Goal: Task Accomplishment & Management: Complete application form

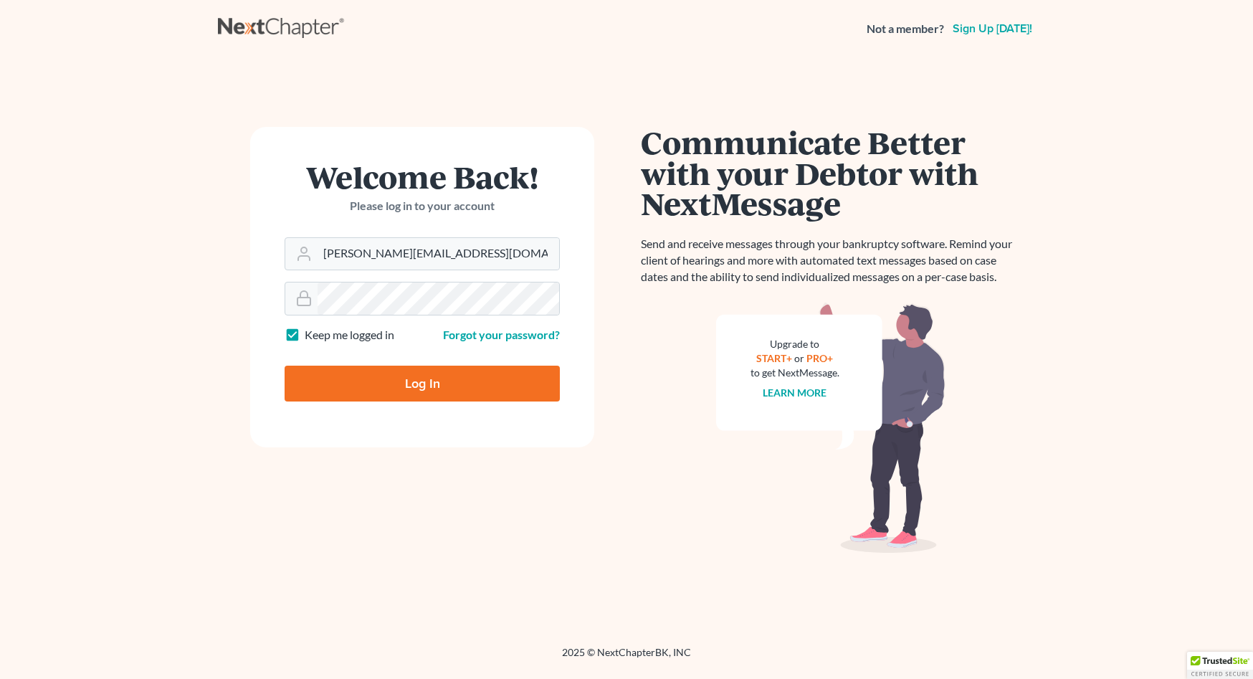
click at [393, 378] on input "Log In" at bounding box center [421, 383] width 275 height 36
type input "Thinking..."
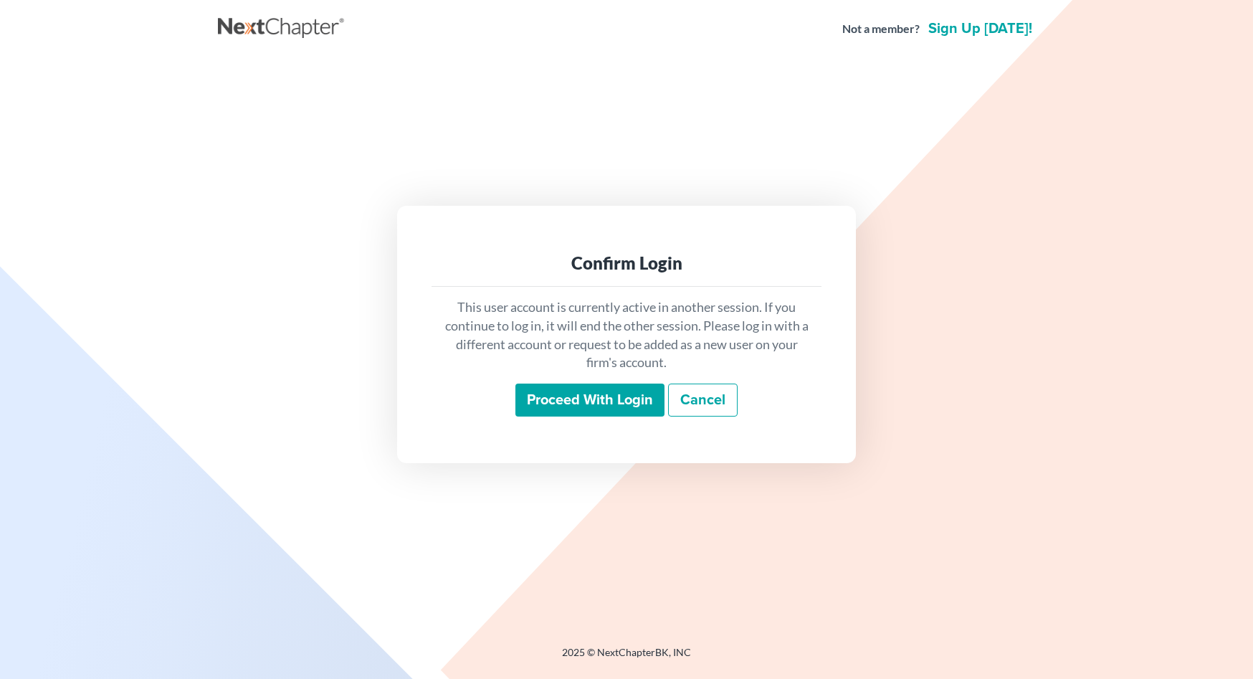
click at [598, 404] on input "Proceed with login" at bounding box center [589, 399] width 149 height 33
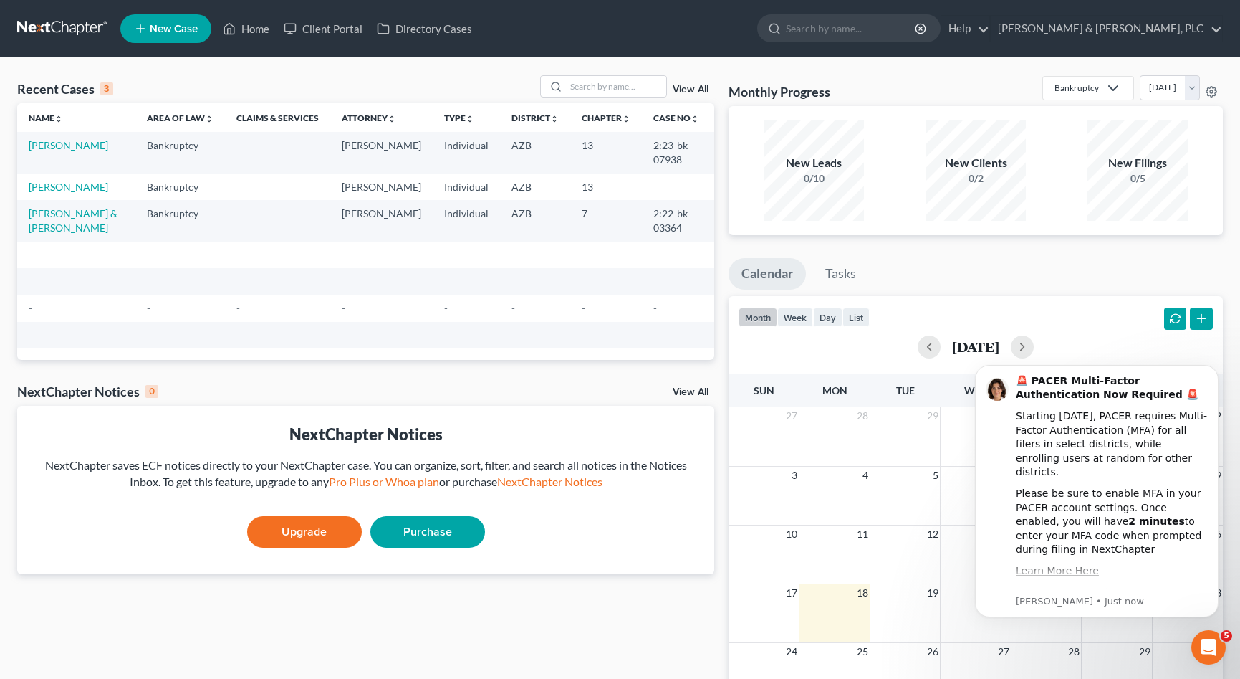
click at [509, 188] on td "AZB" at bounding box center [535, 186] width 70 height 27
click at [59, 184] on link "[PERSON_NAME]" at bounding box center [69, 187] width 80 height 12
select select "1"
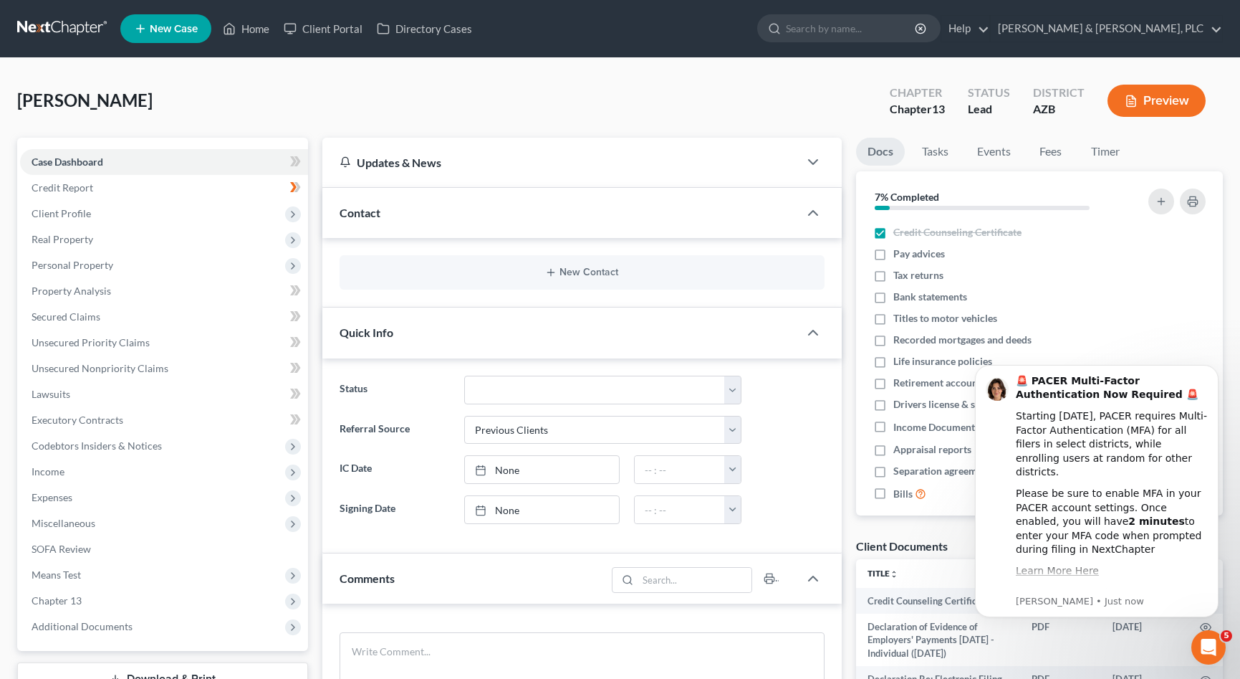
click at [570, 133] on div "[PERSON_NAME] Upgraded Chapter Chapter 13 Status Lead District [GEOGRAPHIC_DATA…" at bounding box center [620, 106] width 1206 height 62
click at [65, 186] on span "Credit Report" at bounding box center [63, 187] width 62 height 12
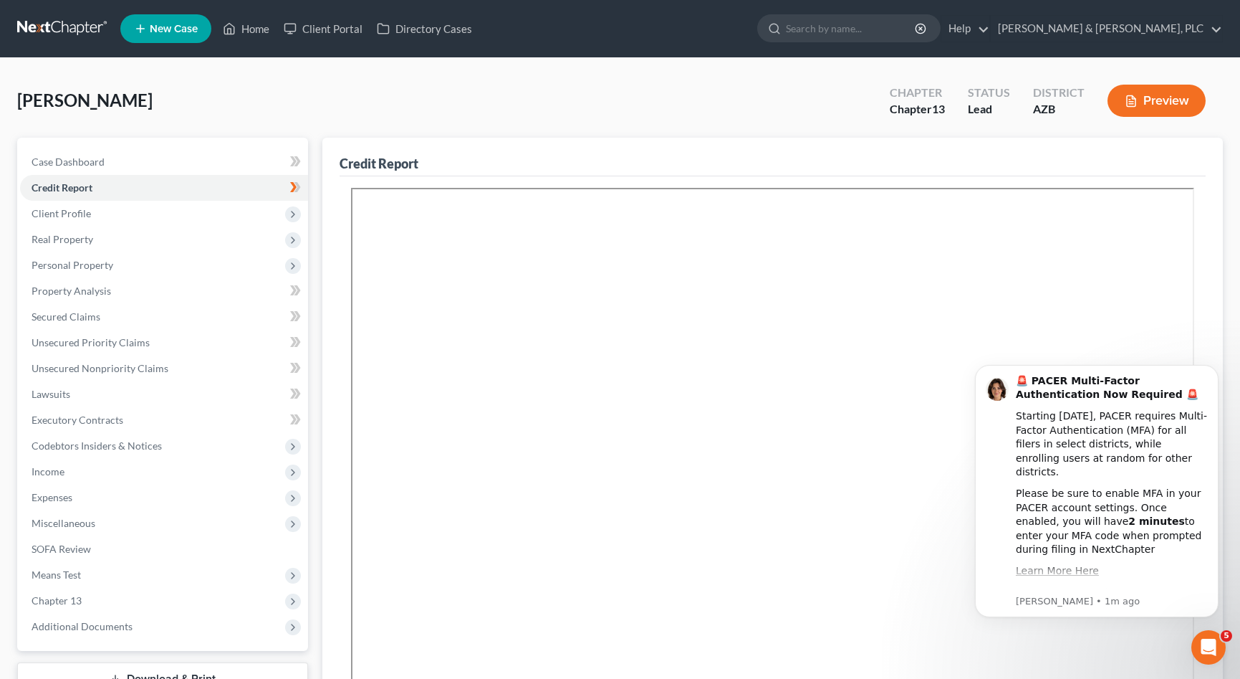
click at [930, 102] on div "Chapter 13" at bounding box center [917, 109] width 55 height 16
click at [63, 213] on span "Client Profile" at bounding box center [61, 213] width 59 height 12
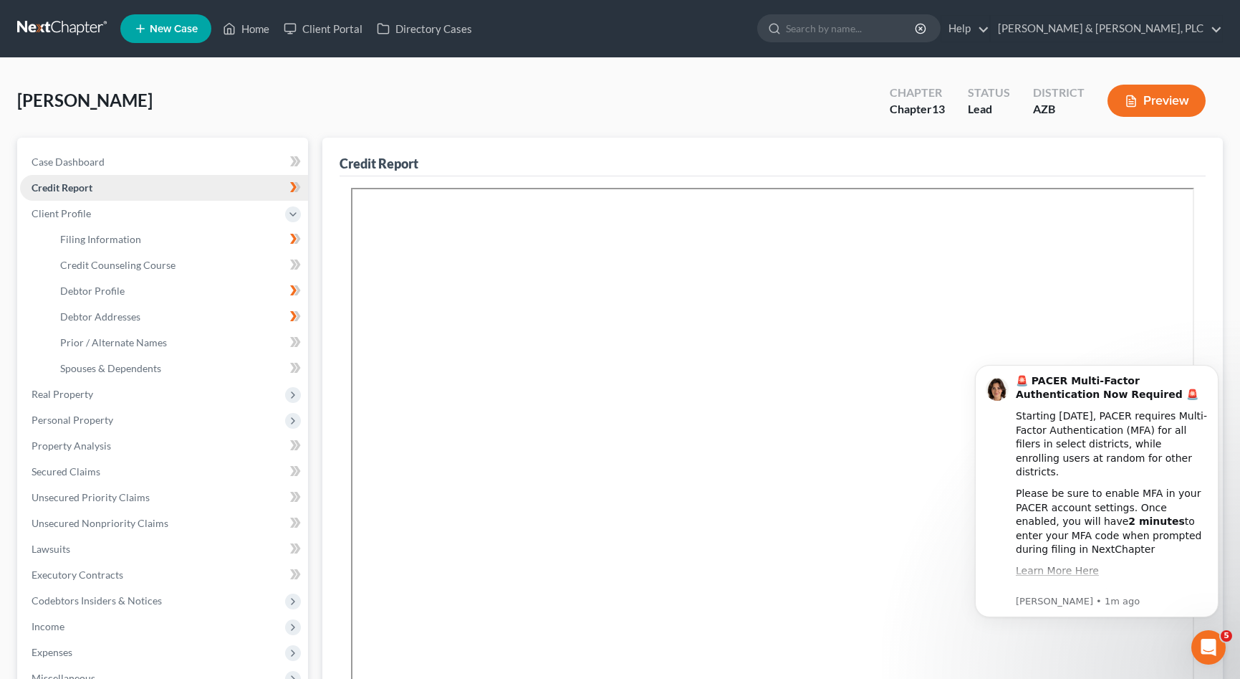
click at [66, 179] on link "Credit Report" at bounding box center [164, 188] width 288 height 26
click at [70, 157] on span "Case Dashboard" at bounding box center [68, 161] width 73 height 12
select select "1"
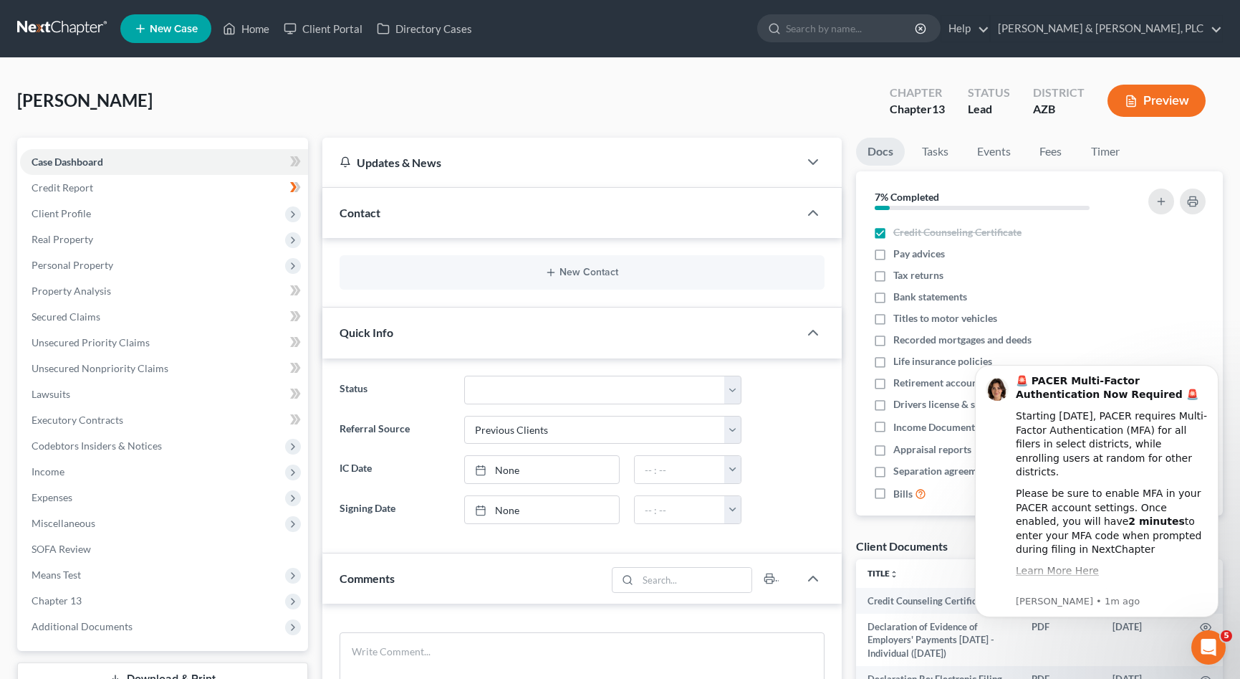
click at [937, 113] on span "13" at bounding box center [938, 109] width 13 height 14
click at [927, 110] on div "Chapter 13" at bounding box center [917, 109] width 55 height 16
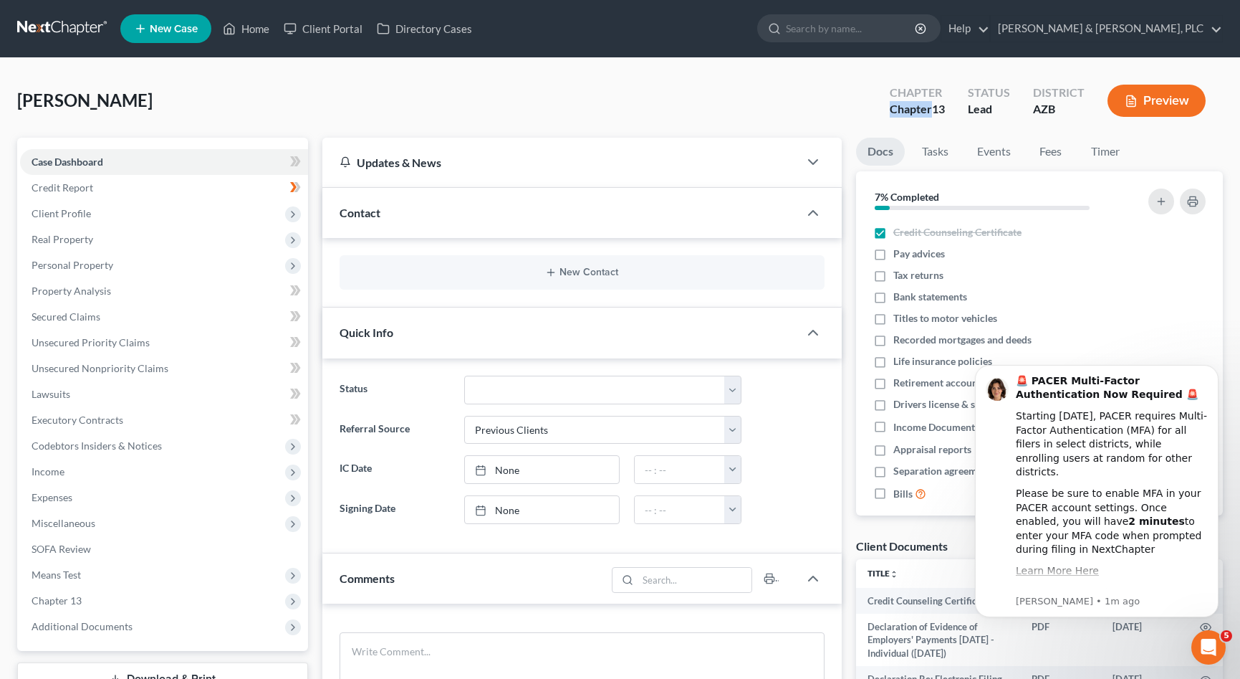
click at [1161, 99] on button "Preview" at bounding box center [1157, 101] width 98 height 32
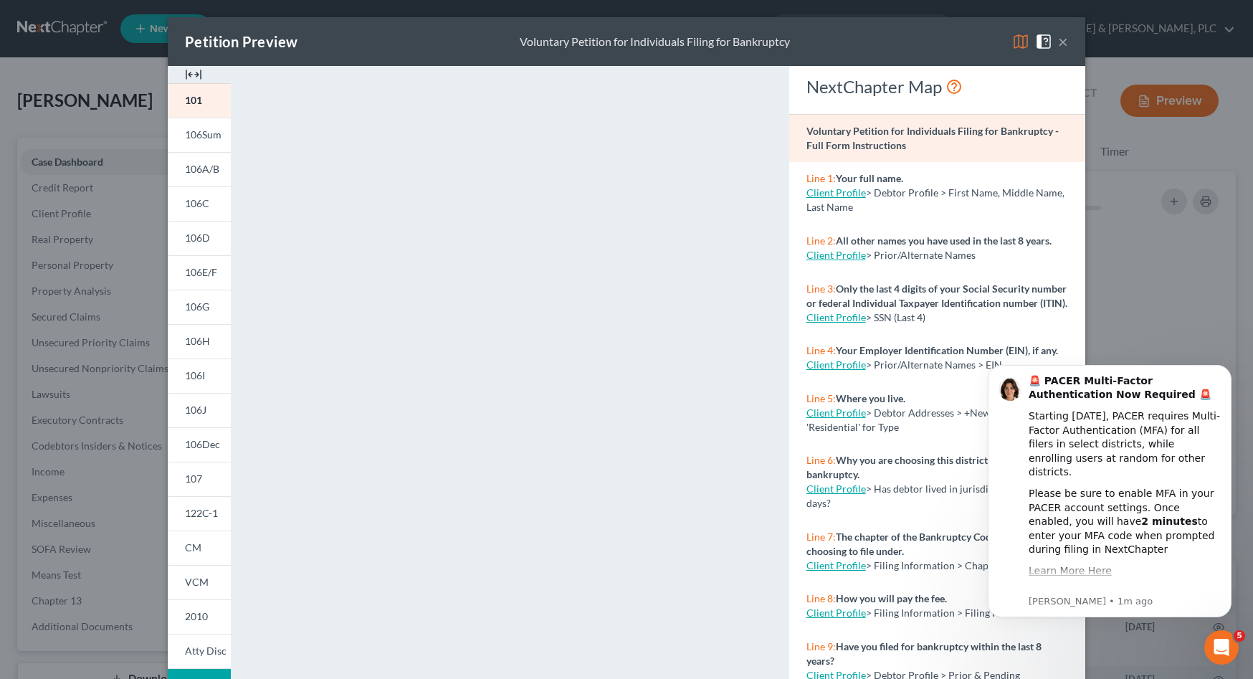
click at [1058, 40] on button "×" at bounding box center [1063, 41] width 10 height 17
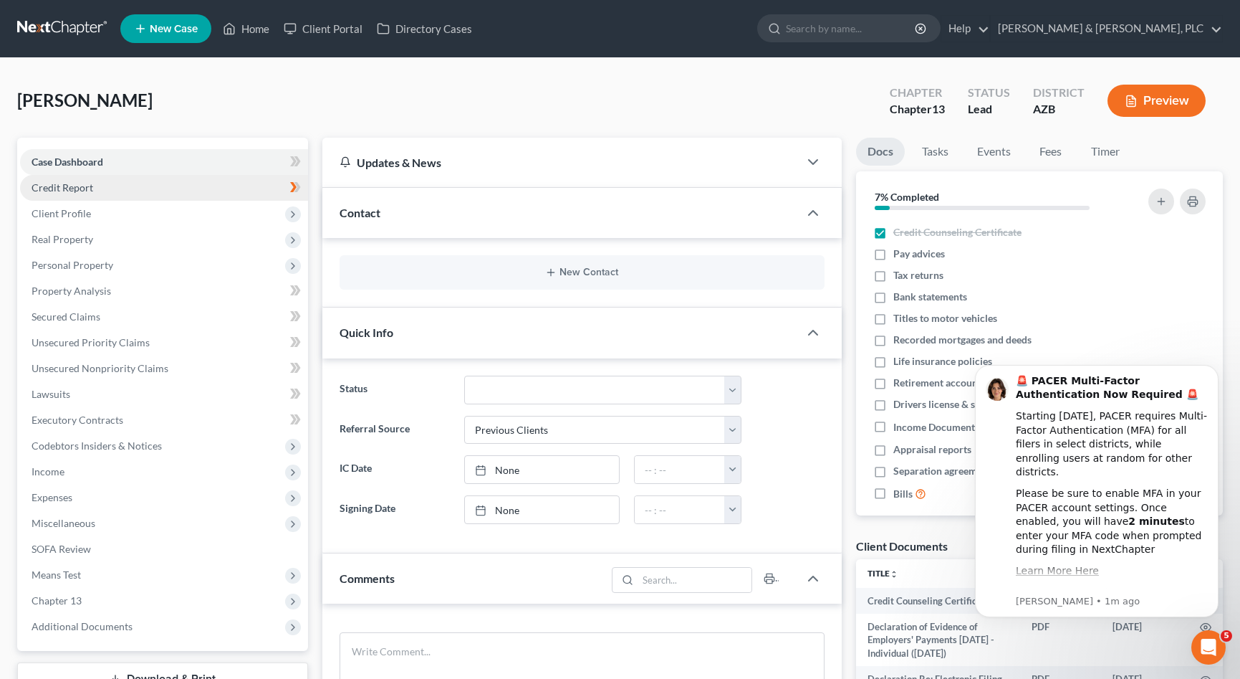
click at [60, 181] on link "Credit Report" at bounding box center [164, 188] width 288 height 26
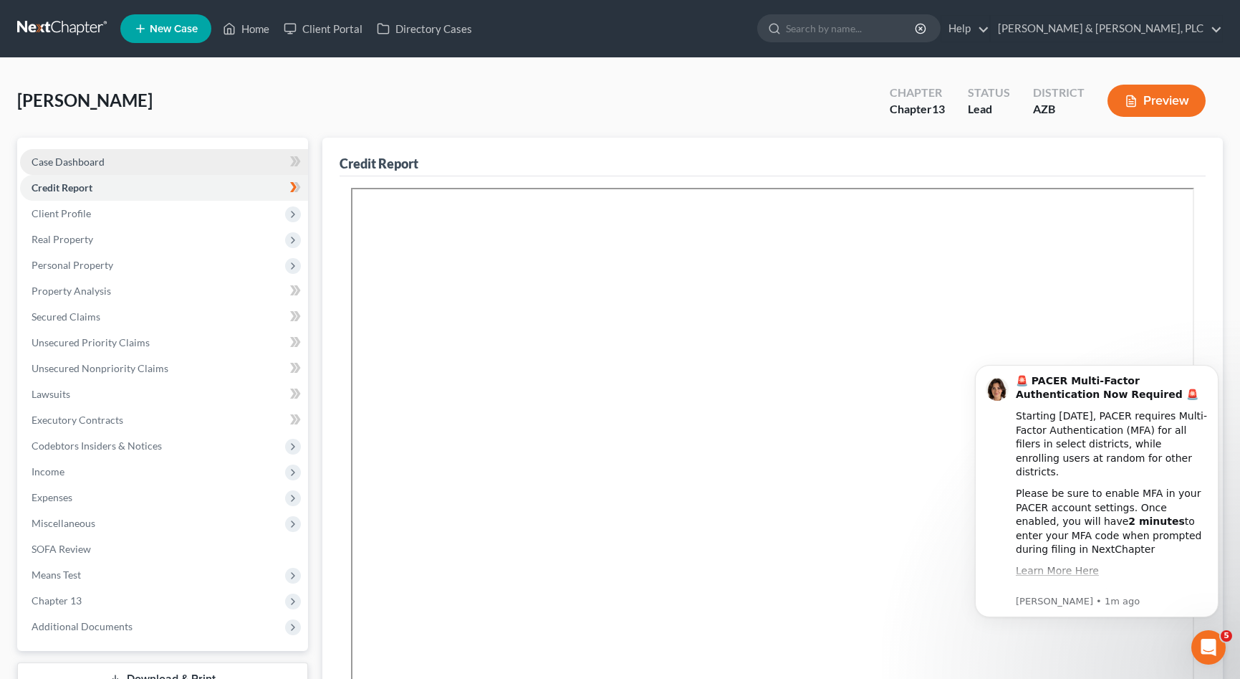
click at [60, 157] on span "Case Dashboard" at bounding box center [68, 161] width 73 height 12
select select "1"
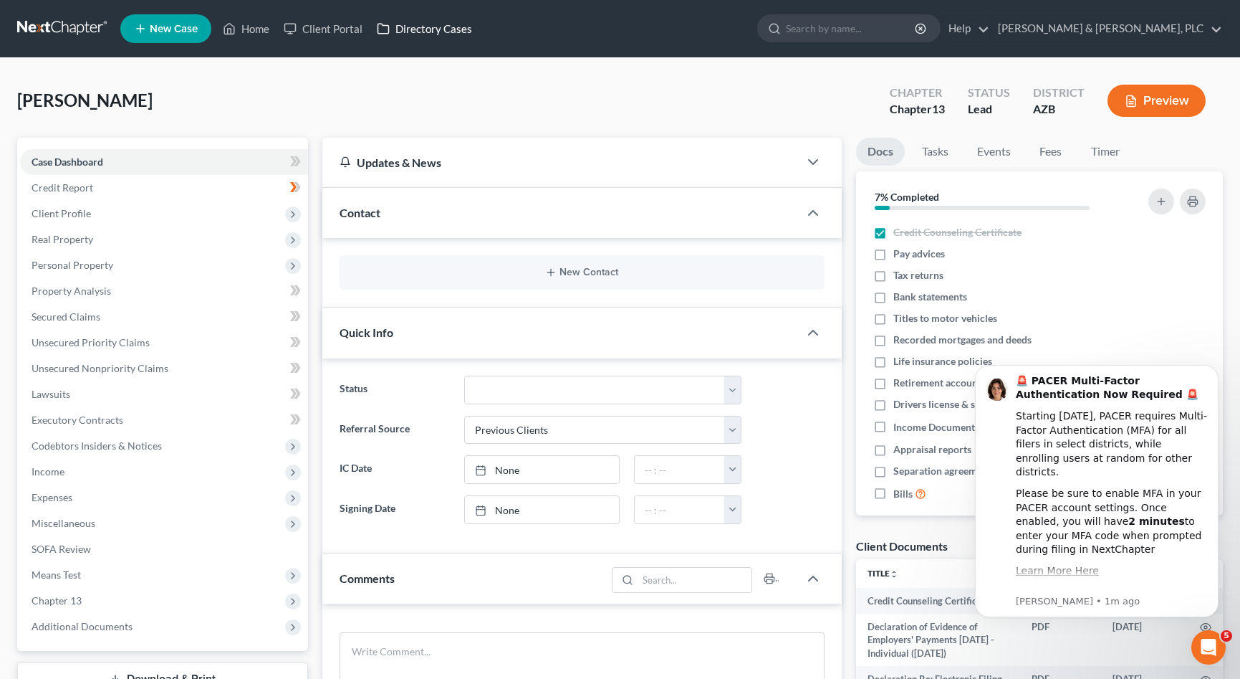
click at [436, 25] on link "Directory Cases" at bounding box center [425, 29] width 110 height 26
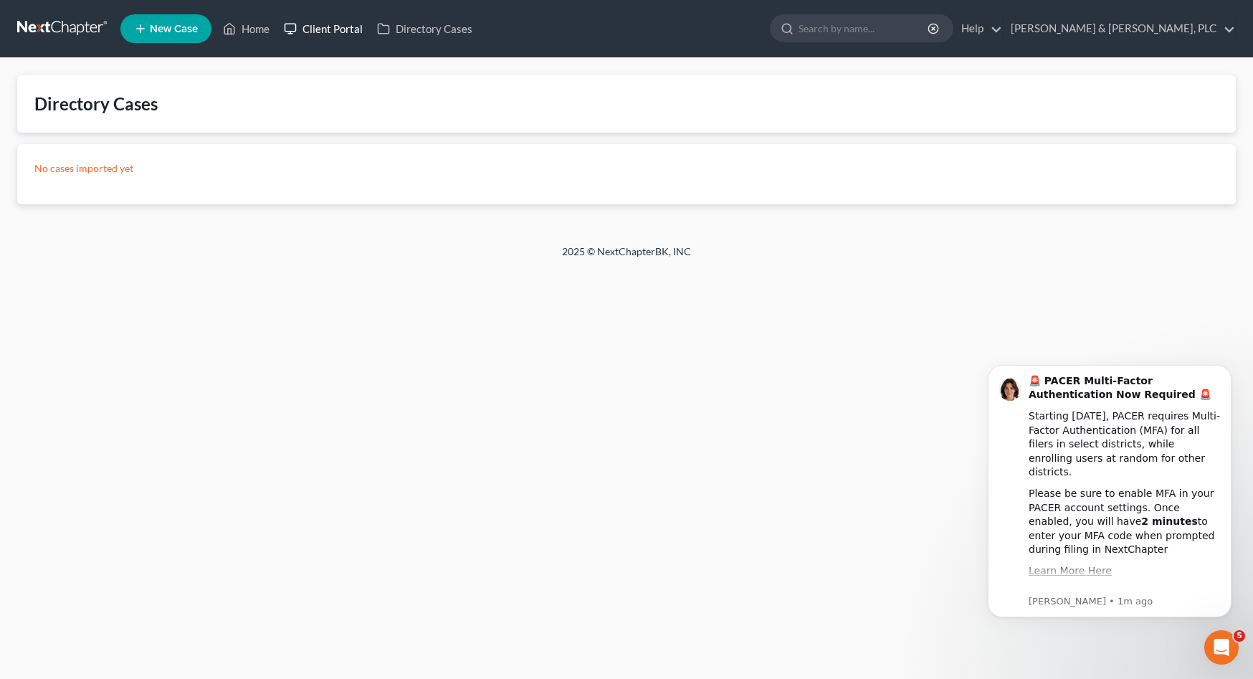
click at [332, 28] on link "Client Portal" at bounding box center [323, 29] width 93 height 26
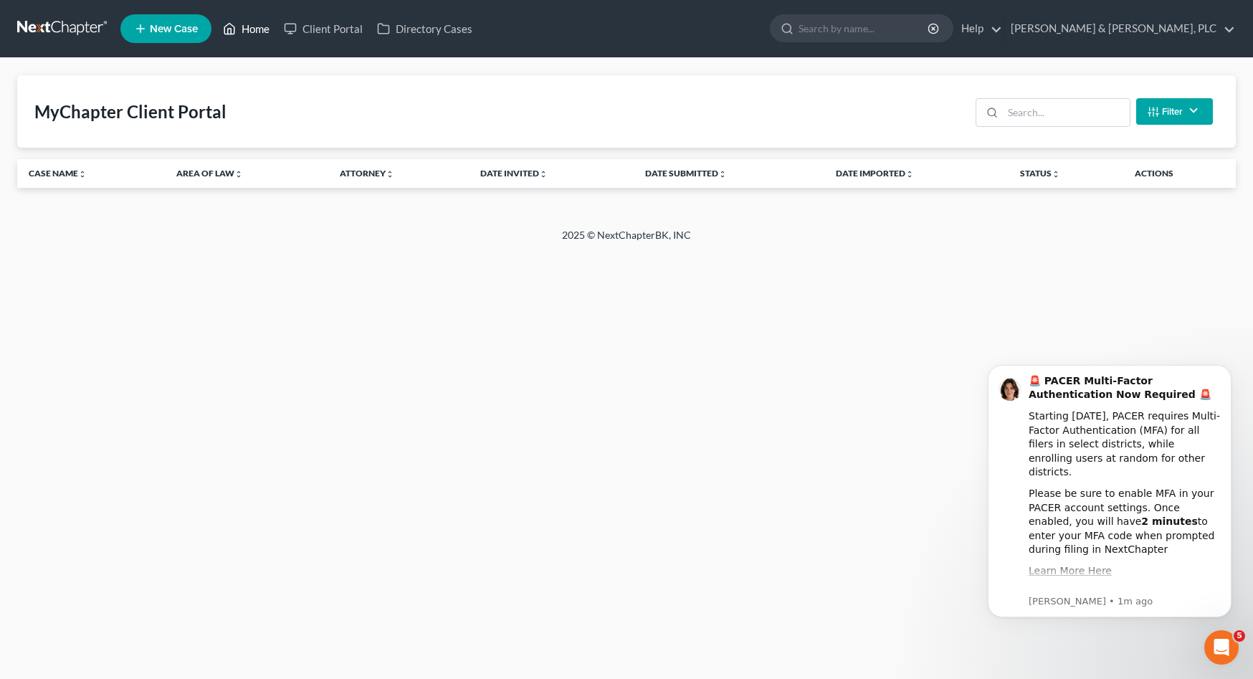
click at [262, 34] on link "Home" at bounding box center [246, 29] width 61 height 26
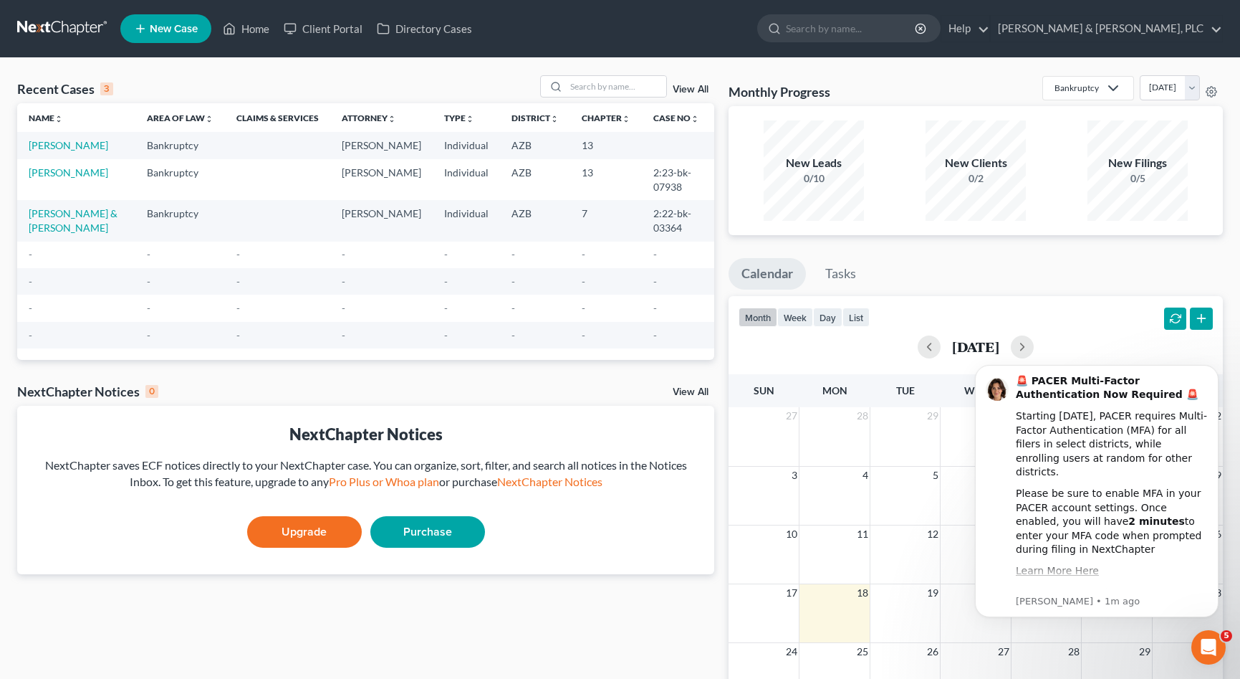
click at [192, 167] on td "Bankruptcy" at bounding box center [180, 179] width 90 height 41
click at [689, 87] on link "View All" at bounding box center [691, 90] width 36 height 10
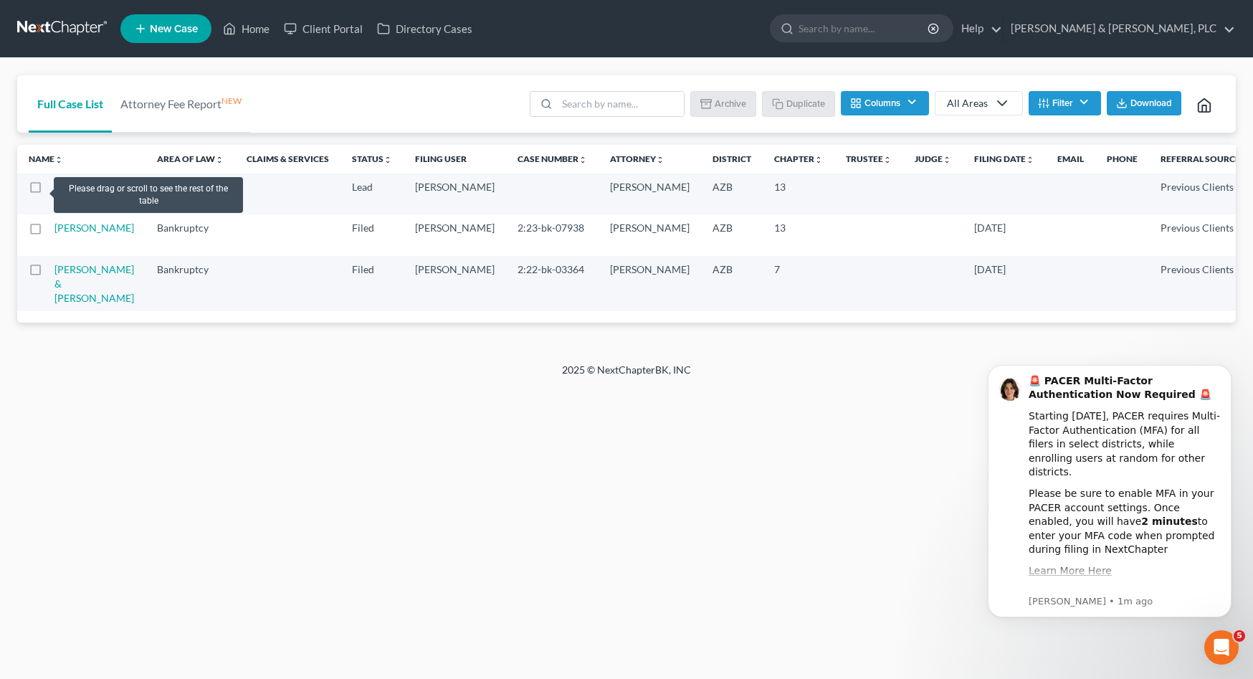
click at [49, 191] on label at bounding box center [49, 191] width 0 height 0
click at [54, 188] on input "checkbox" at bounding box center [58, 184] width 9 height 9
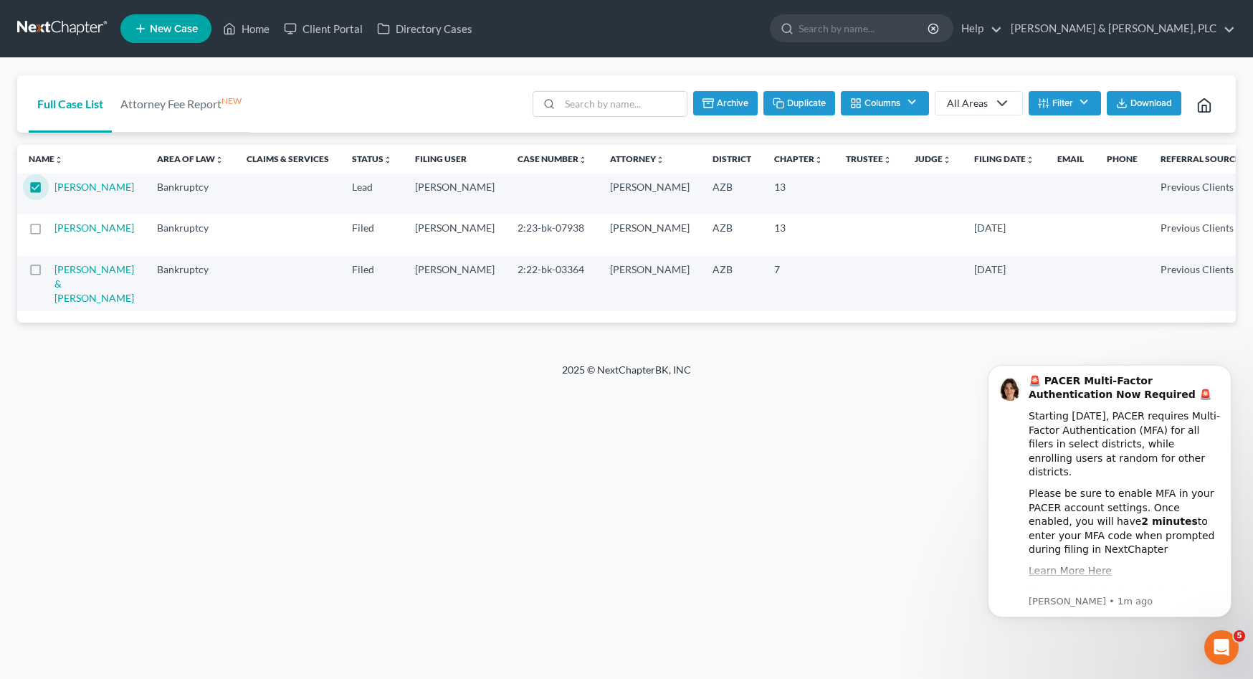
click at [811, 102] on button "Duplicate" at bounding box center [799, 103] width 72 height 24
click at [1003, 102] on polyline at bounding box center [1001, 103] width 9 height 4
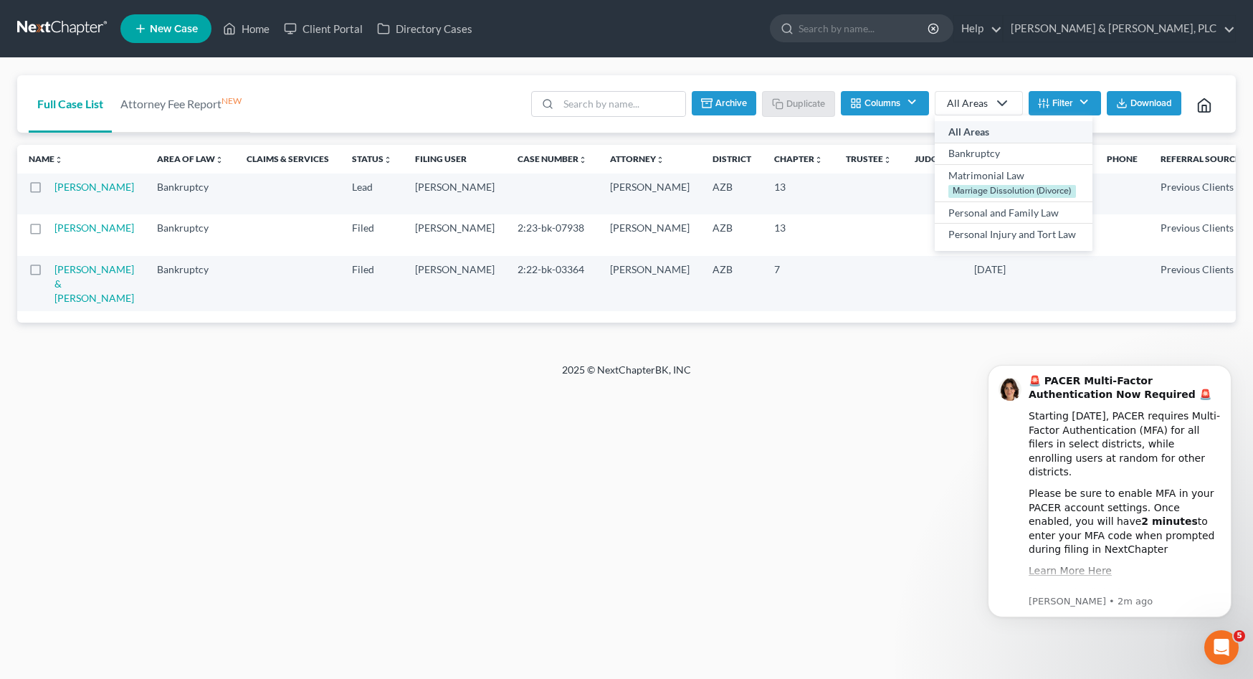
checkbox input "false"
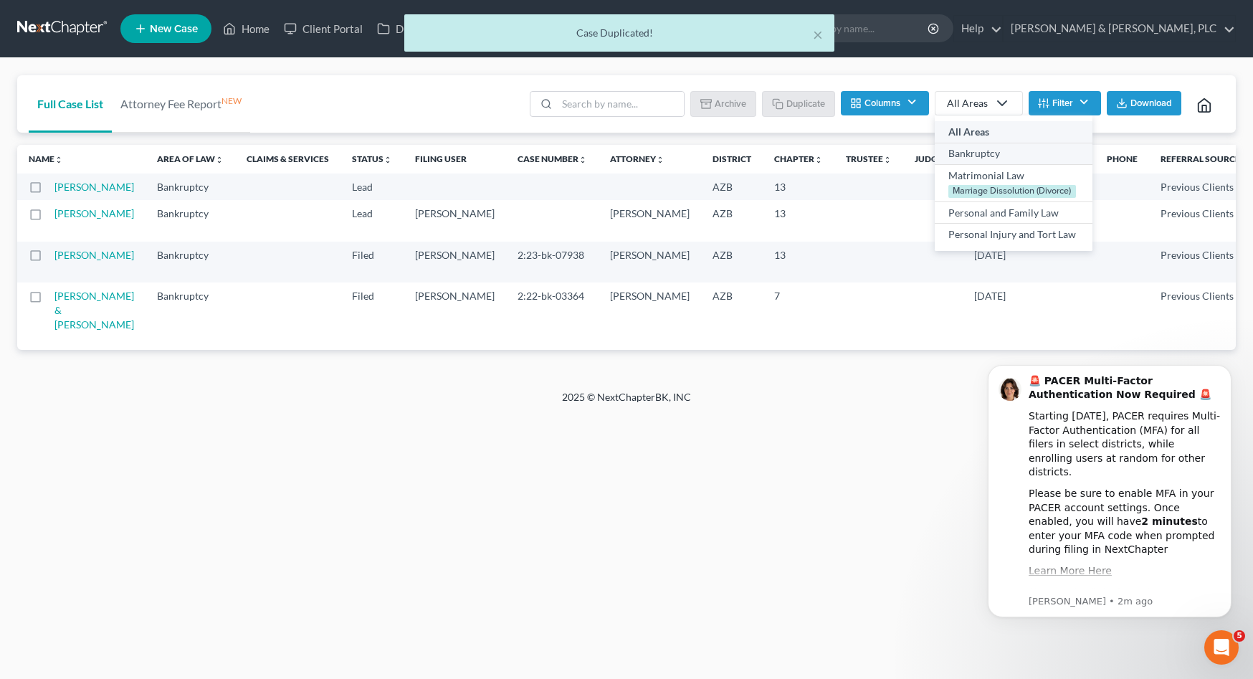
click at [989, 150] on div "Bankruptcy" at bounding box center [1013, 153] width 130 height 14
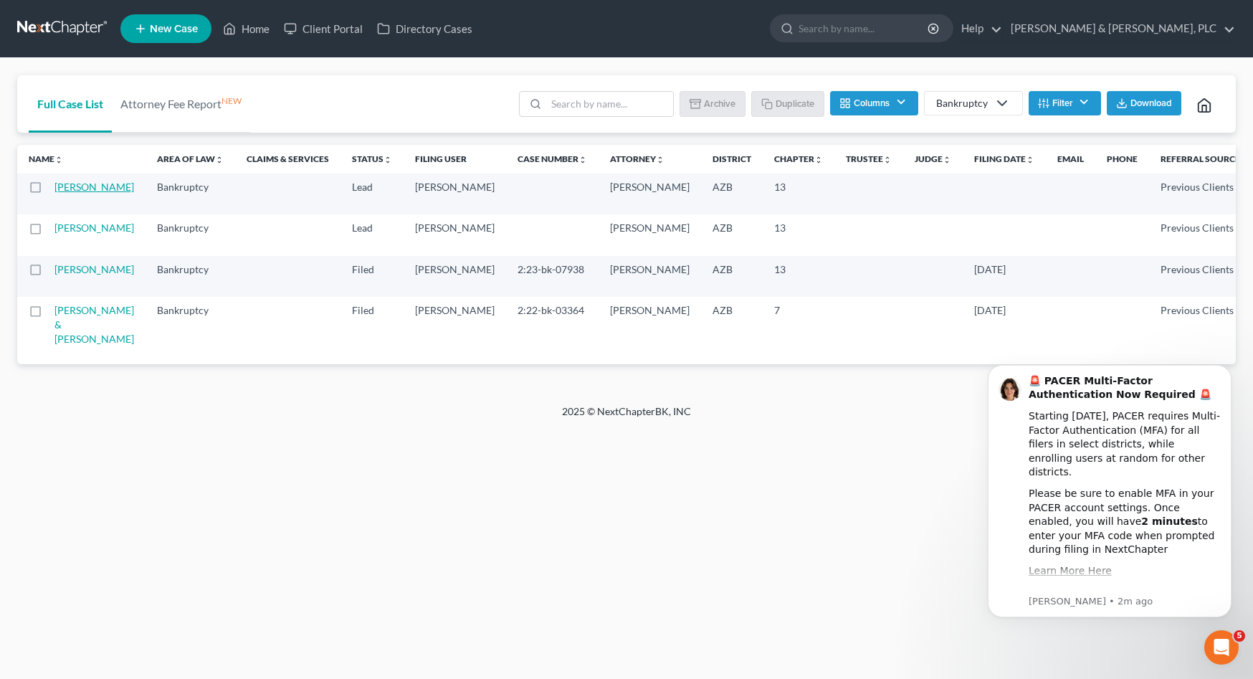
click at [64, 193] on link "[PERSON_NAME]" at bounding box center [94, 187] width 80 height 12
select select "1"
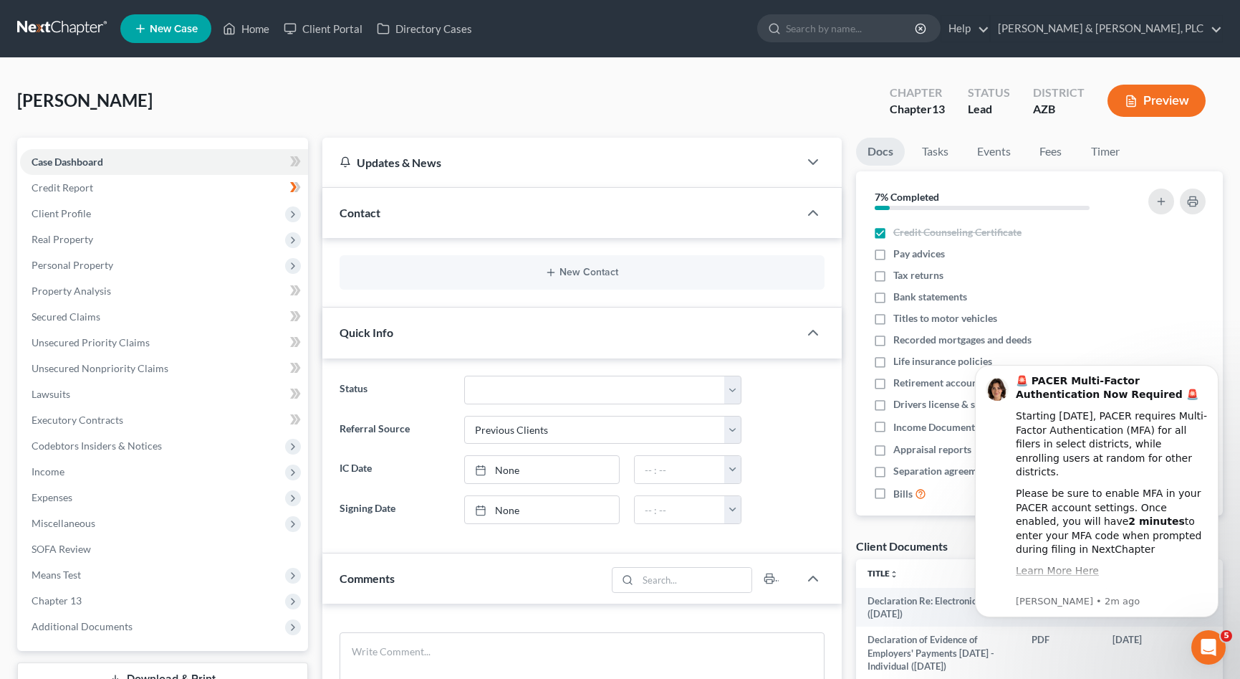
click at [939, 113] on span "13" at bounding box center [938, 109] width 13 height 14
drag, startPoint x: 939, startPoint y: 113, endPoint x: 866, endPoint y: 118, distance: 73.3
click at [866, 118] on div "[PERSON_NAME] Upgraded Chapter Chapter 13 Status Lead District [GEOGRAPHIC_DATA…" at bounding box center [620, 106] width 1206 height 62
click at [162, 24] on span "New Case" at bounding box center [174, 29] width 48 height 11
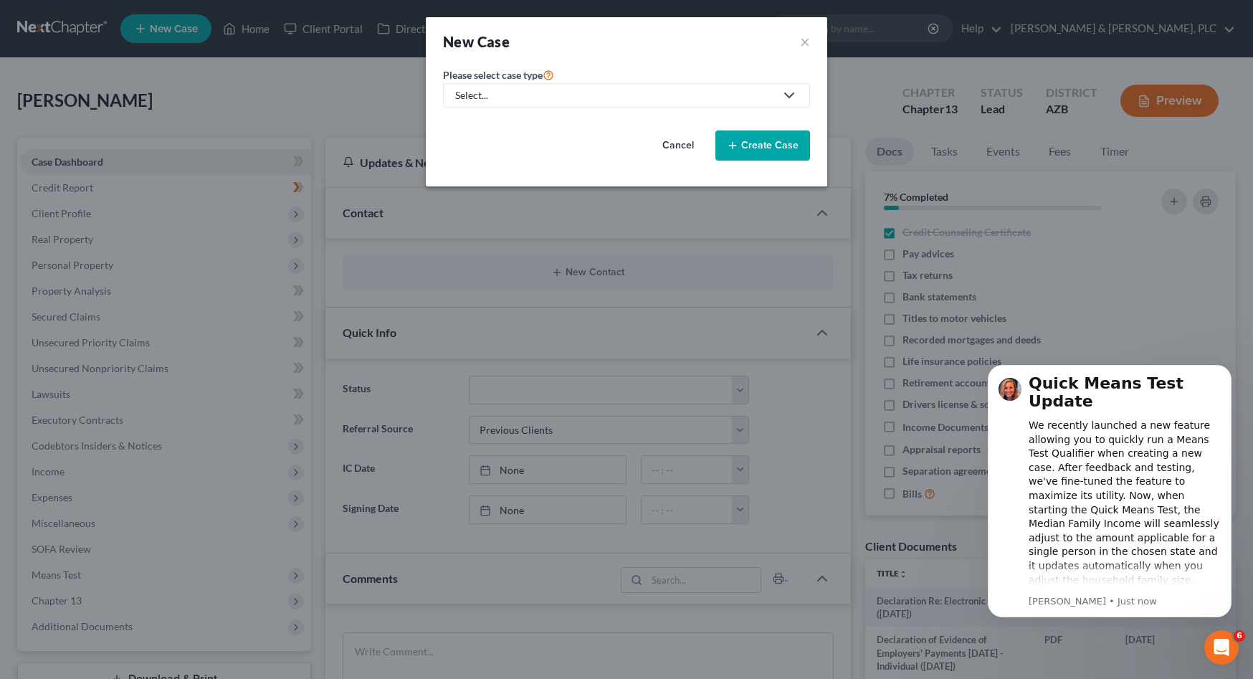
click at [701, 98] on div "Select..." at bounding box center [615, 95] width 320 height 14
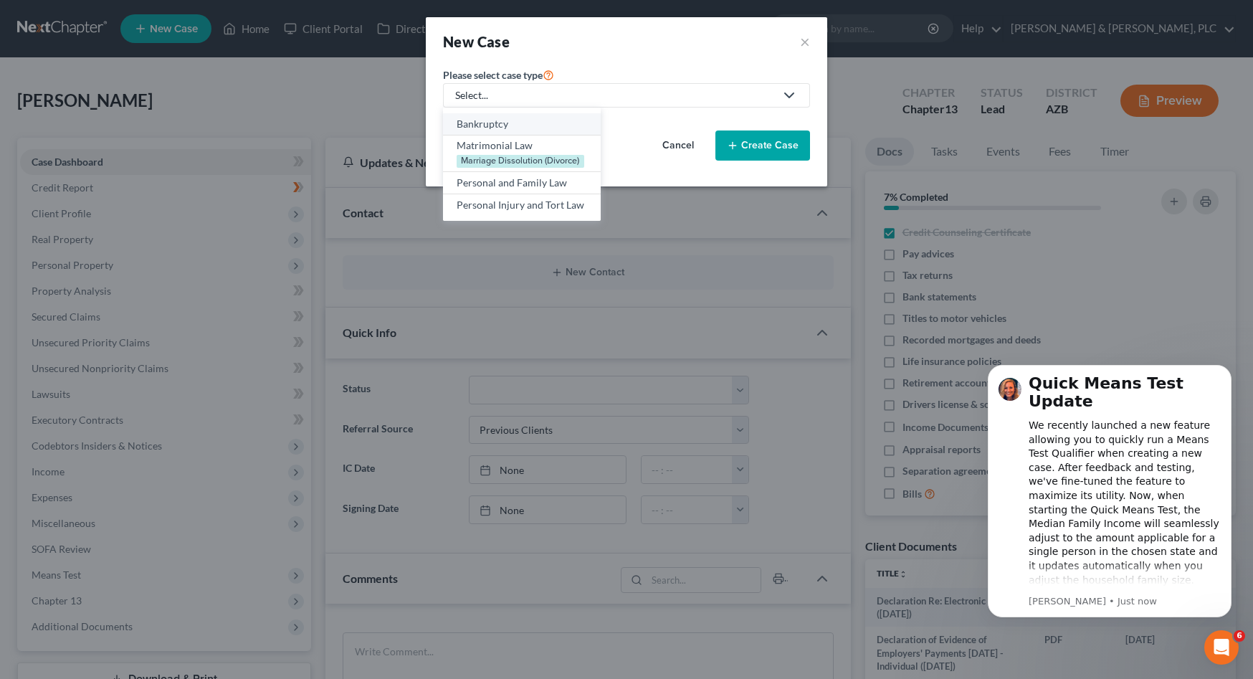
click at [494, 126] on div "Bankruptcy" at bounding box center [521, 124] width 130 height 14
select select "4"
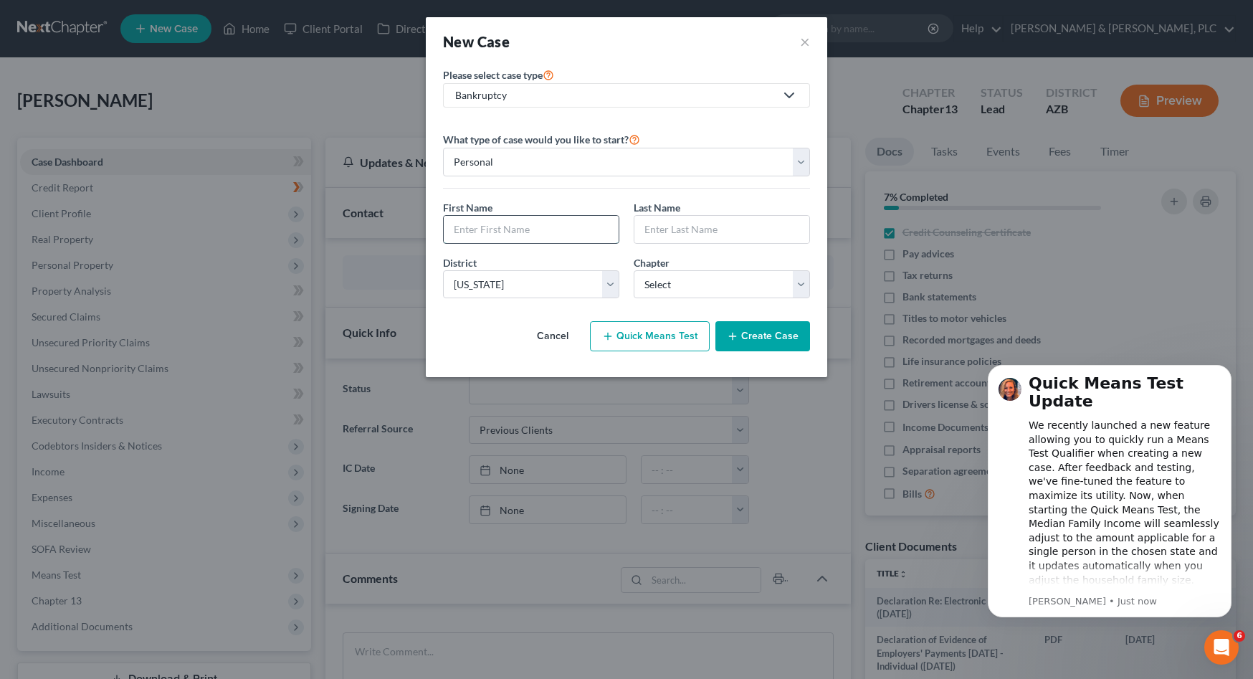
click at [525, 224] on input "text" at bounding box center [531, 229] width 175 height 27
type input "[PERSON_NAME]"
type input "Grotto"
click at [633, 270] on select "Select 7 11 12 13" at bounding box center [721, 284] width 176 height 29
select select "0"
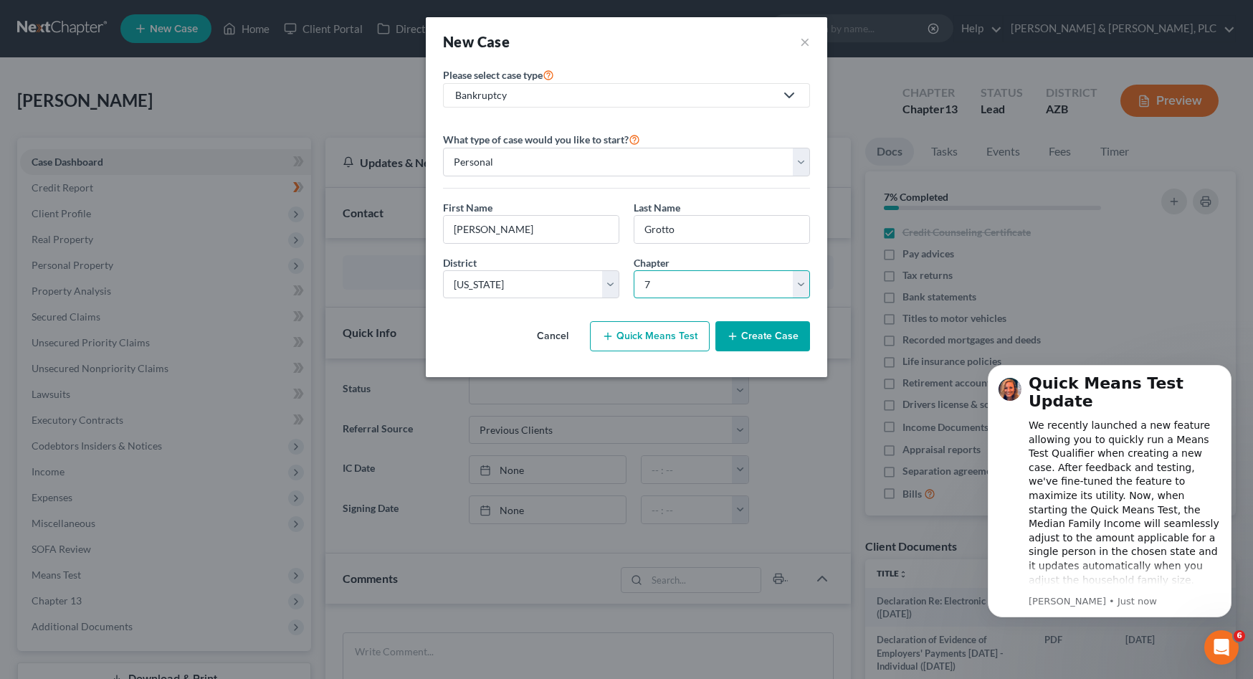
click option "7" at bounding box center [0, 0] width 0 height 0
click at [551, 234] on input "[PERSON_NAME]" at bounding box center [531, 229] width 175 height 27
type input "[PERSON_NAME]"
click at [767, 336] on button "Create Case" at bounding box center [762, 336] width 95 height 30
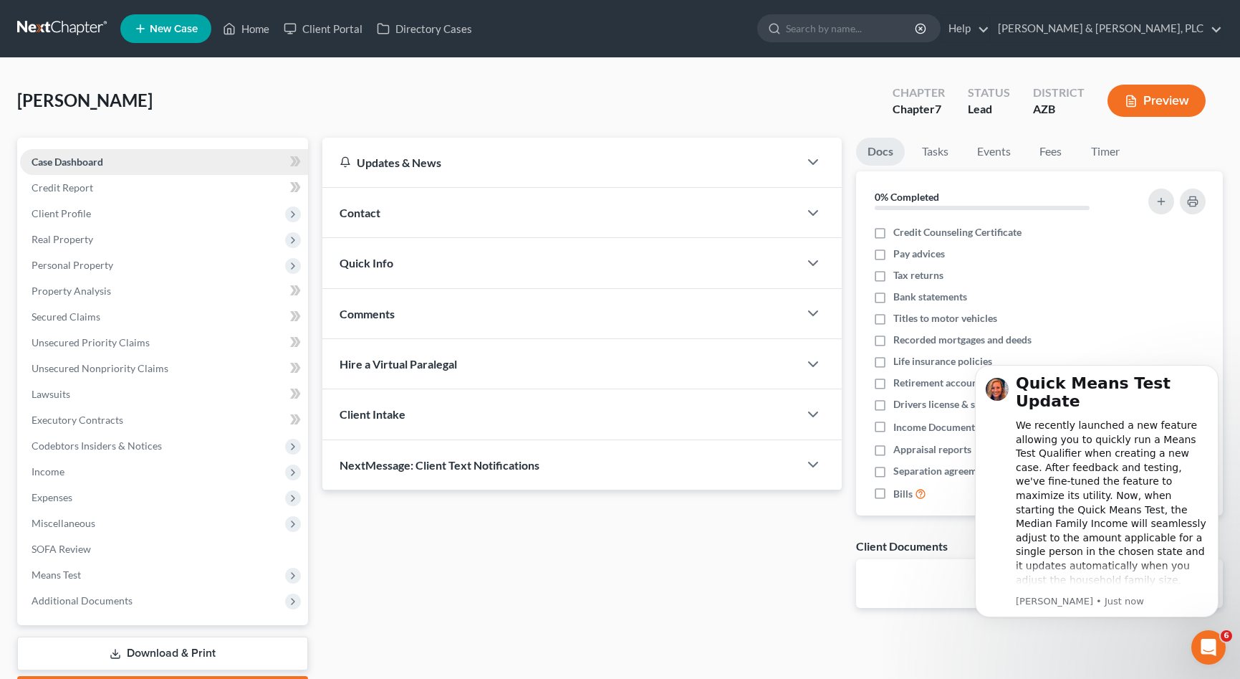
click at [72, 161] on span "Case Dashboard" at bounding box center [68, 161] width 72 height 12
click at [385, 209] on div "Contact" at bounding box center [560, 212] width 477 height 49
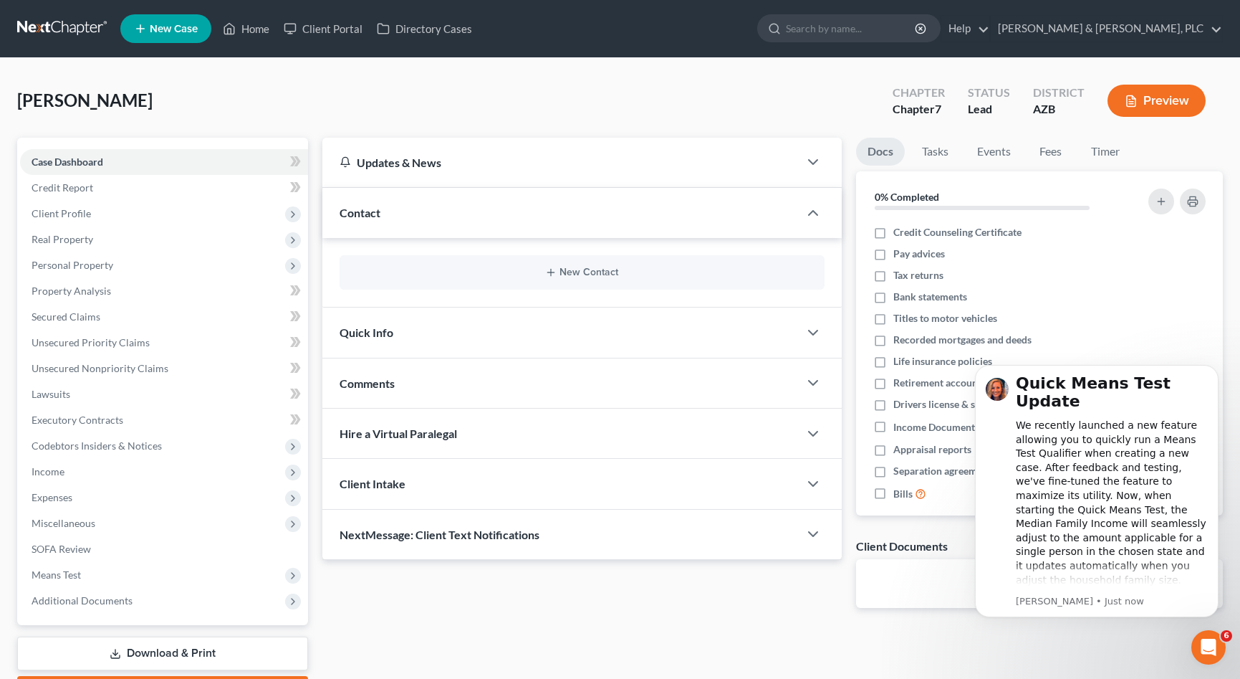
click at [411, 95] on div "[PERSON_NAME] Upgraded Chapter Chapter 7 Status Lead District [GEOGRAPHIC_DATA]…" at bounding box center [620, 106] width 1206 height 62
click at [57, 186] on span "Credit Report" at bounding box center [63, 187] width 62 height 12
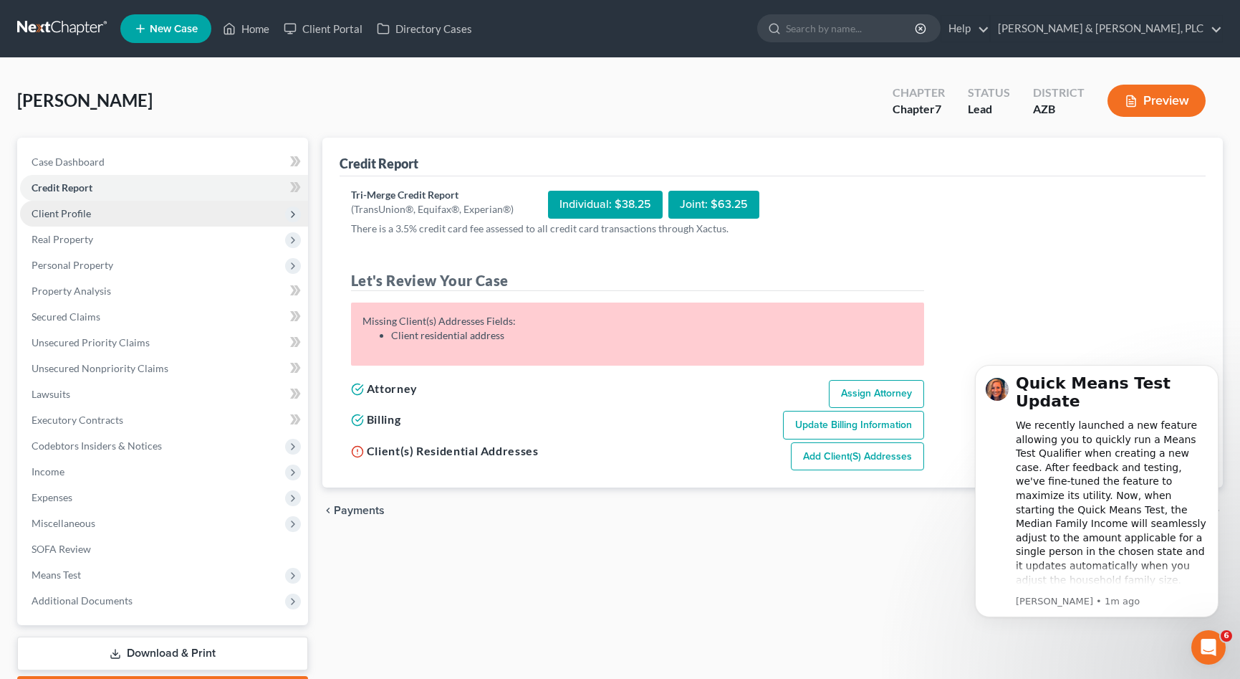
click at [65, 214] on span "Client Profile" at bounding box center [61, 213] width 59 height 12
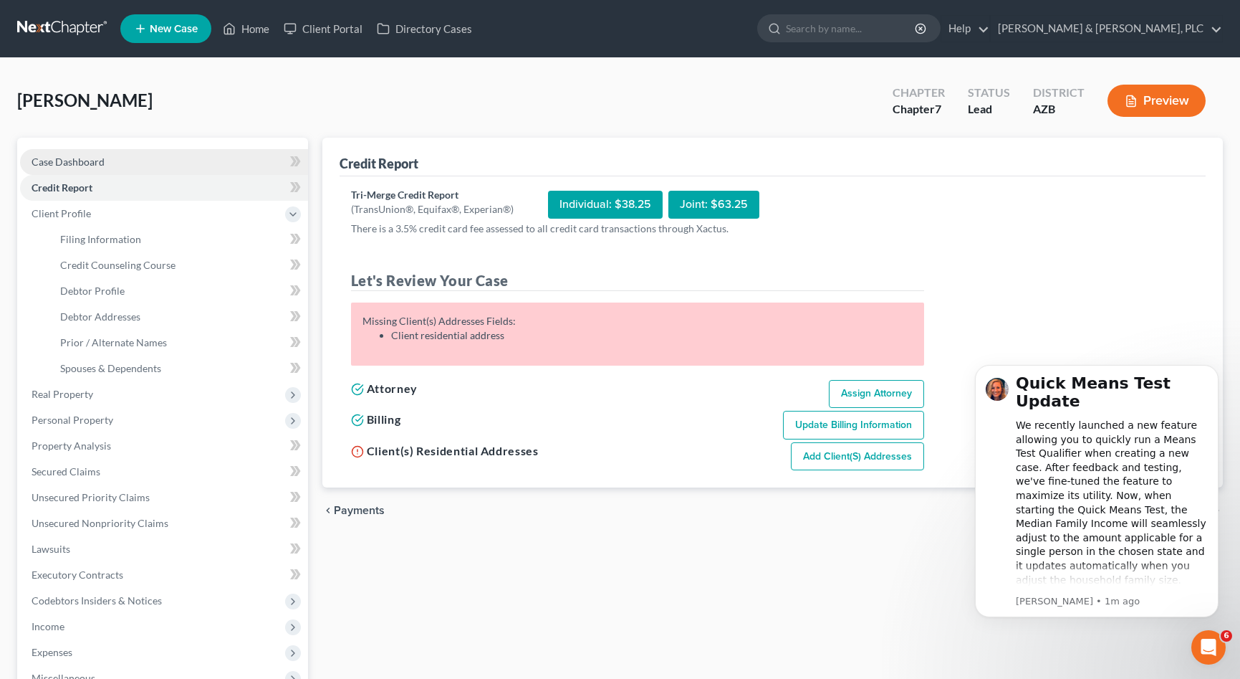
click at [75, 163] on span "Case Dashboard" at bounding box center [68, 161] width 73 height 12
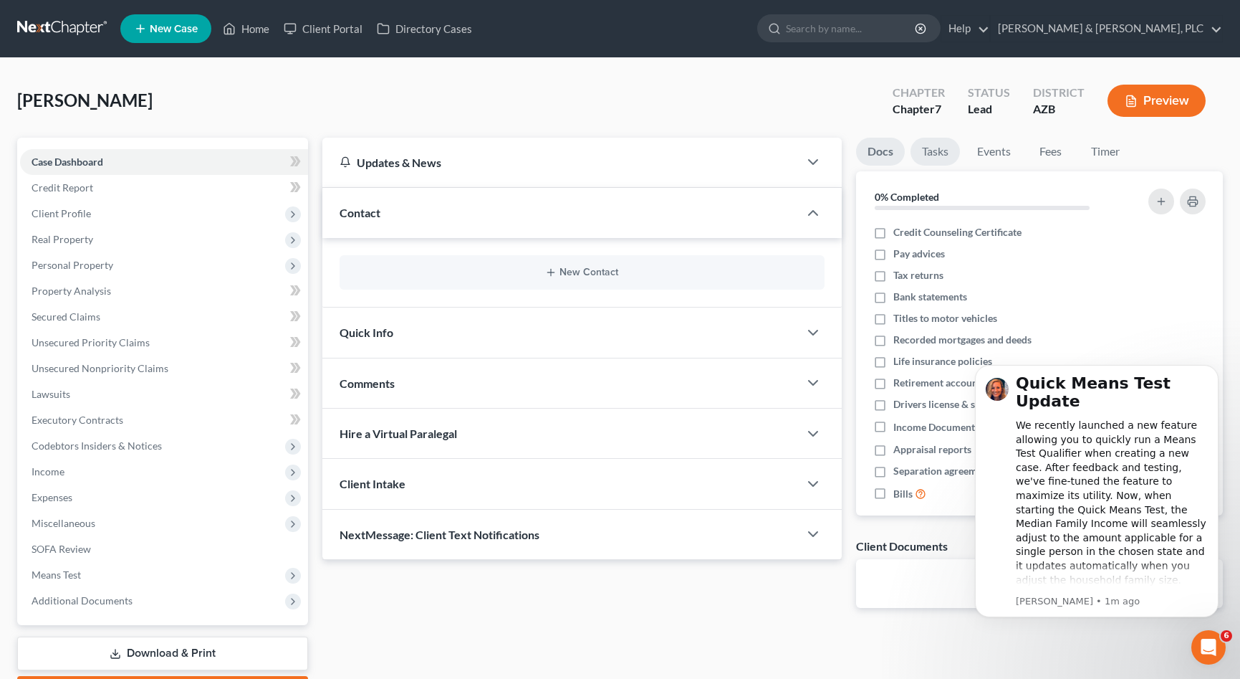
click at [939, 155] on link "Tasks" at bounding box center [935, 152] width 49 height 28
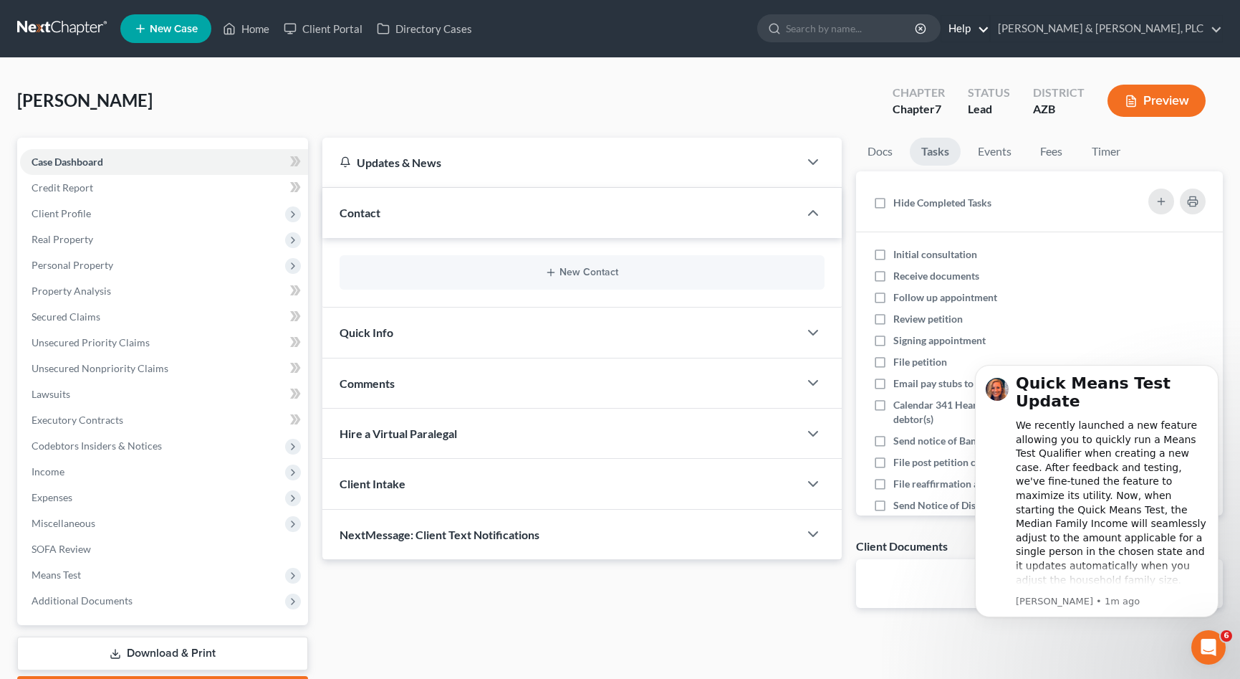
click at [990, 28] on link "Help" at bounding box center [966, 29] width 48 height 26
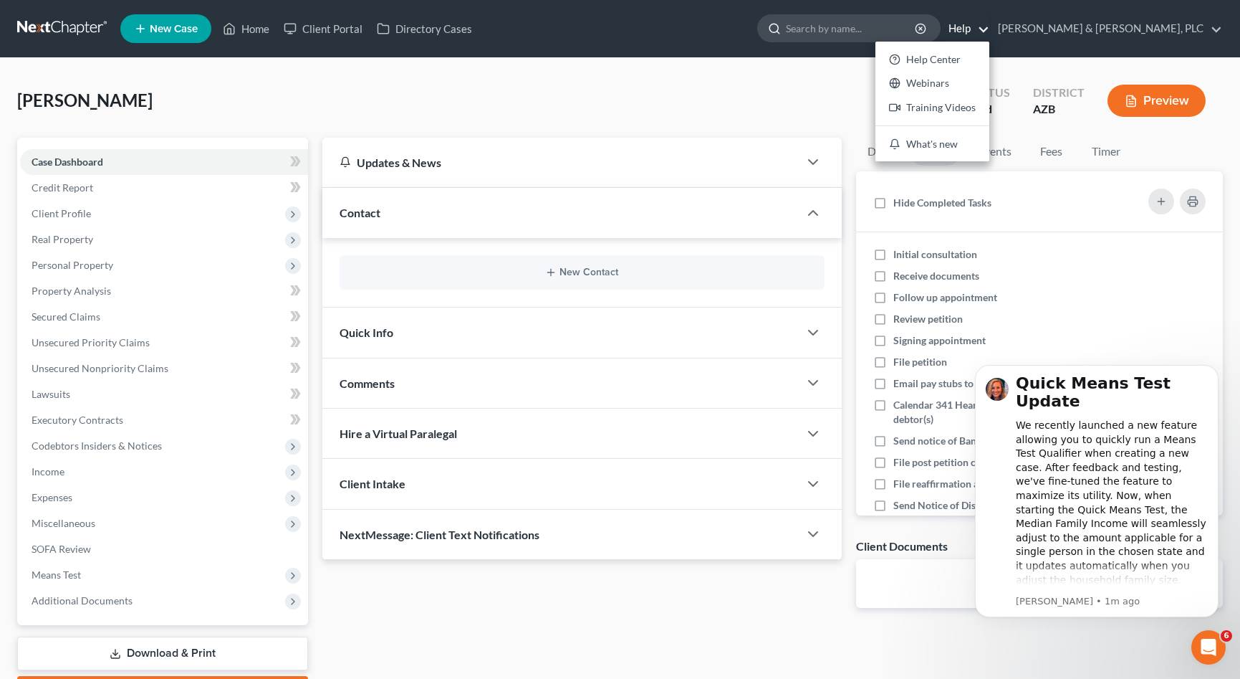
click at [917, 36] on input "search" at bounding box center [851, 28] width 131 height 27
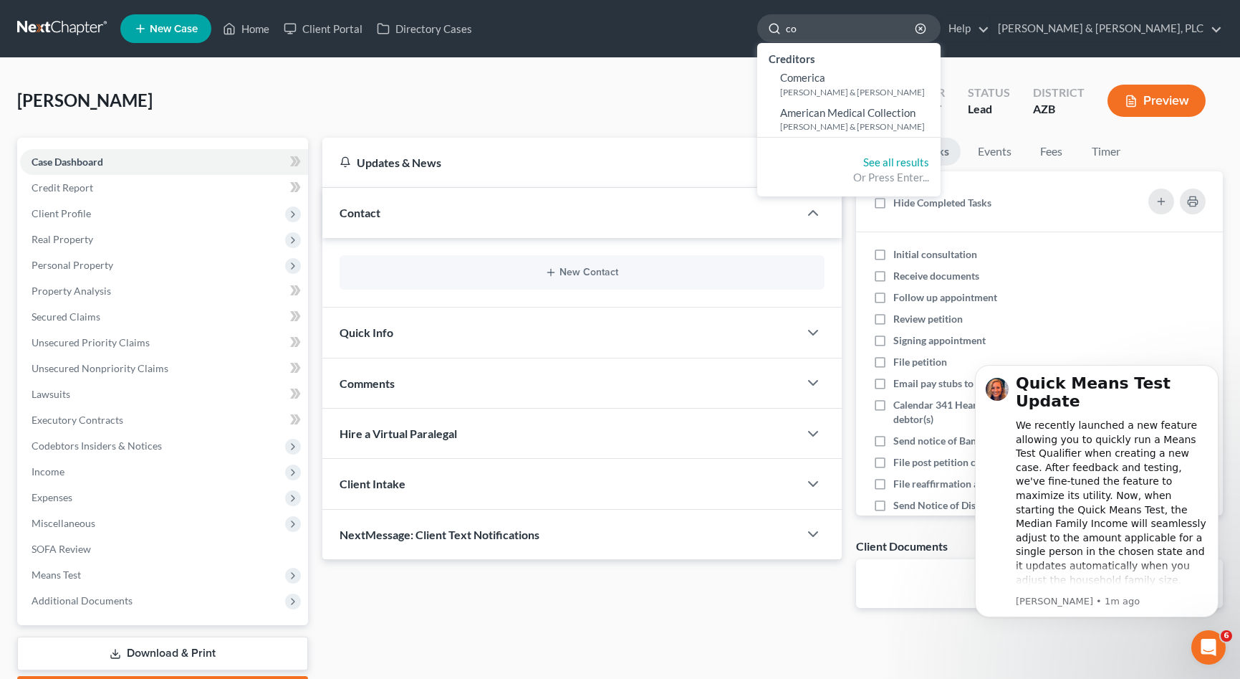
type input "c"
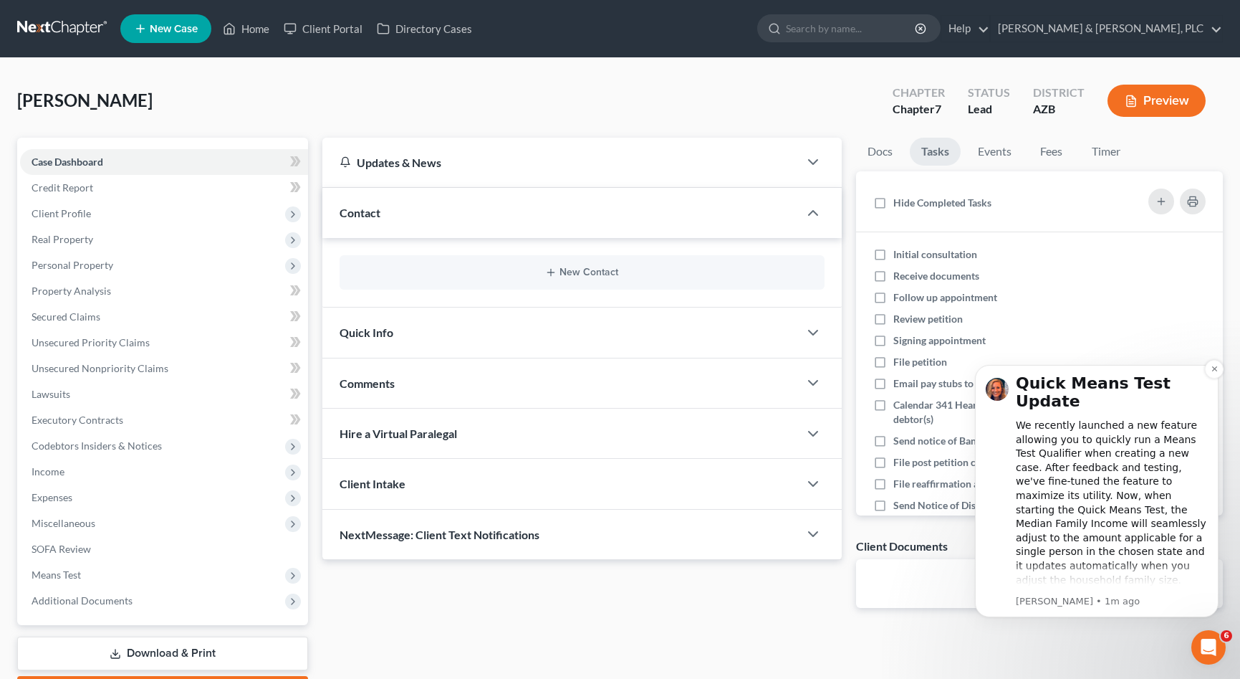
click at [1083, 576] on div "We recently launched a new feature allowing you to quickly run a Means Test Qua…" at bounding box center [1112, 516] width 192 height 196
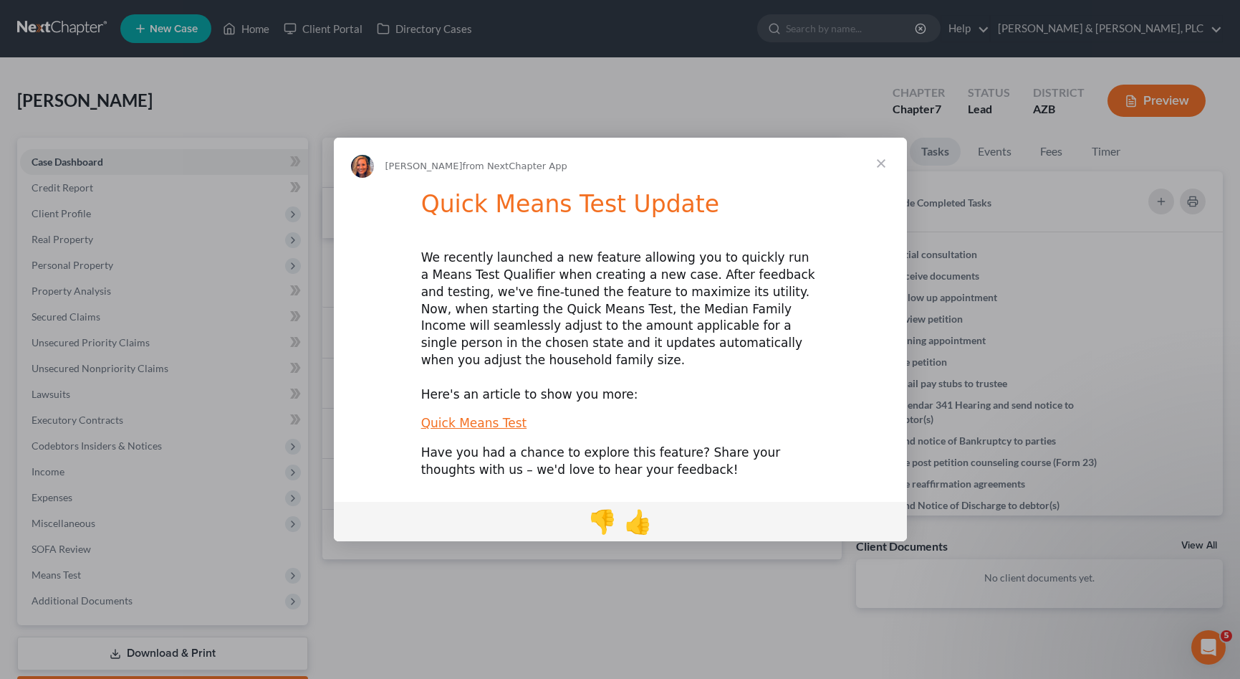
click at [884, 169] on span "Close" at bounding box center [882, 164] width 52 height 52
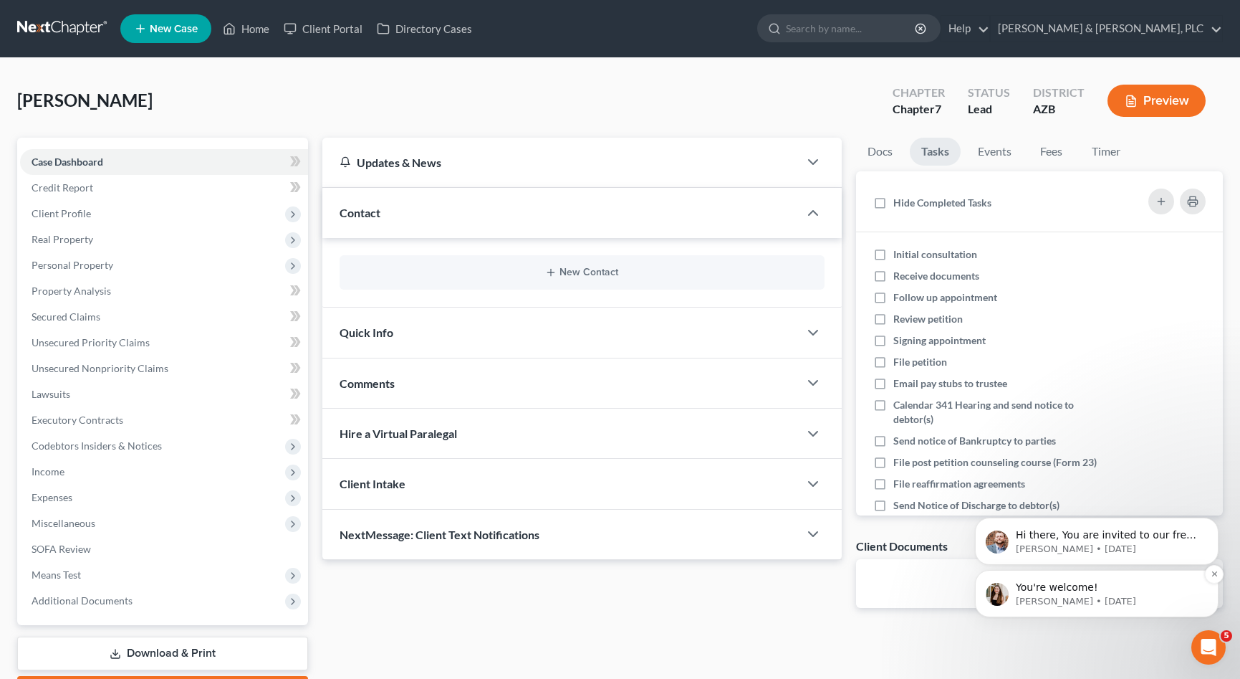
click at [1164, 594] on div "You're welcome!" at bounding box center [1108, 587] width 189 height 19
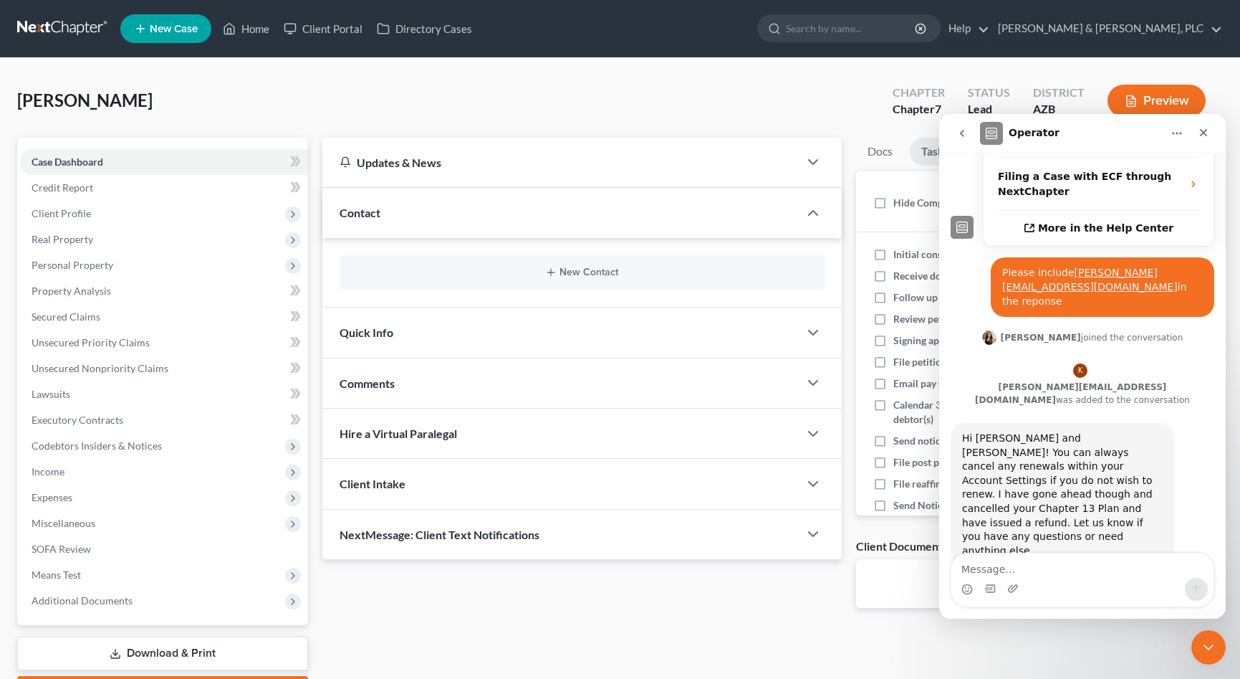
scroll to position [405, 0]
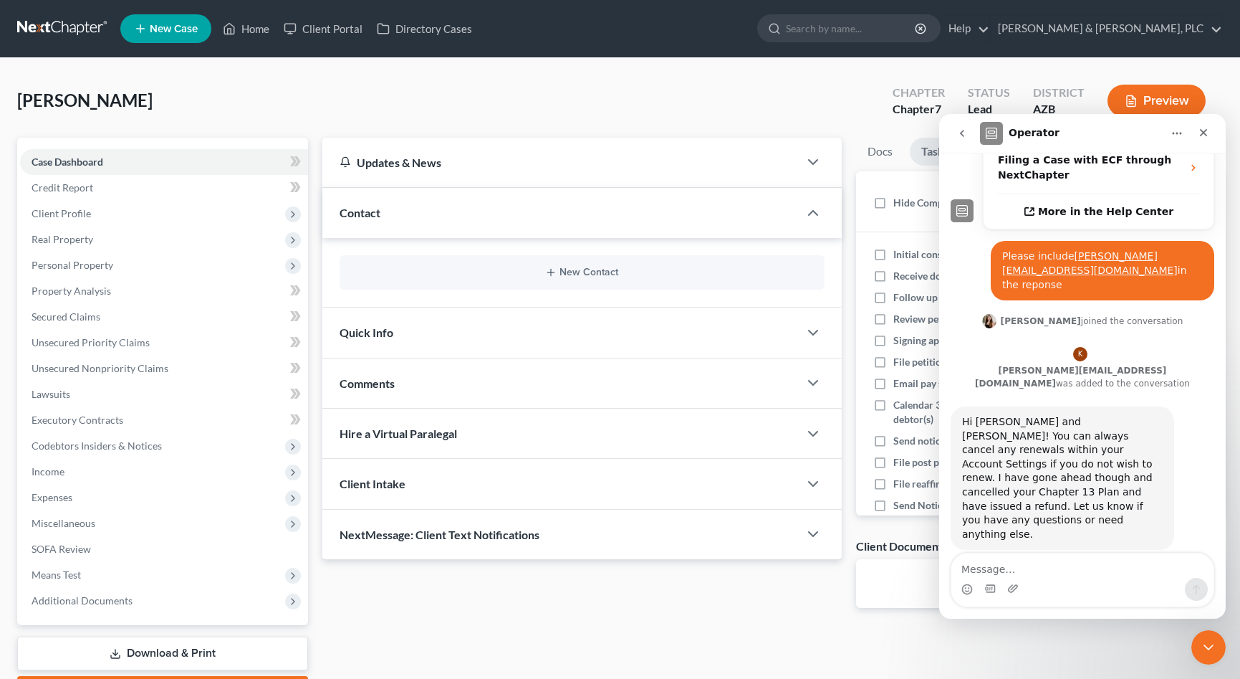
click at [1078, 565] on textarea "Message…" at bounding box center [1083, 565] width 262 height 24
type textarea "K"
type textarea "I"
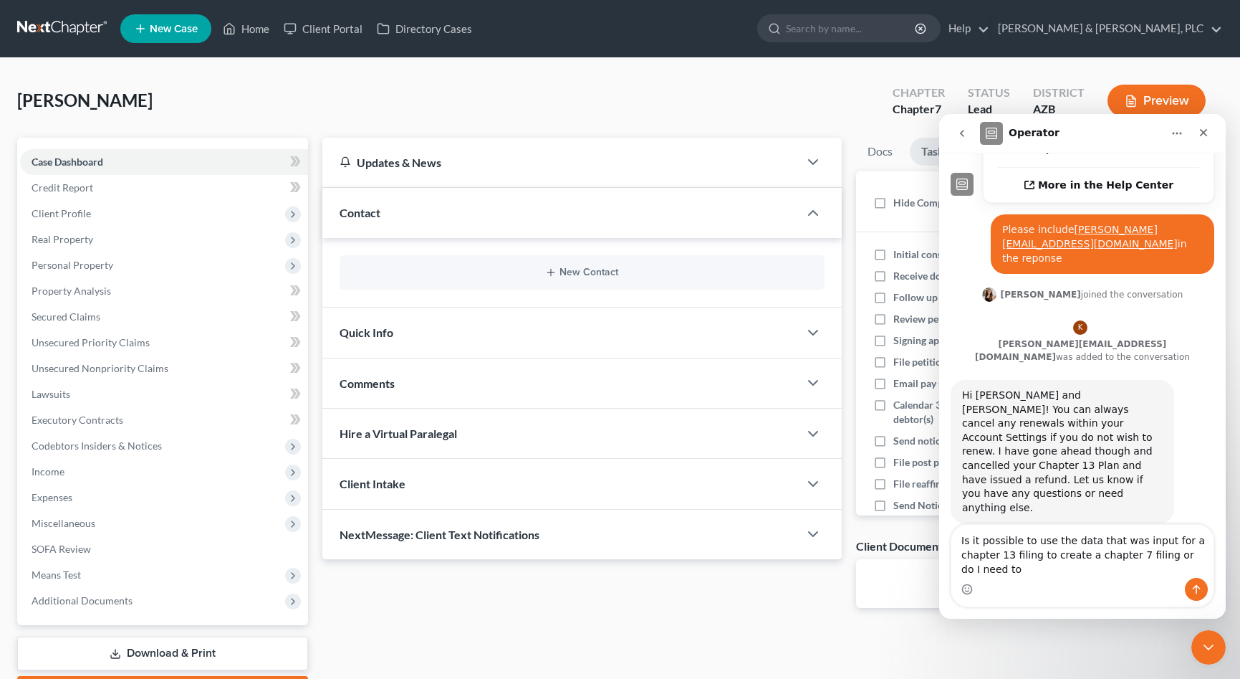
scroll to position [434, 0]
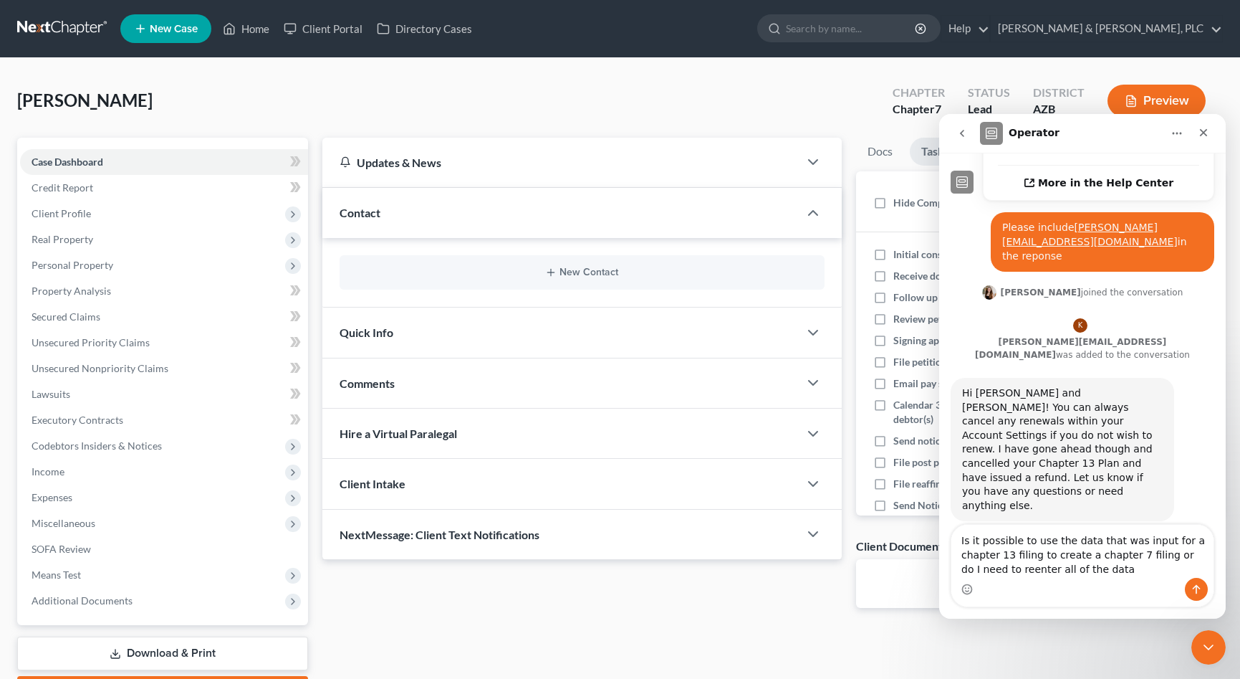
type textarea "Is it possible to use the data that was input for a chapter 13 filing to create…"
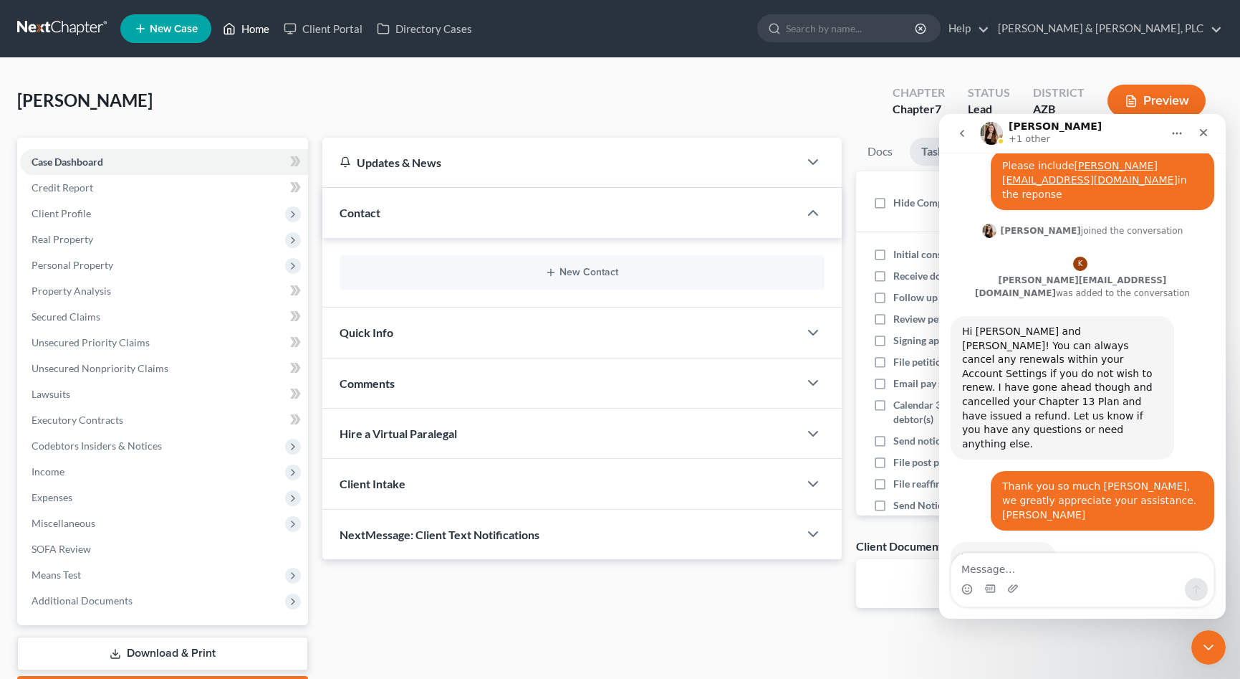
click at [259, 32] on link "Home" at bounding box center [246, 29] width 61 height 26
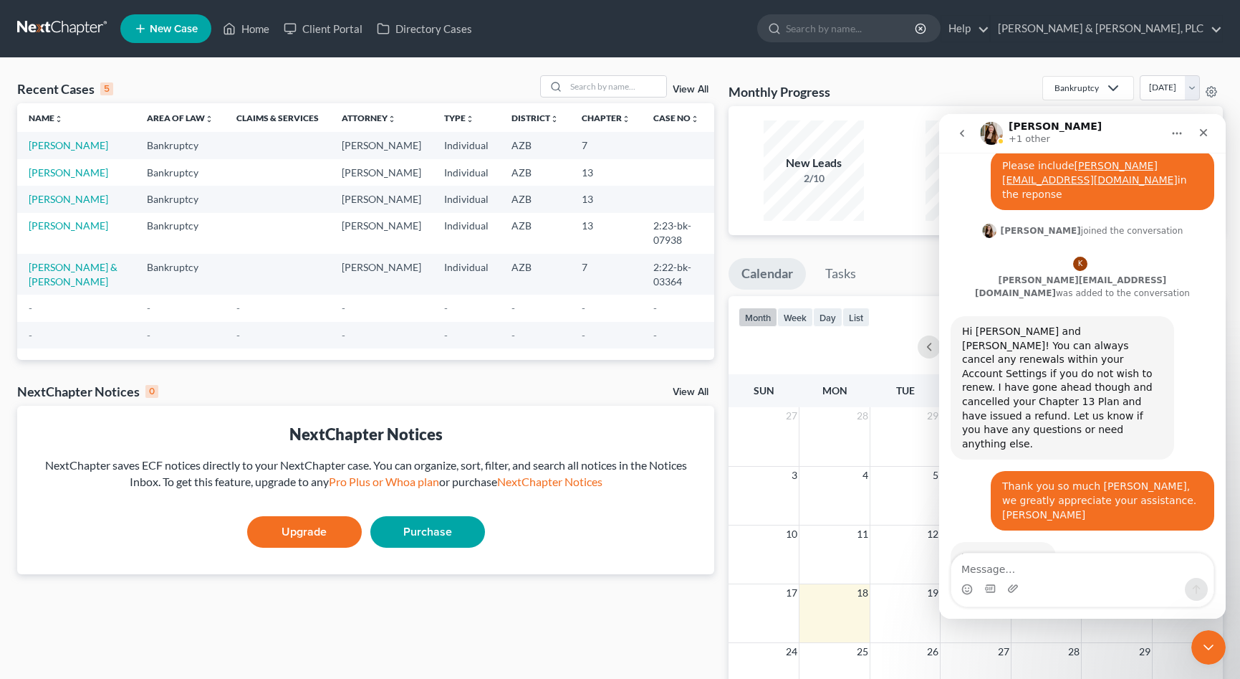
click at [84, 170] on td "[PERSON_NAME]" at bounding box center [76, 172] width 118 height 27
click at [51, 169] on link "[PERSON_NAME]" at bounding box center [69, 172] width 80 height 12
select select "1"
click at [59, 226] on link "[PERSON_NAME]" at bounding box center [69, 225] width 80 height 12
select select "1"
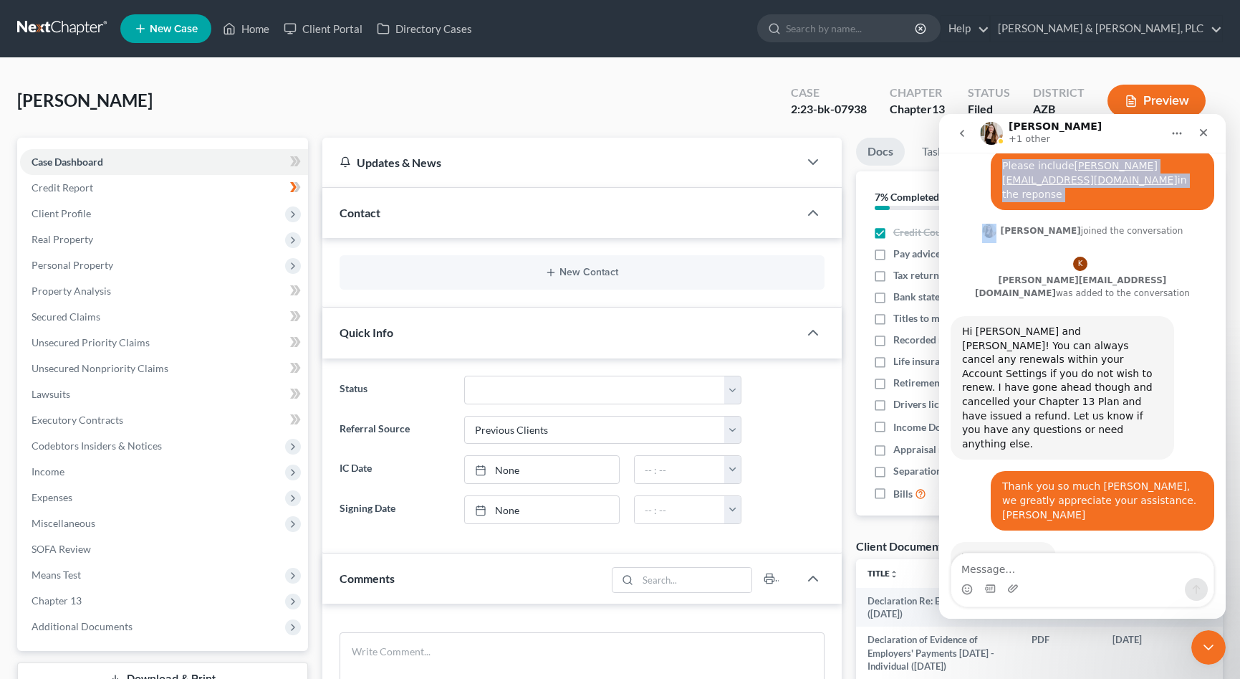
drag, startPoint x: 1098, startPoint y: 128, endPoint x: 1030, endPoint y: 140, distance: 69.0
click at [1025, 160] on div "[PERSON_NAME] +1 other Have a quick question or need help finding something? Se…" at bounding box center [1082, 366] width 287 height 504
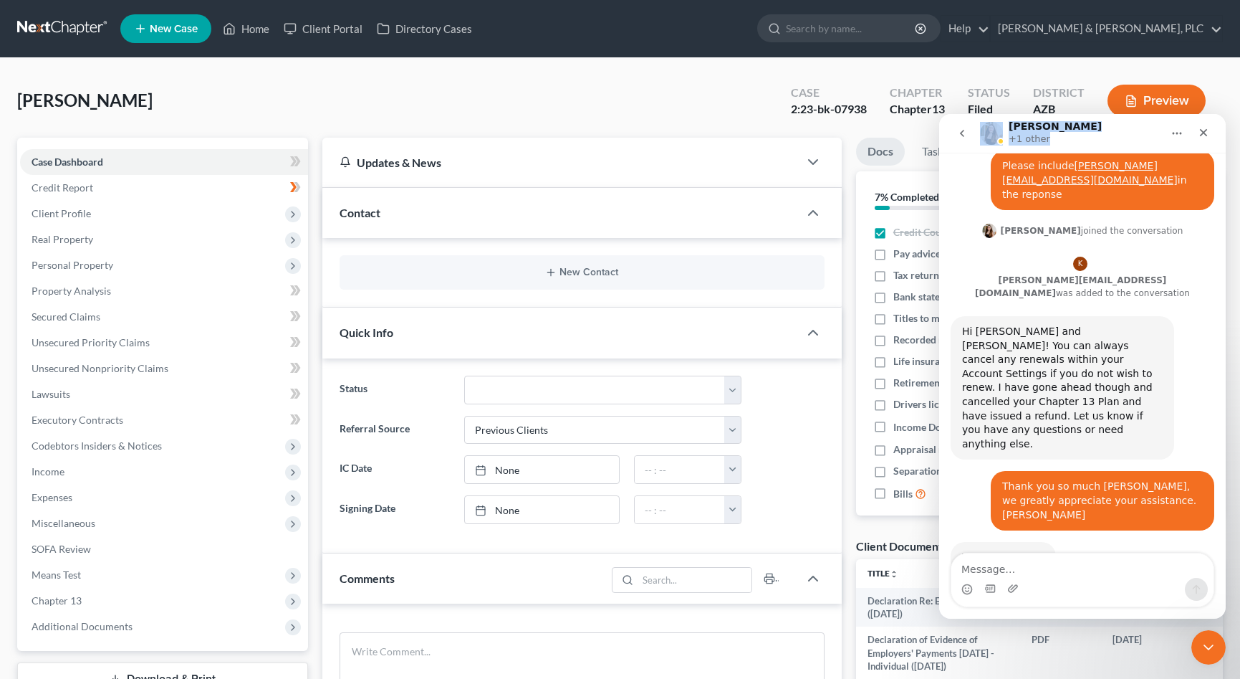
drag, startPoint x: 1083, startPoint y: 128, endPoint x: 399, endPoint y: 70, distance: 686.1
click at [939, 114] on div "[PERSON_NAME] +1 other Have a quick question or need help finding something? Se…" at bounding box center [1082, 366] width 287 height 504
click at [631, 123] on div "[PERSON_NAME] Upgraded Case 2:23-bk-07938 Chapter Chapter 13 Status Filed Distr…" at bounding box center [620, 106] width 1206 height 62
click at [631, 127] on div "[PERSON_NAME] Upgraded Case 2:23-bk-07938 Chapter Chapter 13 Status Filed Distr…" at bounding box center [620, 106] width 1206 height 62
drag, startPoint x: 1134, startPoint y: 128, endPoint x: 679, endPoint y: 224, distance: 465.0
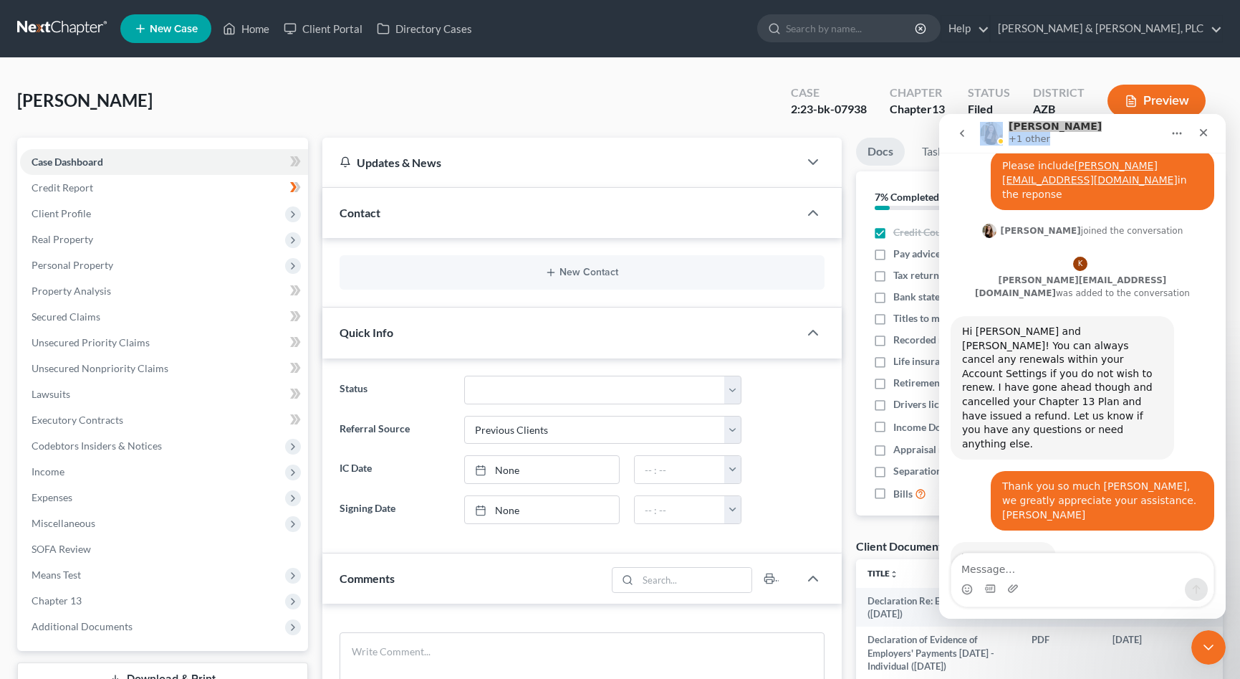
click at [939, 224] on div "[PERSON_NAME] +1 other Have a quick question or need help finding something? Se…" at bounding box center [1082, 366] width 287 height 504
click at [1020, 138] on p "+1 other" at bounding box center [1030, 139] width 42 height 14
click at [1205, 128] on icon "Close" at bounding box center [1203, 132] width 11 height 11
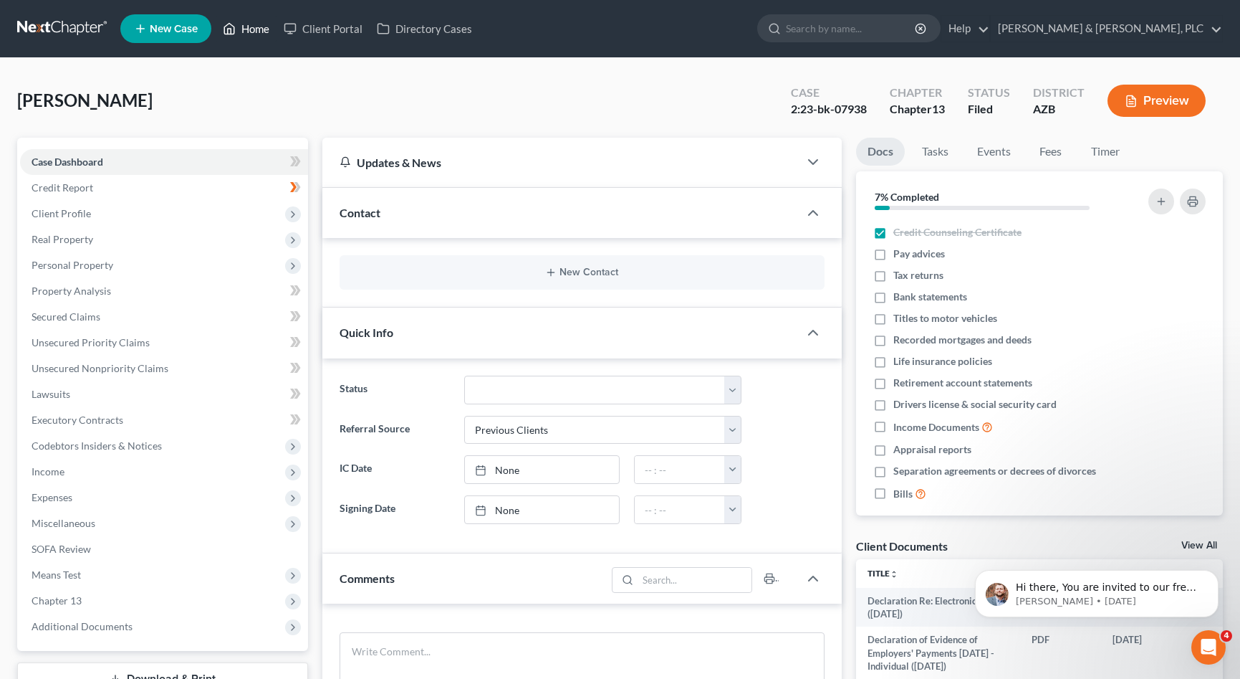
click at [263, 31] on link "Home" at bounding box center [246, 29] width 61 height 26
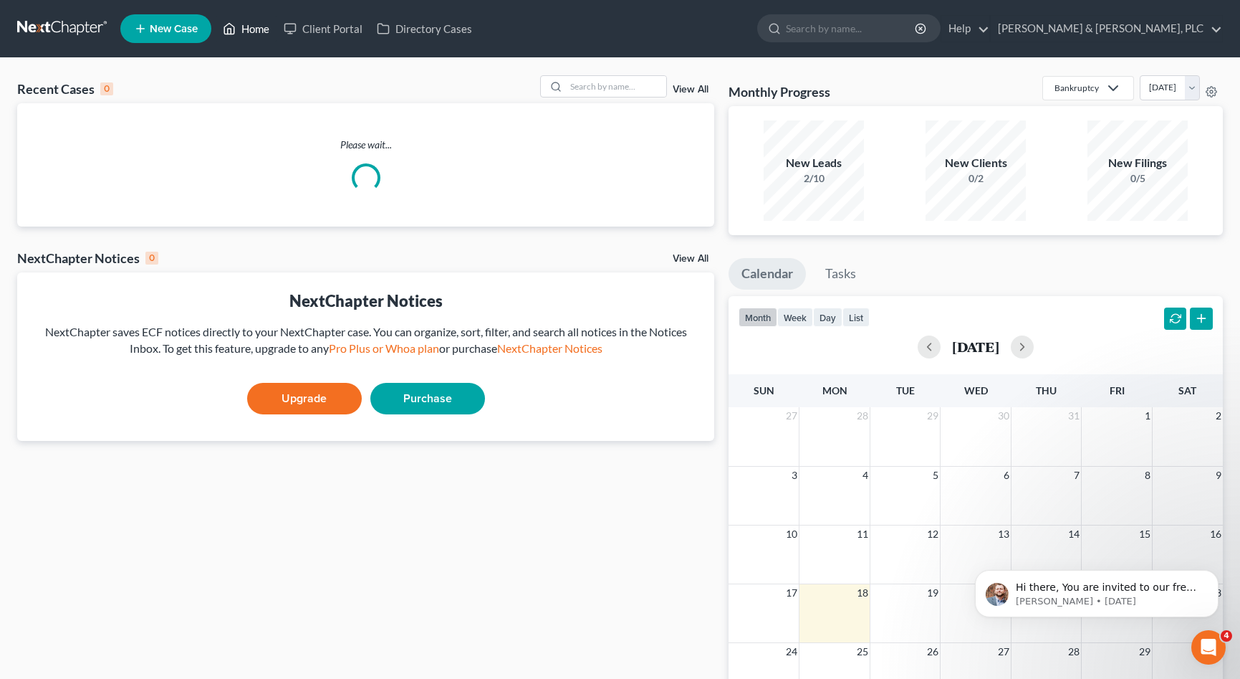
scroll to position [514, 0]
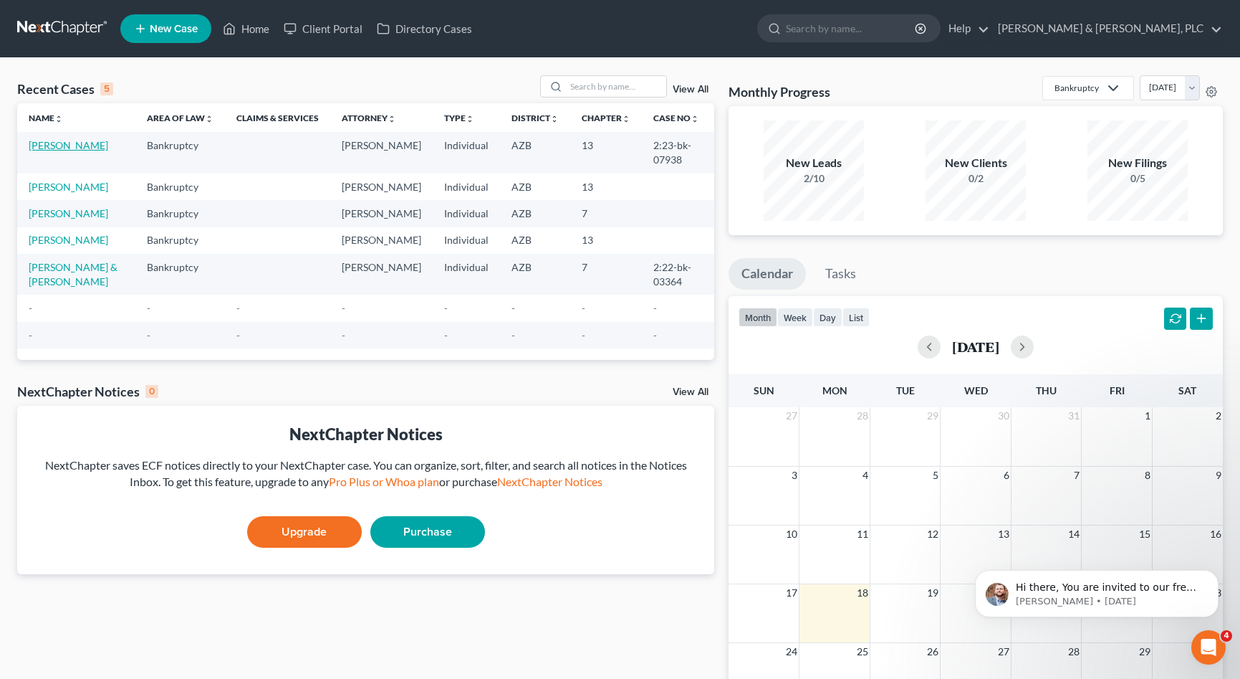
click at [44, 141] on link "[PERSON_NAME]" at bounding box center [69, 145] width 80 height 12
select select "1"
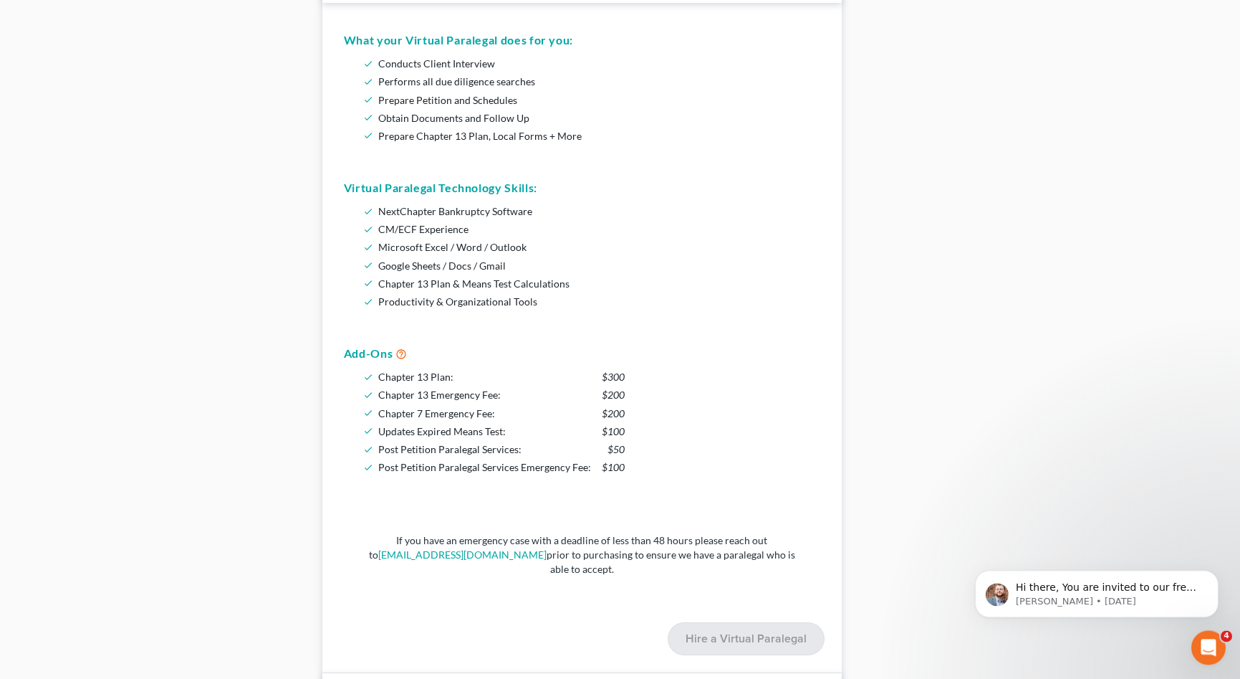
scroll to position [804, 0]
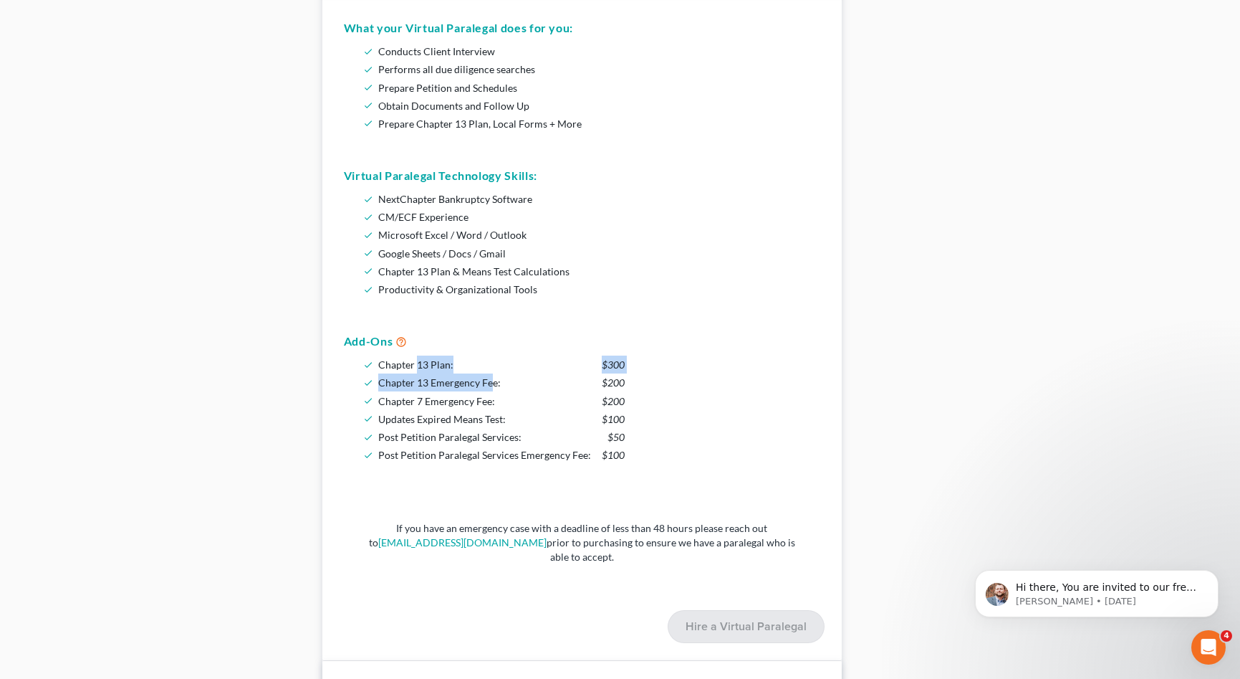
drag, startPoint x: 418, startPoint y: 358, endPoint x: 510, endPoint y: 378, distance: 94.6
click at [495, 375] on ul "Chapter 13 Plan: $300 Chapter 13 Emergency Fee: $200 Chapter 7 Emergency Fee: $…" at bounding box center [487, 409] width 287 height 108
click at [474, 400] on span "Chapter 7 Emergency Fee:" at bounding box center [436, 401] width 117 height 12
drag, startPoint x: 379, startPoint y: 413, endPoint x: 554, endPoint y: 421, distance: 175.0
click at [554, 421] on ul "Chapter 13 Plan: $300 Chapter 13 Emergency Fee: $200 Chapter 7 Emergency Fee: $…" at bounding box center [487, 409] width 287 height 108
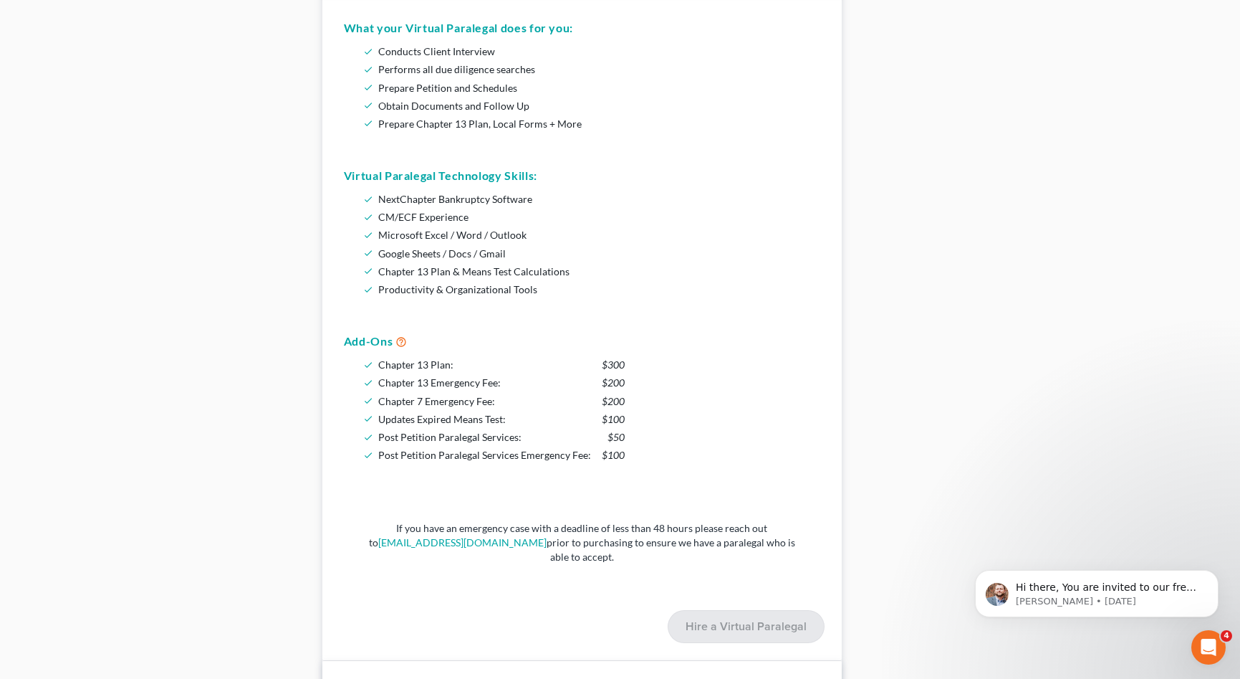
click at [544, 440] on li "Post Petition Paralegal Services: $50" at bounding box center [501, 437] width 247 height 18
drag, startPoint x: 542, startPoint y: 440, endPoint x: 423, endPoint y: 430, distance: 119.4
click at [423, 430] on li "Post Petition Paralegal Services: $50" at bounding box center [501, 437] width 247 height 18
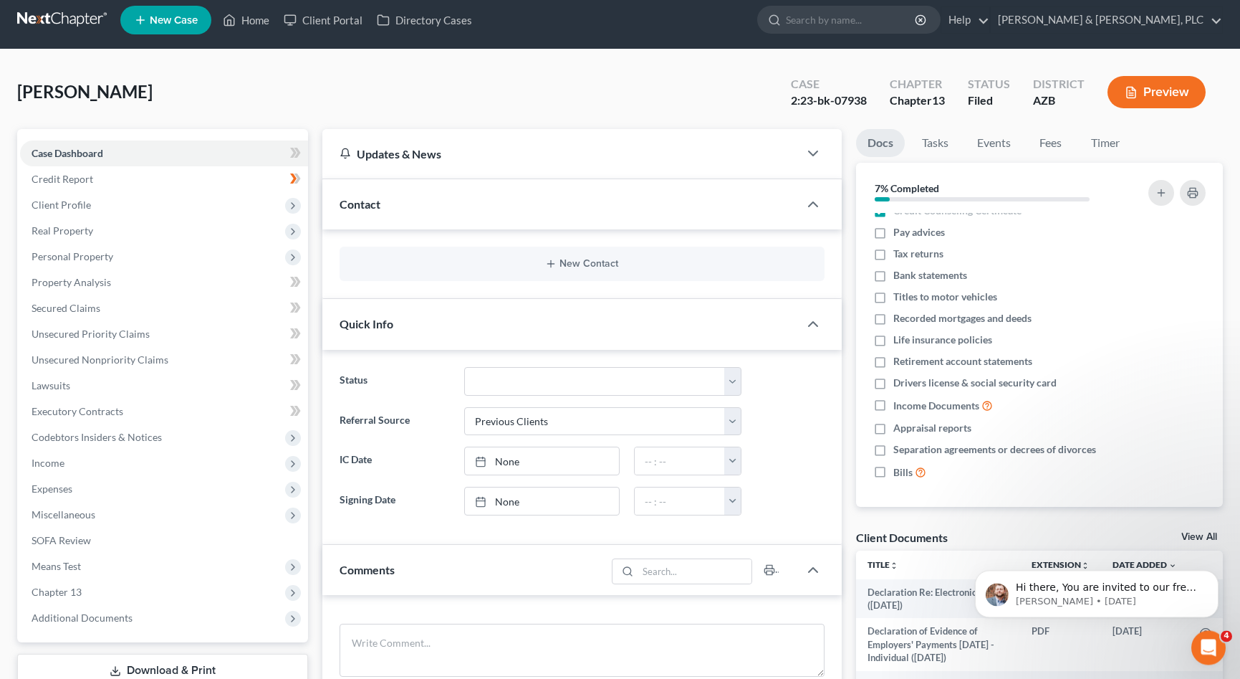
scroll to position [0, 0]
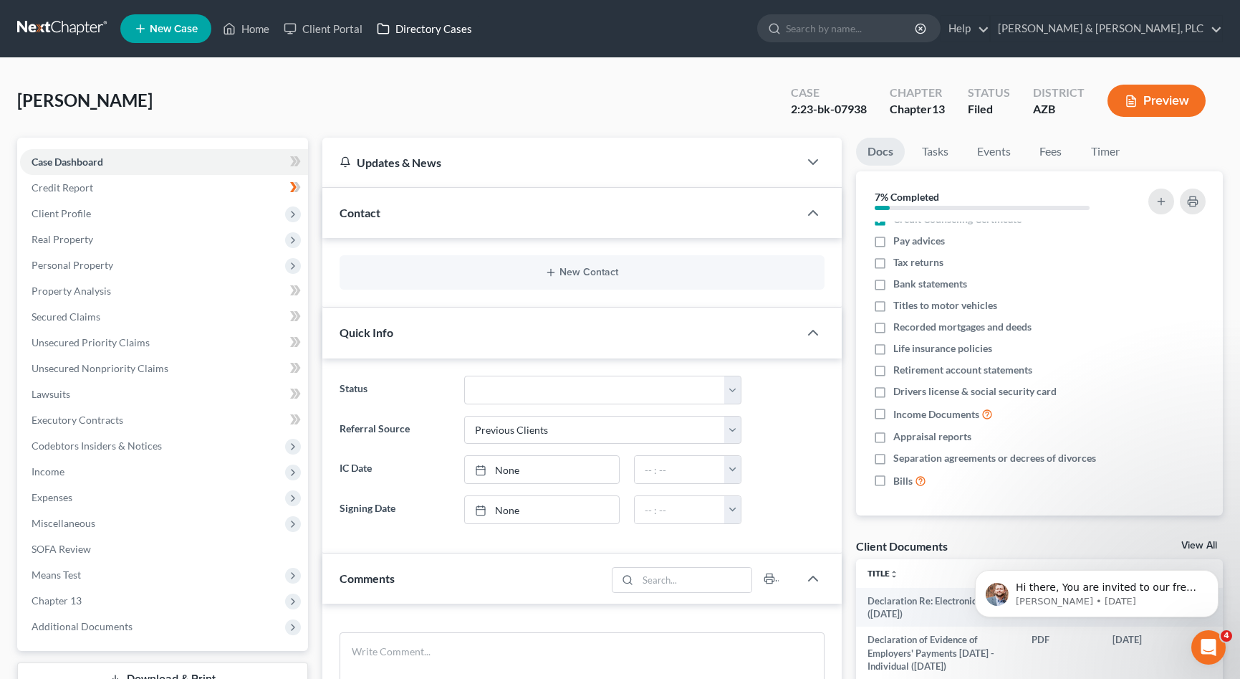
click at [431, 27] on link "Directory Cases" at bounding box center [425, 29] width 110 height 26
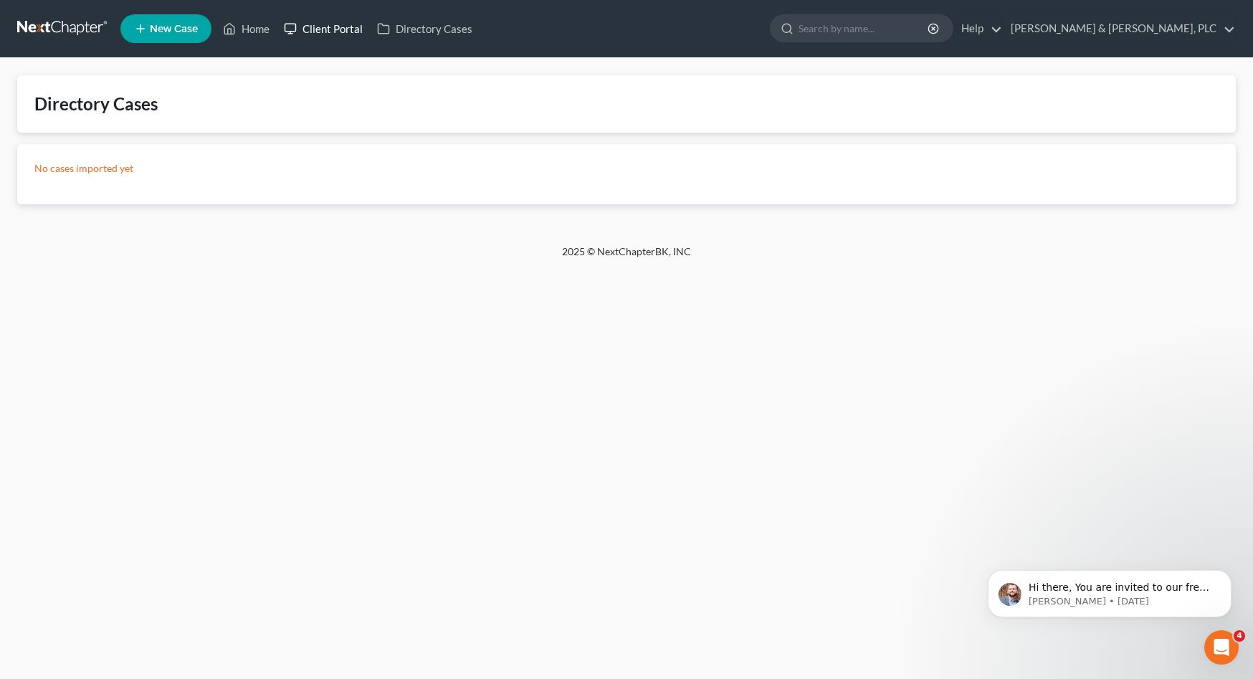
click at [343, 25] on link "Client Portal" at bounding box center [323, 29] width 93 height 26
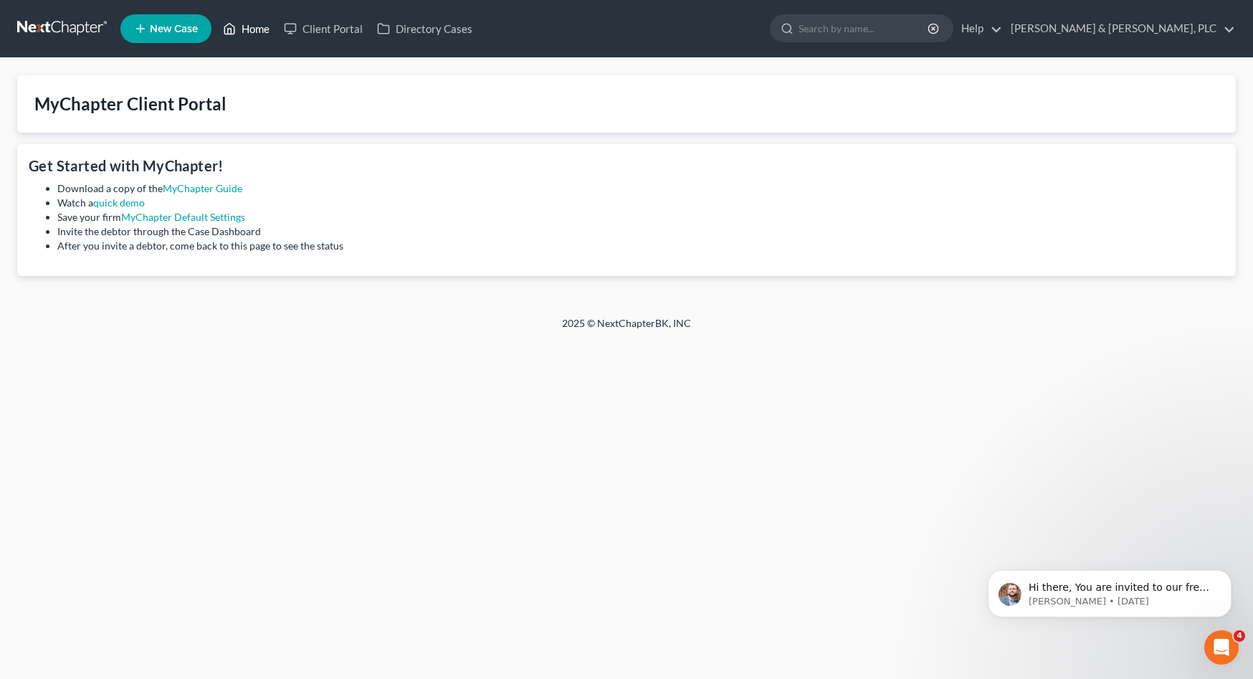
click at [252, 29] on link "Home" at bounding box center [246, 29] width 61 height 26
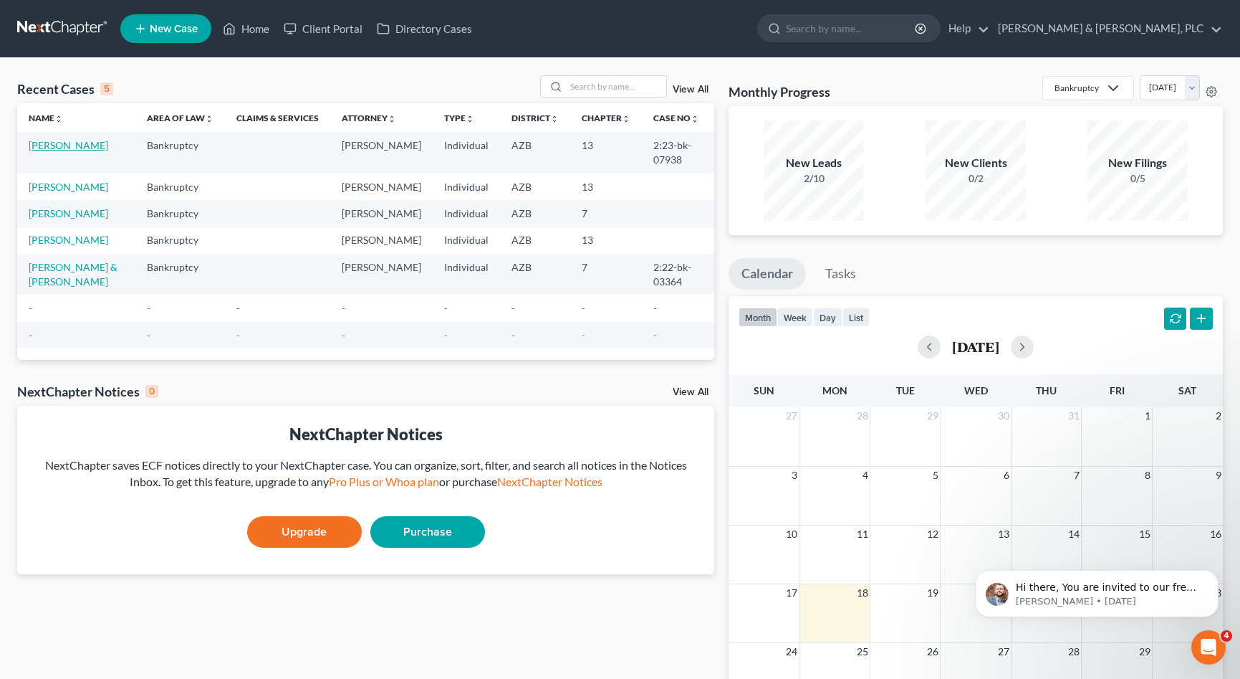
click at [70, 148] on link "[PERSON_NAME]" at bounding box center [69, 145] width 80 height 12
select select "1"
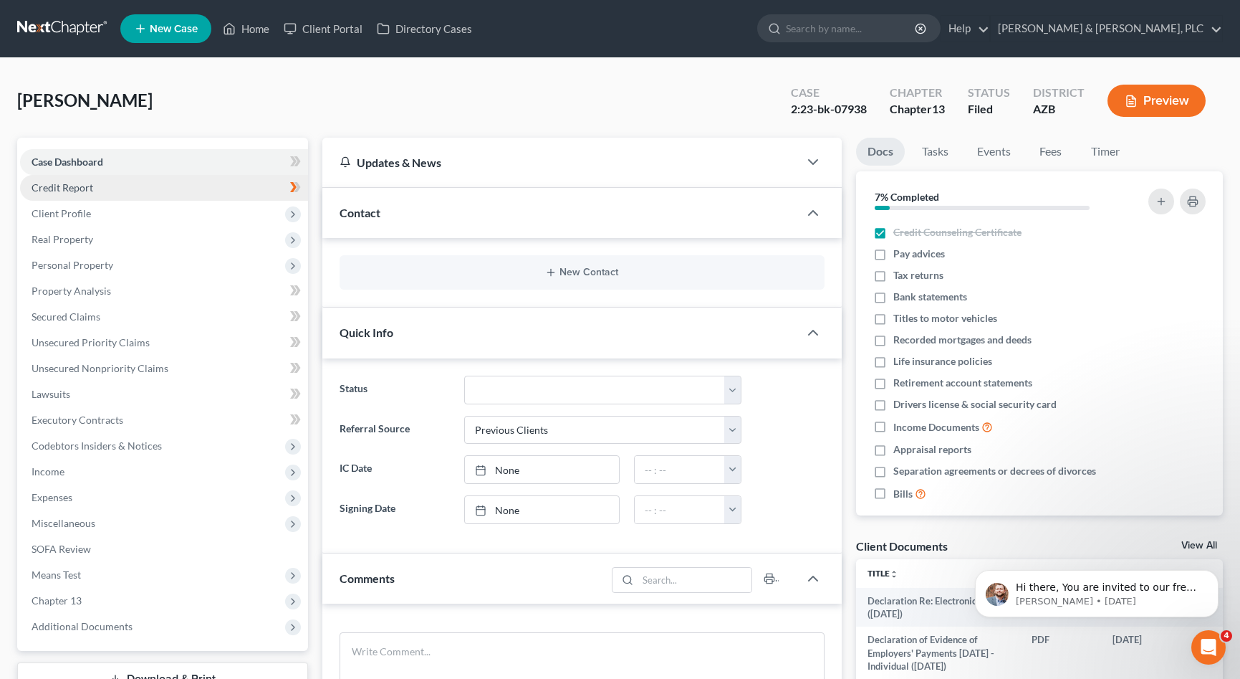
click at [58, 184] on span "Credit Report" at bounding box center [63, 187] width 62 height 12
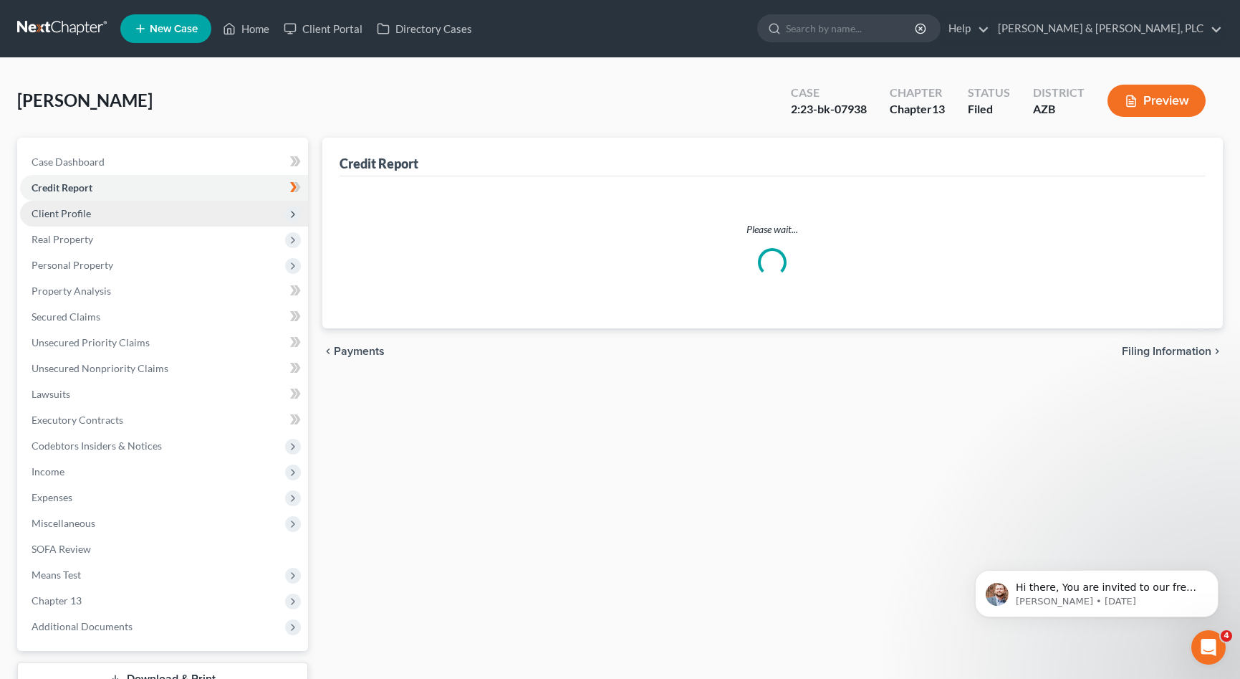
click at [51, 216] on span "Client Profile" at bounding box center [61, 213] width 59 height 12
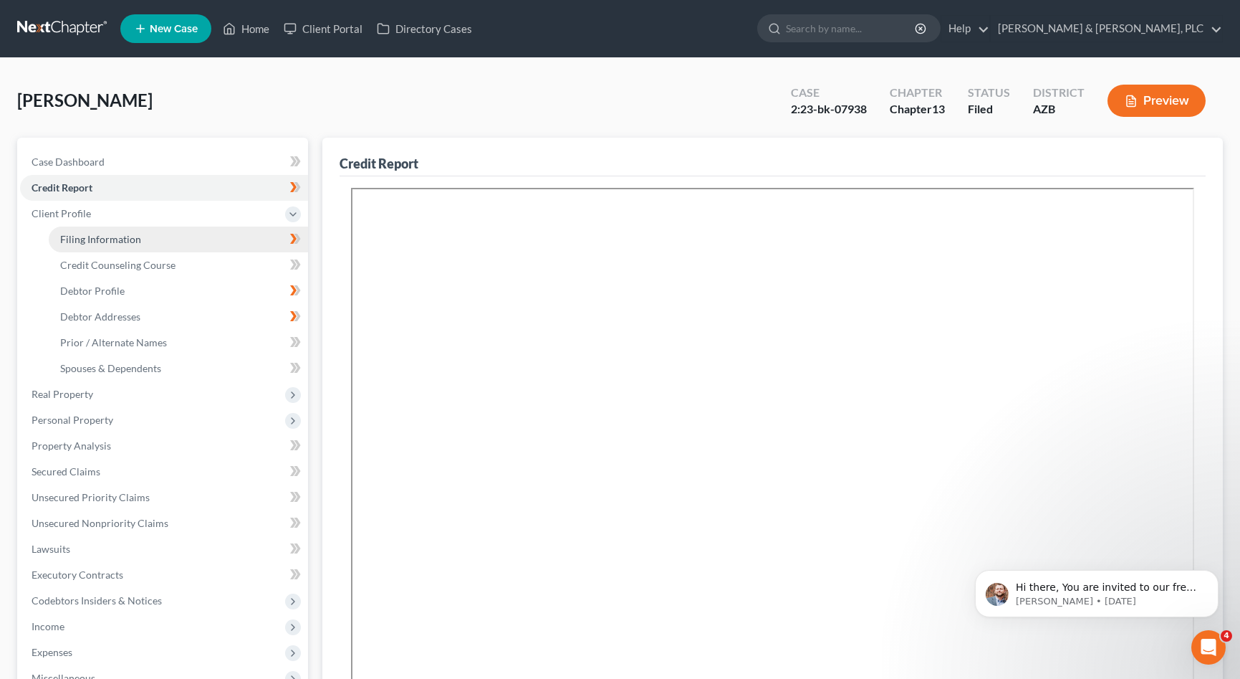
click at [100, 244] on span "Filing Information" at bounding box center [100, 239] width 81 height 12
select select "1"
select select "0"
select select "3"
select select "4"
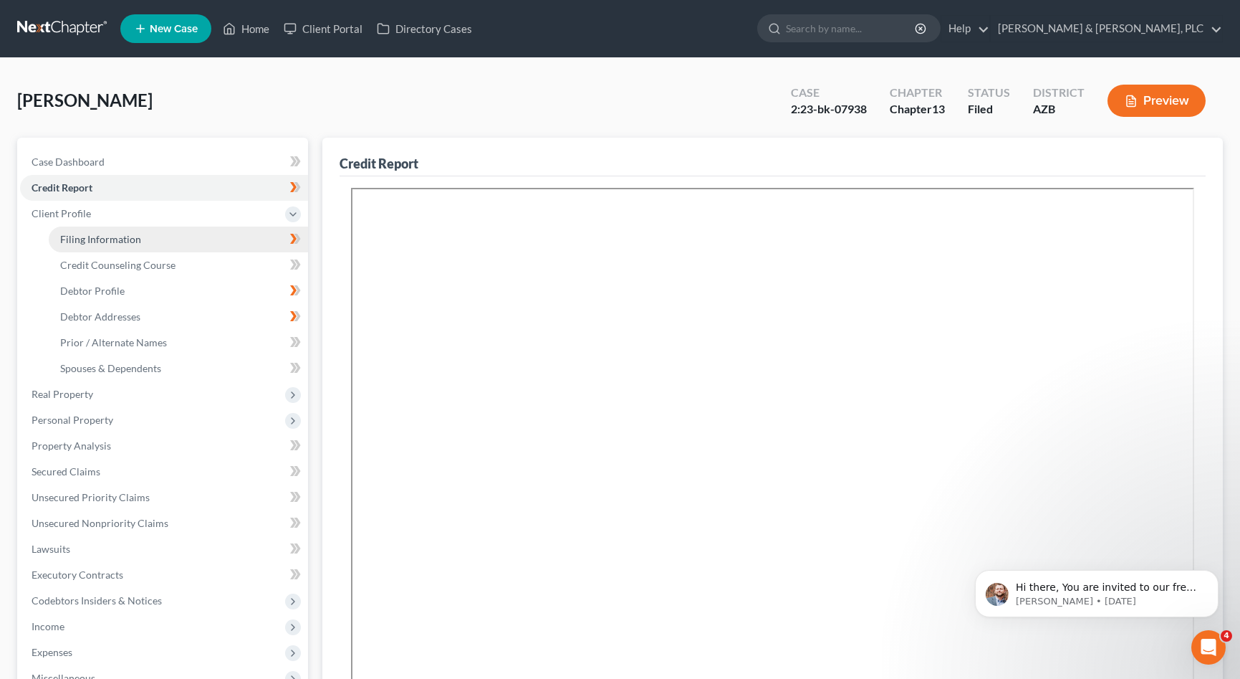
select select "0"
select select "3"
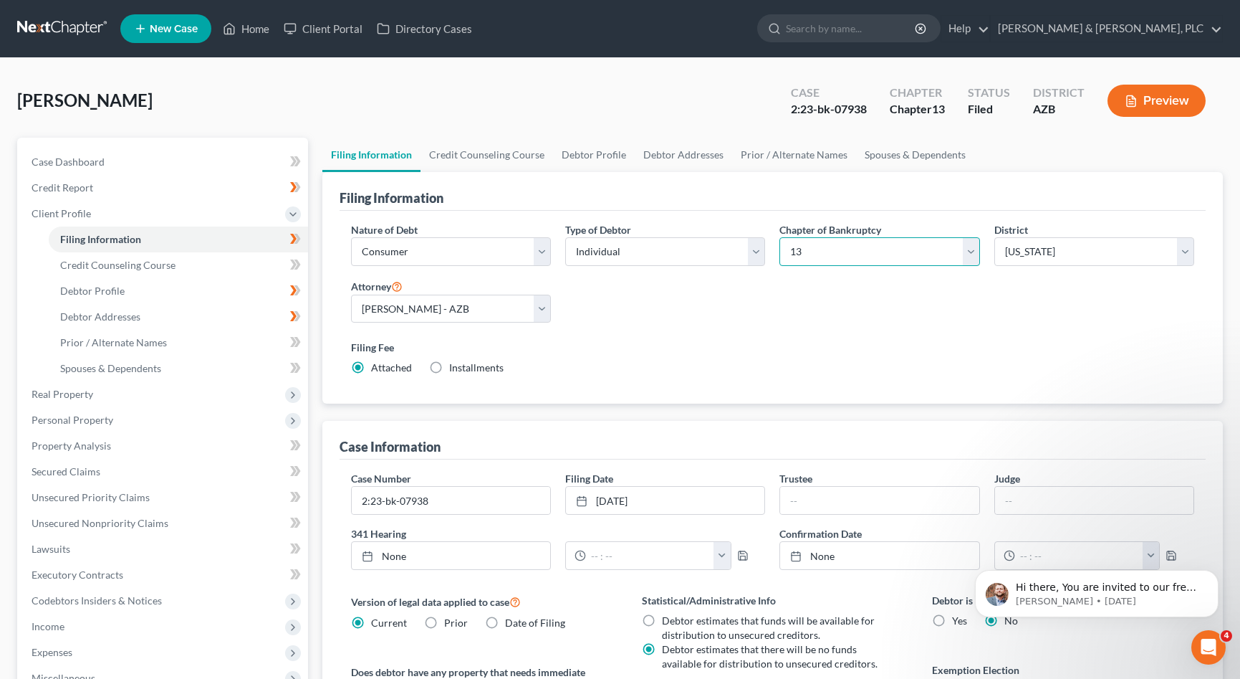
click at [780, 237] on select "Select 7 11 12 13" at bounding box center [880, 251] width 200 height 29
click option "7" at bounding box center [0, 0] width 0 height 0
click at [898, 233] on div "Chapter of Bankruptcy Select 7 11 12 13" at bounding box center [880, 244] width 200 height 44
click at [780, 237] on select "Select 7 11 12 13" at bounding box center [880, 251] width 200 height 29
select select "3"
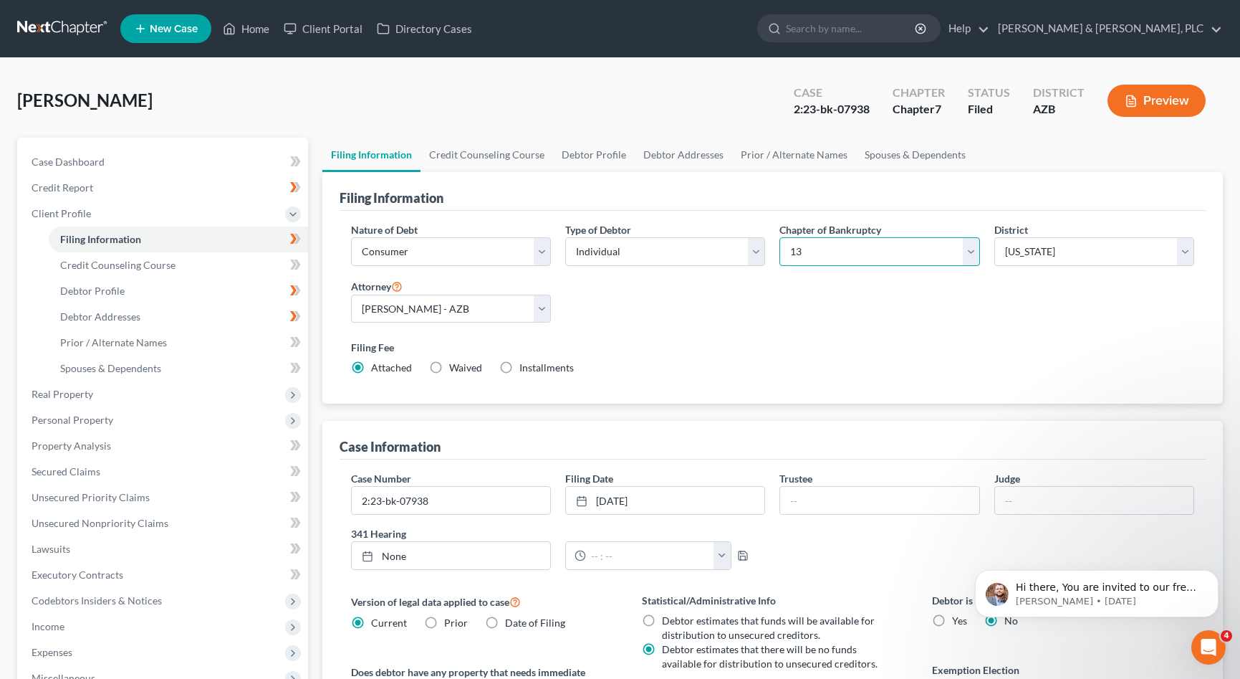
click option "13" at bounding box center [0, 0] width 0 height 0
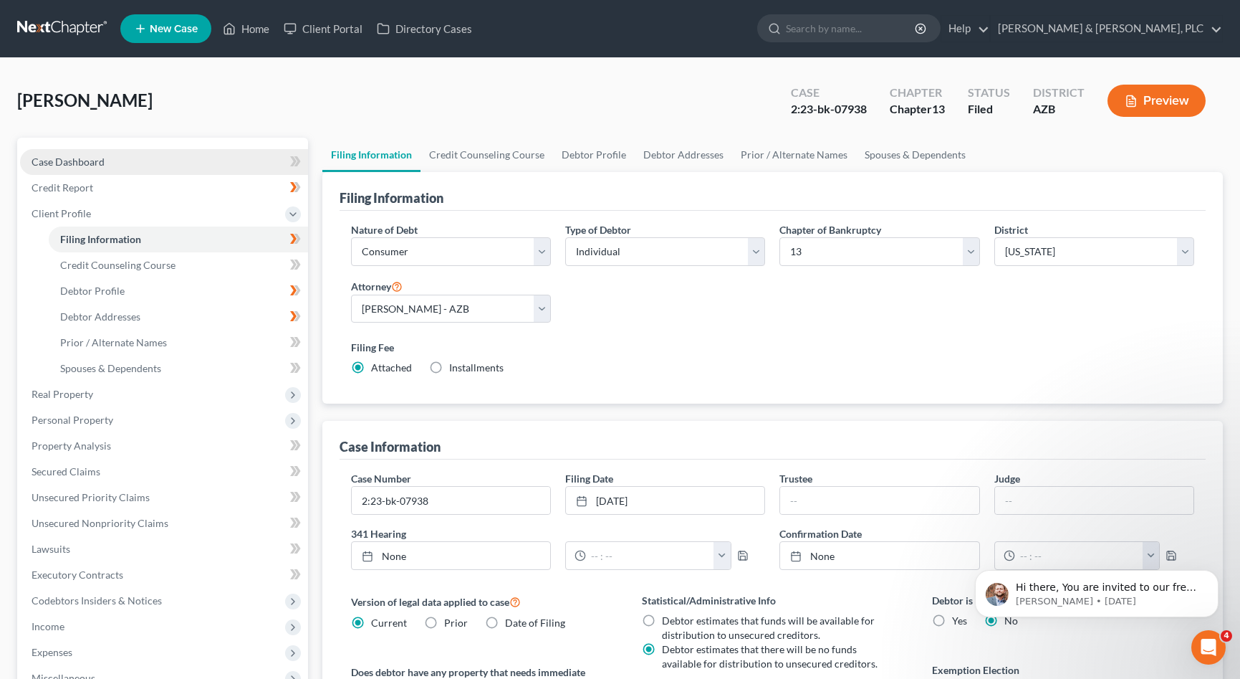
click at [76, 163] on span "Case Dashboard" at bounding box center [68, 161] width 73 height 12
select select "6"
select select "1"
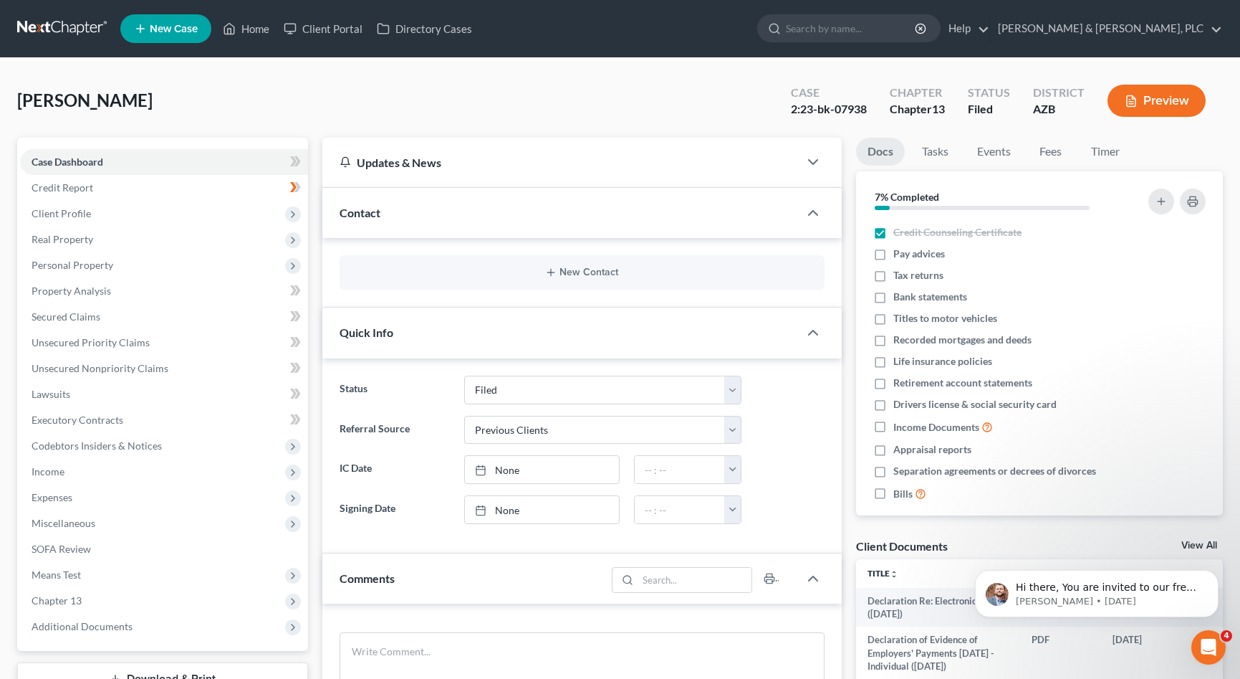
select select "1"
select select "0"
select select "3"
select select "4"
select select "0"
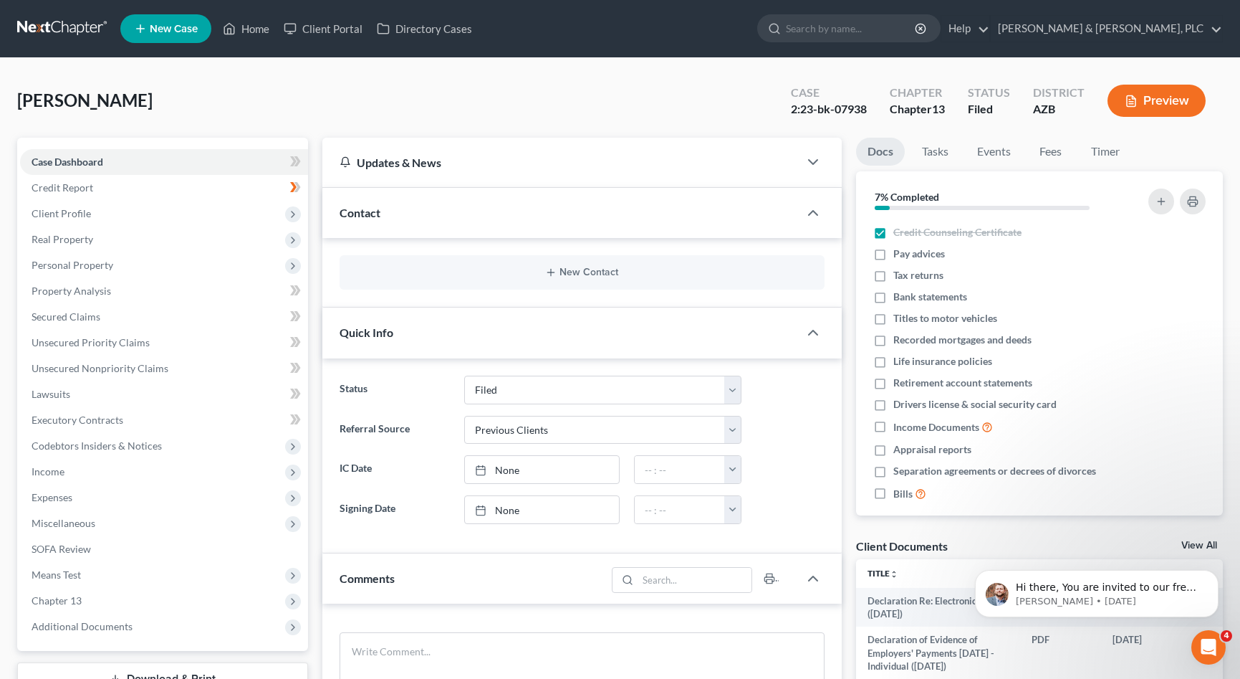
select select "3"
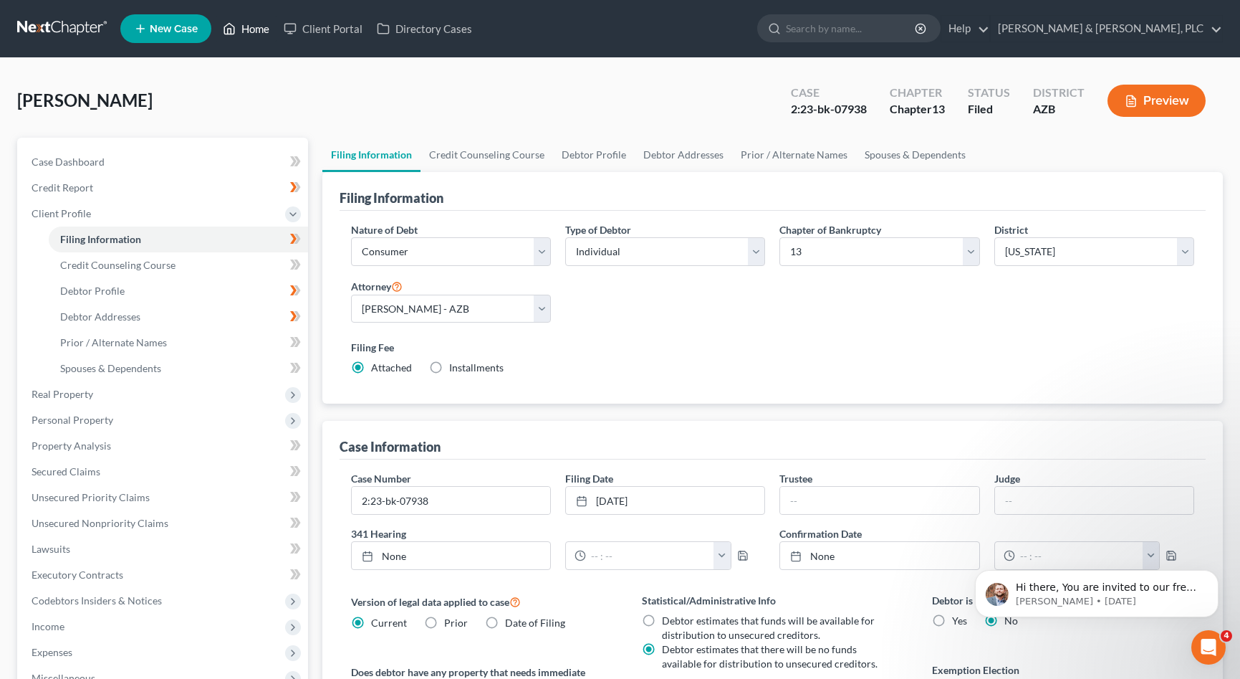
click at [252, 30] on link "Home" at bounding box center [246, 29] width 61 height 26
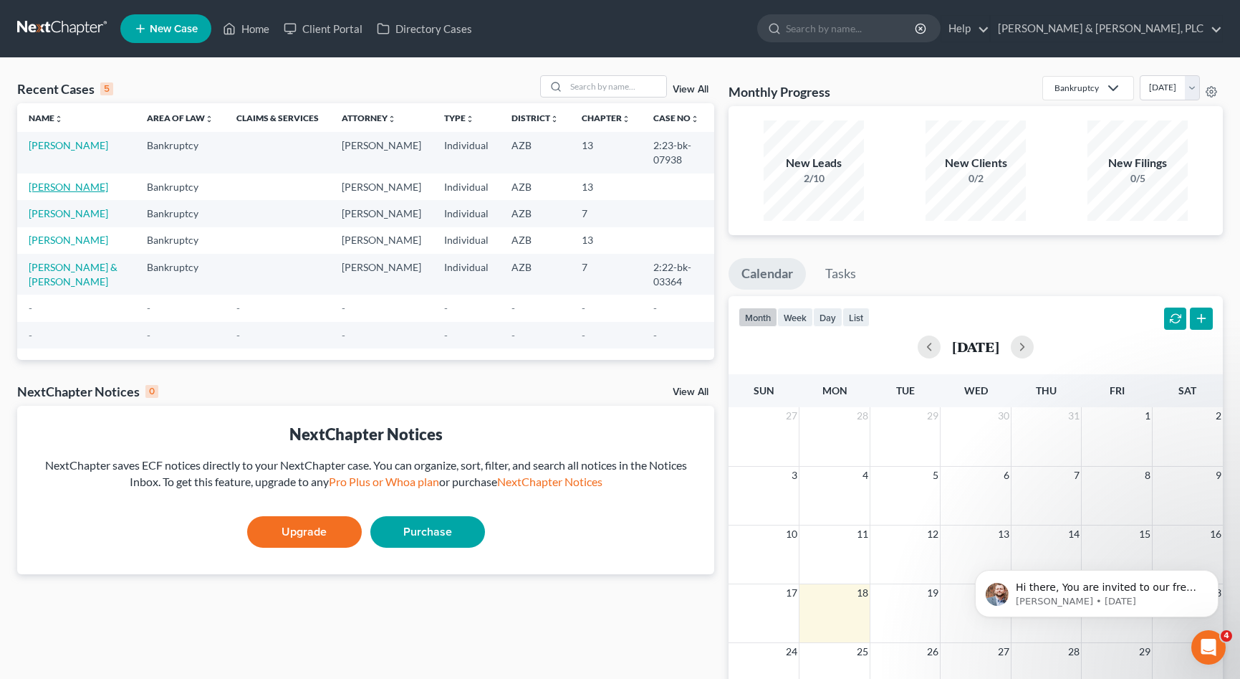
click at [67, 188] on link "[PERSON_NAME]" at bounding box center [69, 187] width 80 height 12
select select "1"
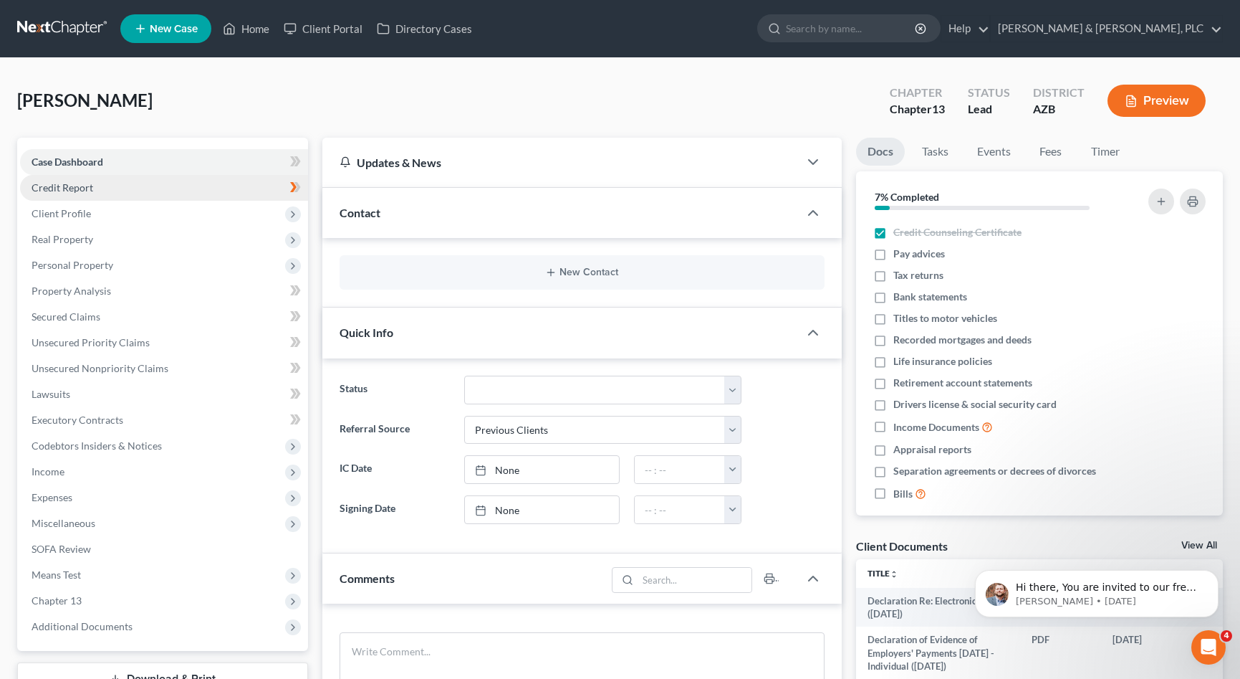
click at [70, 183] on span "Credit Report" at bounding box center [63, 187] width 62 height 12
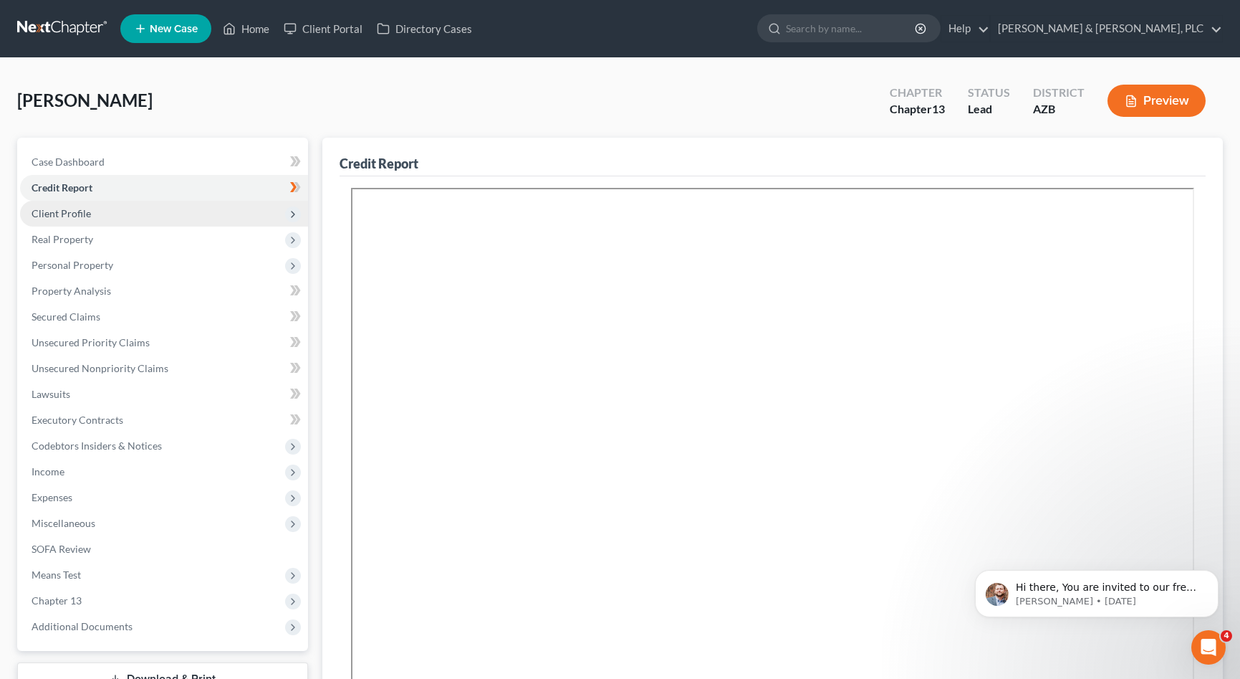
click at [72, 210] on span "Client Profile" at bounding box center [61, 213] width 59 height 12
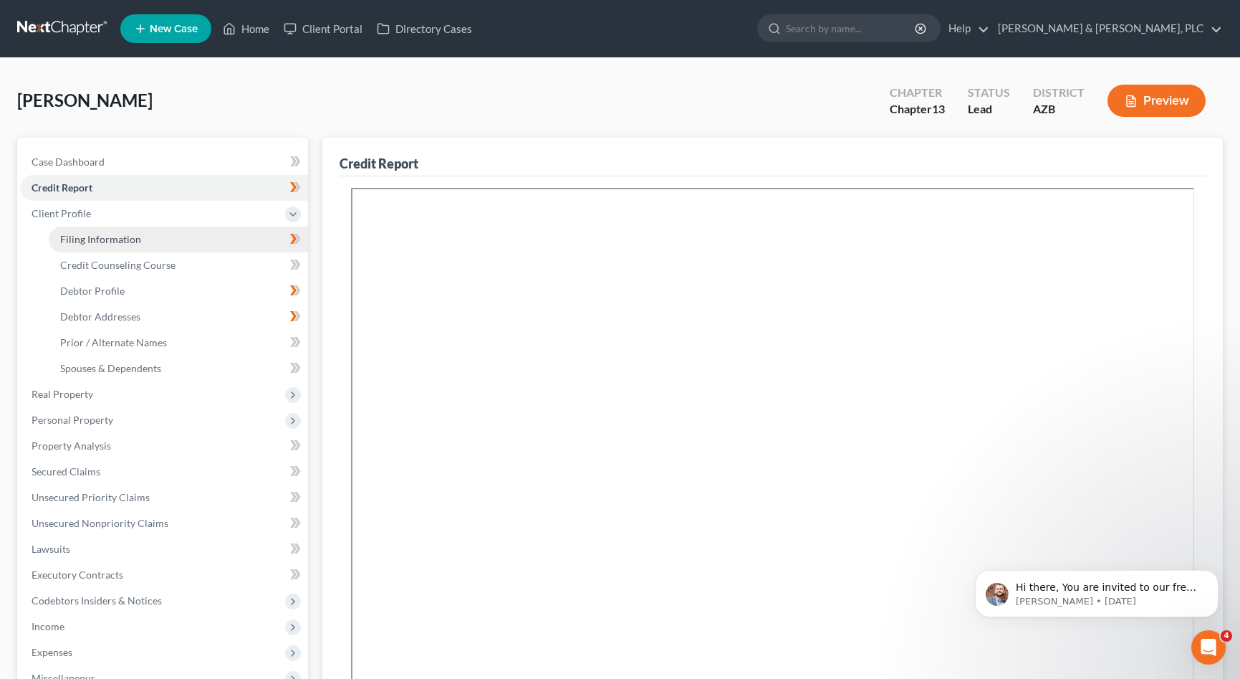
click at [89, 233] on span "Filing Information" at bounding box center [100, 239] width 81 height 12
select select "1"
select select "0"
select select "3"
select select "4"
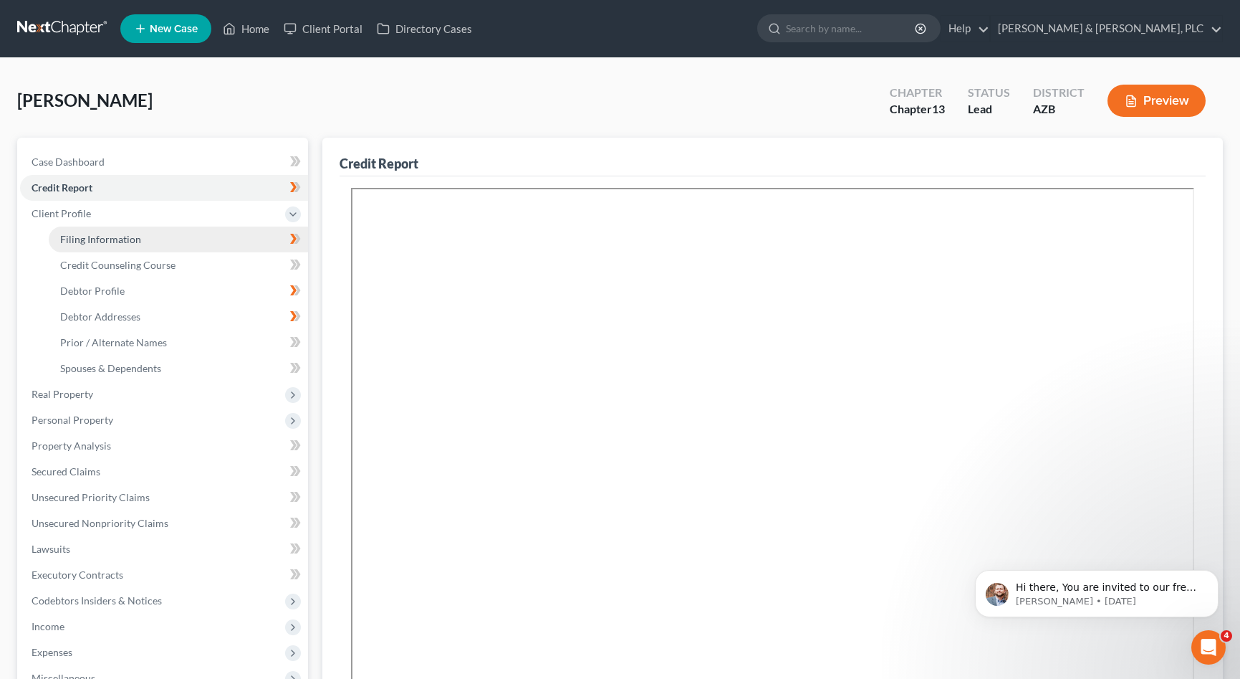
select select "0"
select select "3"
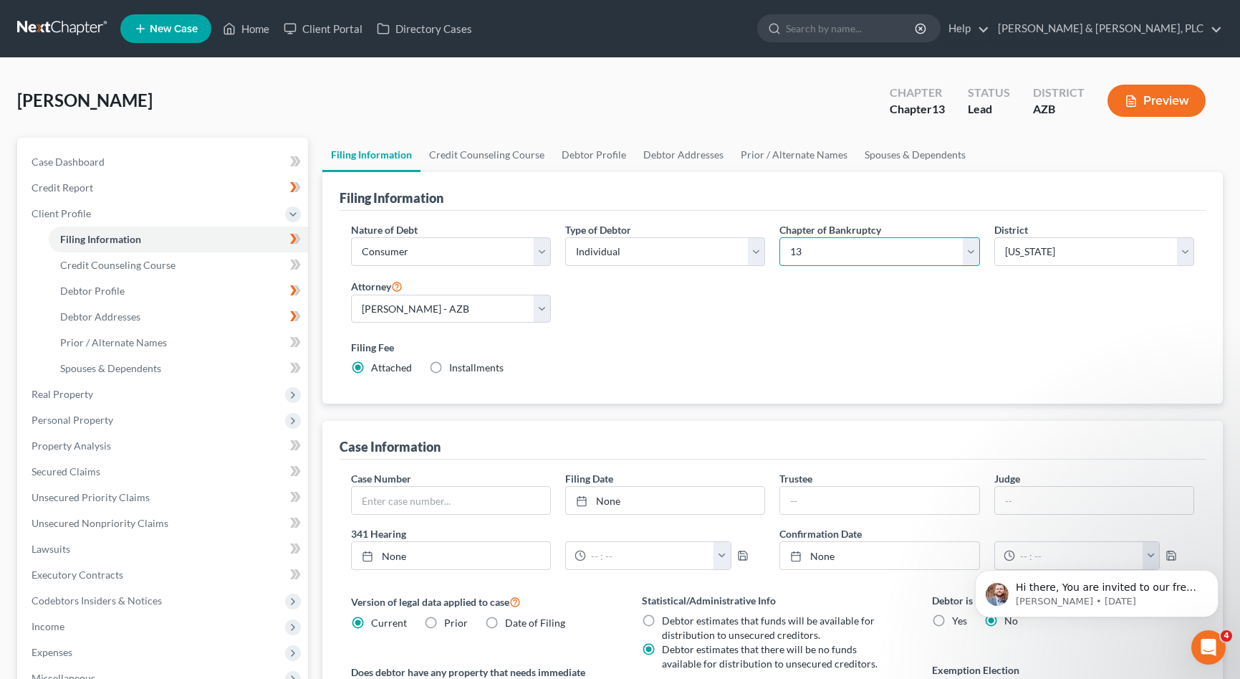
click at [780, 237] on select "Select 7 11 12 13" at bounding box center [880, 251] width 200 height 29
select select "0"
click option "7" at bounding box center [0, 0] width 0 height 0
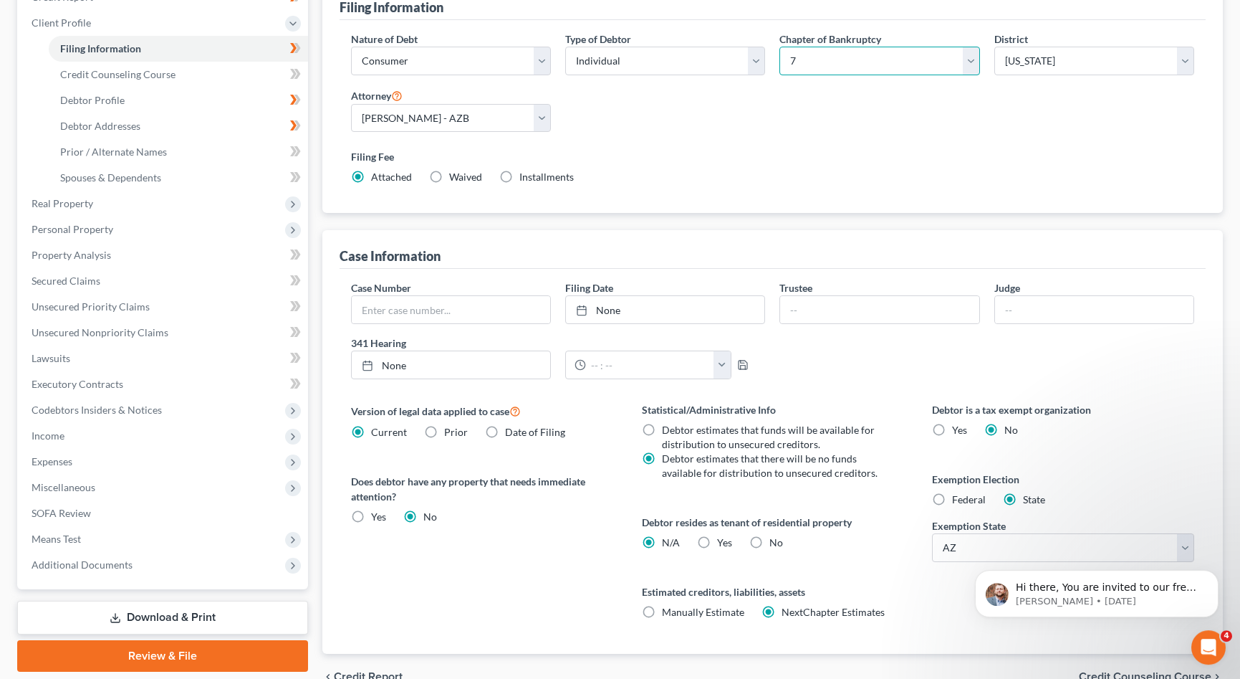
scroll to position [219, 0]
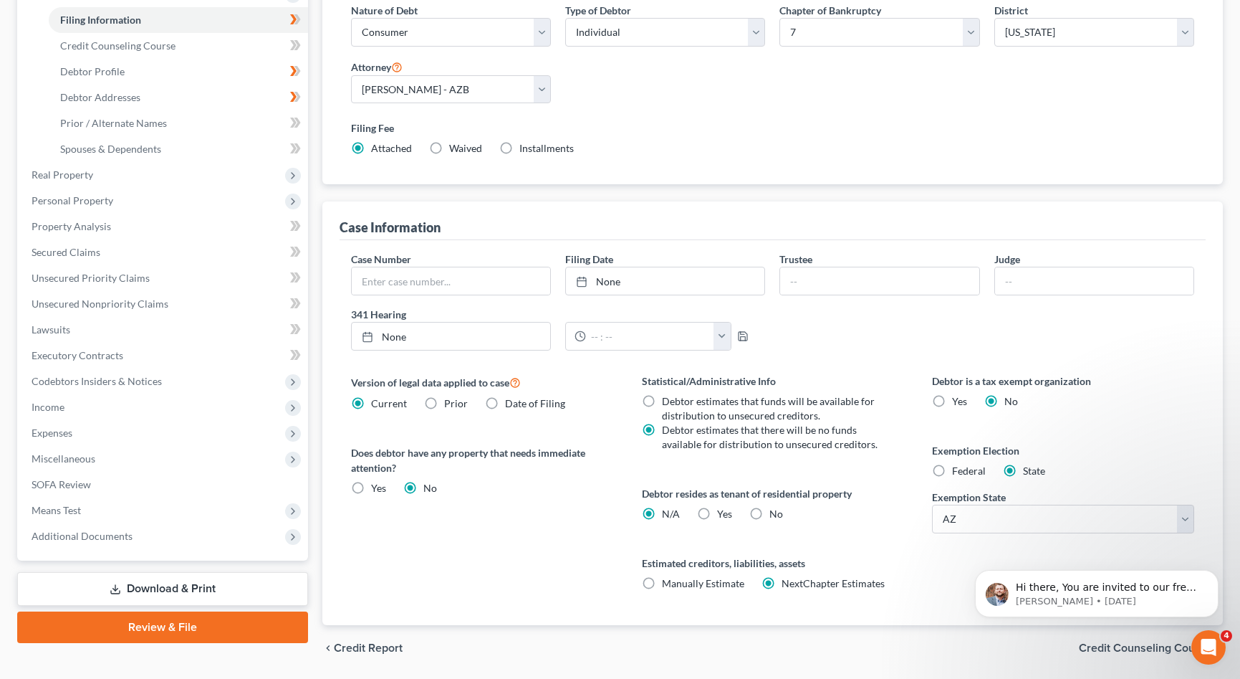
click at [717, 512] on label "Yes Yes" at bounding box center [724, 514] width 15 height 14
click at [723, 512] on input "Yes Yes" at bounding box center [727, 511] width 9 height 9
radio input "true"
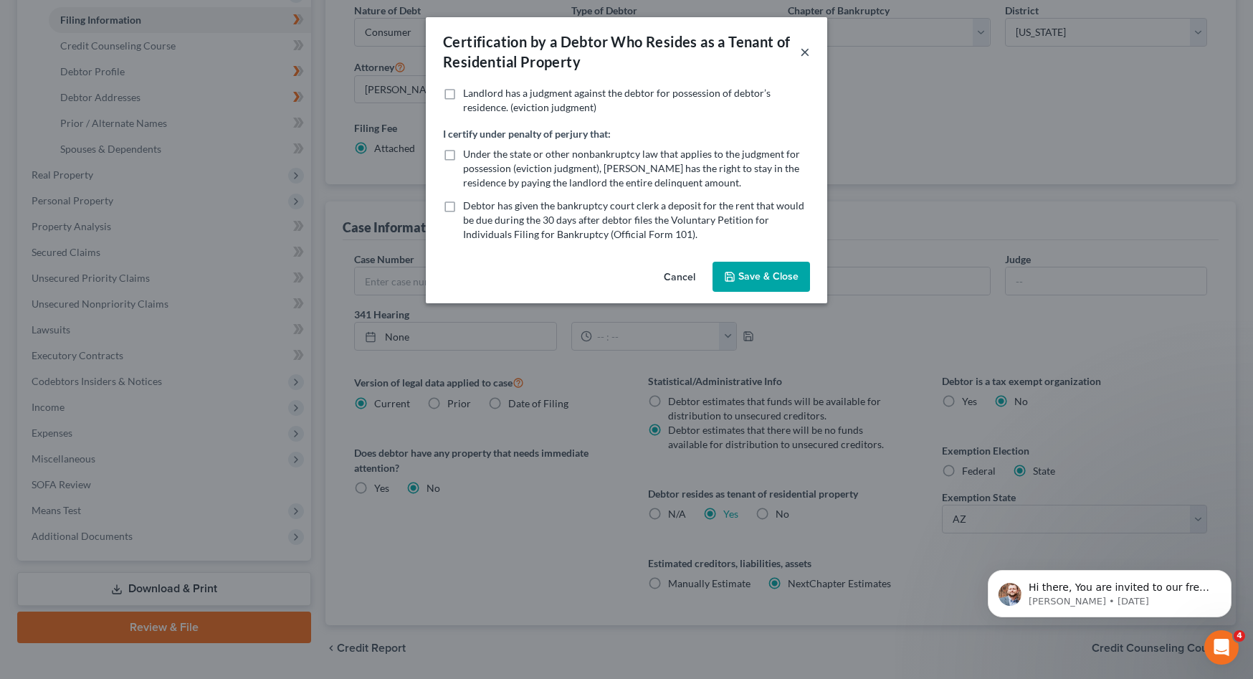
click at [803, 52] on button "×" at bounding box center [805, 51] width 10 height 17
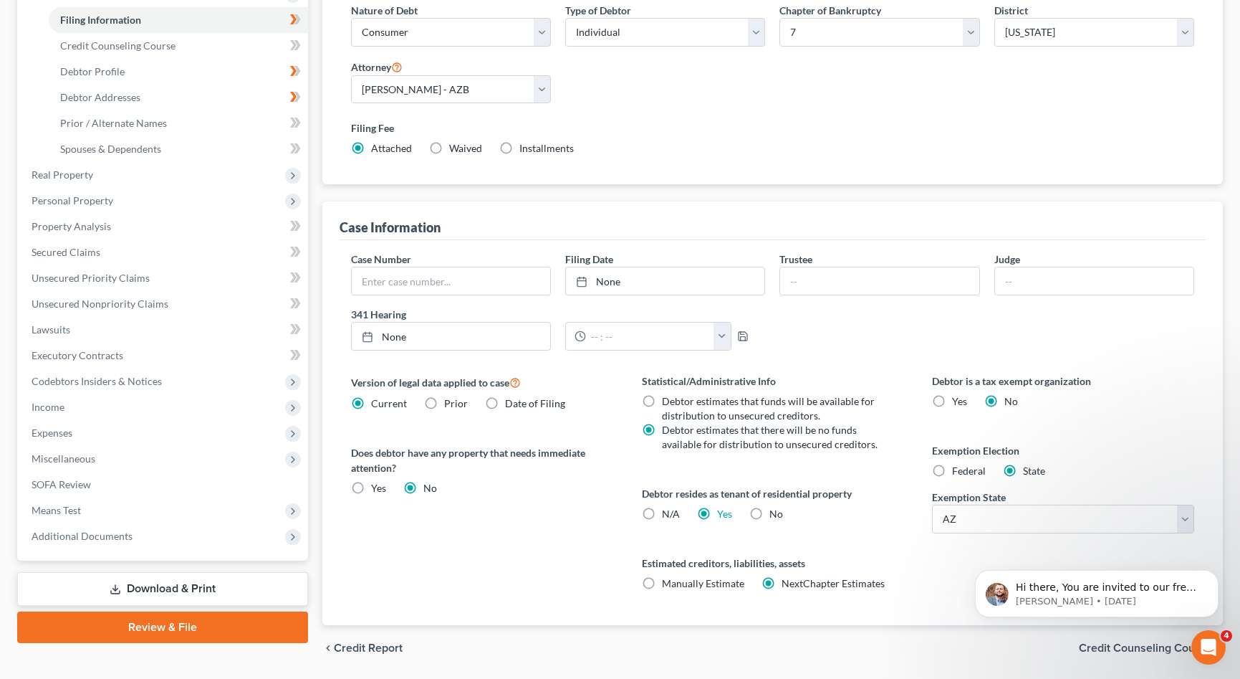
click at [662, 512] on label "N/A" at bounding box center [671, 514] width 18 height 14
click at [668, 512] on input "N/A" at bounding box center [672, 511] width 9 height 9
radio input "true"
radio input "false"
click at [932, 504] on select "State [US_STATE] AK AR AZ CA CO CT DE DC [GEOGRAPHIC_DATA] [GEOGRAPHIC_DATA] GU…" at bounding box center [1063, 518] width 262 height 29
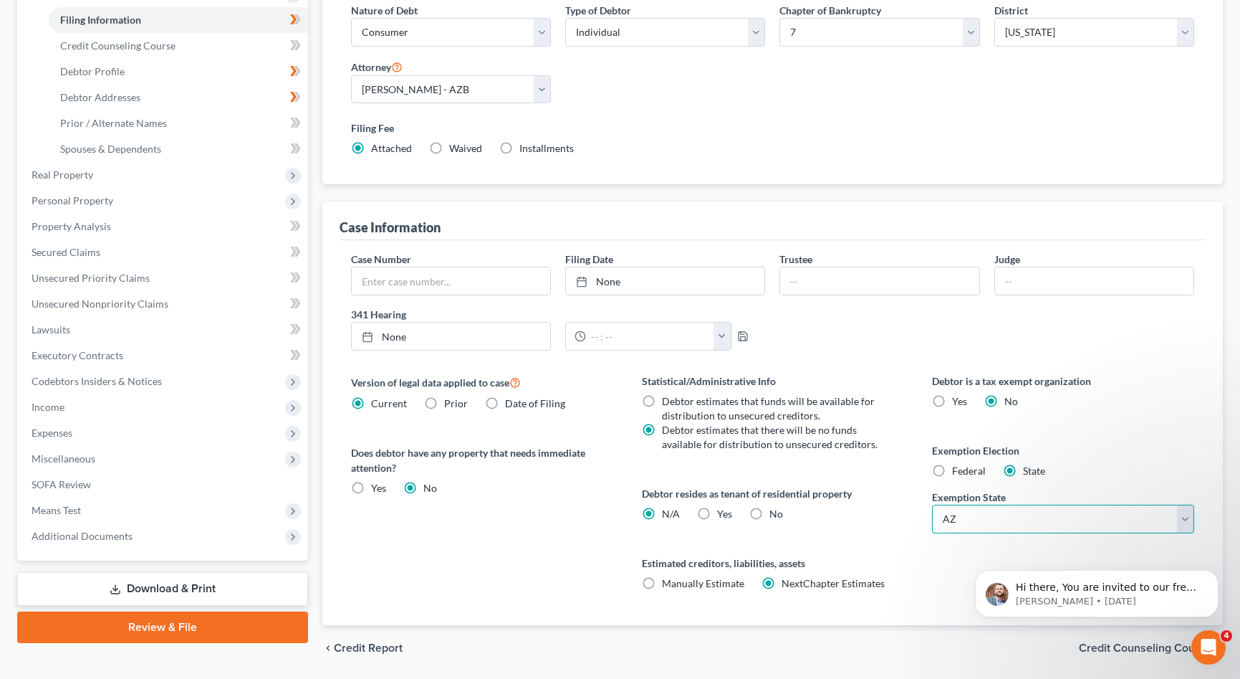
click option "AZ" at bounding box center [0, 0] width 0 height 0
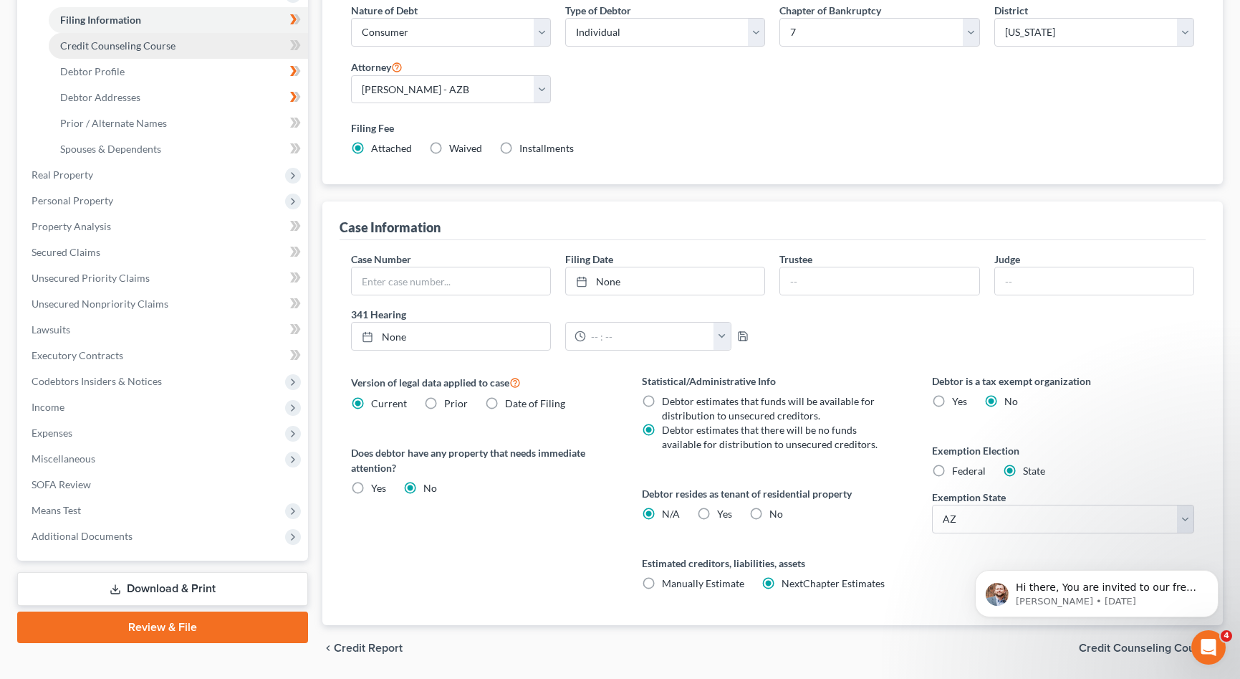
click at [128, 44] on span "Credit Counseling Course" at bounding box center [117, 45] width 115 height 12
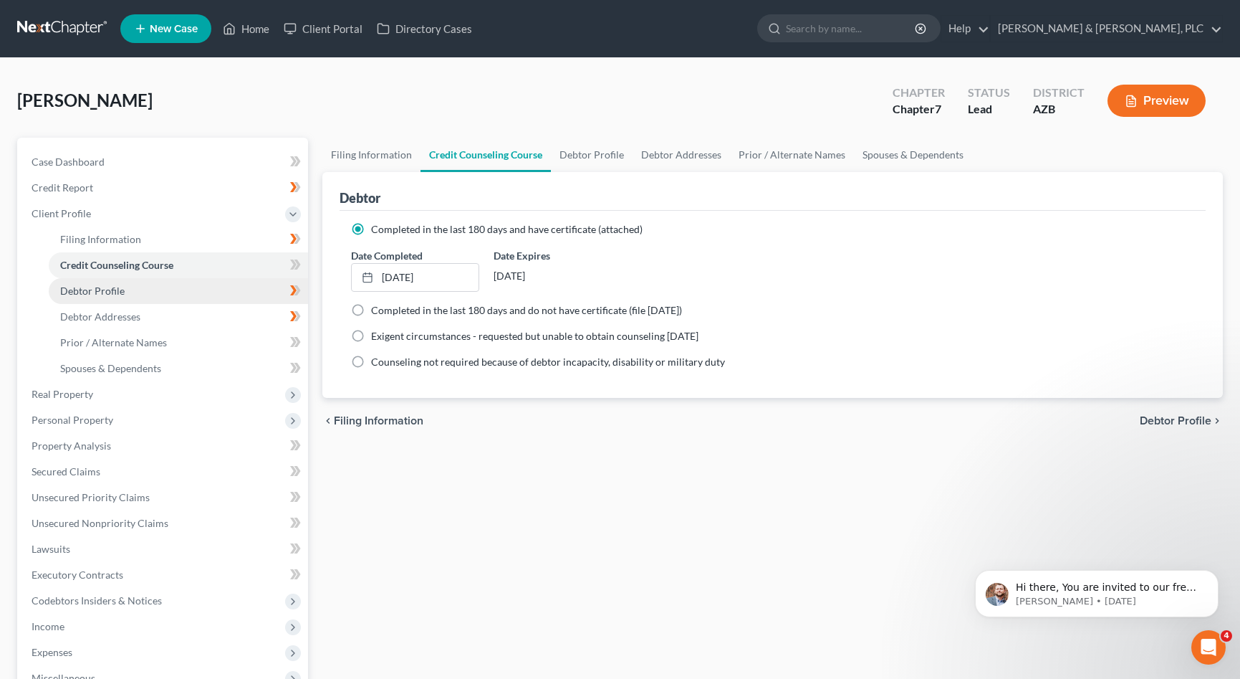
click at [108, 285] on span "Debtor Profile" at bounding box center [92, 290] width 64 height 12
select select "3"
select select "0"
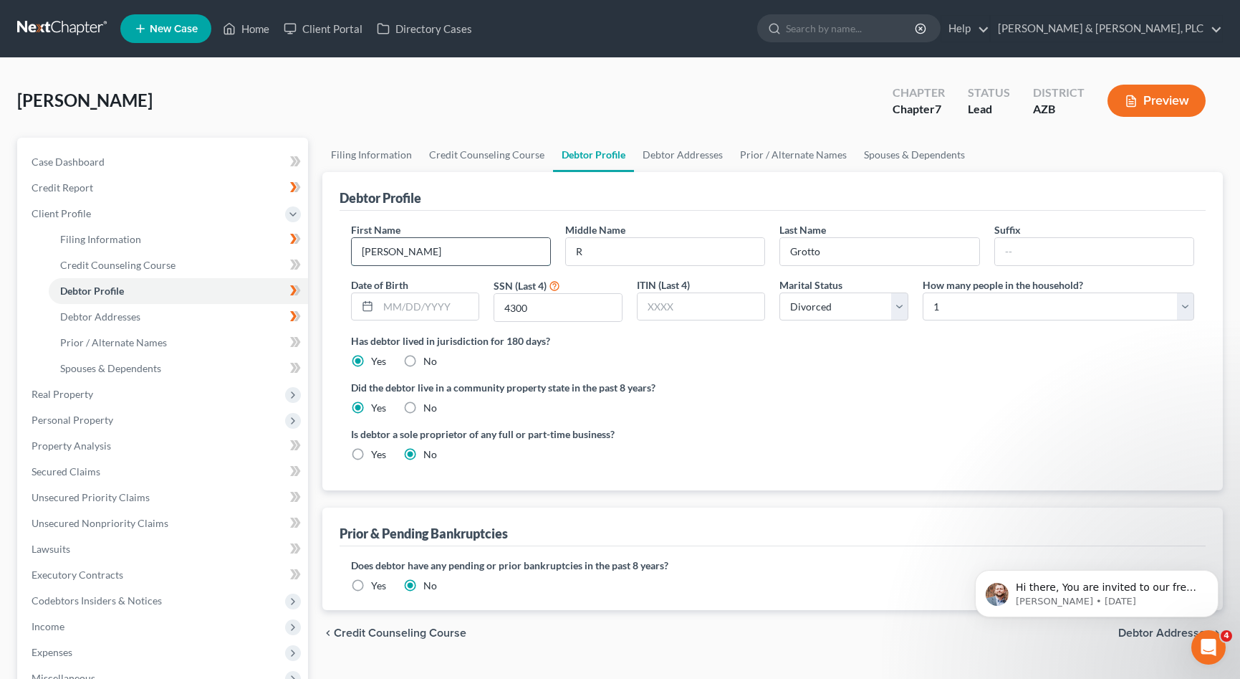
click at [448, 259] on input "[PERSON_NAME]" at bounding box center [451, 251] width 198 height 27
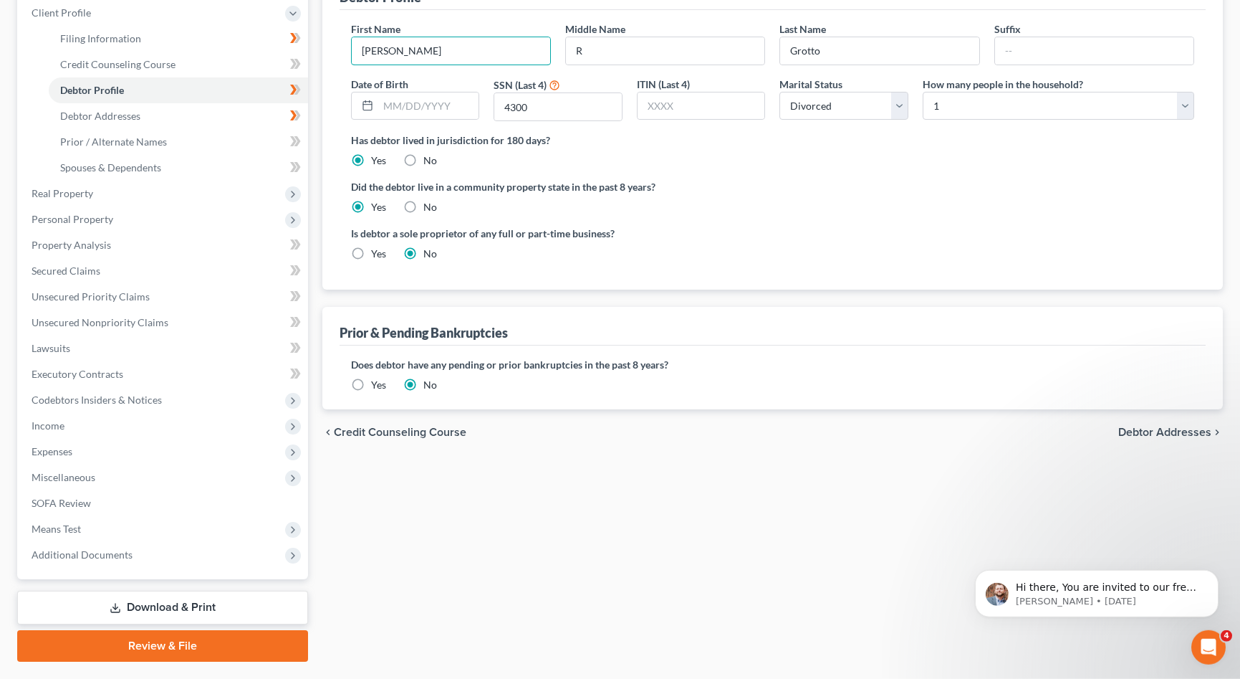
scroll to position [219, 0]
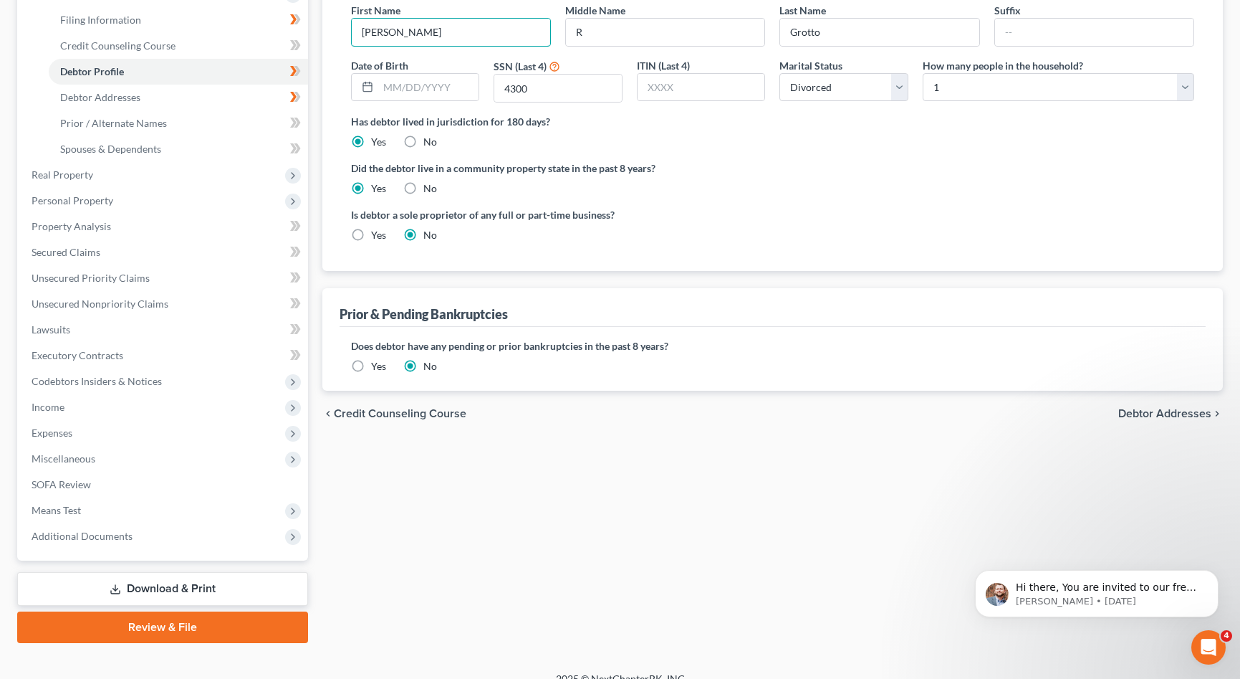
type input "[PERSON_NAME]"
click at [371, 367] on label "Yes" at bounding box center [378, 366] width 15 height 14
click at [377, 367] on input "Yes" at bounding box center [381, 363] width 9 height 9
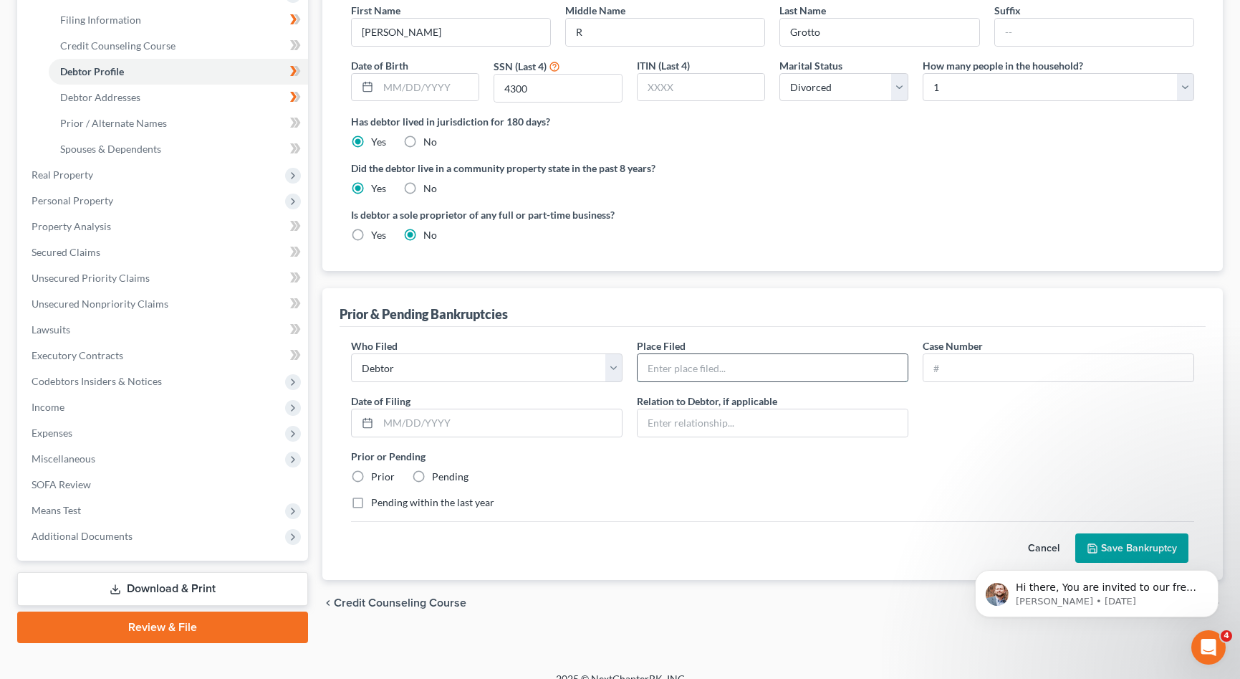
drag, startPoint x: 727, startPoint y: 372, endPoint x: 734, endPoint y: 365, distance: 10.2
click at [728, 372] on input "text" at bounding box center [773, 367] width 270 height 27
type input "District of [US_STATE]"
click at [371, 473] on label "Prior" at bounding box center [383, 476] width 24 height 14
click at [377, 473] on input "Prior" at bounding box center [381, 473] width 9 height 9
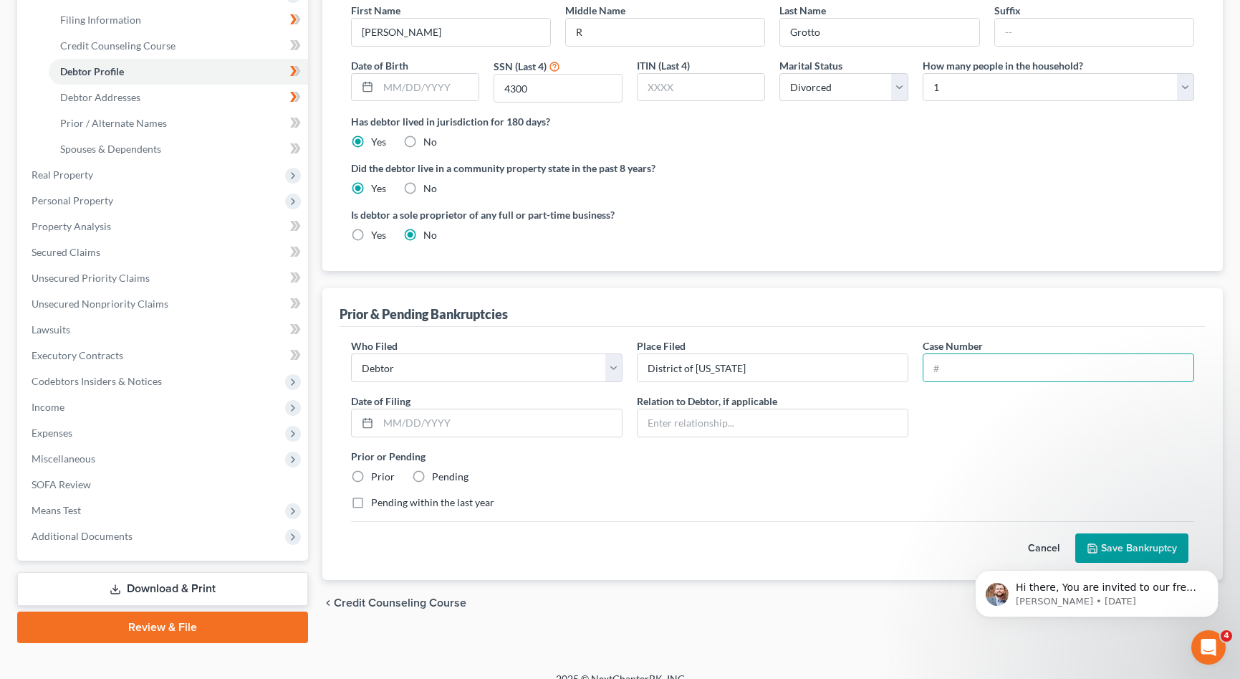
radio input "true"
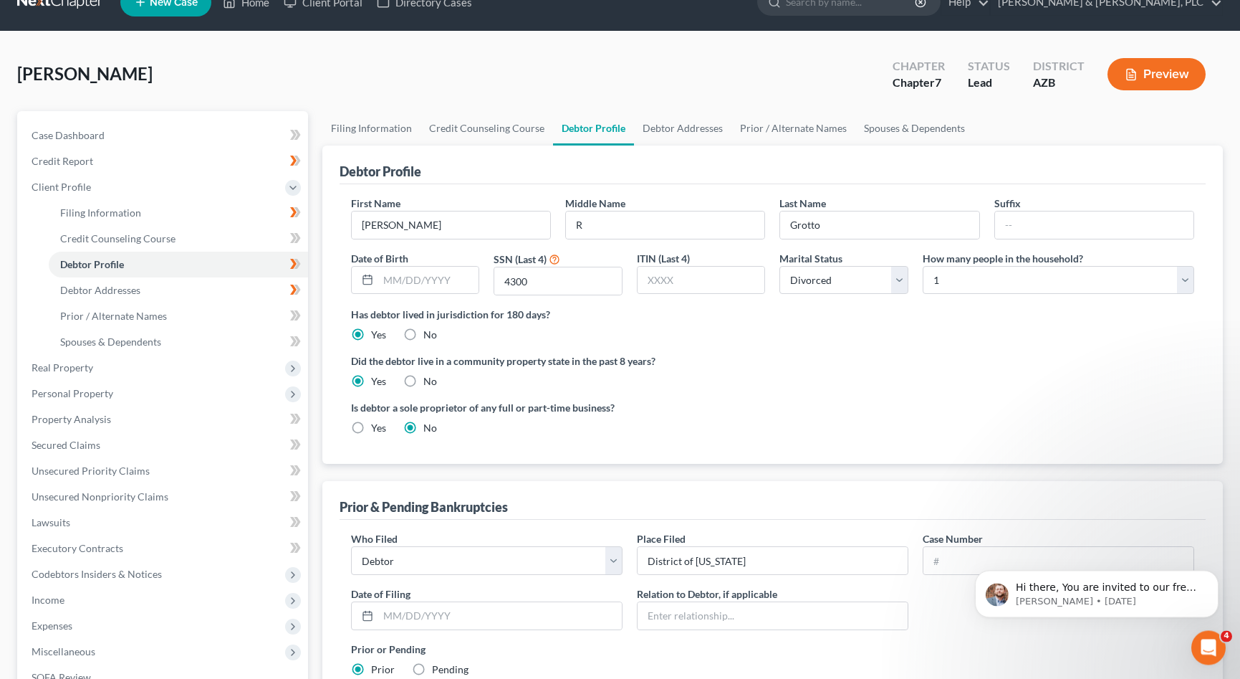
scroll to position [0, 0]
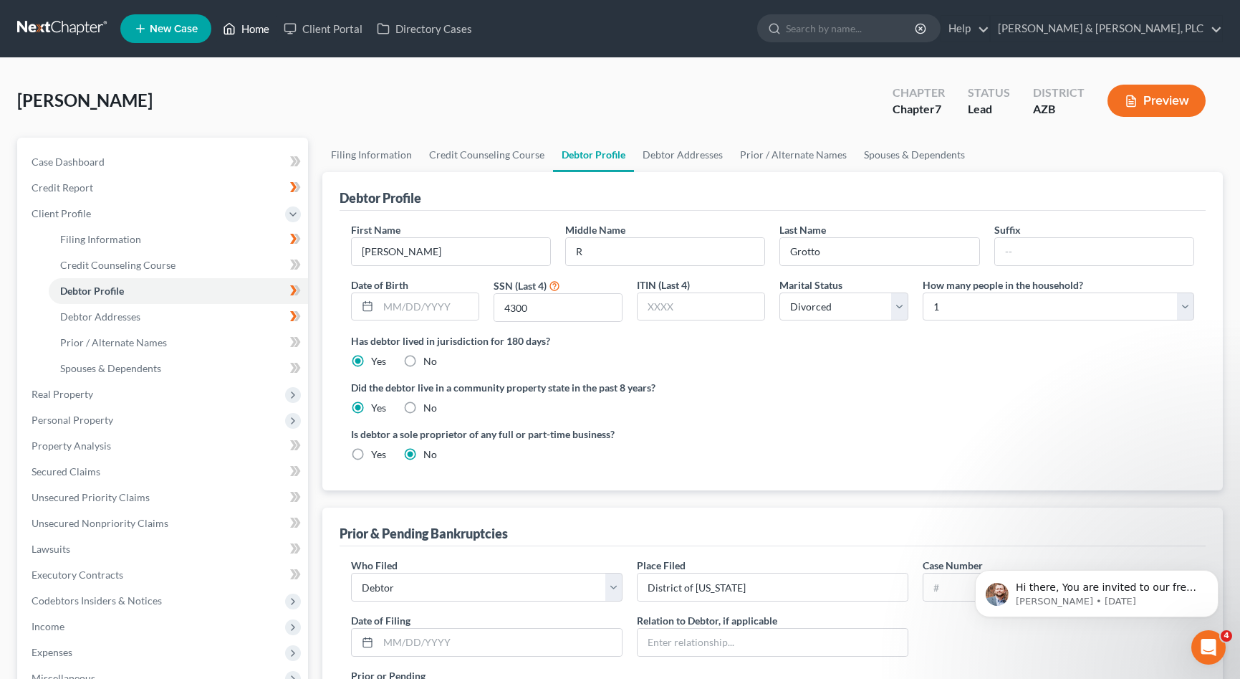
click at [245, 29] on link "Home" at bounding box center [246, 29] width 61 height 26
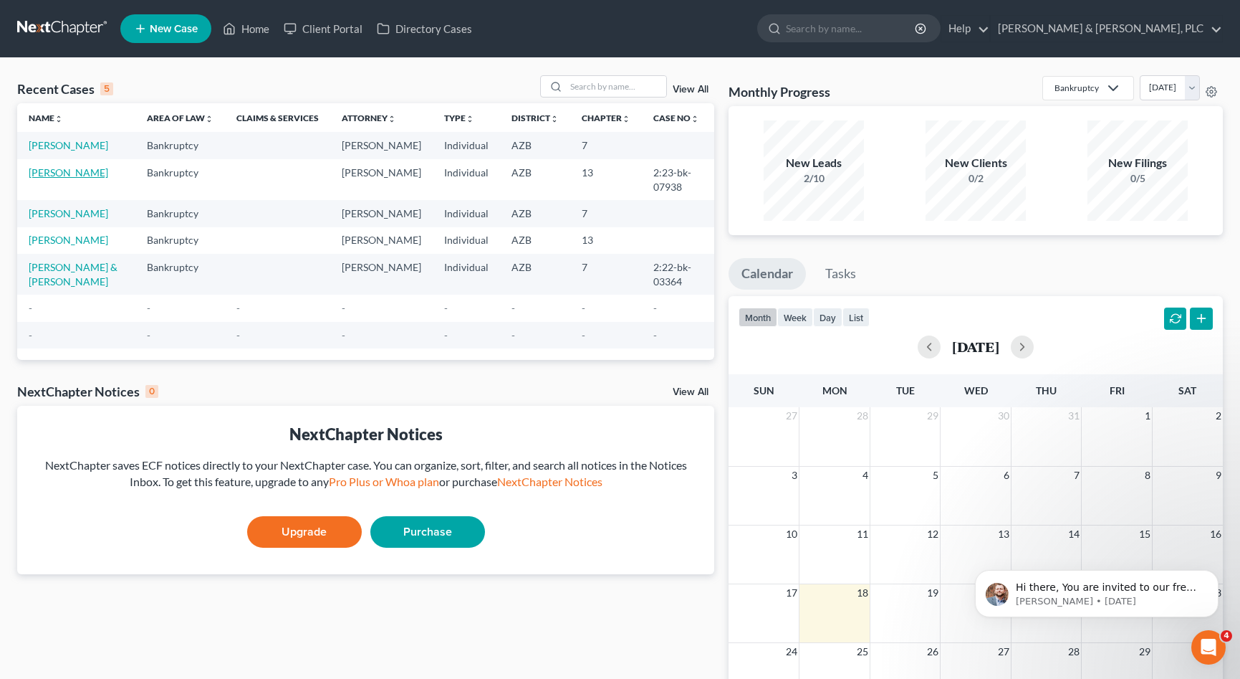
click at [55, 171] on link "[PERSON_NAME]" at bounding box center [69, 172] width 80 height 12
select select "1"
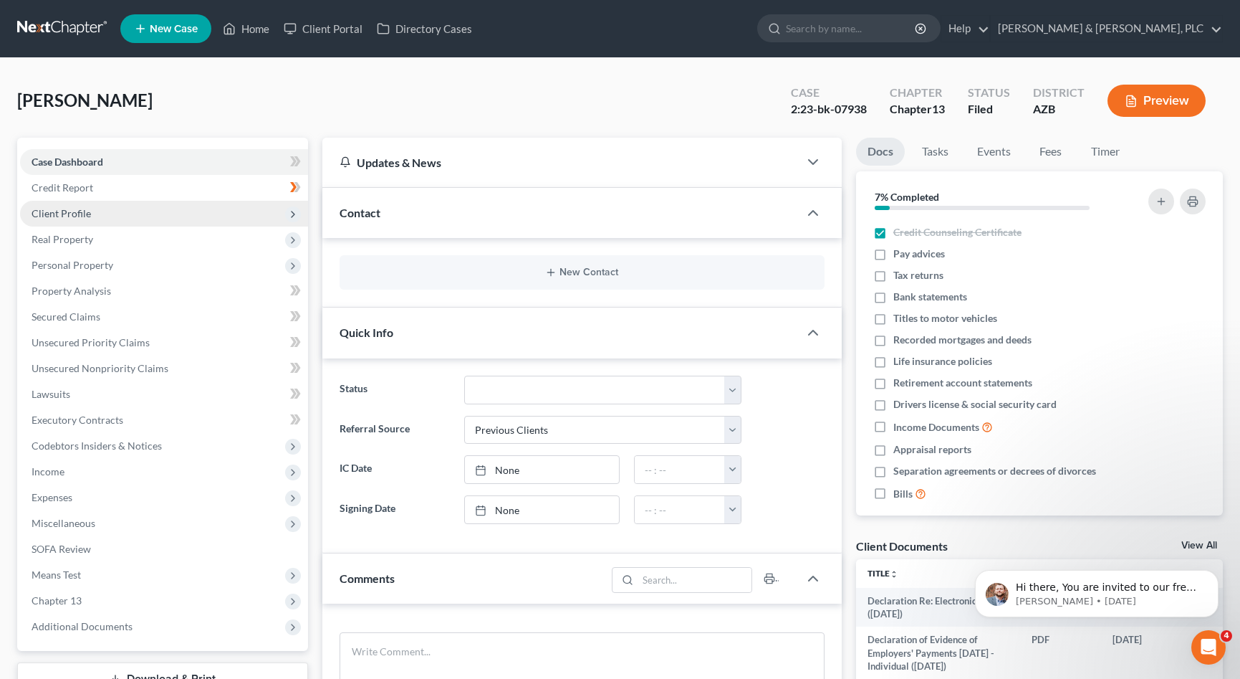
click at [67, 205] on span "Client Profile" at bounding box center [164, 214] width 288 height 26
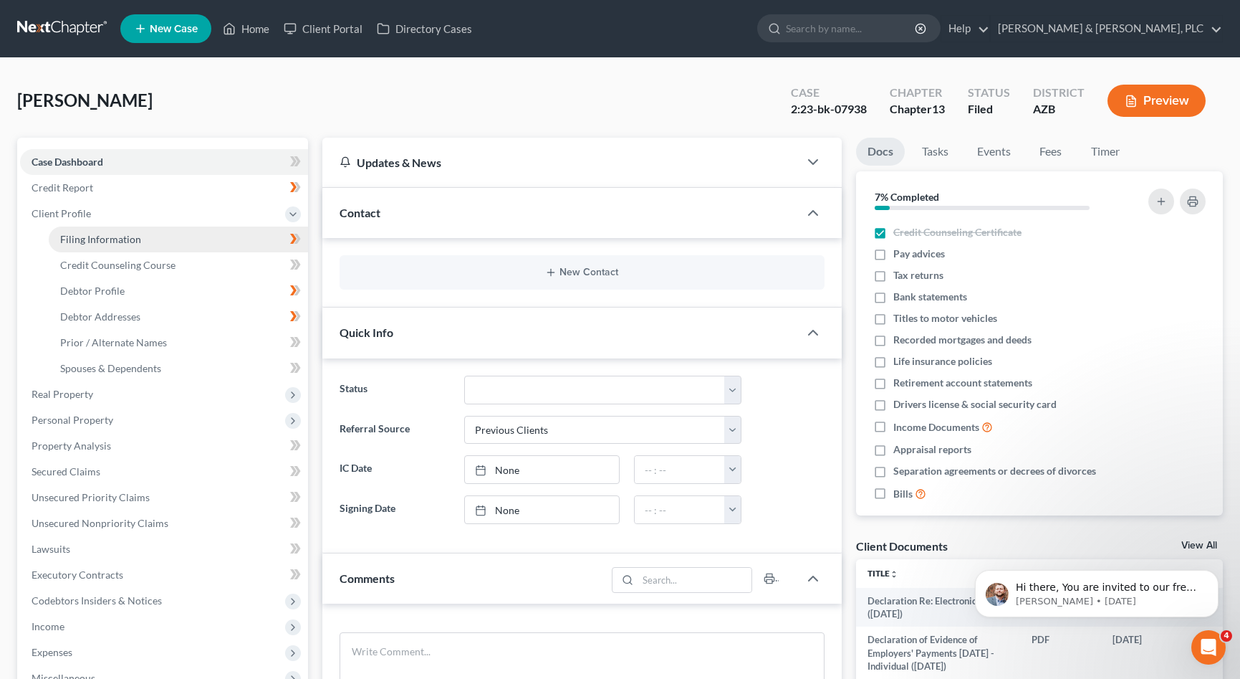
click at [83, 231] on link "Filing Information" at bounding box center [178, 239] width 259 height 26
select select "1"
select select "0"
select select "3"
select select "4"
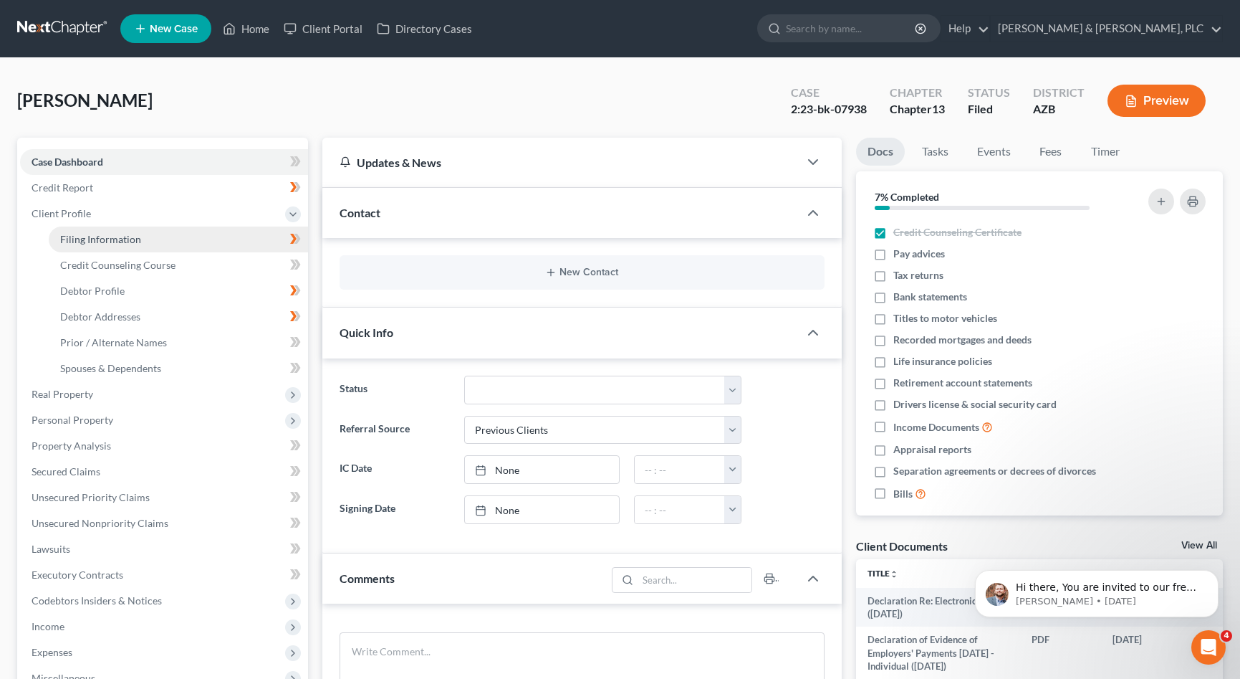
select select "0"
select select "3"
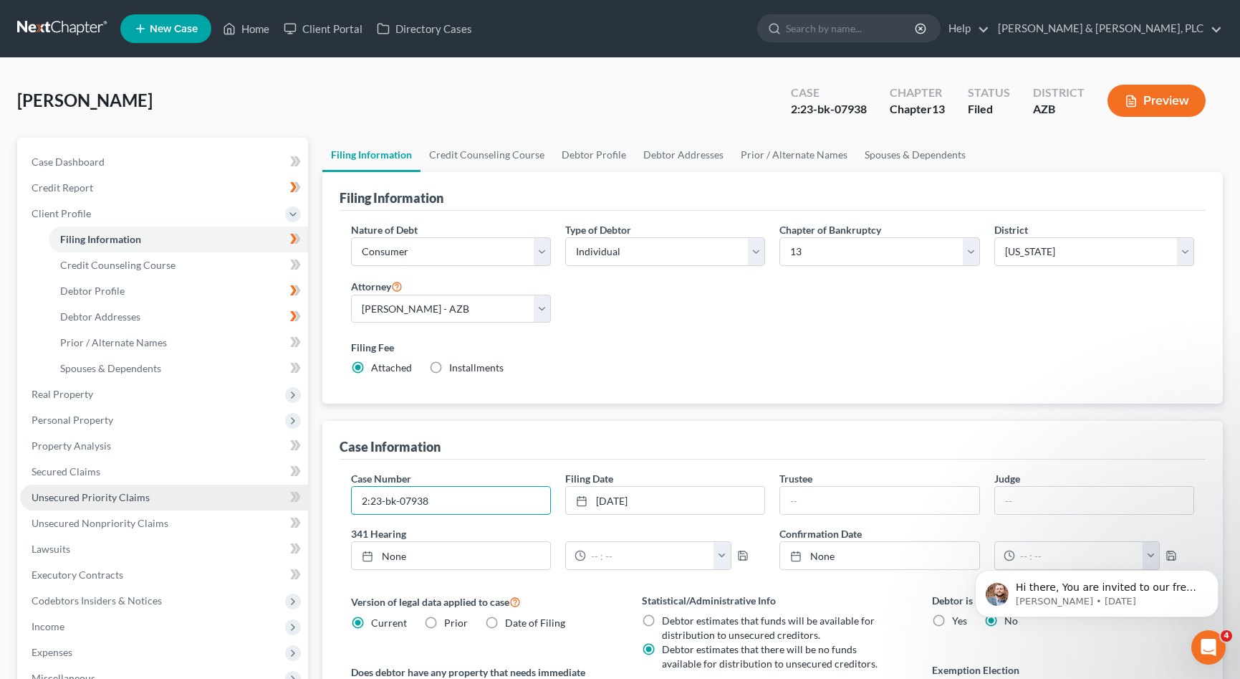
drag, startPoint x: 460, startPoint y: 499, endPoint x: 236, endPoint y: 491, distance: 224.4
click at [352, 492] on input "2:23-bk-07938" at bounding box center [451, 500] width 198 height 27
click at [267, 27] on link "Home" at bounding box center [246, 29] width 61 height 26
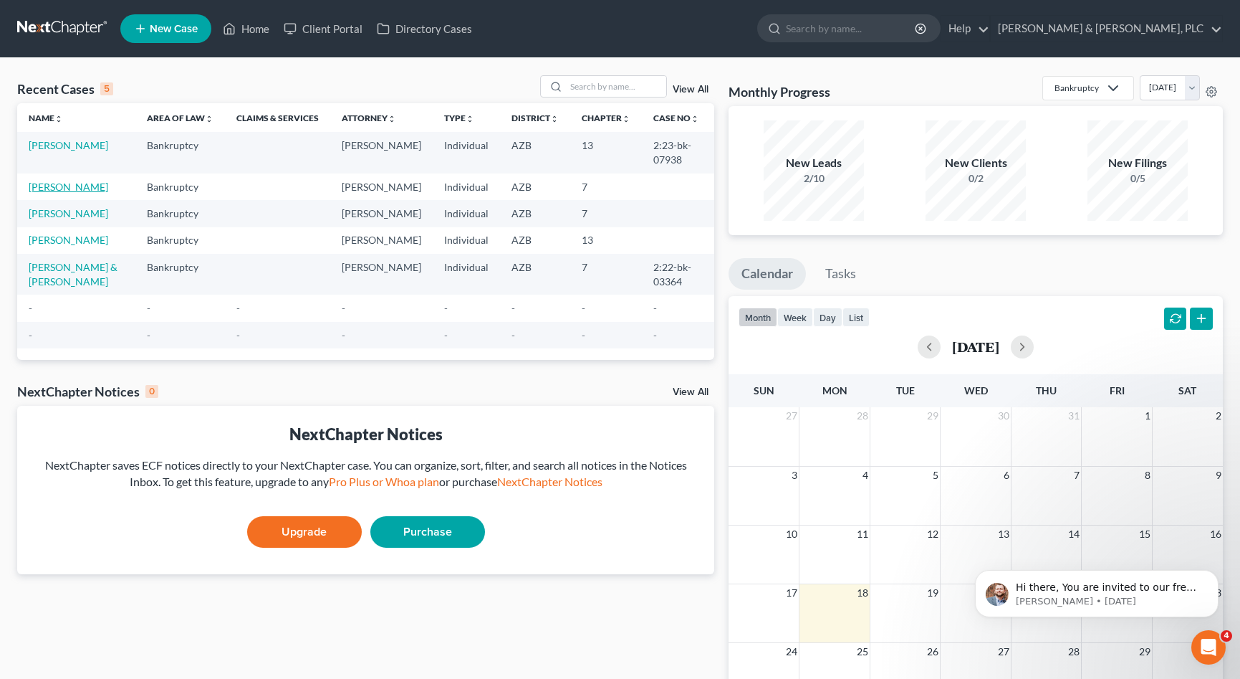
click at [70, 186] on link "[PERSON_NAME]" at bounding box center [69, 187] width 80 height 12
select select "1"
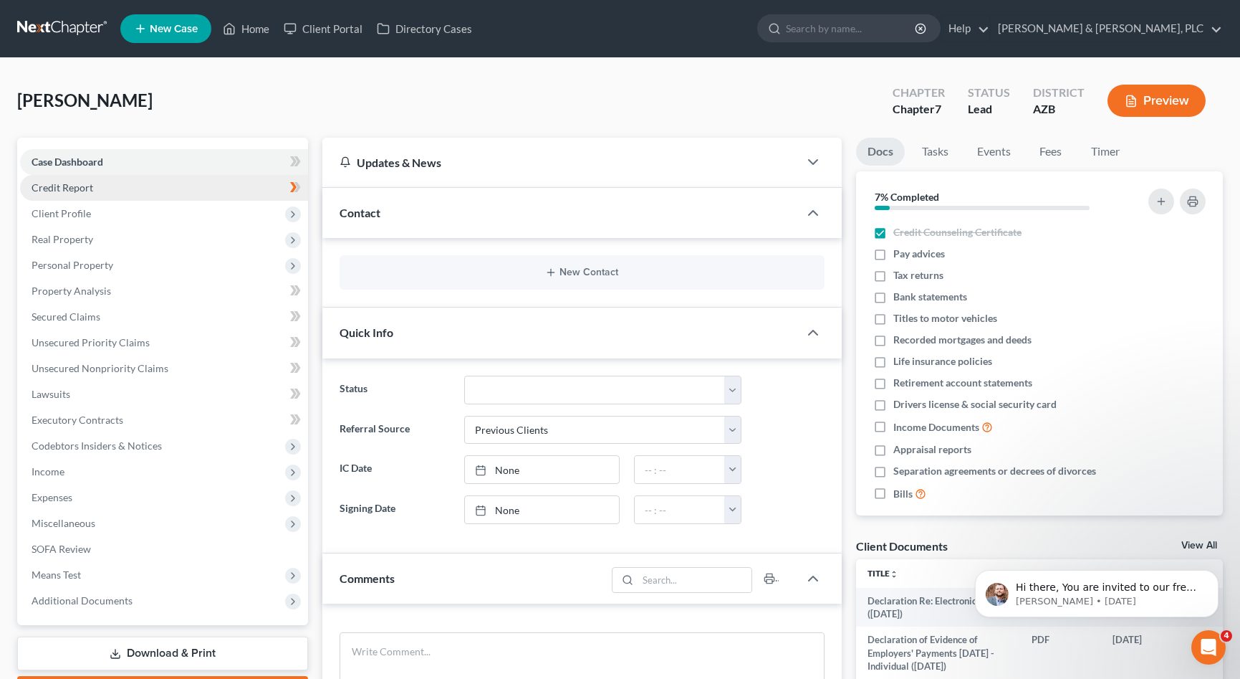
click at [76, 186] on span "Credit Report" at bounding box center [63, 187] width 62 height 12
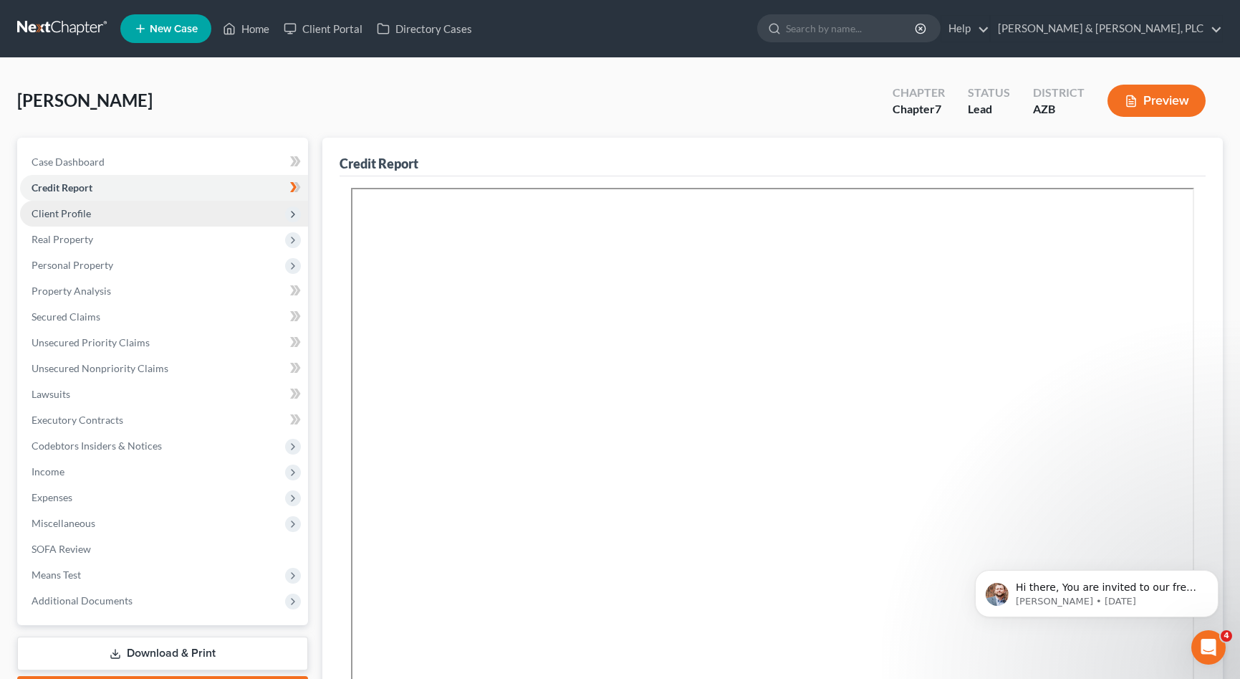
click at [77, 214] on span "Client Profile" at bounding box center [61, 213] width 59 height 12
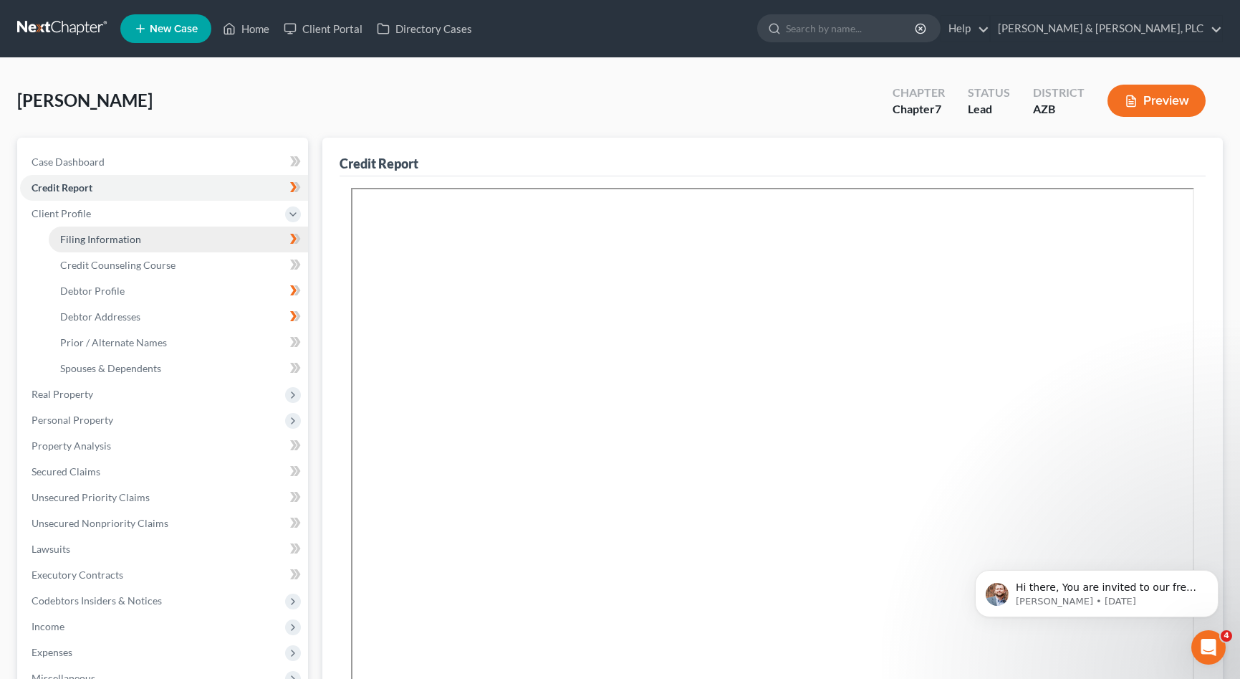
click at [82, 245] on link "Filing Information" at bounding box center [178, 239] width 259 height 26
select select "1"
select select "0"
select select "4"
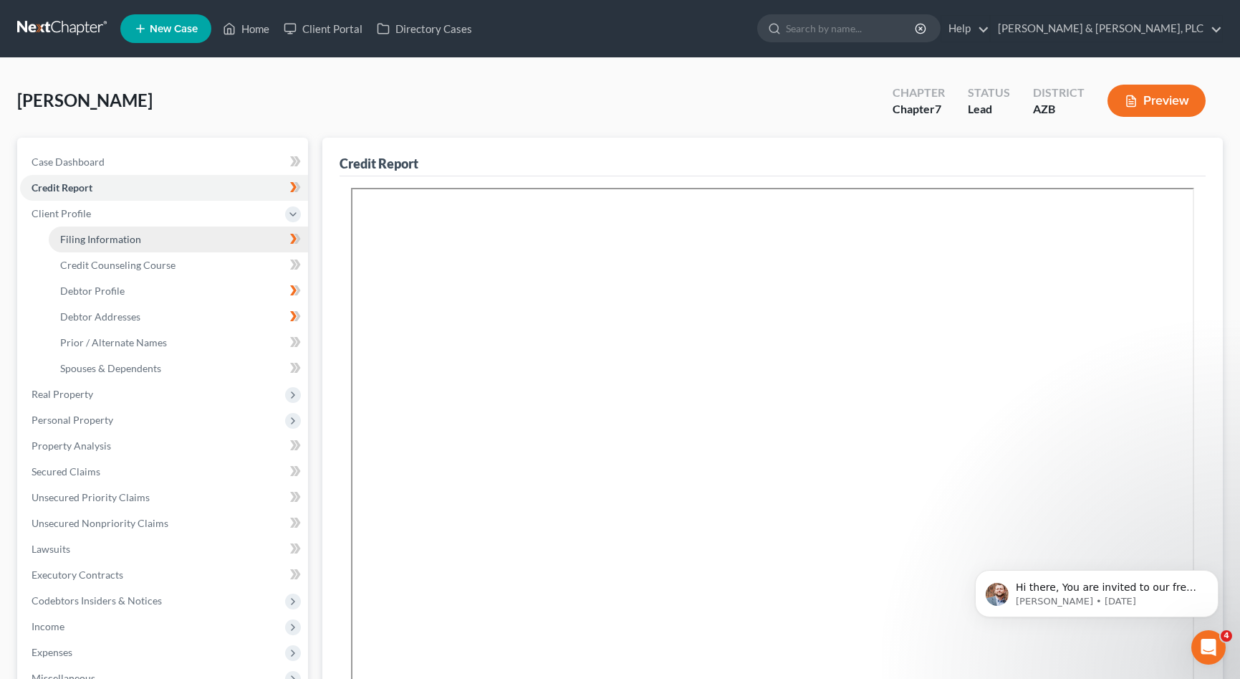
select select "0"
select select "3"
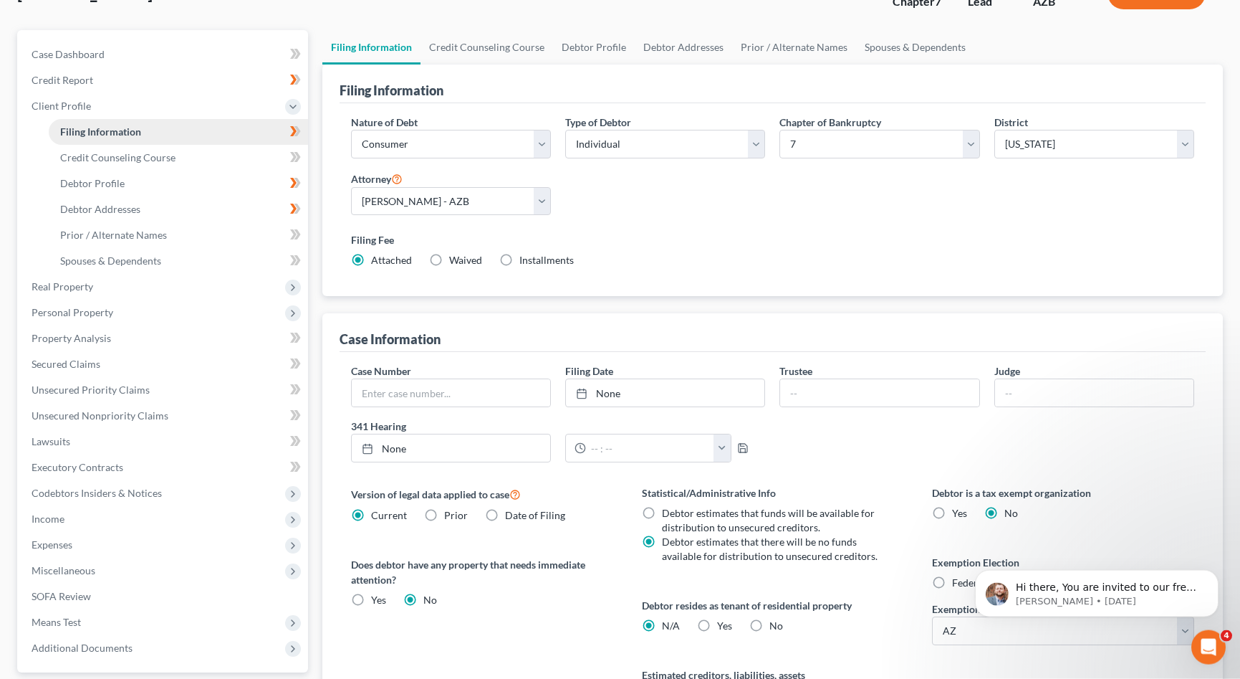
scroll to position [46, 0]
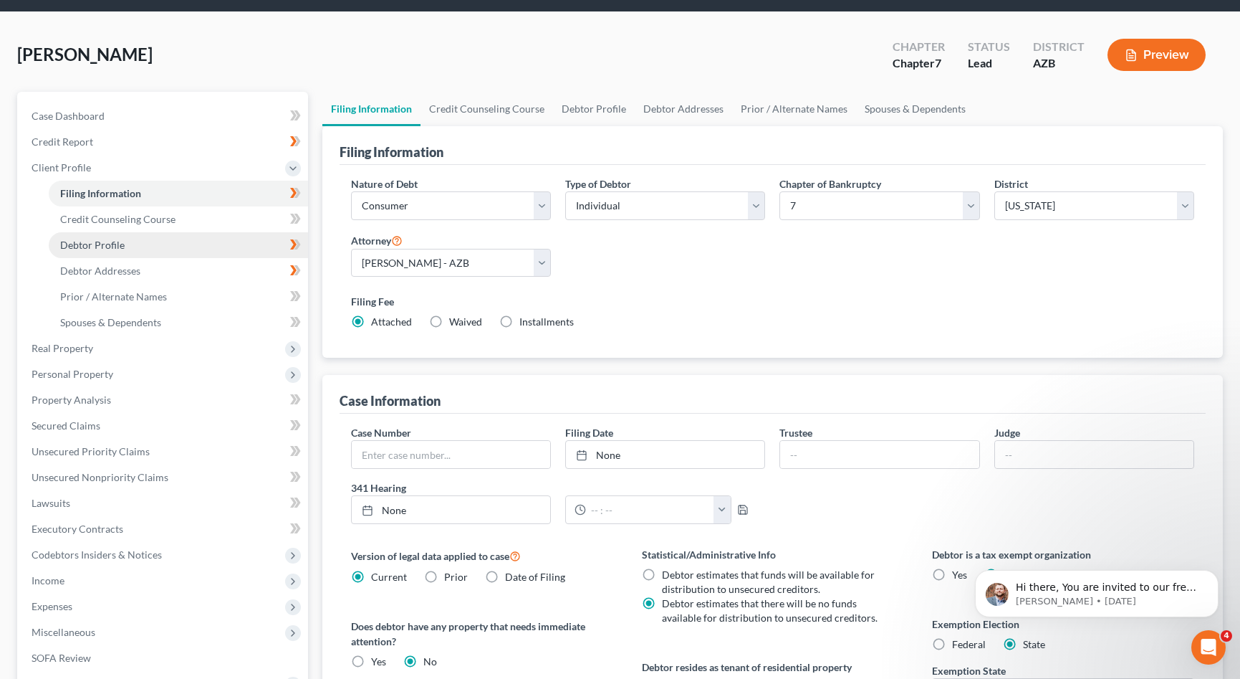
click at [89, 244] on span "Debtor Profile" at bounding box center [92, 245] width 64 height 12
select select "3"
select select "0"
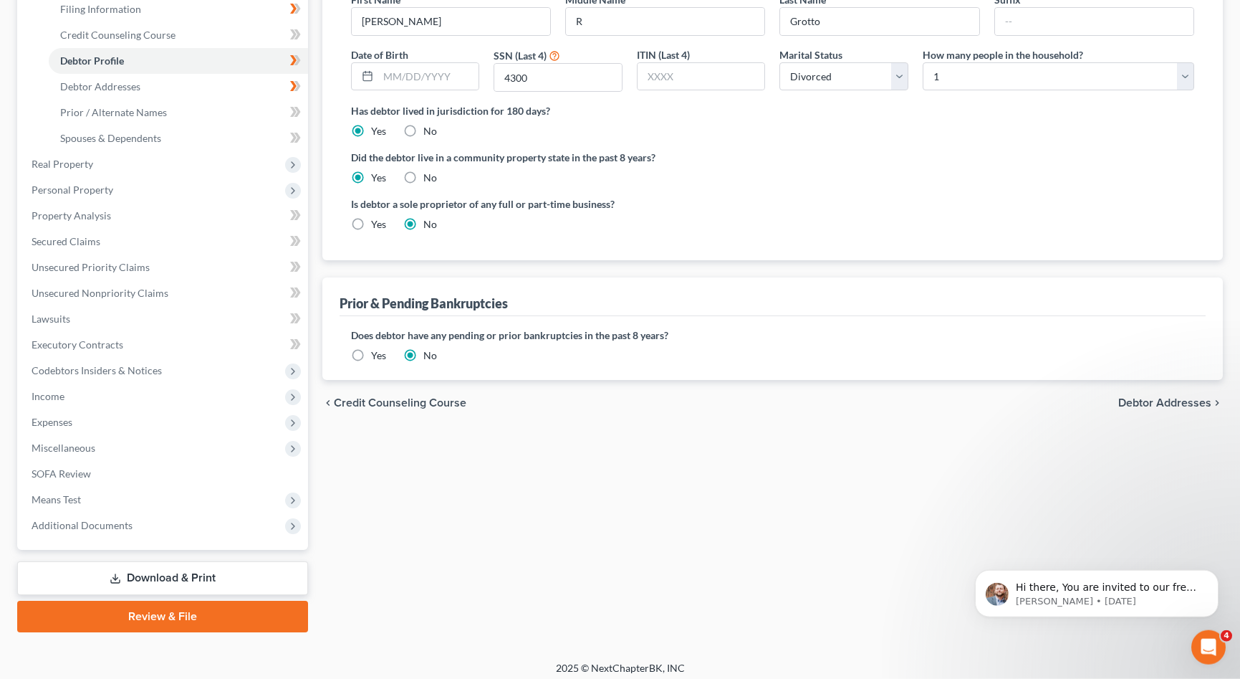
scroll to position [236, 0]
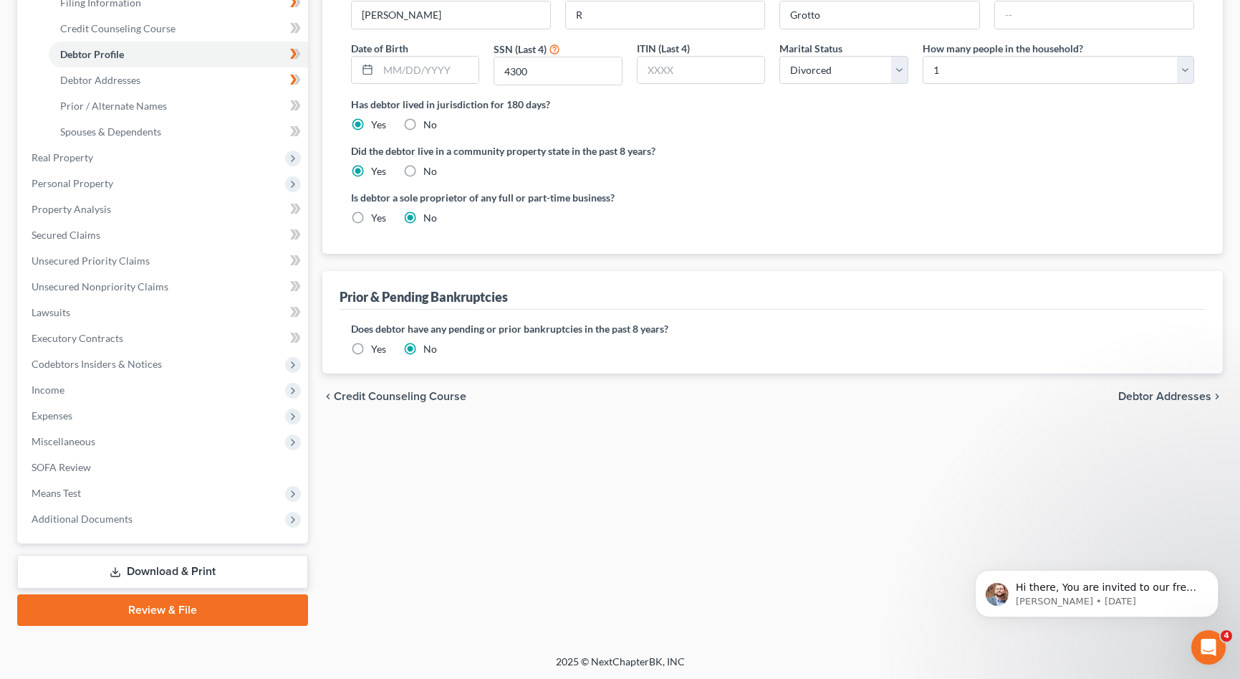
click at [371, 353] on label "Yes" at bounding box center [378, 349] width 15 height 14
click at [377, 351] on input "Yes" at bounding box center [381, 346] width 9 height 9
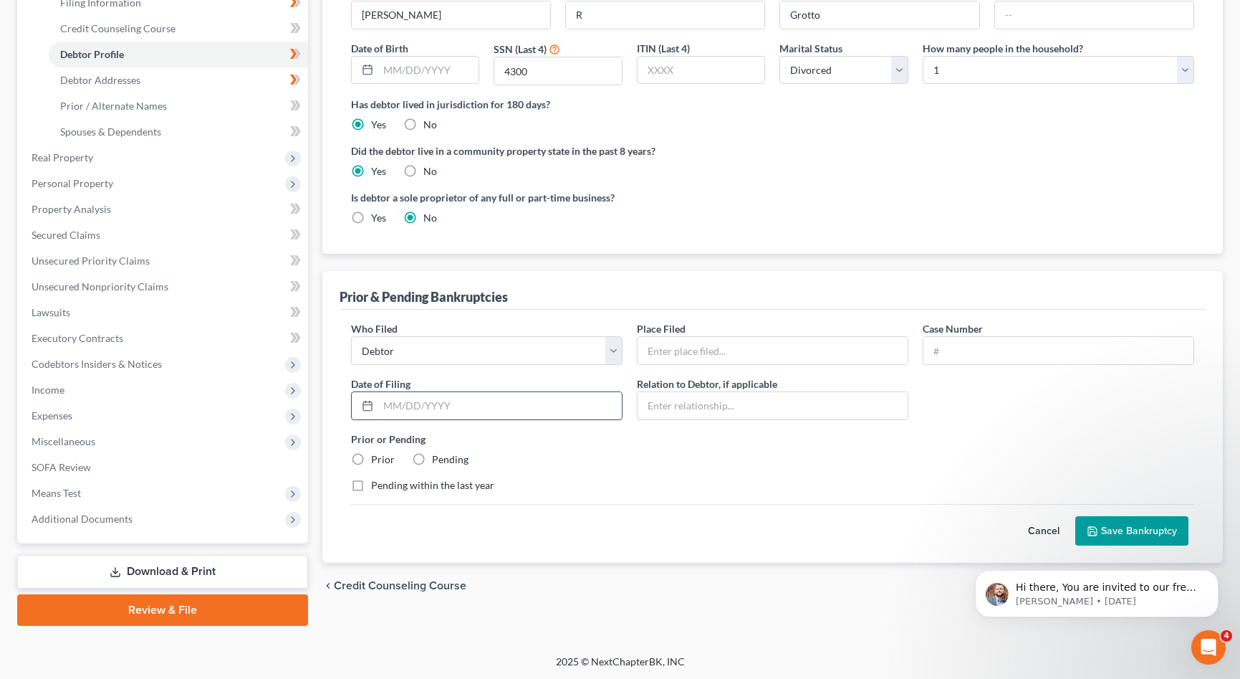
click at [410, 403] on input "text" at bounding box center [500, 405] width 244 height 27
click at [977, 352] on input "text" at bounding box center [1059, 350] width 270 height 27
paste input "2:23-bk-07938"
type input "2:23-bk-07938"
click at [798, 352] on input "text" at bounding box center [773, 350] width 270 height 27
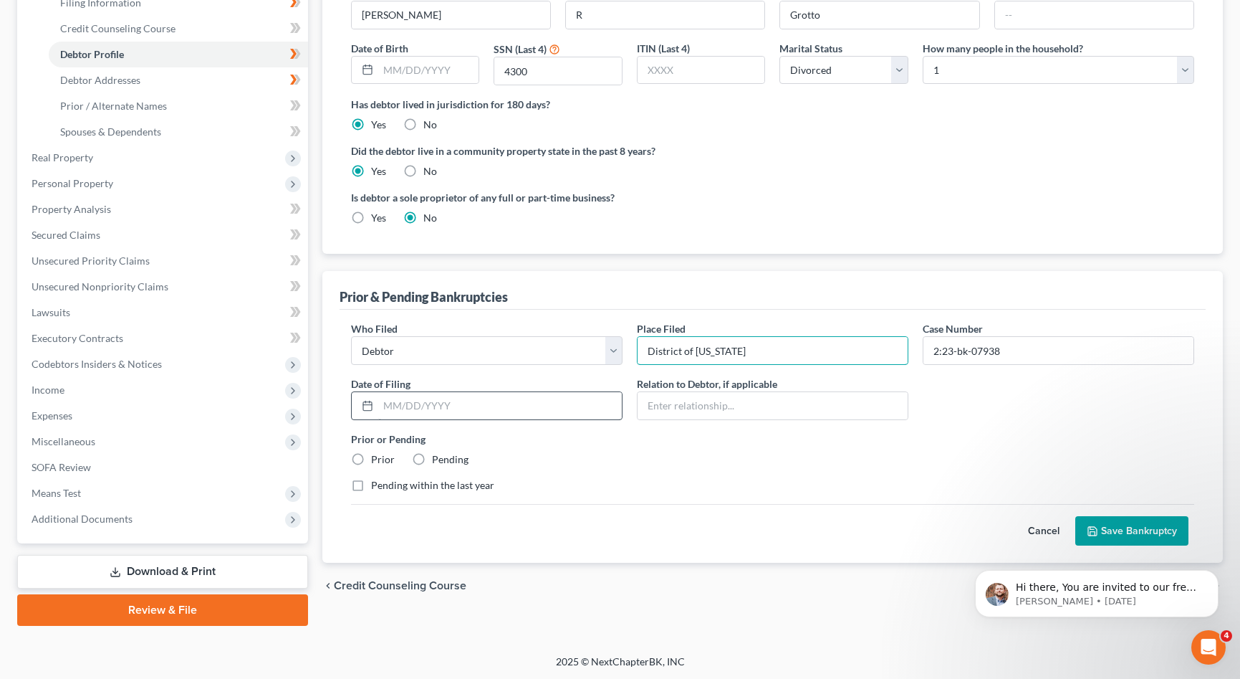
type input "District of [US_STATE]"
click at [479, 406] on input "text" at bounding box center [500, 405] width 244 height 27
type input "[DATE]"
click at [371, 457] on label "Prior" at bounding box center [383, 459] width 24 height 14
click at [377, 457] on input "Prior" at bounding box center [381, 456] width 9 height 9
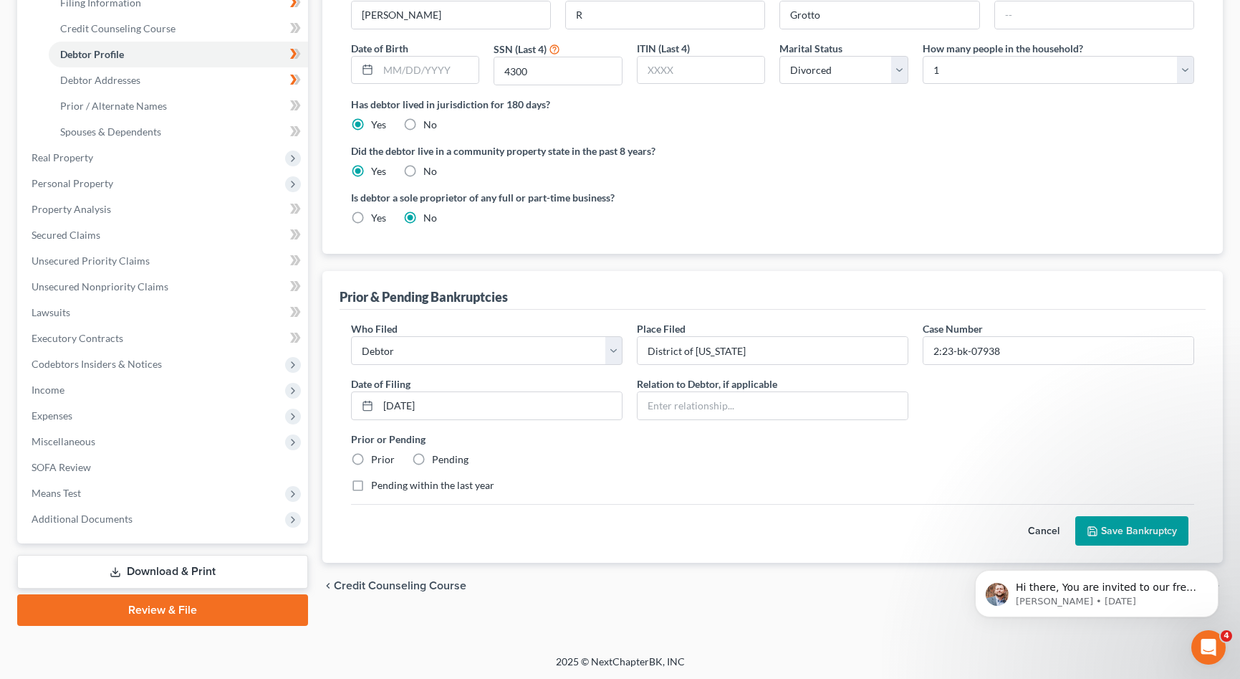
radio input "true"
click at [1141, 526] on button "Save Bankruptcy" at bounding box center [1132, 531] width 113 height 30
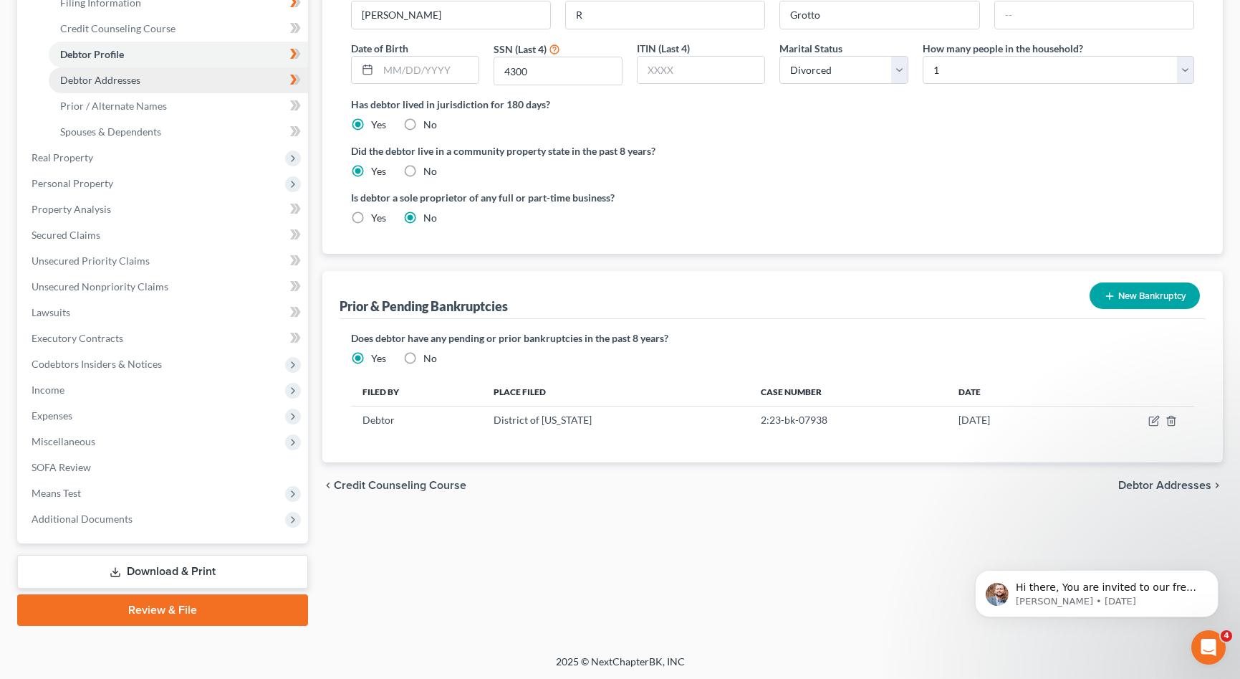
click at [118, 77] on span "Debtor Addresses" at bounding box center [100, 80] width 80 height 12
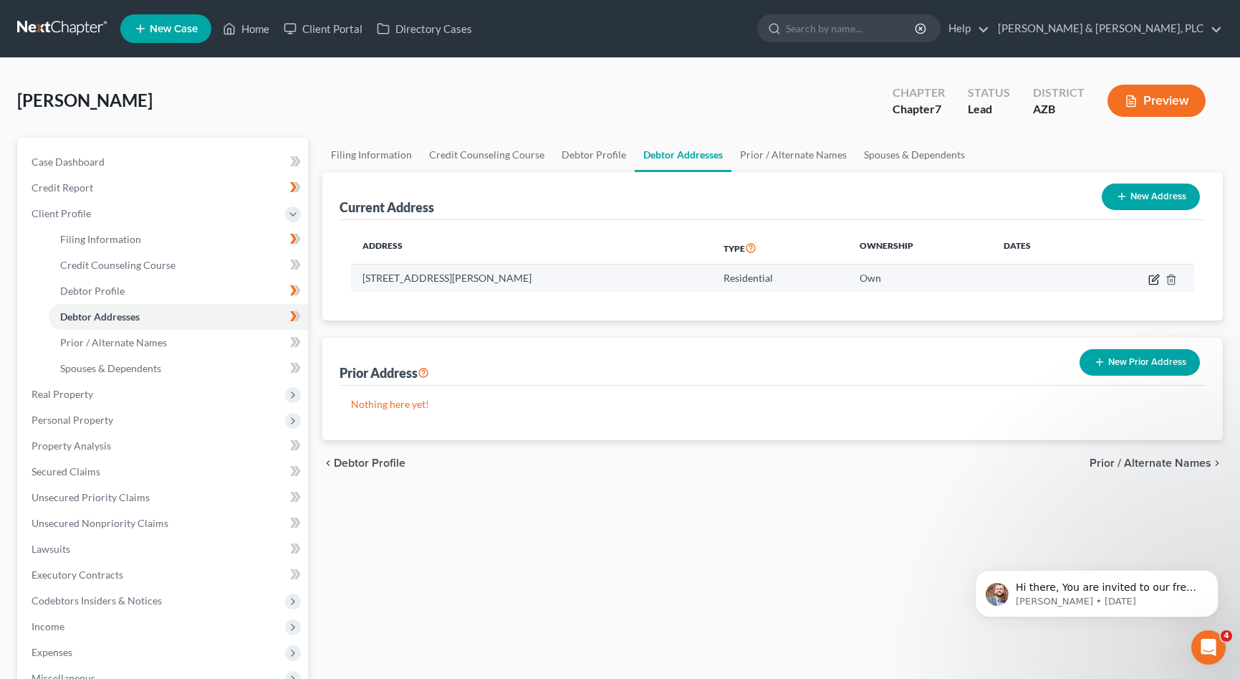
click at [1156, 276] on icon "button" at bounding box center [1154, 279] width 11 height 11
select select "3"
select select "0"
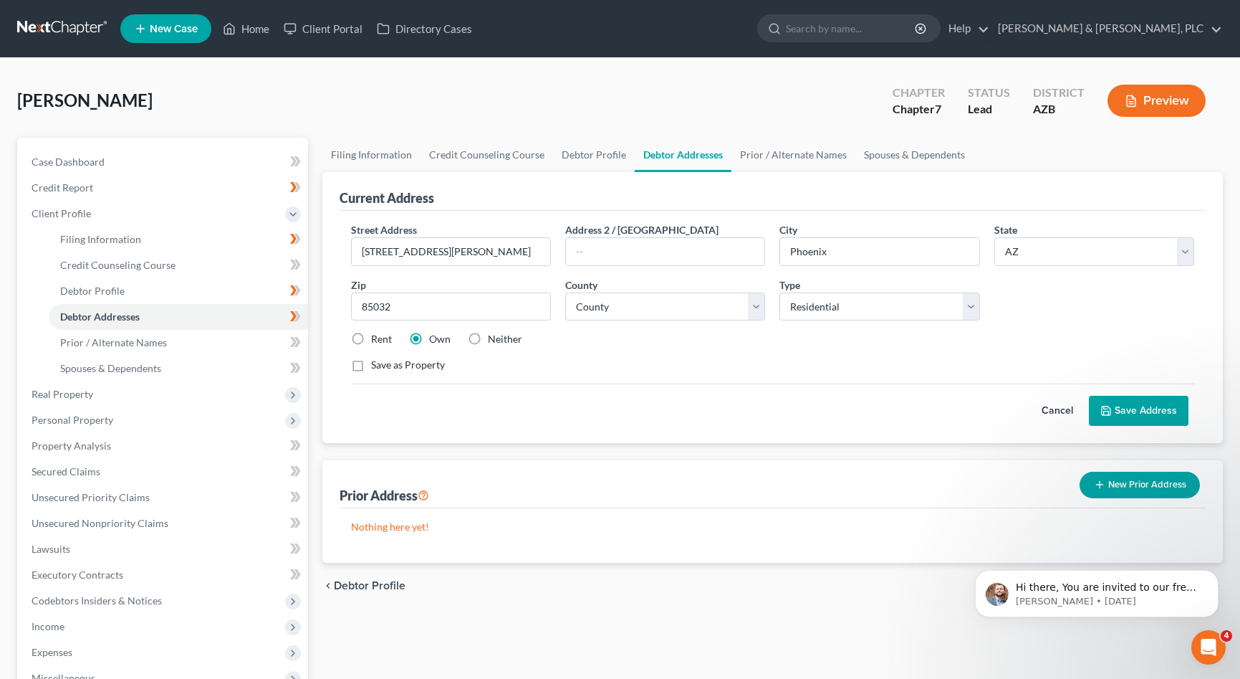
click at [371, 365] on label "Save as Property" at bounding box center [408, 365] width 74 height 14
click at [377, 365] on input "Save as Property" at bounding box center [381, 362] width 9 height 9
checkbox input "true"
click at [1123, 412] on button "Save Address" at bounding box center [1139, 411] width 100 height 30
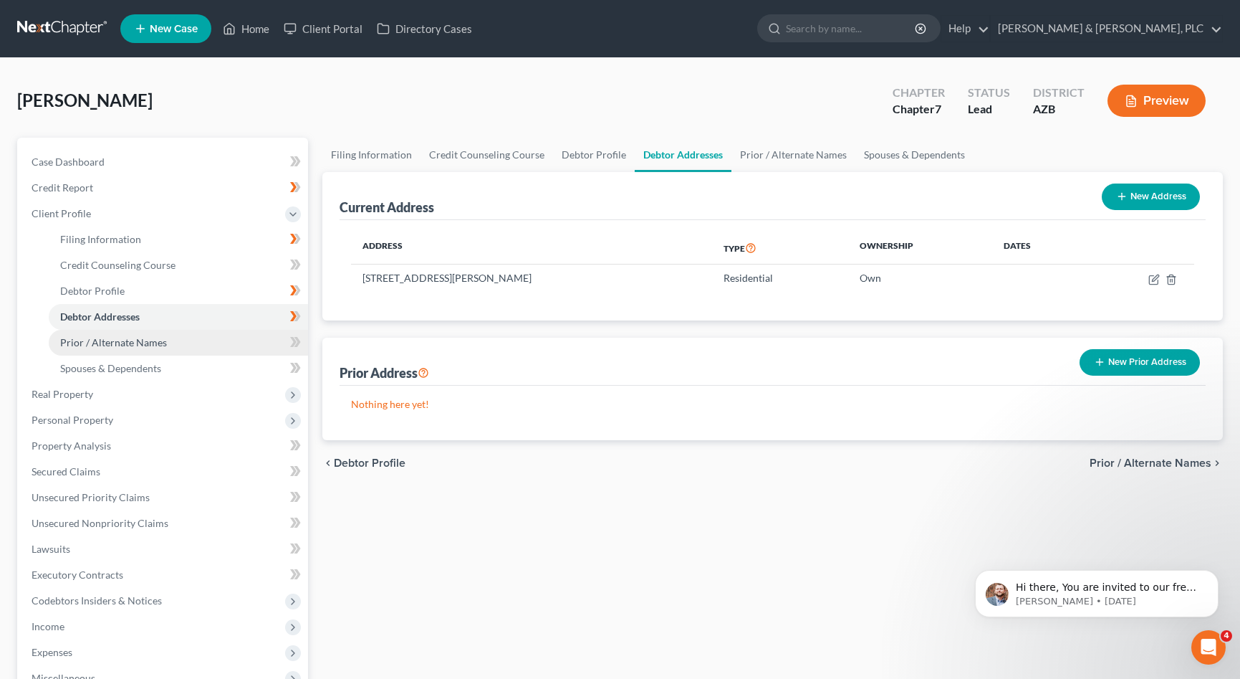
click at [125, 345] on span "Prior / Alternate Names" at bounding box center [113, 342] width 107 height 12
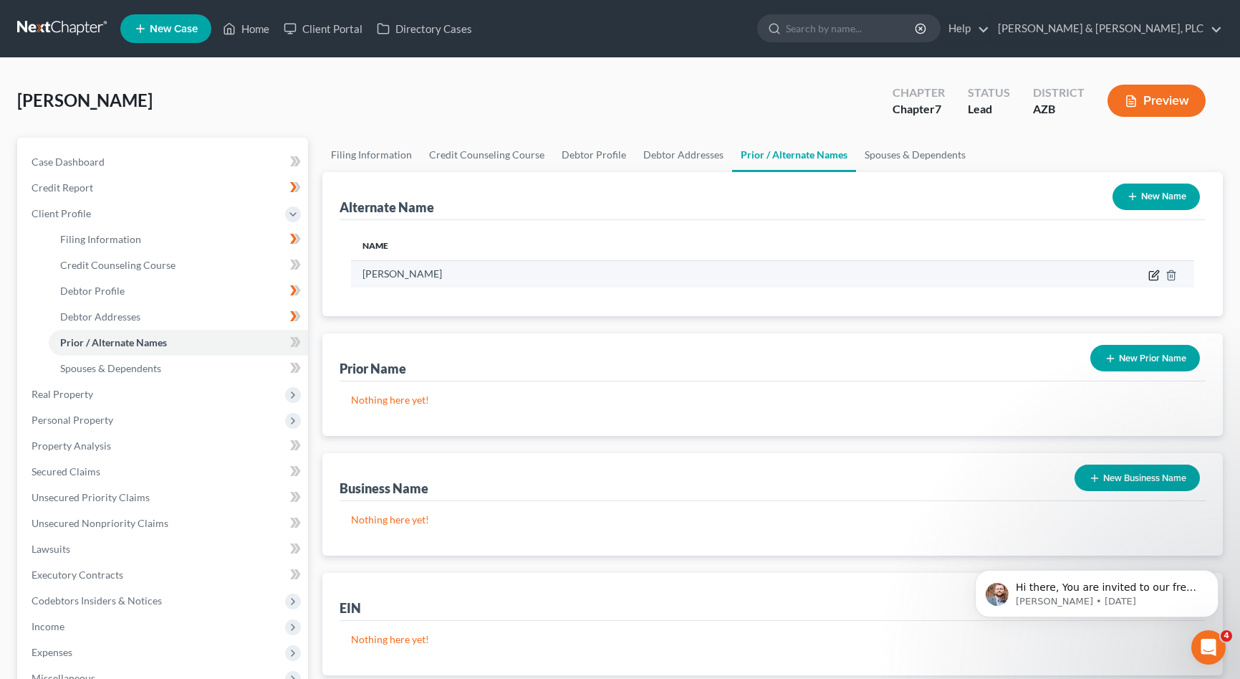
click at [1155, 275] on icon at bounding box center [1154, 274] width 11 height 11
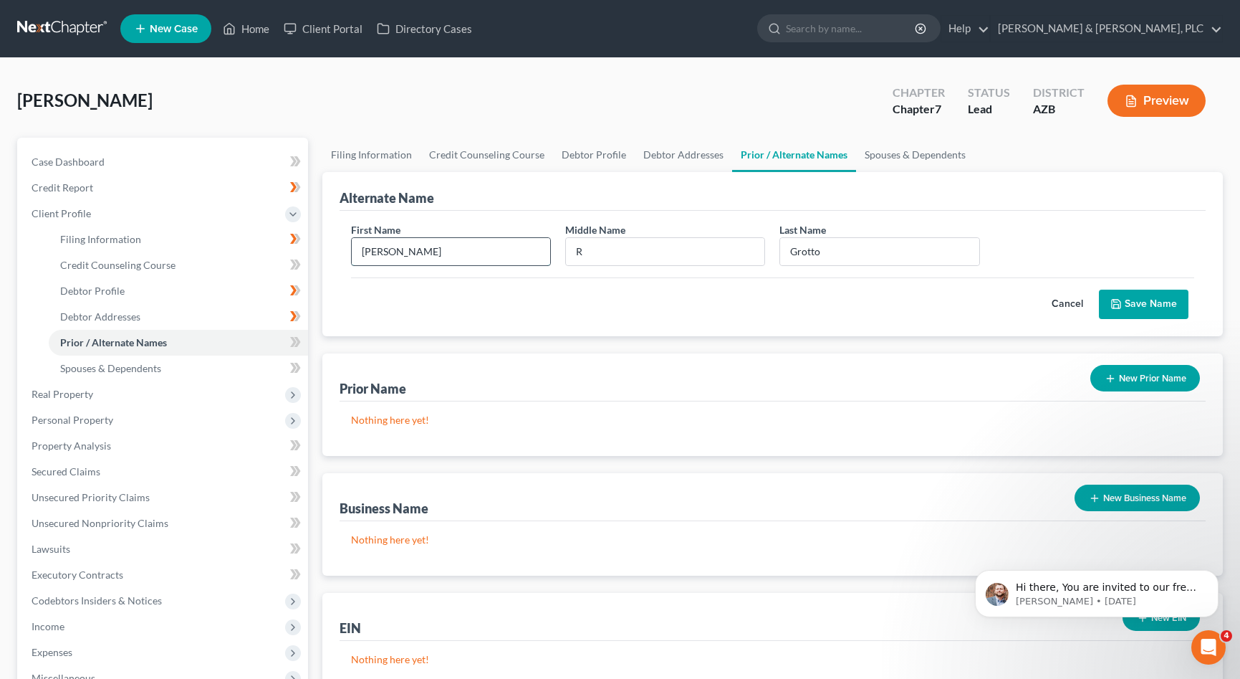
click at [373, 251] on input "[PERSON_NAME]" at bounding box center [451, 251] width 198 height 27
type input "[PERSON_NAME]"
click at [1140, 299] on button "Save Name" at bounding box center [1144, 304] width 90 height 30
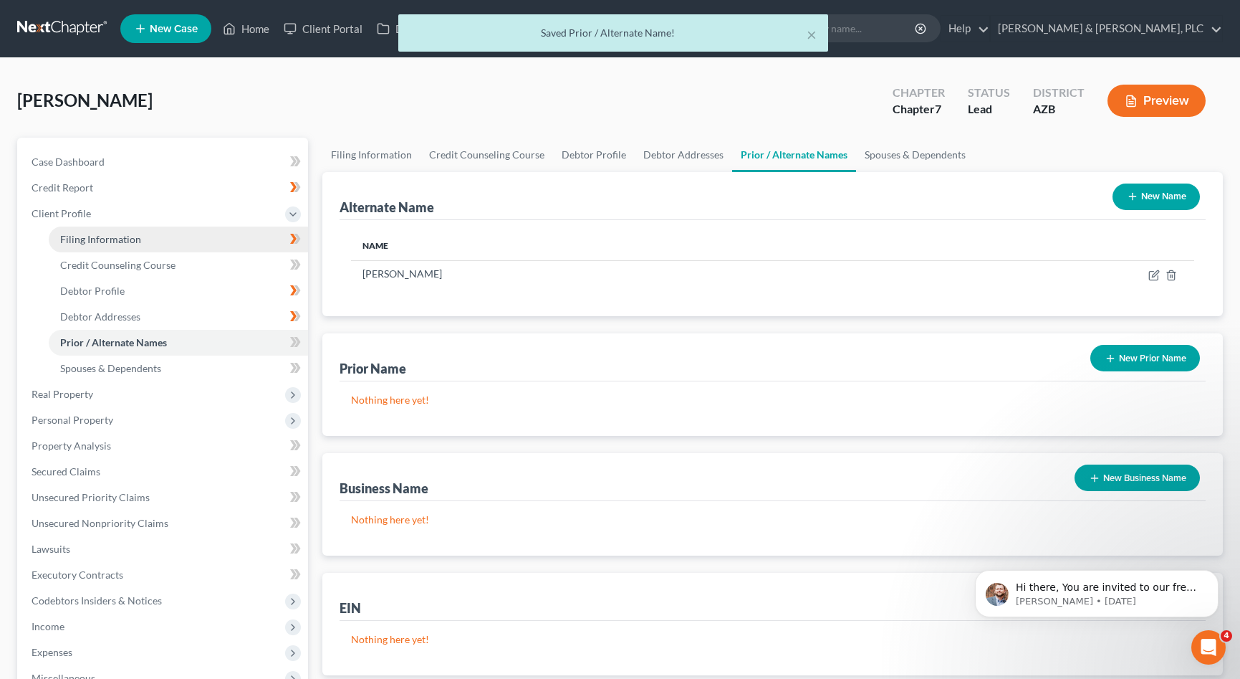
click at [87, 234] on span "Filing Information" at bounding box center [100, 239] width 81 height 12
select select "1"
select select "0"
select select "4"
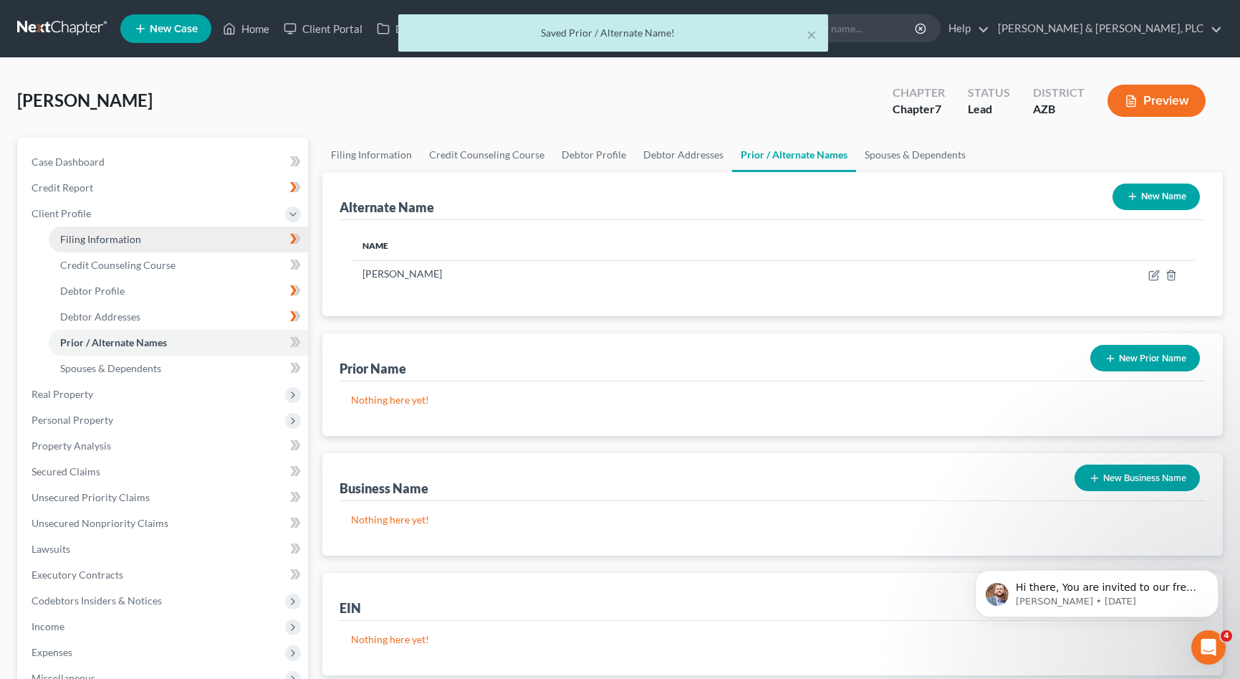
select select "0"
select select "3"
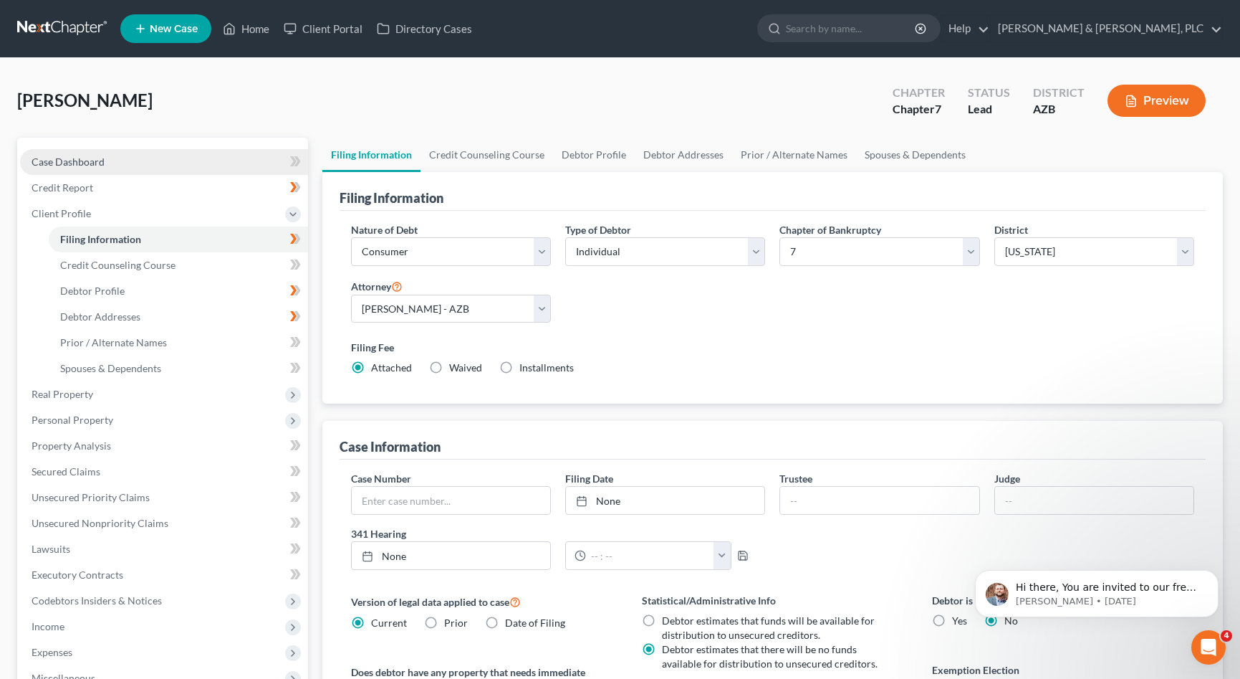
click at [209, 153] on link "Case Dashboard" at bounding box center [164, 162] width 288 height 26
select select "1"
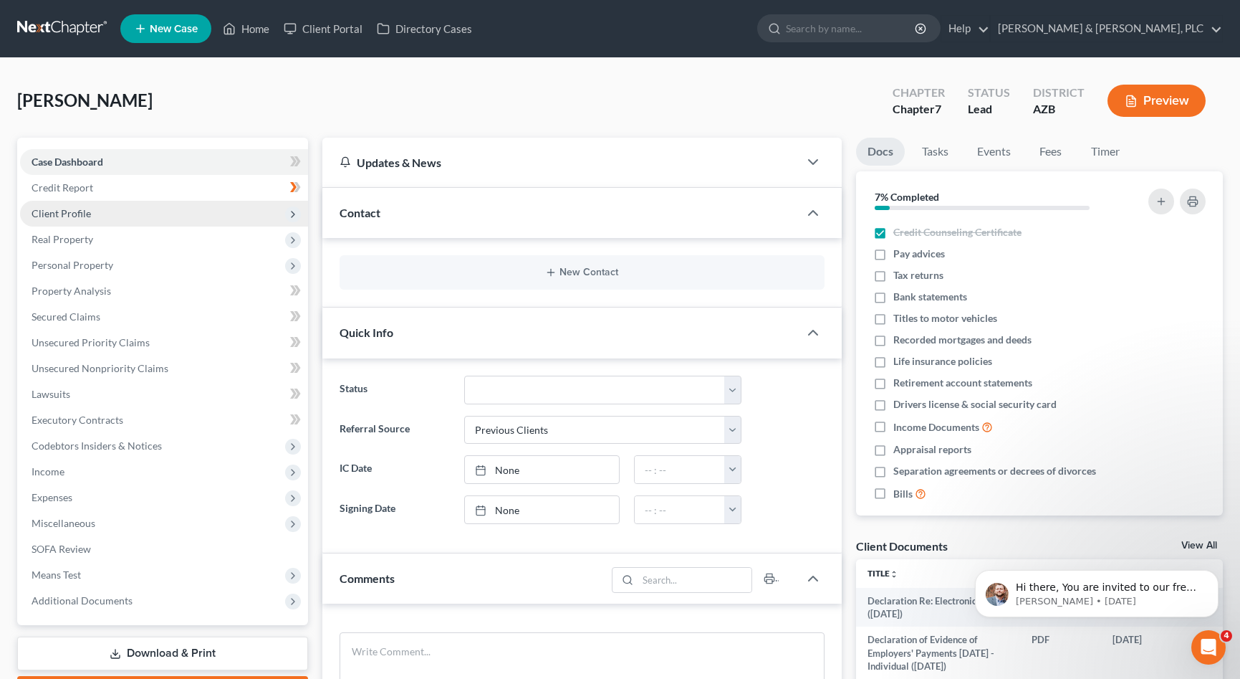
click at [66, 209] on span "Client Profile" at bounding box center [61, 213] width 59 height 12
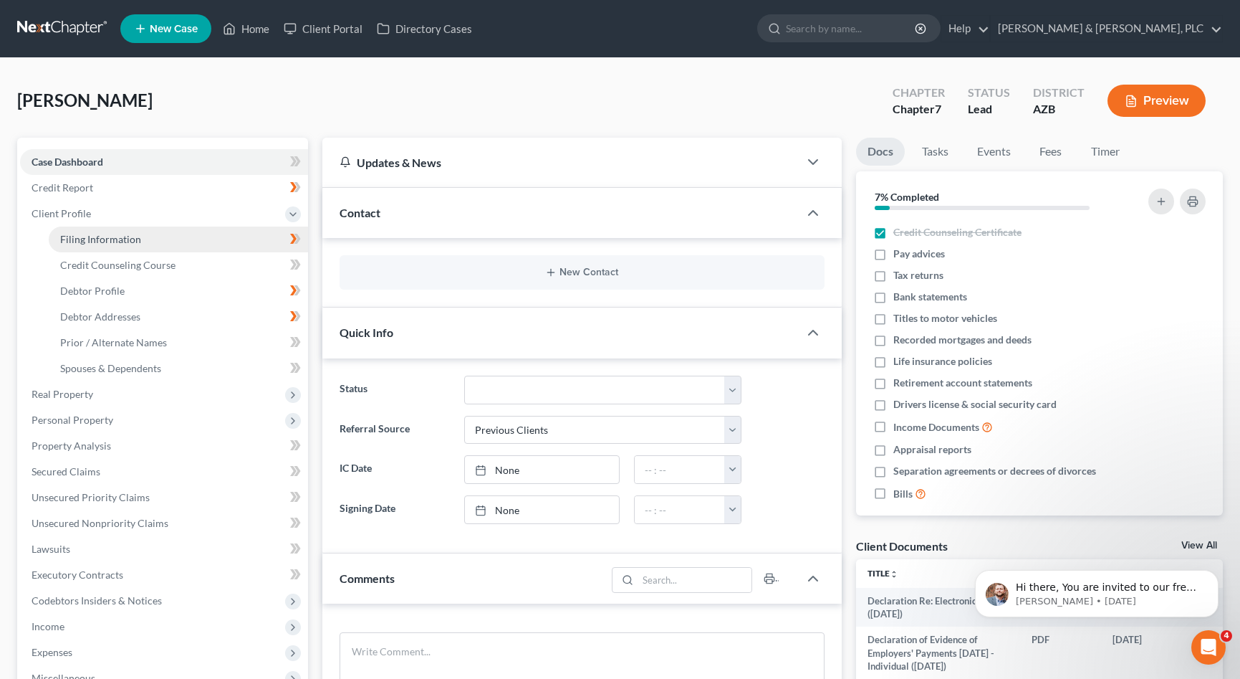
click at [97, 241] on span "Filing Information" at bounding box center [100, 239] width 81 height 12
select select "1"
select select "0"
select select "4"
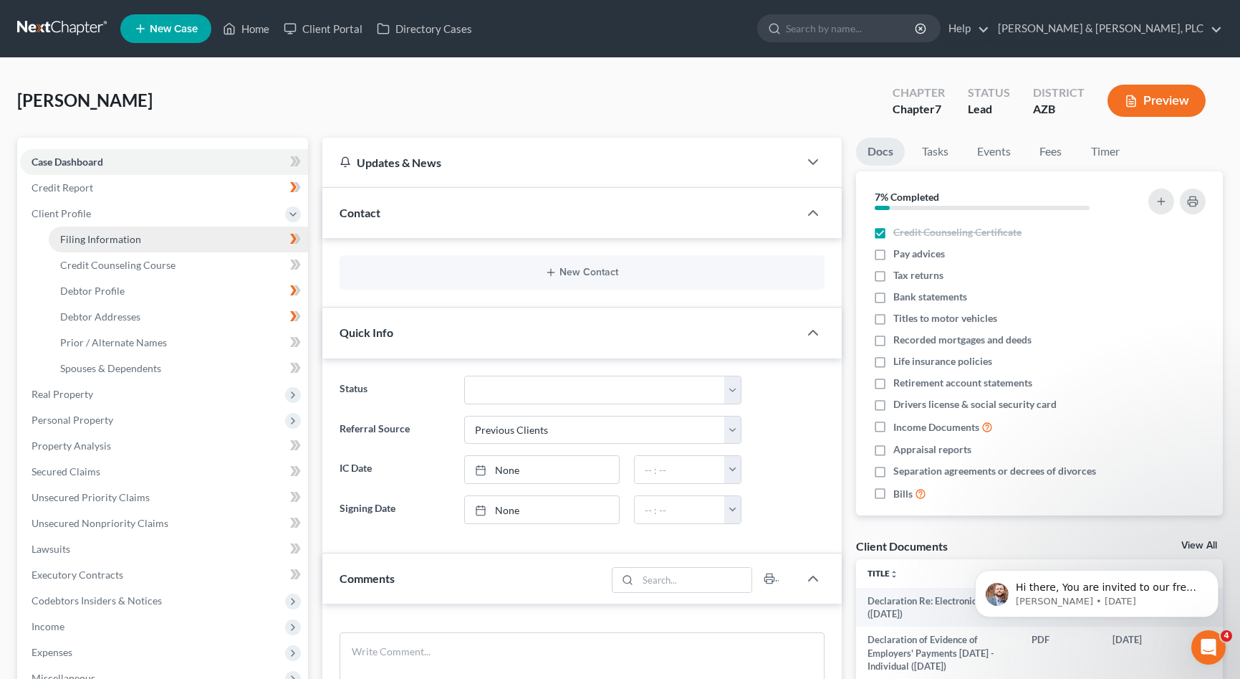
select select "0"
select select "3"
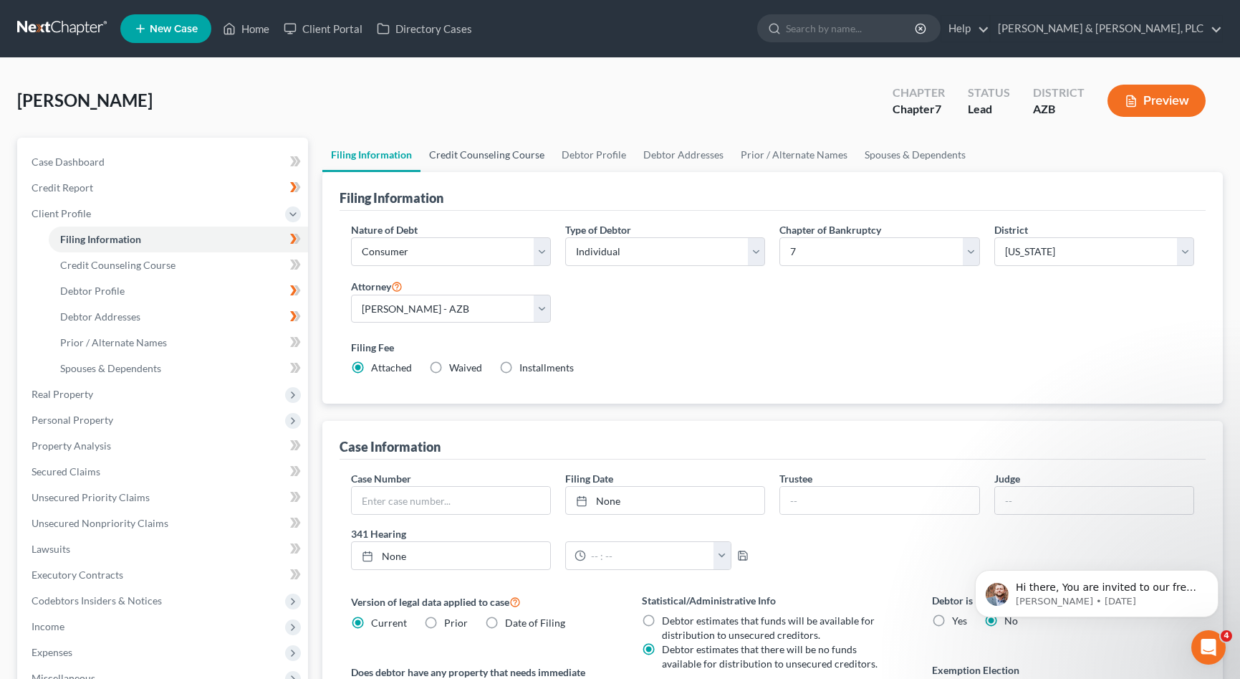
click at [492, 152] on link "Credit Counseling Course" at bounding box center [487, 155] width 133 height 34
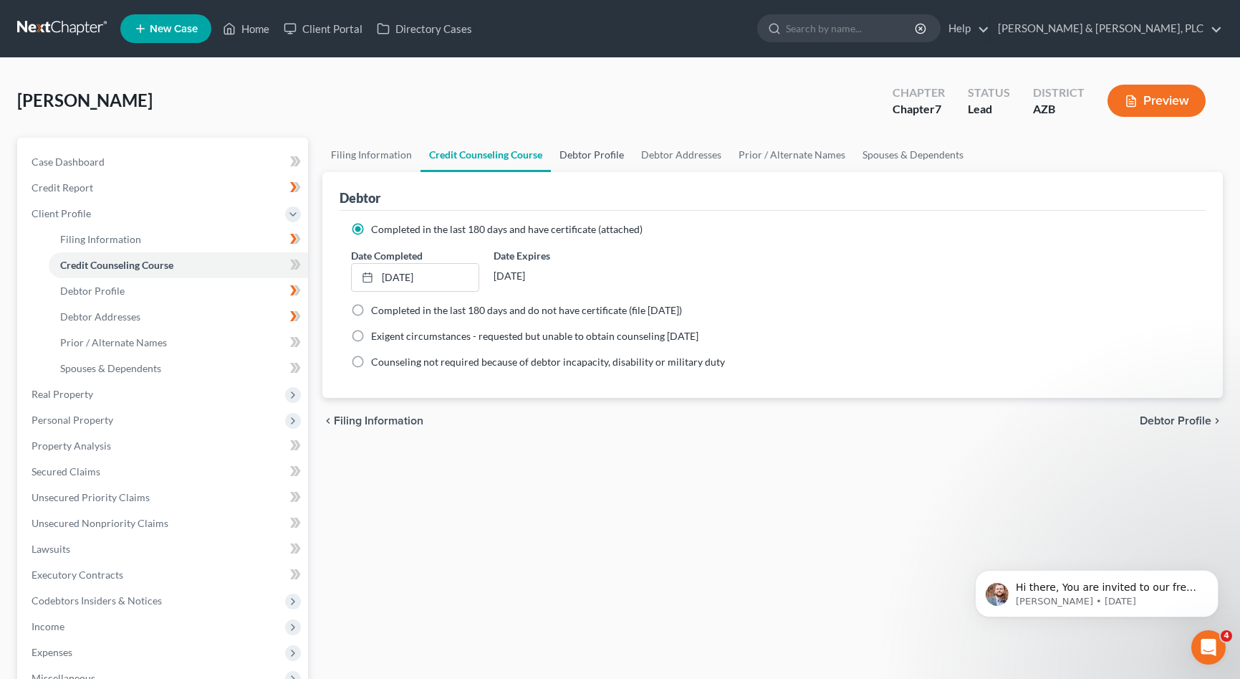
click at [598, 155] on link "Debtor Profile" at bounding box center [592, 155] width 82 height 34
select select "3"
select select "0"
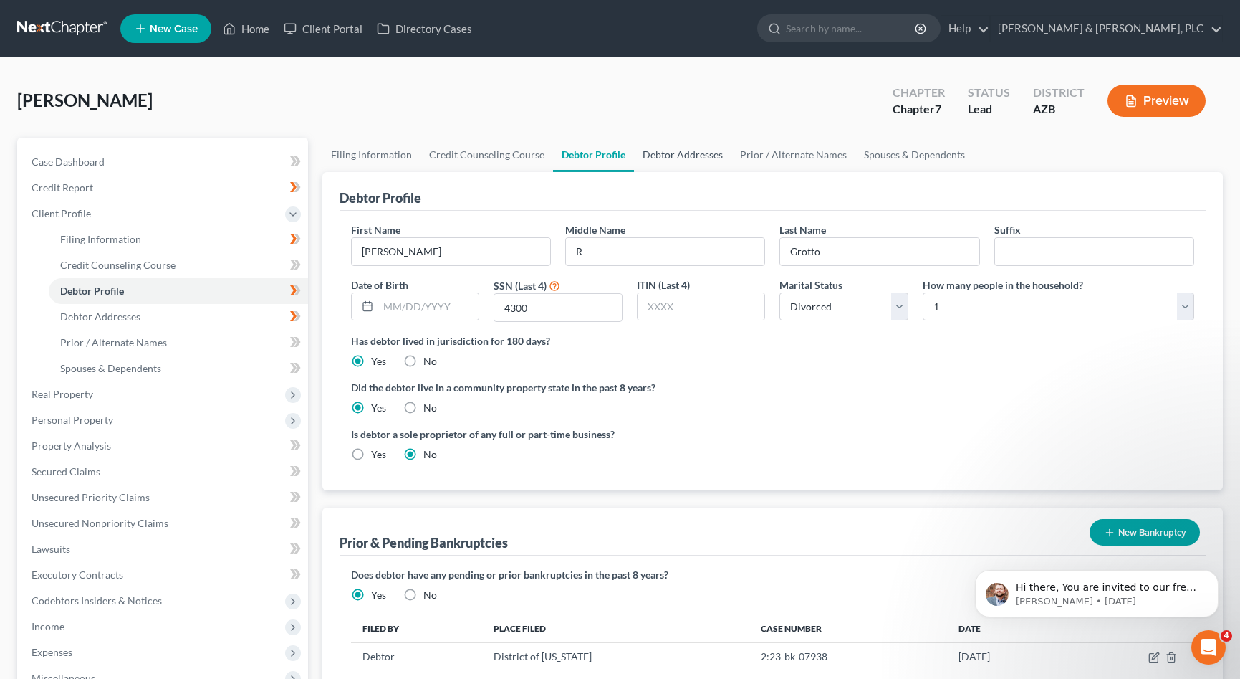
click at [679, 151] on link "Debtor Addresses" at bounding box center [682, 155] width 97 height 34
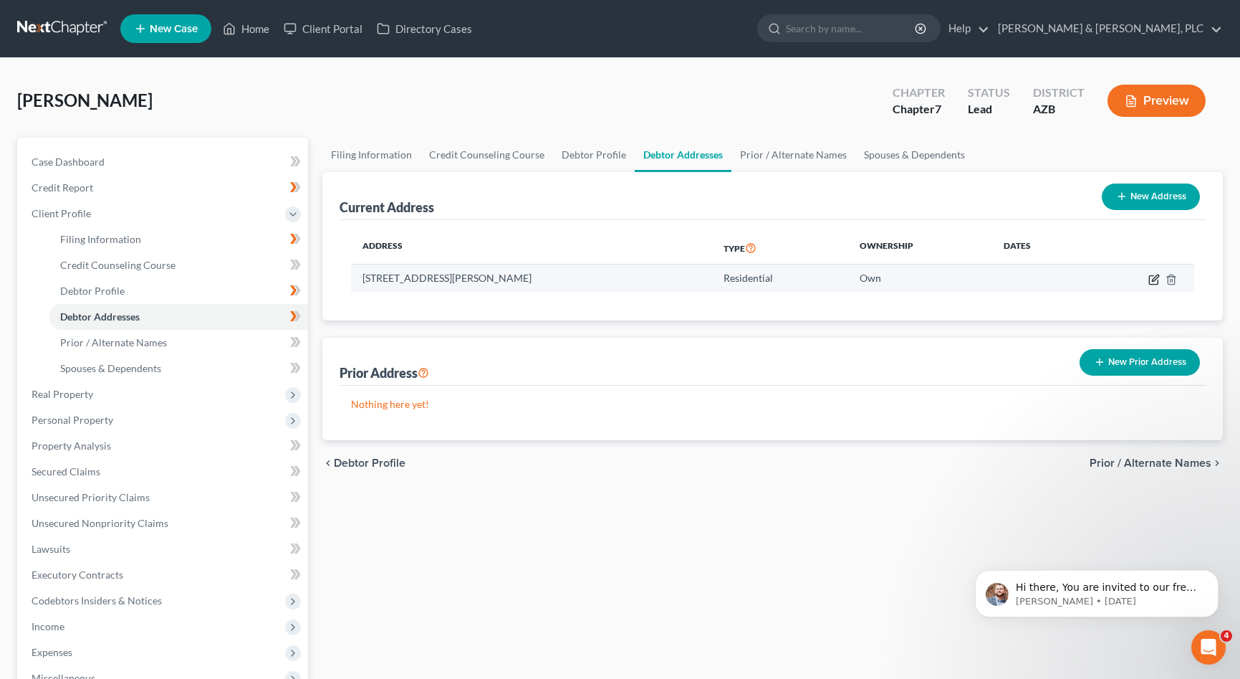
click at [1157, 275] on icon "button" at bounding box center [1155, 277] width 6 height 6
select select "3"
select select "7"
select select "0"
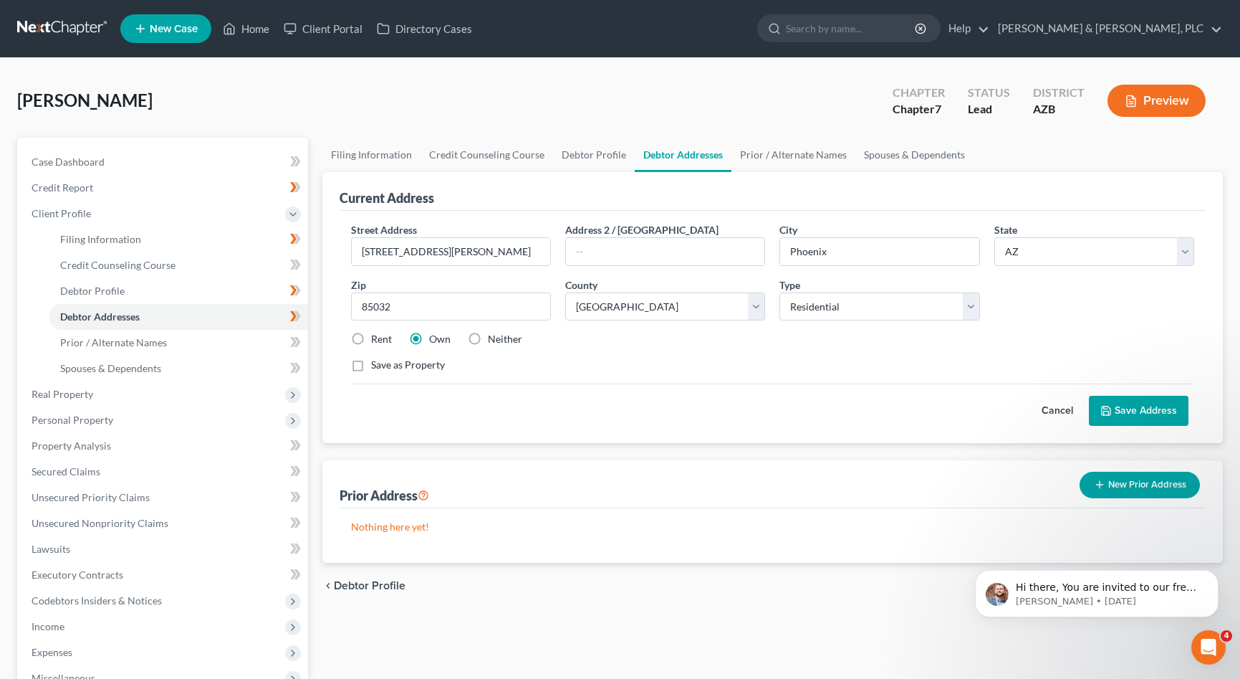
click at [371, 370] on label "Save as Property" at bounding box center [408, 365] width 74 height 14
click at [377, 367] on input "Save as Property" at bounding box center [381, 362] width 9 height 9
checkbox input "true"
click at [1158, 409] on button "Save Address" at bounding box center [1139, 411] width 100 height 30
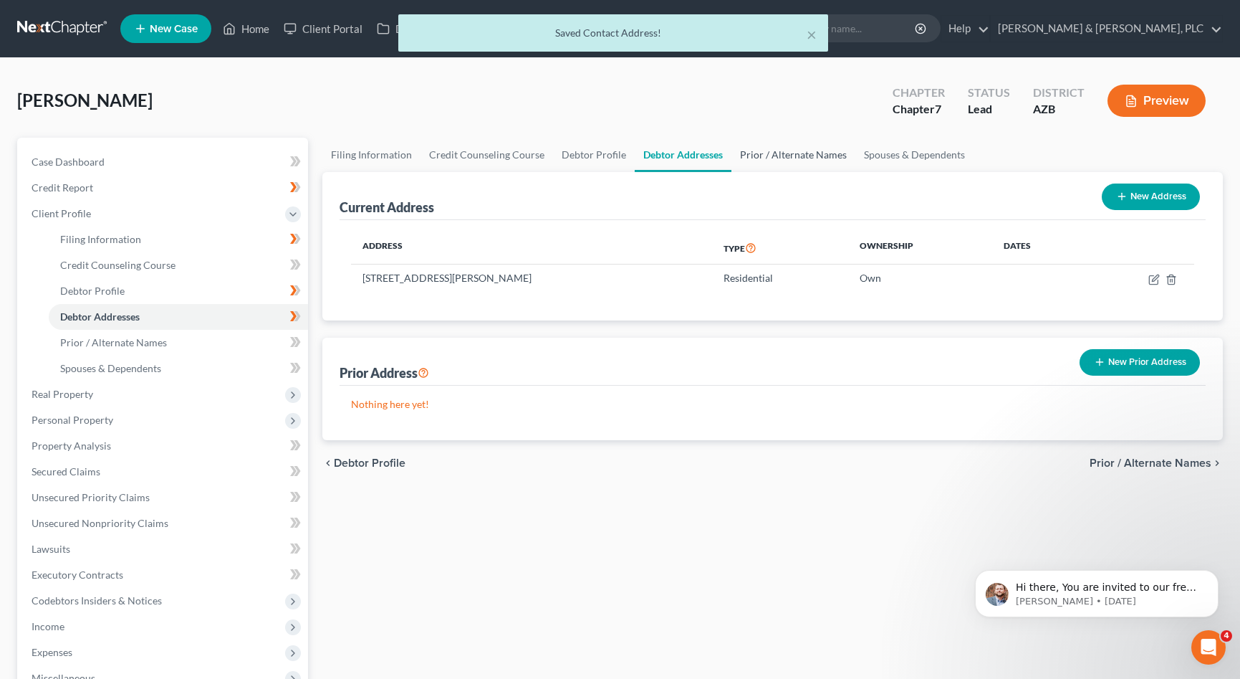
click at [769, 148] on link "Prior / Alternate Names" at bounding box center [794, 155] width 124 height 34
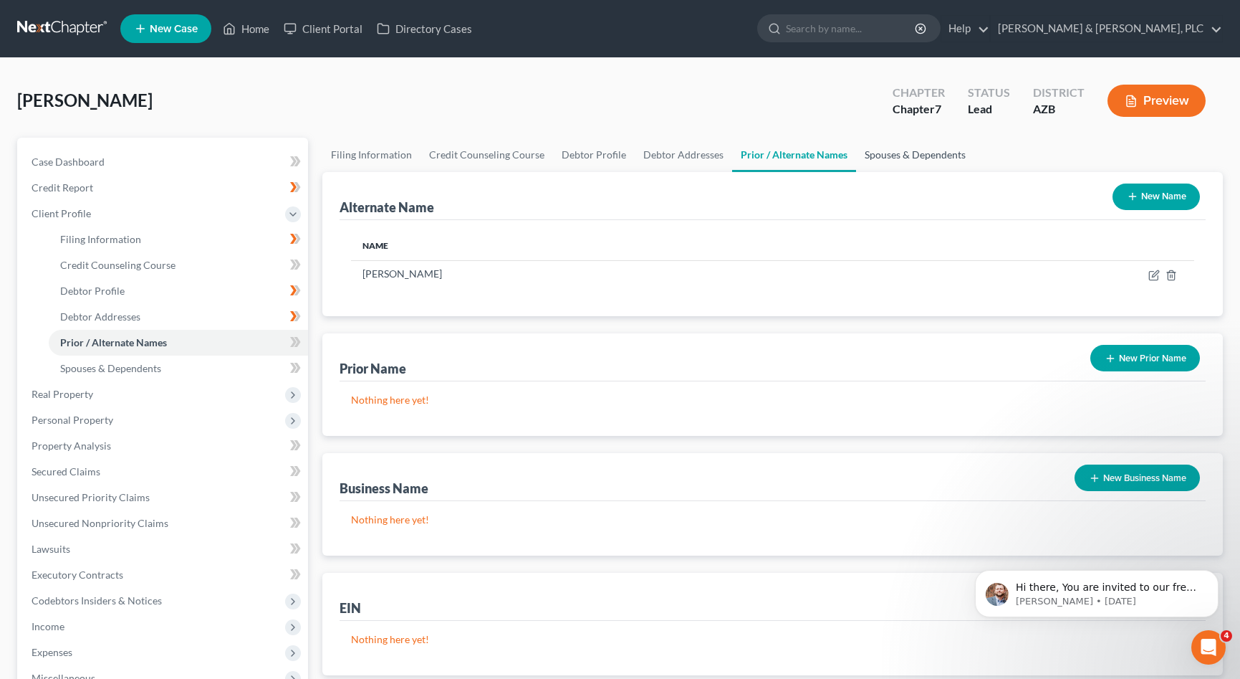
click at [896, 155] on link "Spouses & Dependents" at bounding box center [915, 155] width 118 height 34
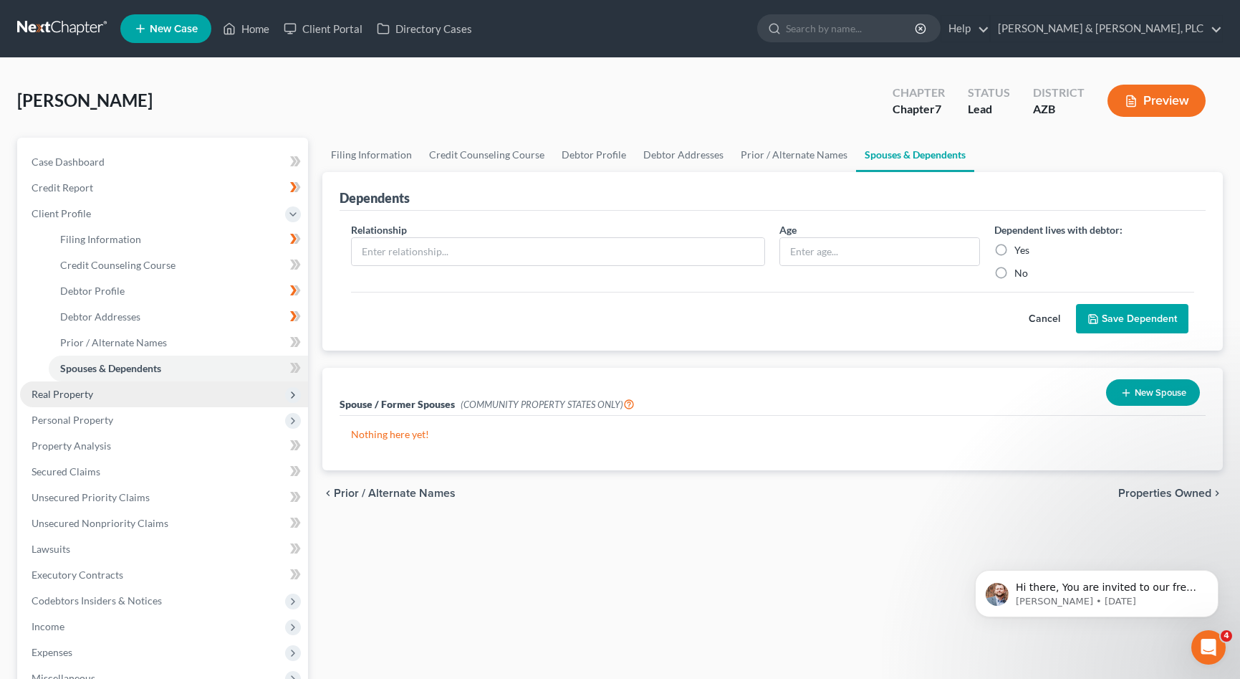
click at [72, 391] on span "Real Property" at bounding box center [63, 394] width 62 height 12
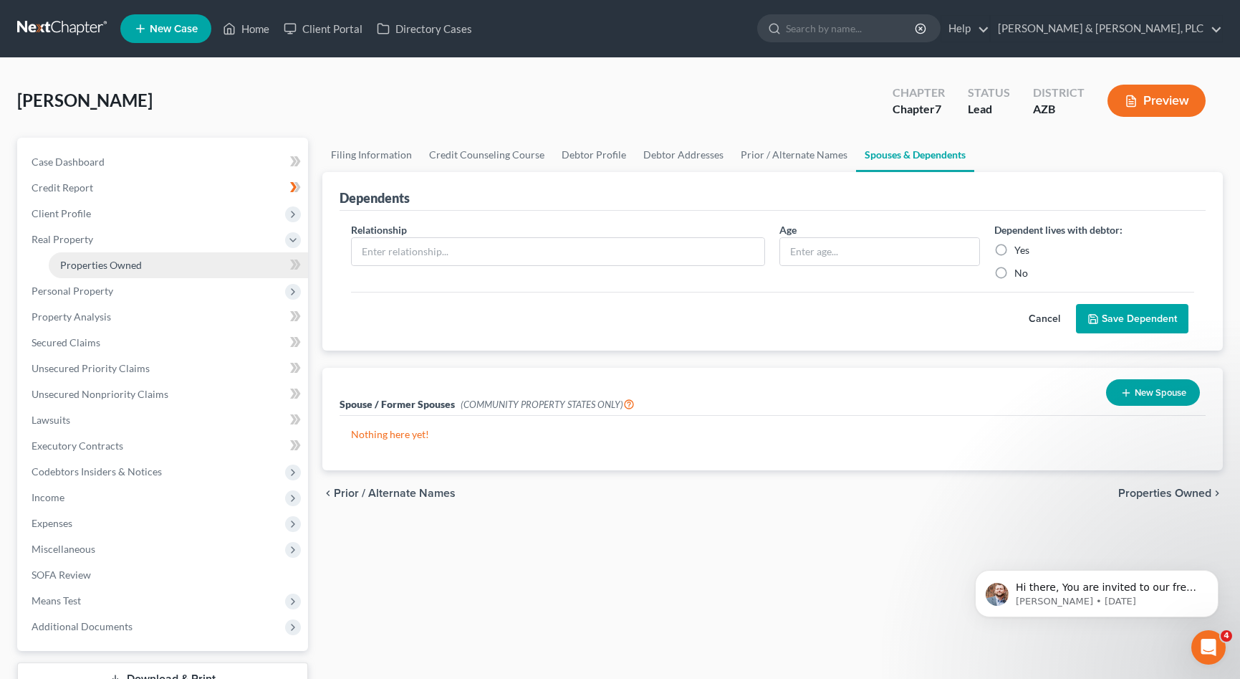
click at [108, 258] on link "Properties Owned" at bounding box center [178, 265] width 259 height 26
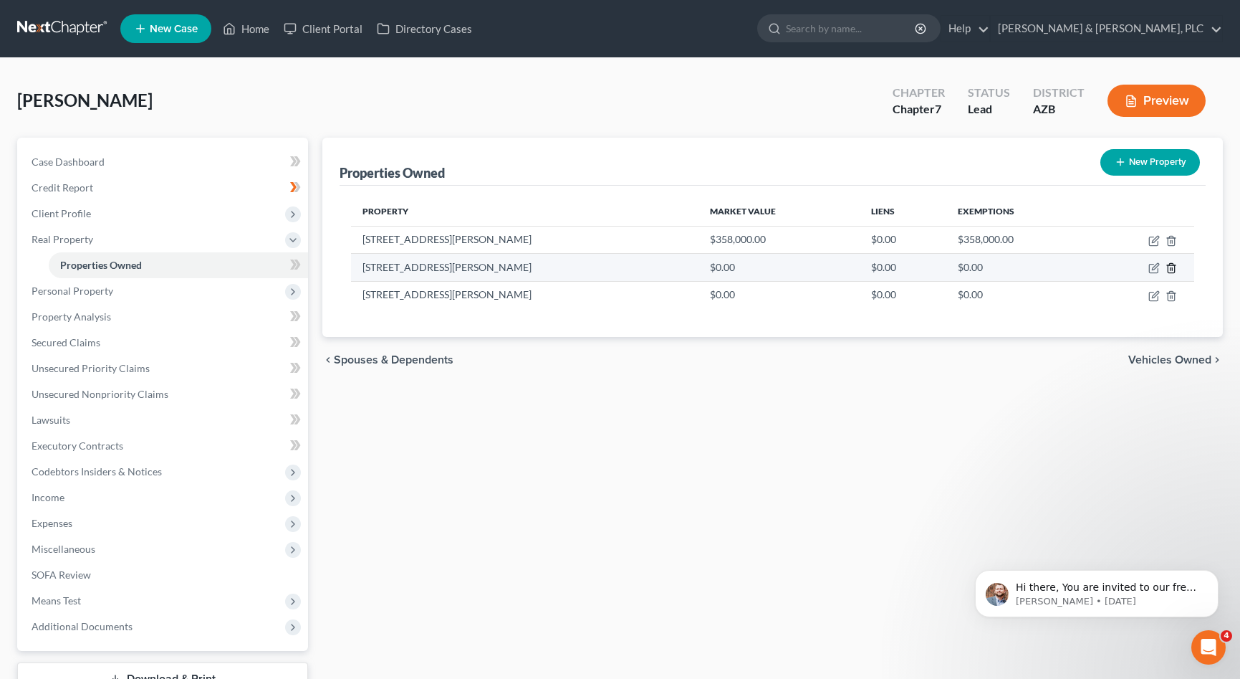
click at [1174, 268] on icon "button" at bounding box center [1171, 268] width 6 height 9
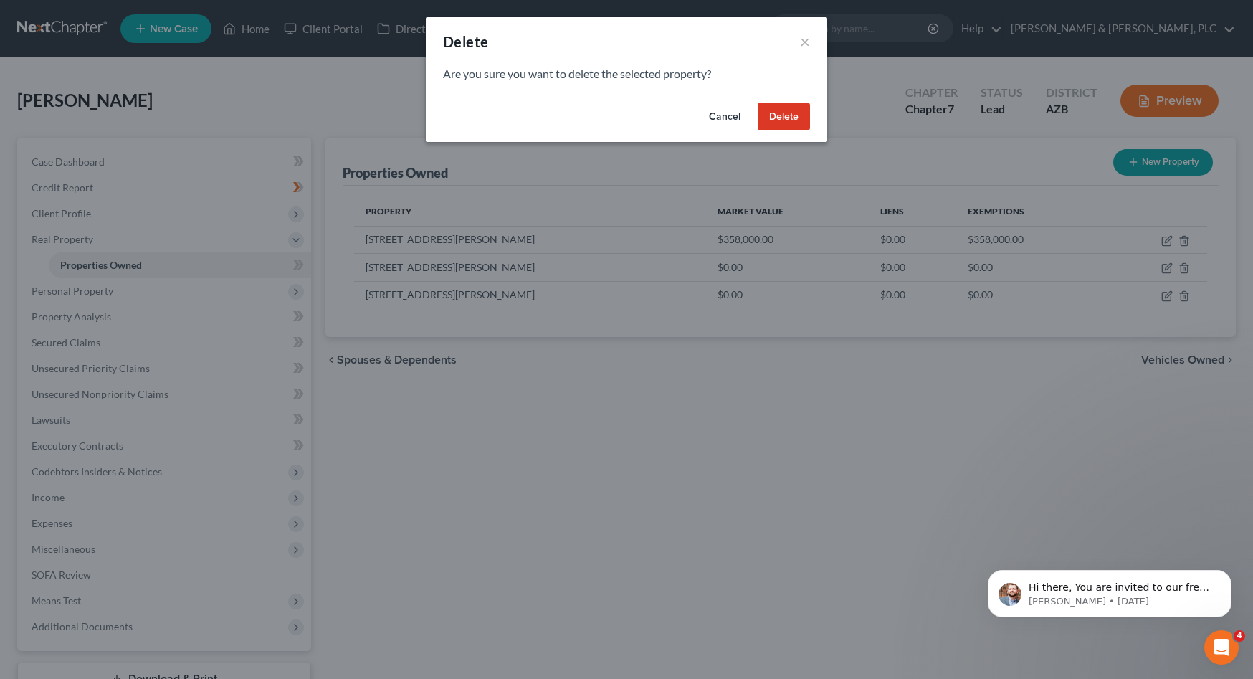
click at [789, 113] on button "Delete" at bounding box center [783, 116] width 52 height 29
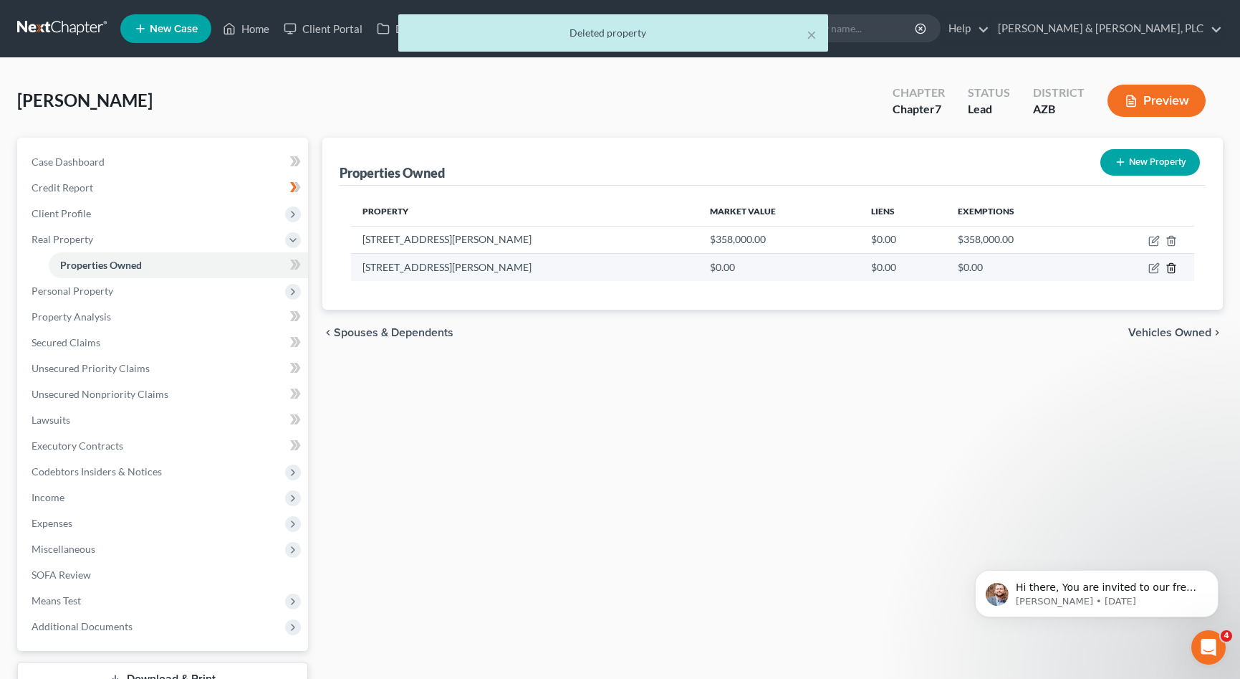
click at [1171, 267] on icon "button" at bounding box center [1171, 267] width 11 height 11
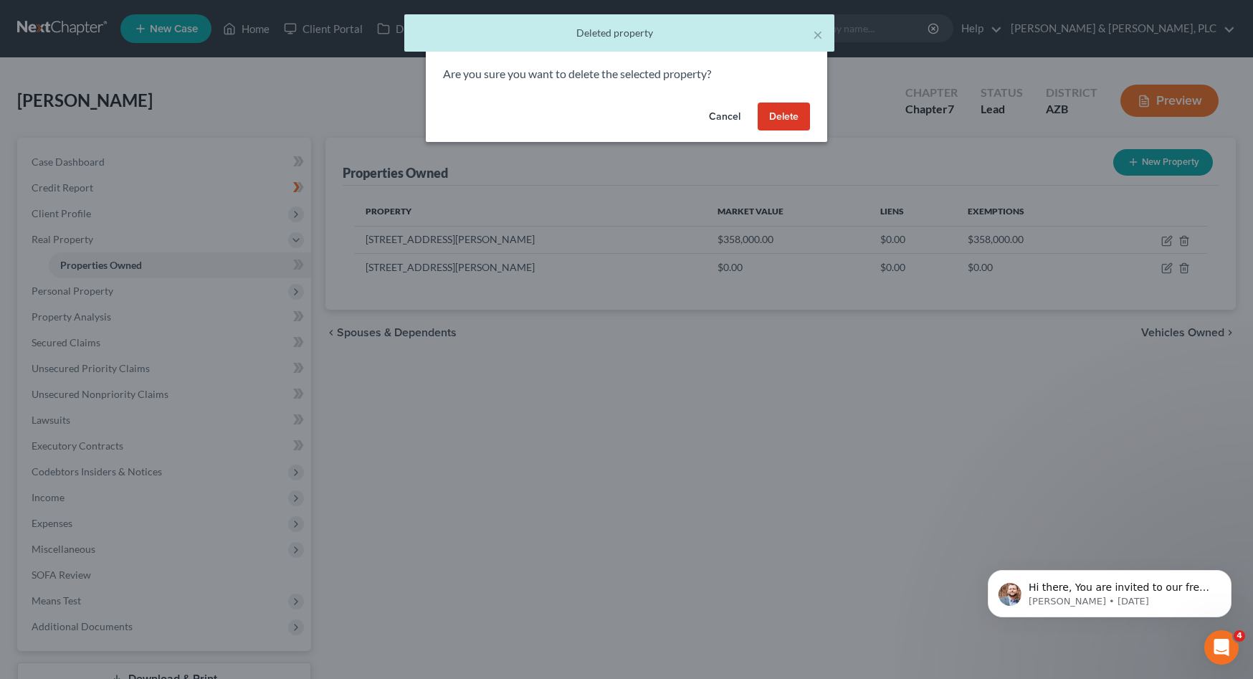
click at [782, 120] on button "Delete" at bounding box center [783, 116] width 52 height 29
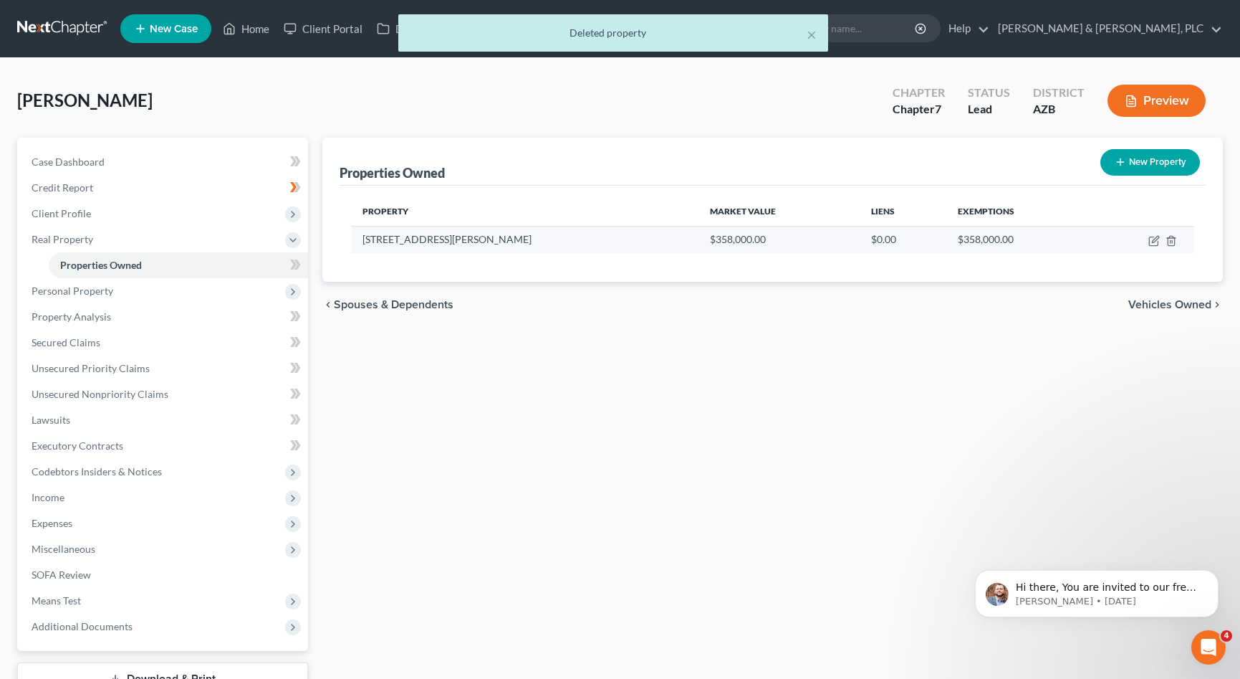
click at [1154, 234] on td at bounding box center [1143, 239] width 104 height 27
click at [1154, 238] on icon "button" at bounding box center [1154, 240] width 11 height 11
select select "3"
select select "7"
select select "0"
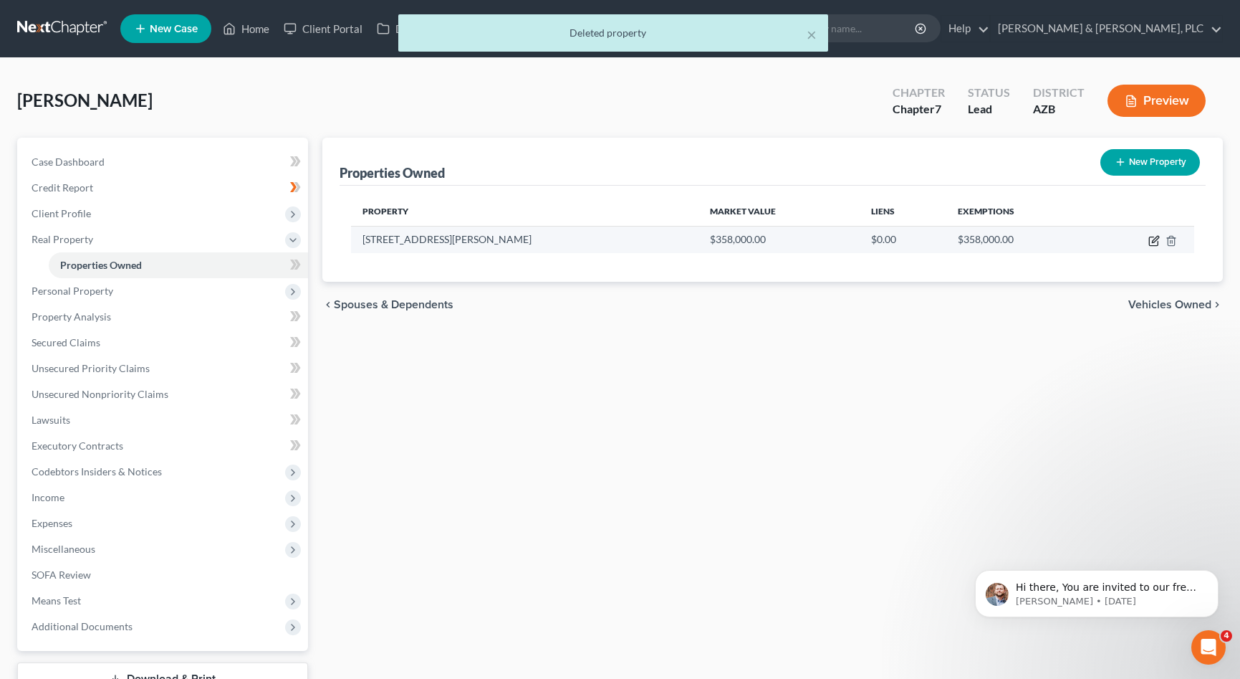
select select "0"
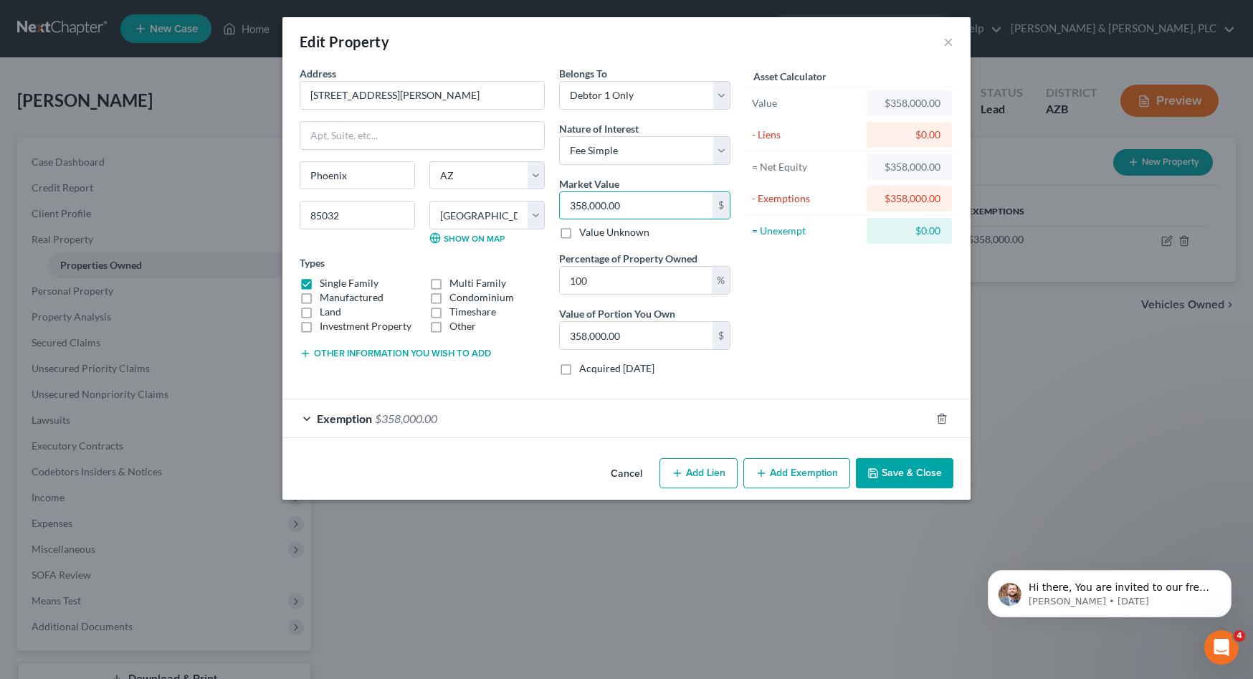
drag, startPoint x: 647, startPoint y: 201, endPoint x: 276, endPoint y: 170, distance: 372.5
click at [560, 192] on input "358,000.00" at bounding box center [636, 205] width 153 height 27
drag, startPoint x: 665, startPoint y: 206, endPoint x: 255, endPoint y: 193, distance: 410.1
click at [560, 196] on input "358,000.00" at bounding box center [636, 205] width 153 height 27
type input "3"
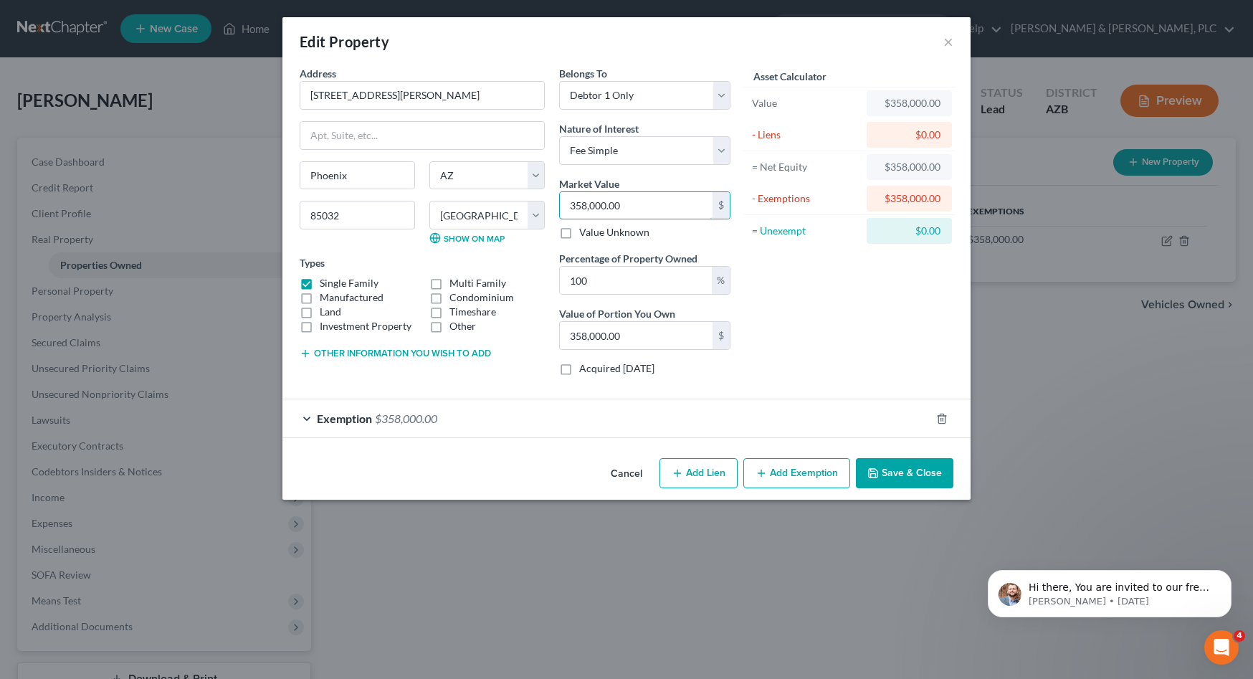
type input "3.00"
type input "36"
type input "36.00"
type input "360"
type input "360.00"
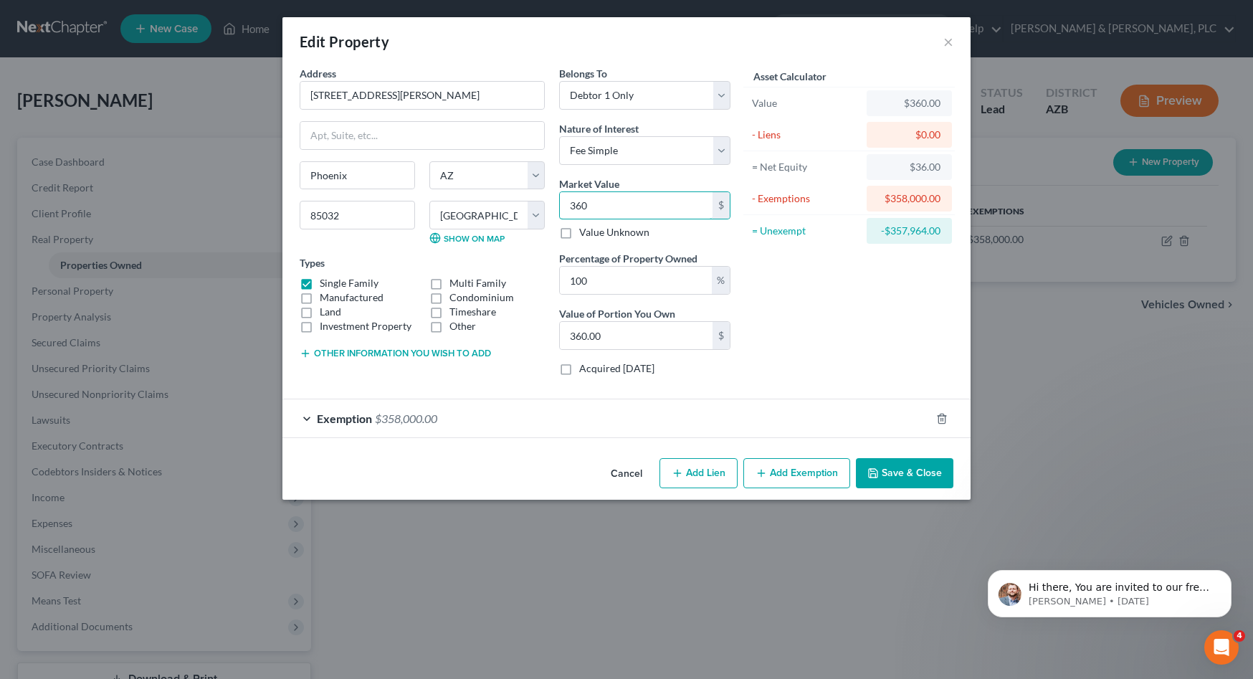
type input "3600"
type input "3,600.00"
type input "3,6000"
type input "36,000.00"
type input "36,0000"
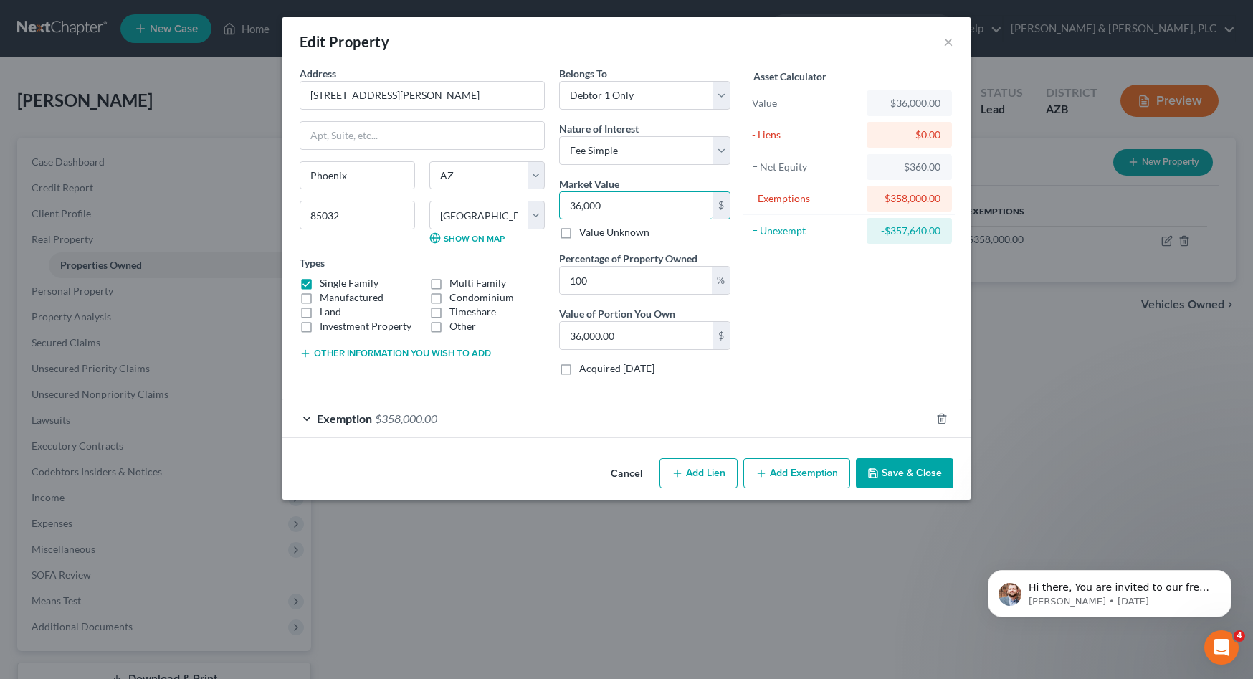
type input "360,000.00"
type input "360,000"
click at [919, 201] on div "$358,000.00" at bounding box center [909, 198] width 62 height 14
click at [621, 205] on input "360,000" at bounding box center [636, 205] width 153 height 27
drag, startPoint x: 578, startPoint y: 204, endPoint x: 603, endPoint y: 172, distance: 39.8
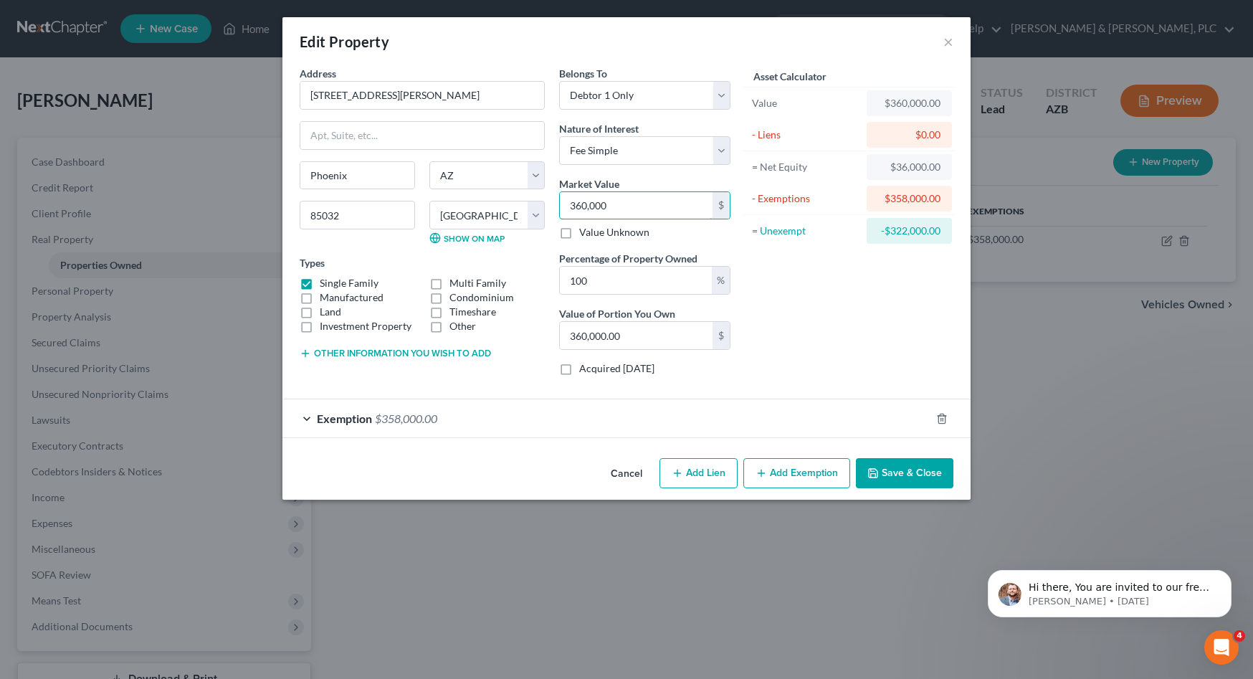
click at [578, 204] on input "360,000" at bounding box center [636, 205] width 153 height 27
click at [309, 416] on div "Exemption $358,000.00" at bounding box center [606, 418] width 648 height 38
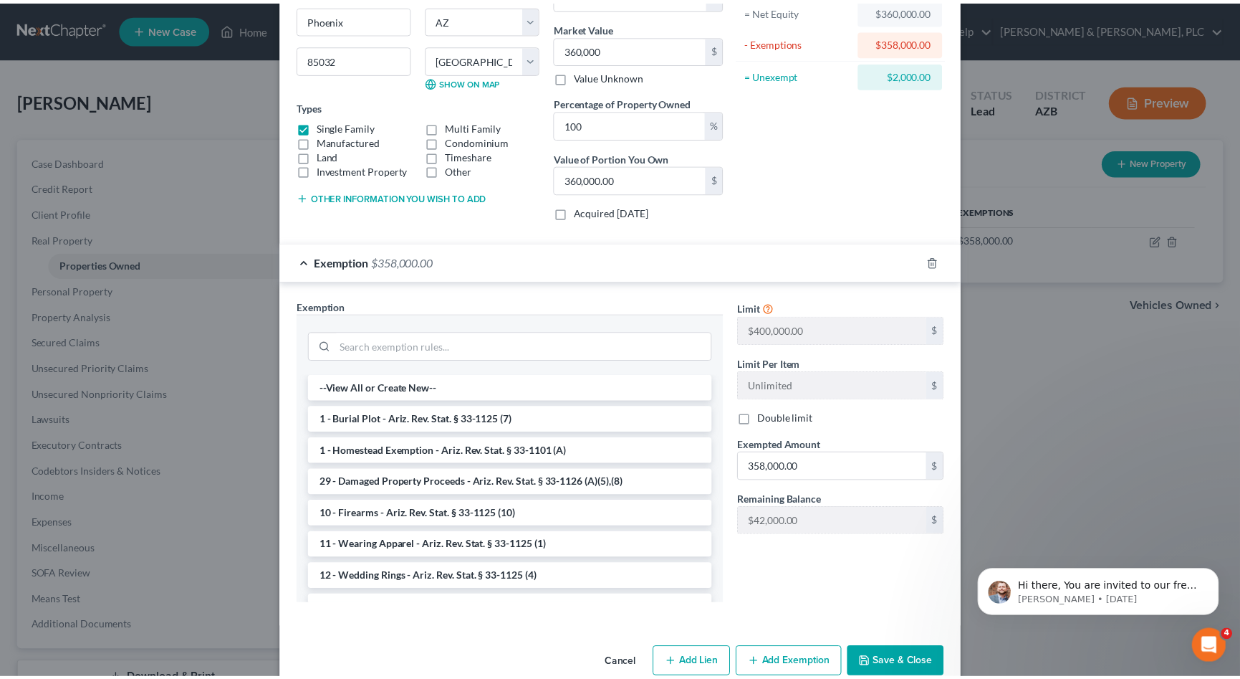
scroll to position [184, 0]
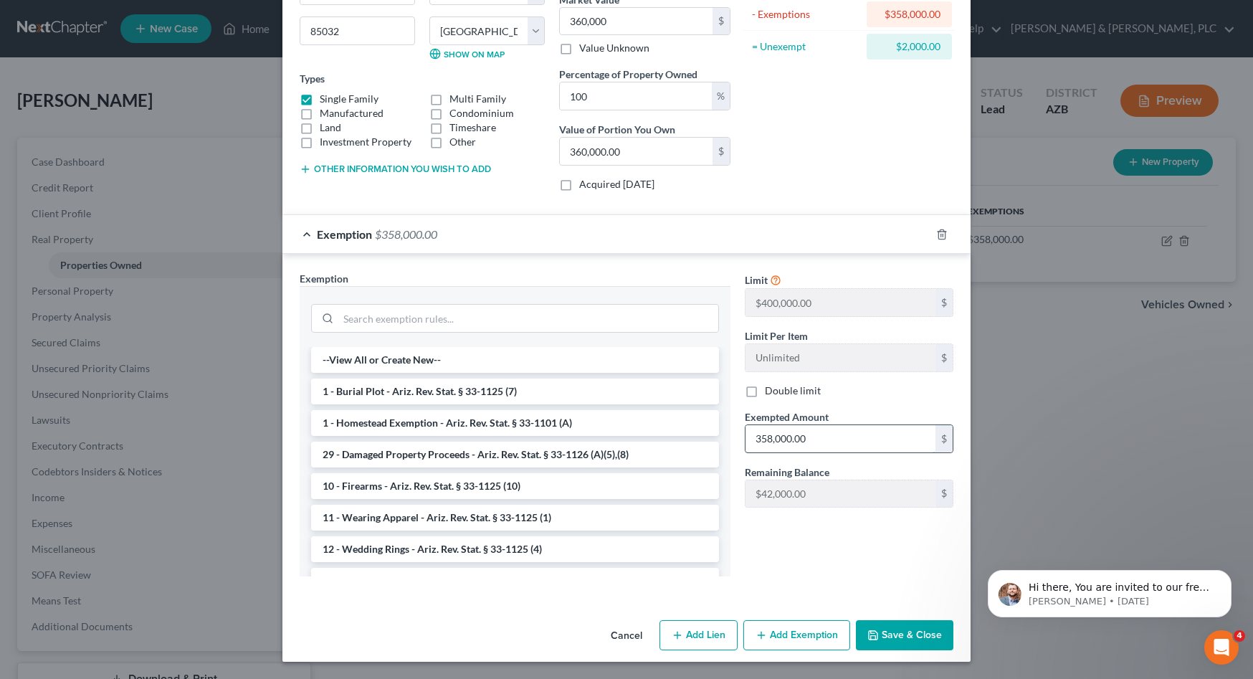
drag, startPoint x: 862, startPoint y: 444, endPoint x: 370, endPoint y: 436, distance: 492.4
click at [745, 436] on input "358,000.00" at bounding box center [840, 438] width 190 height 27
click at [857, 443] on input "358,000.00" at bounding box center [840, 438] width 190 height 27
drag, startPoint x: 856, startPoint y: 440, endPoint x: 598, endPoint y: 407, distance: 260.8
click at [745, 425] on input "358,000.00" at bounding box center [840, 438] width 190 height 27
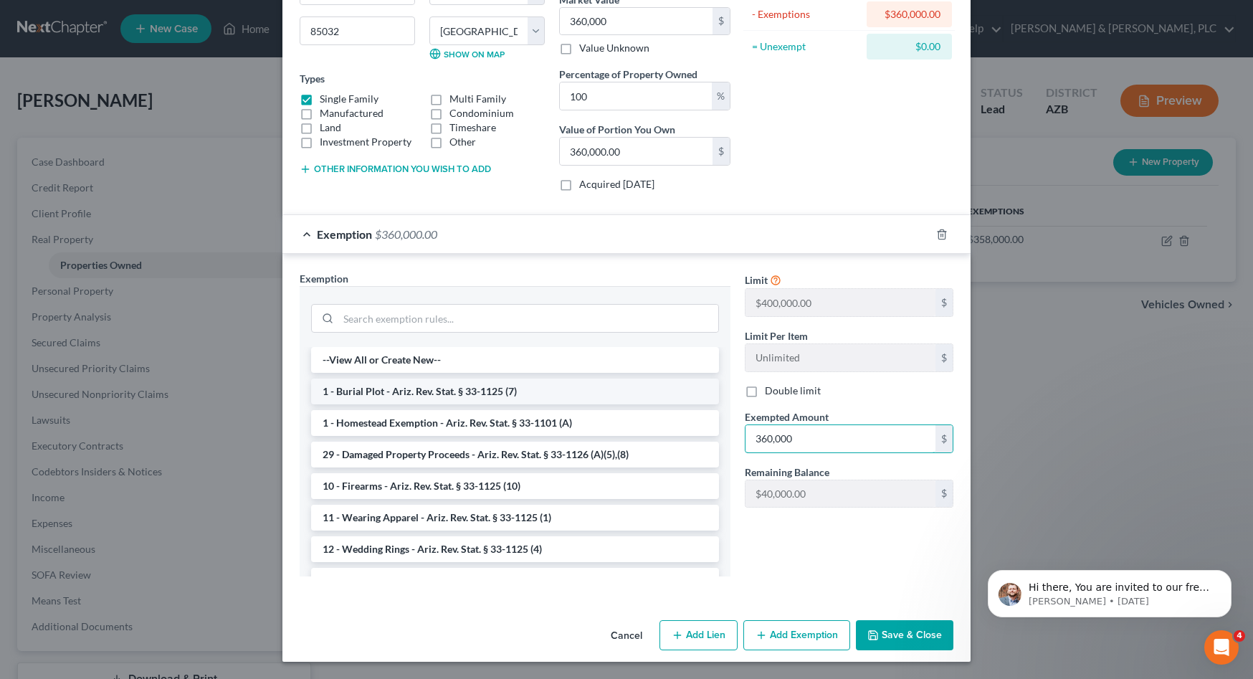
type input "360,000"
click at [900, 624] on button "Save & Close" at bounding box center [904, 635] width 97 height 30
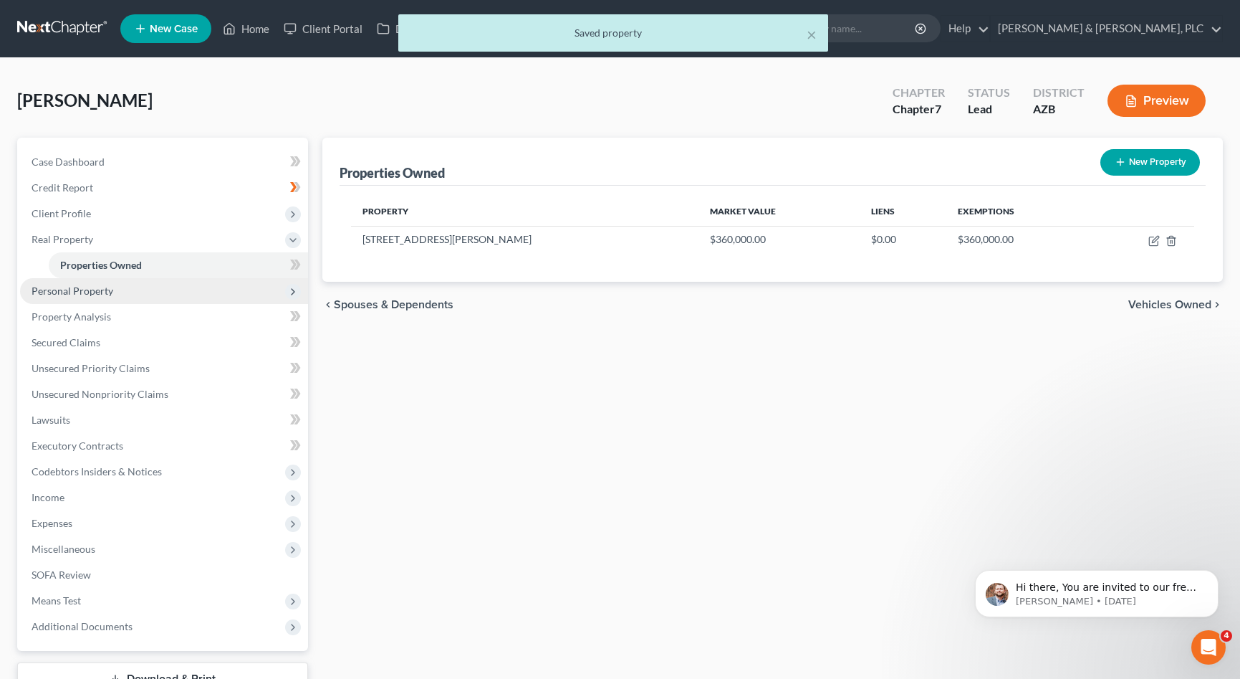
click at [79, 286] on span "Personal Property" at bounding box center [73, 290] width 82 height 12
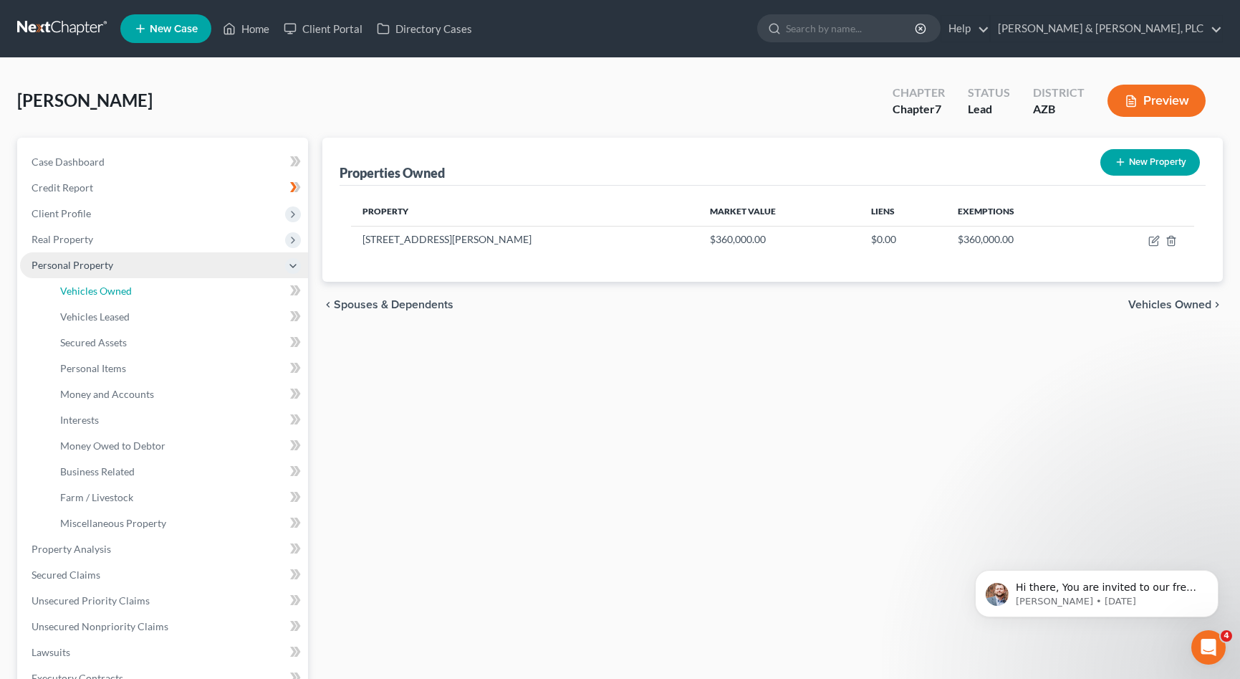
click at [79, 286] on span "Vehicles Owned" at bounding box center [96, 290] width 72 height 12
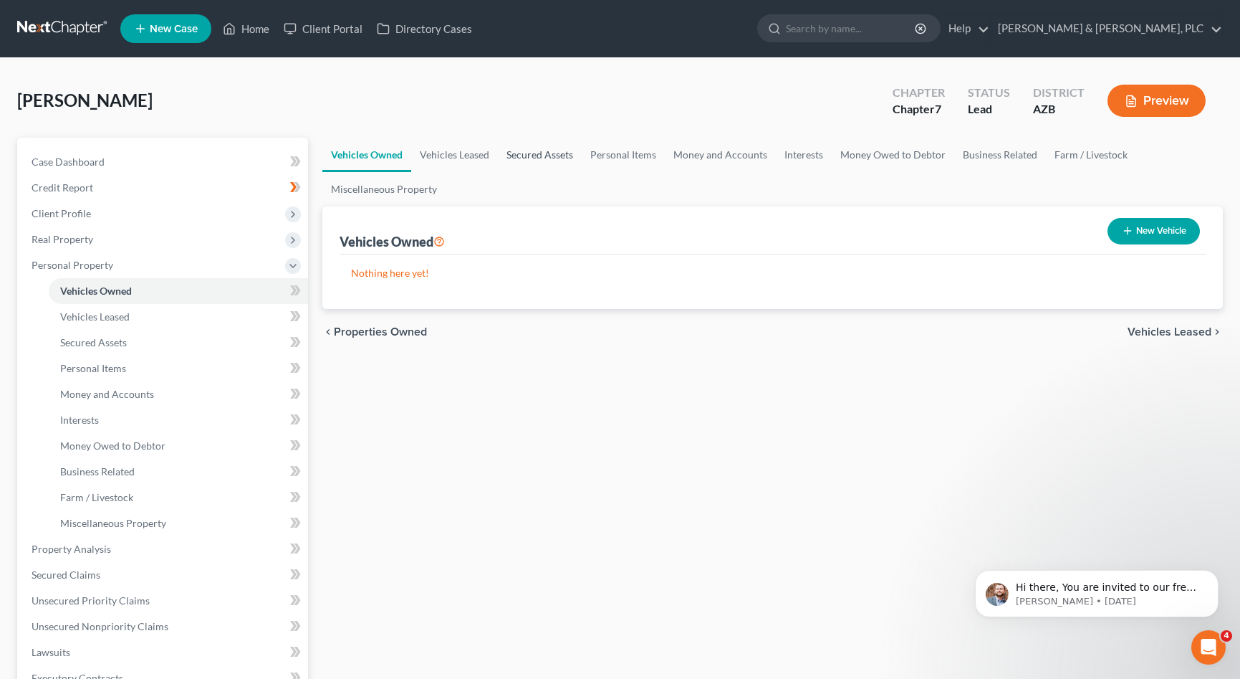
click at [547, 150] on link "Secured Assets" at bounding box center [540, 155] width 84 height 34
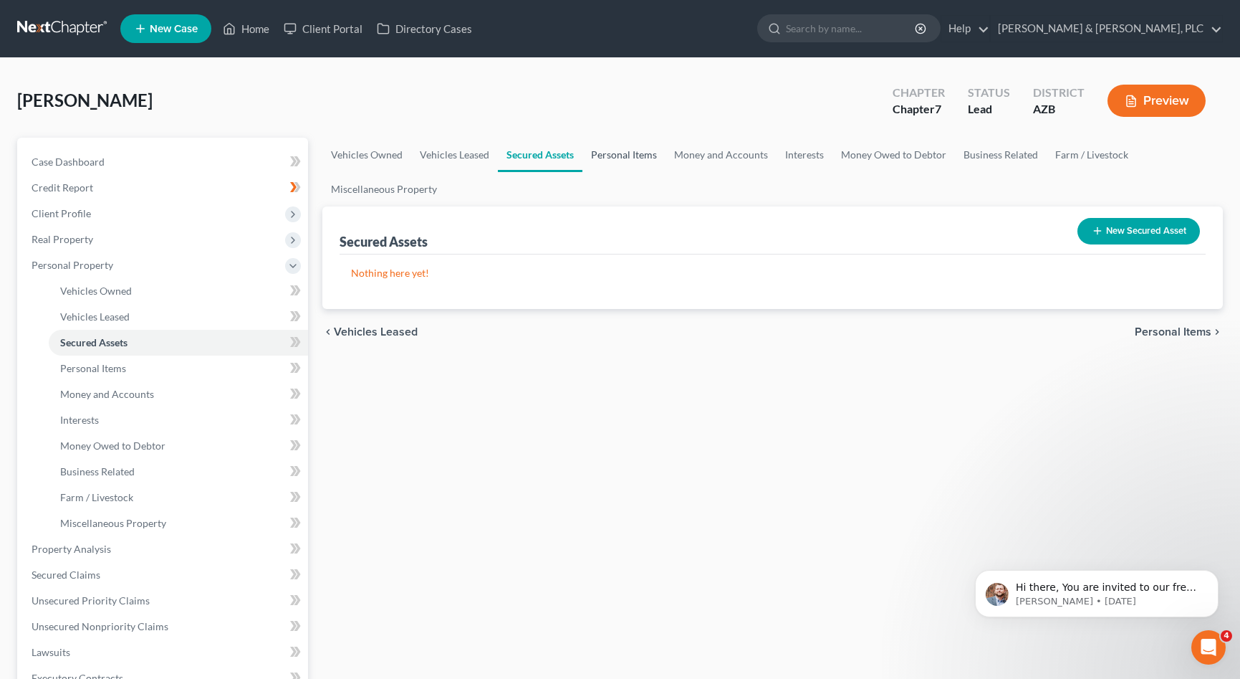
click at [604, 154] on link "Personal Items" at bounding box center [624, 155] width 83 height 34
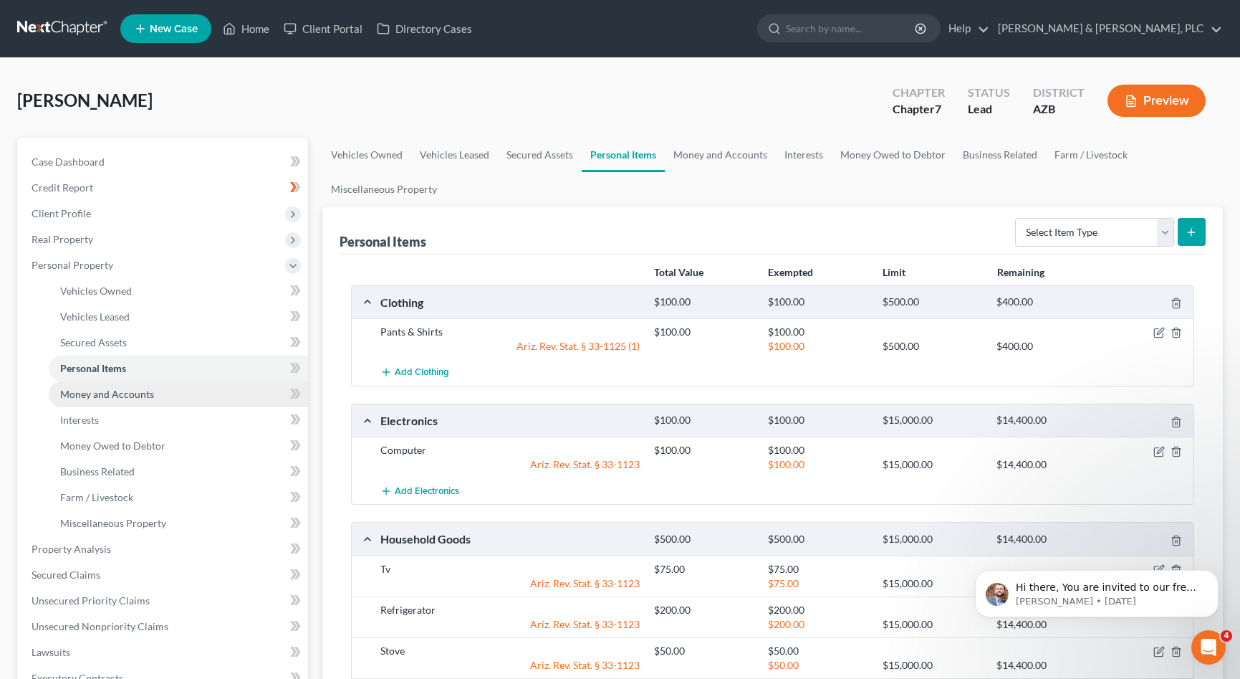
click at [95, 388] on span "Money and Accounts" at bounding box center [107, 394] width 94 height 12
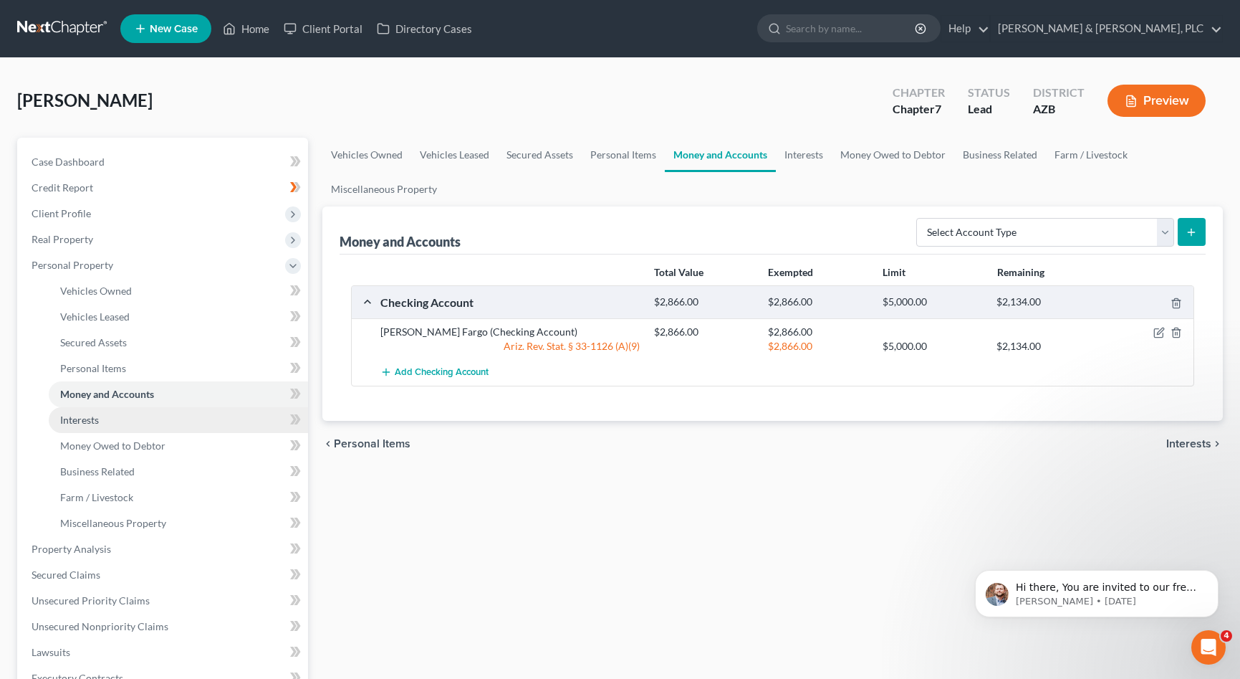
click at [93, 416] on span "Interests" at bounding box center [79, 419] width 39 height 12
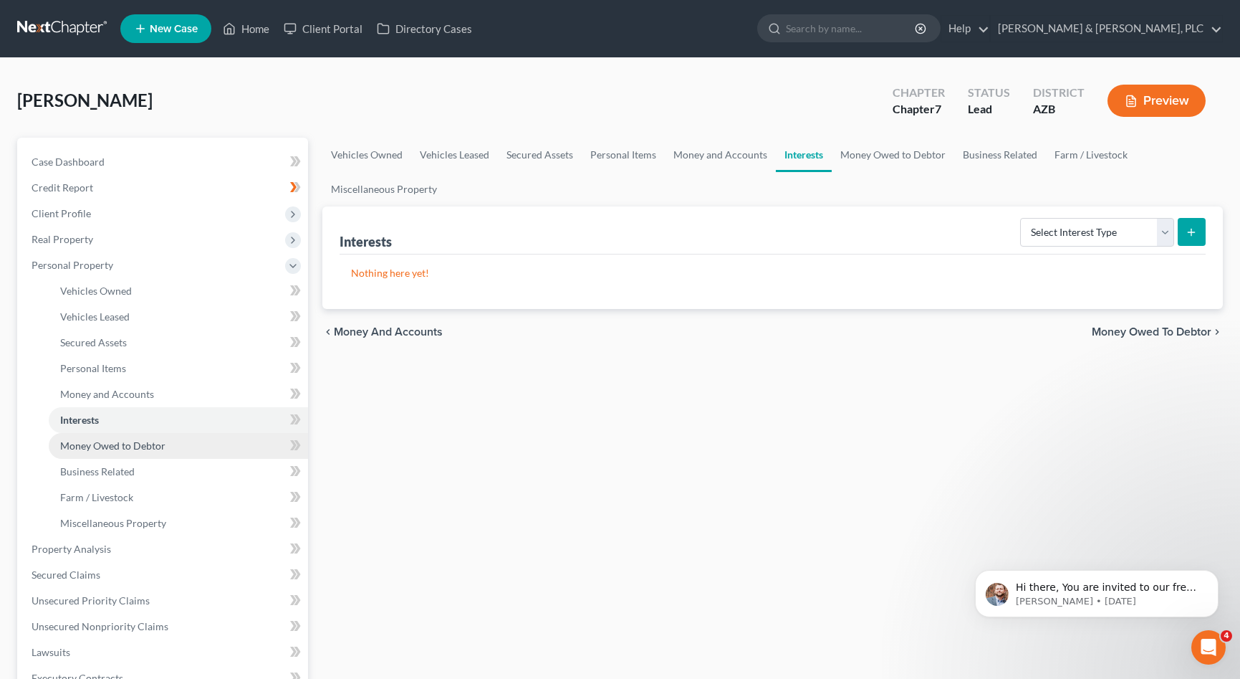
click at [92, 442] on span "Money Owed to Debtor" at bounding box center [112, 445] width 105 height 12
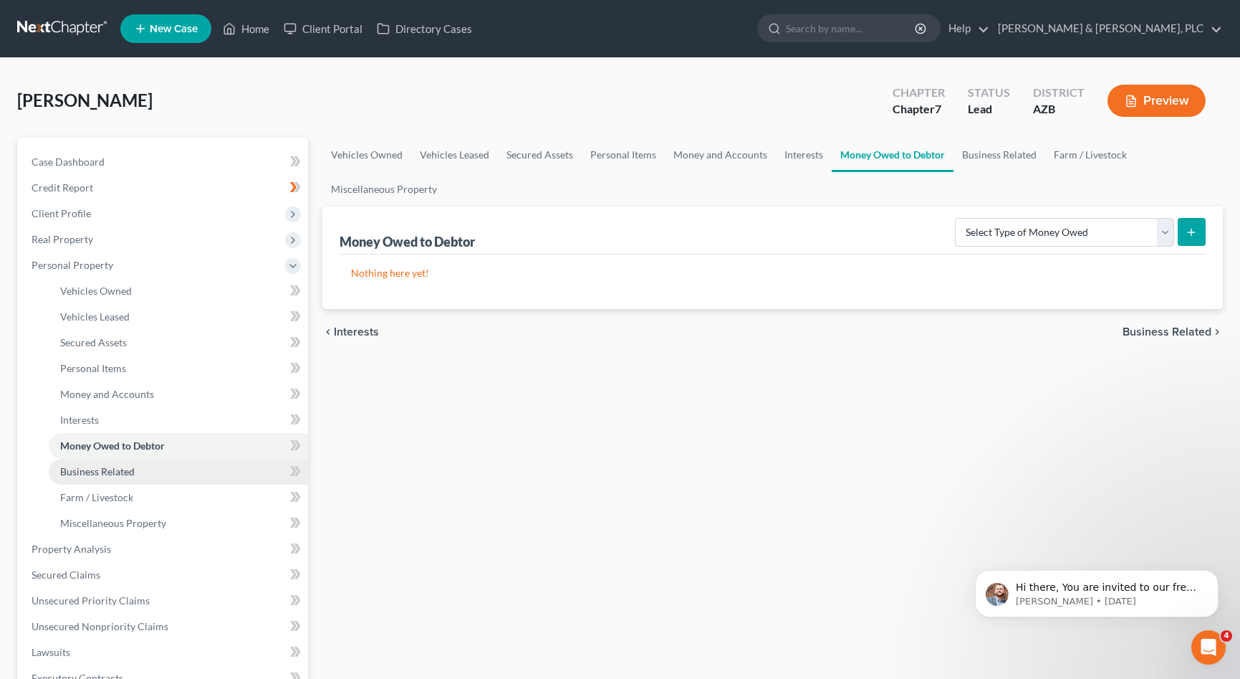
click at [100, 469] on span "Business Related" at bounding box center [97, 471] width 75 height 12
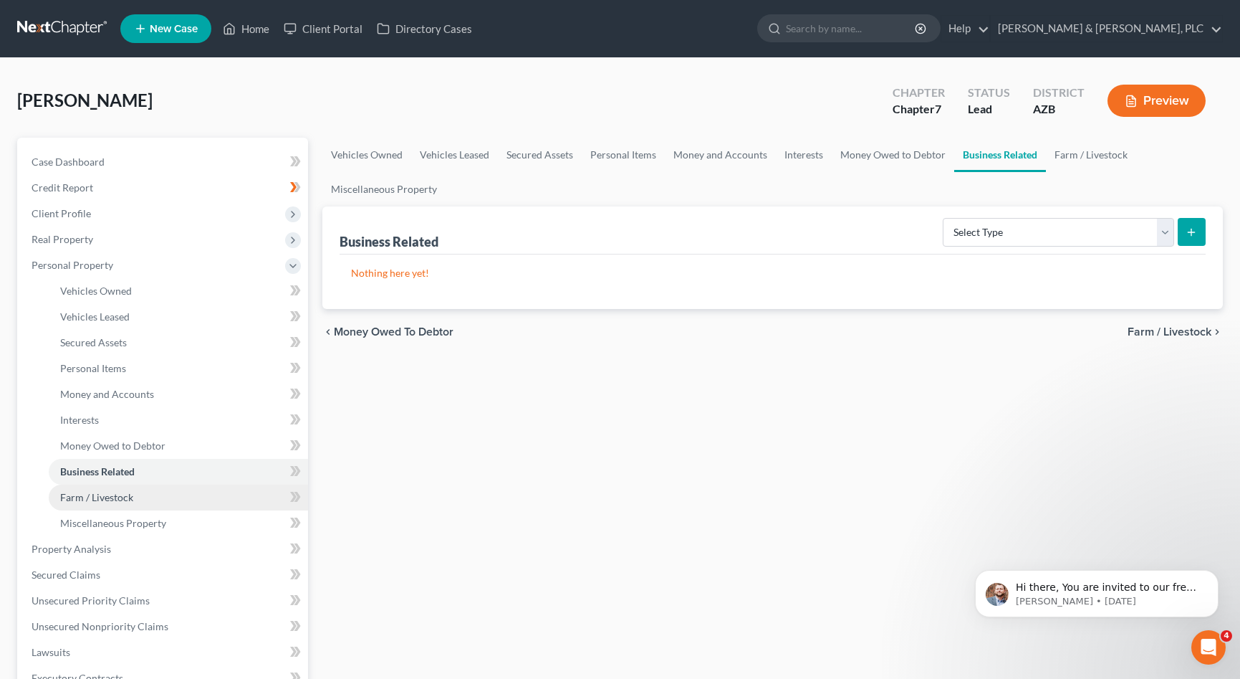
click at [106, 492] on span "Farm / Livestock" at bounding box center [96, 497] width 73 height 12
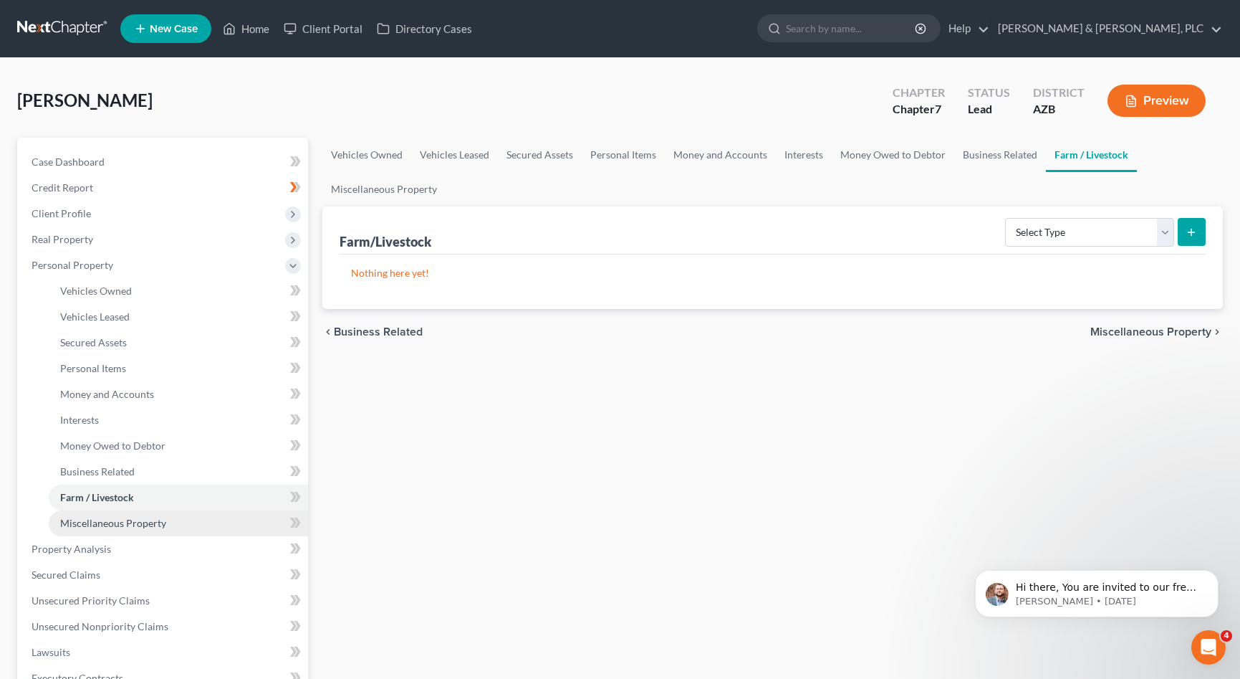
click at [115, 523] on span "Miscellaneous Property" at bounding box center [113, 523] width 106 height 12
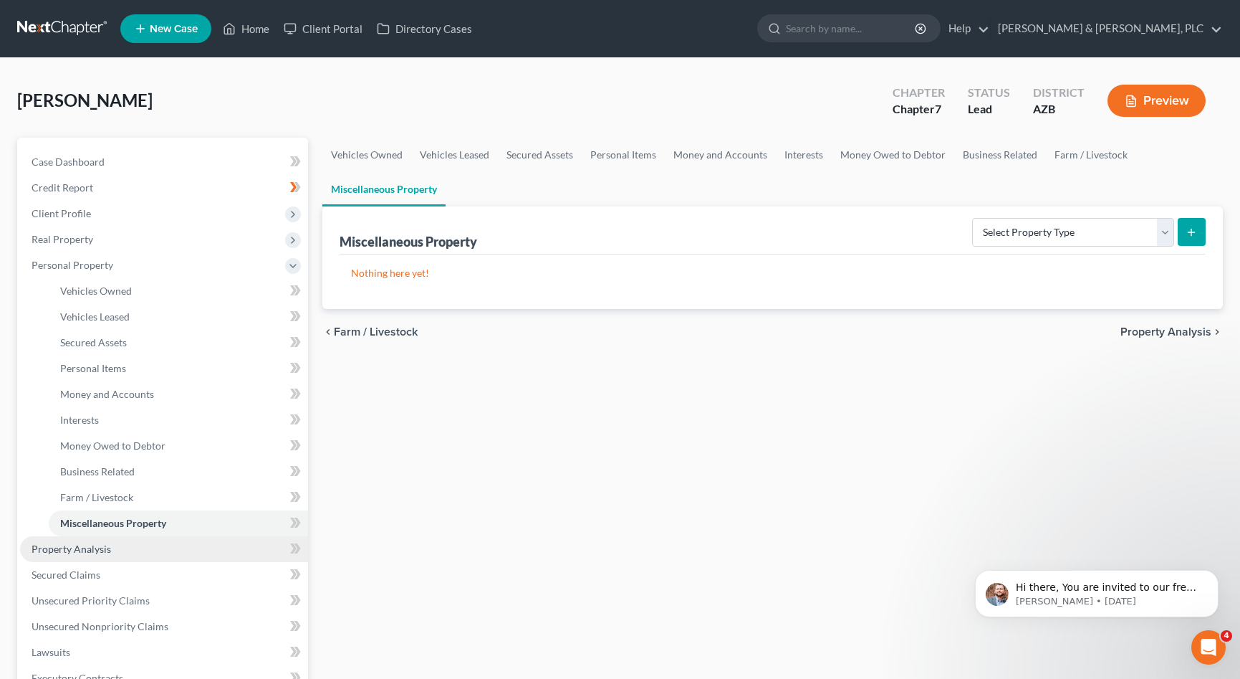
click at [88, 546] on span "Property Analysis" at bounding box center [72, 548] width 80 height 12
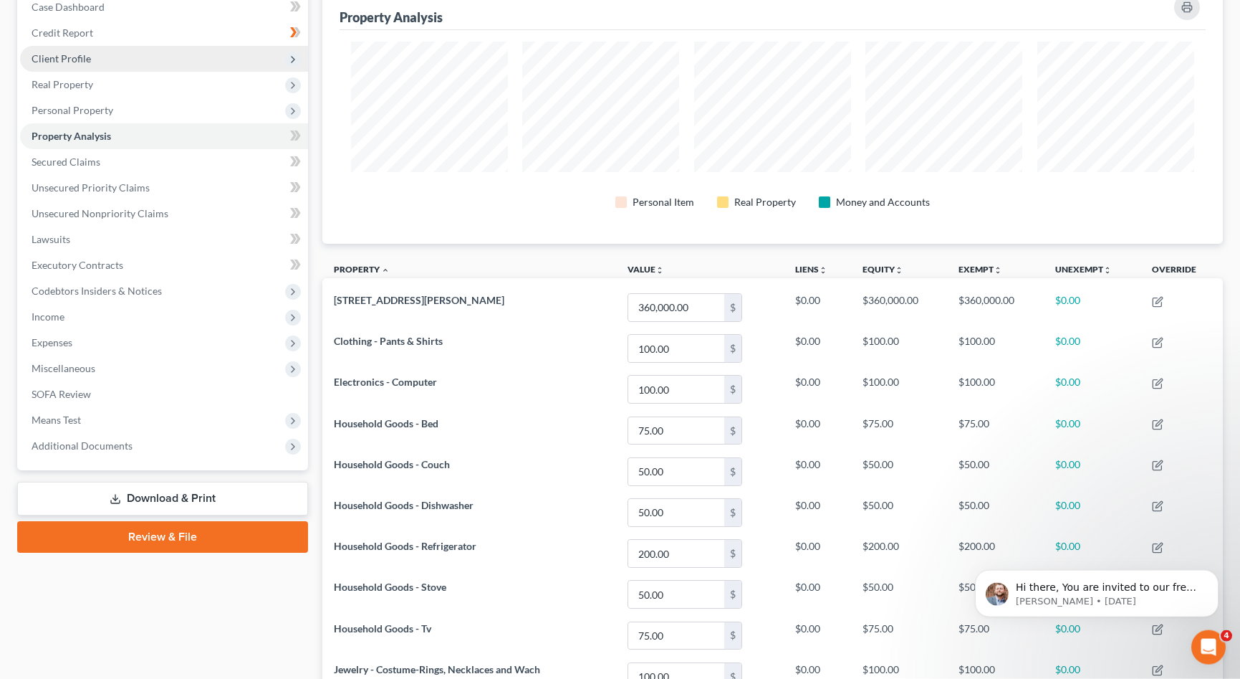
scroll to position [70, 0]
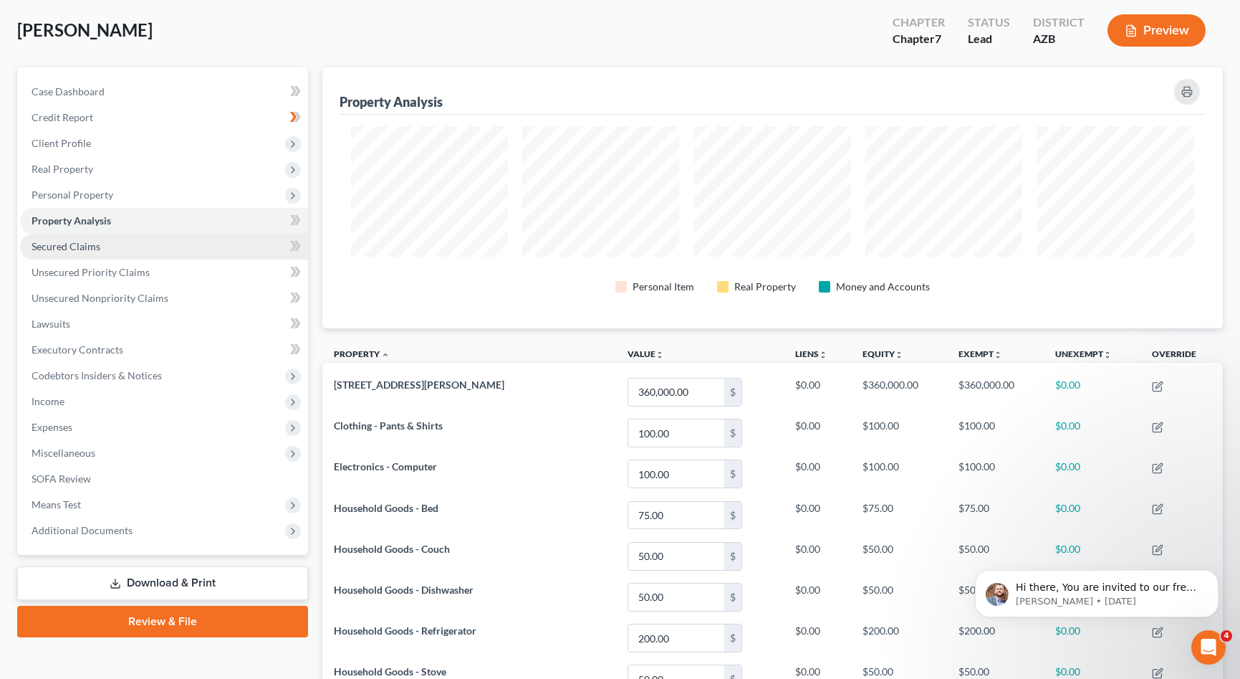
click at [52, 251] on span "Secured Claims" at bounding box center [66, 246] width 69 height 12
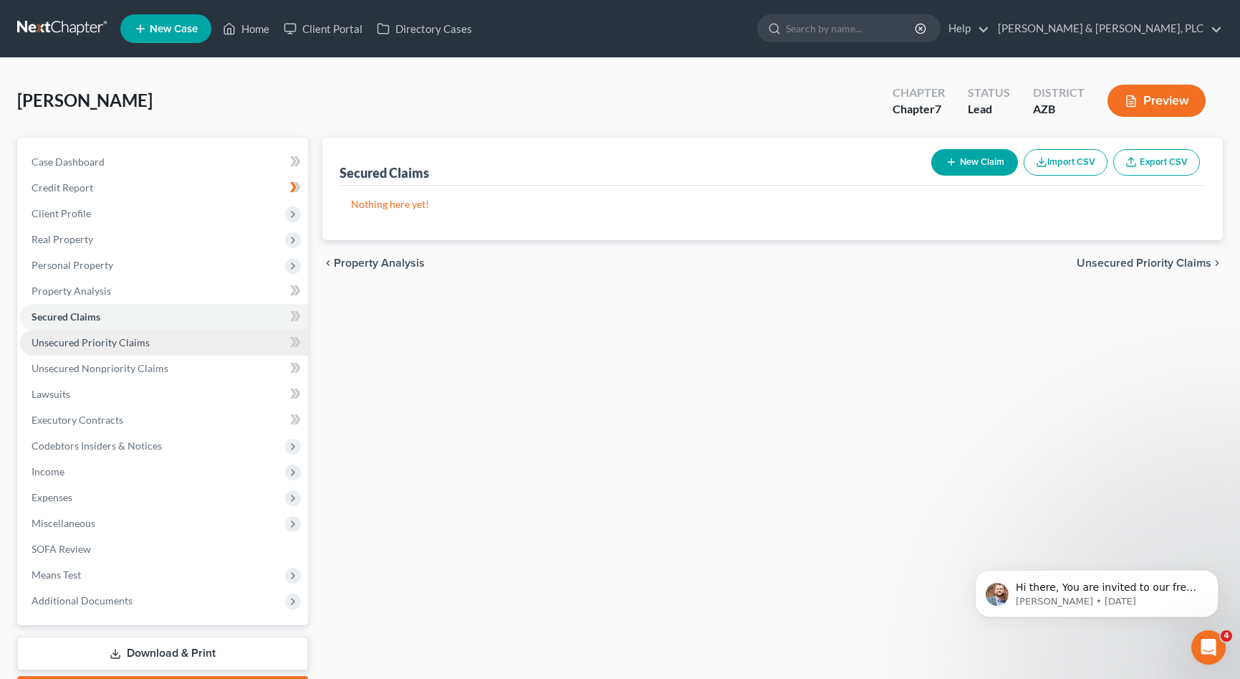
click at [92, 342] on span "Unsecured Priority Claims" at bounding box center [91, 342] width 118 height 12
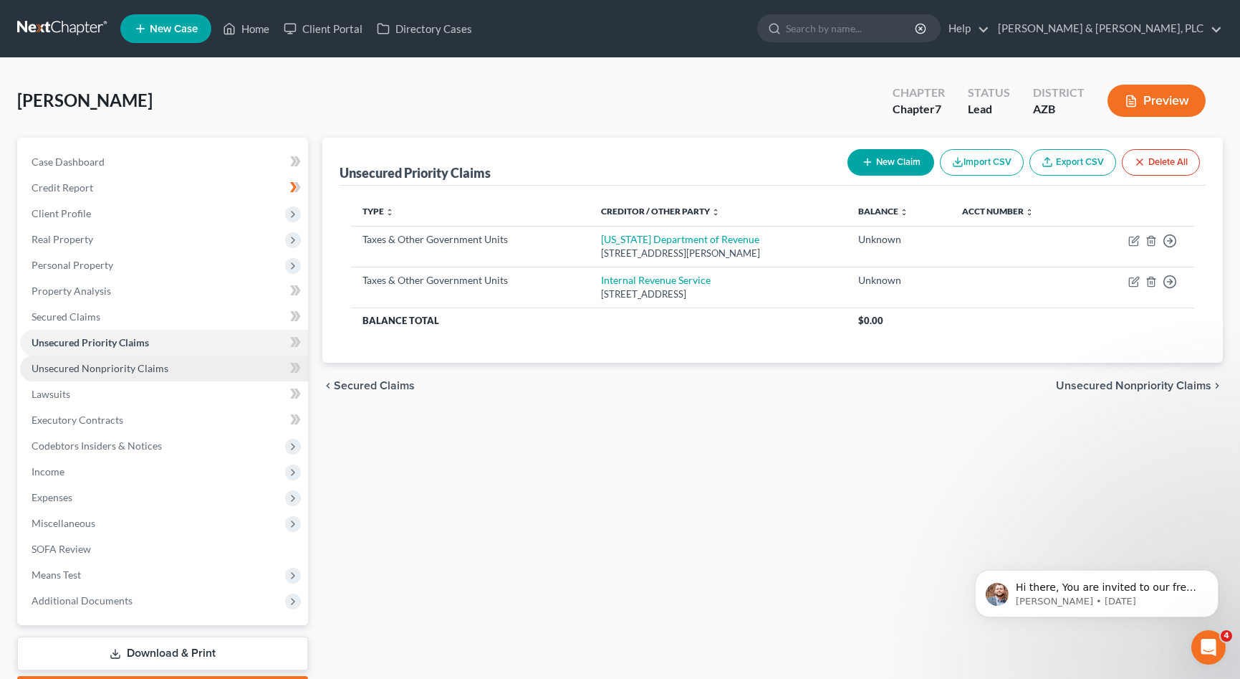
click at [92, 372] on span "Unsecured Nonpriority Claims" at bounding box center [100, 368] width 137 height 12
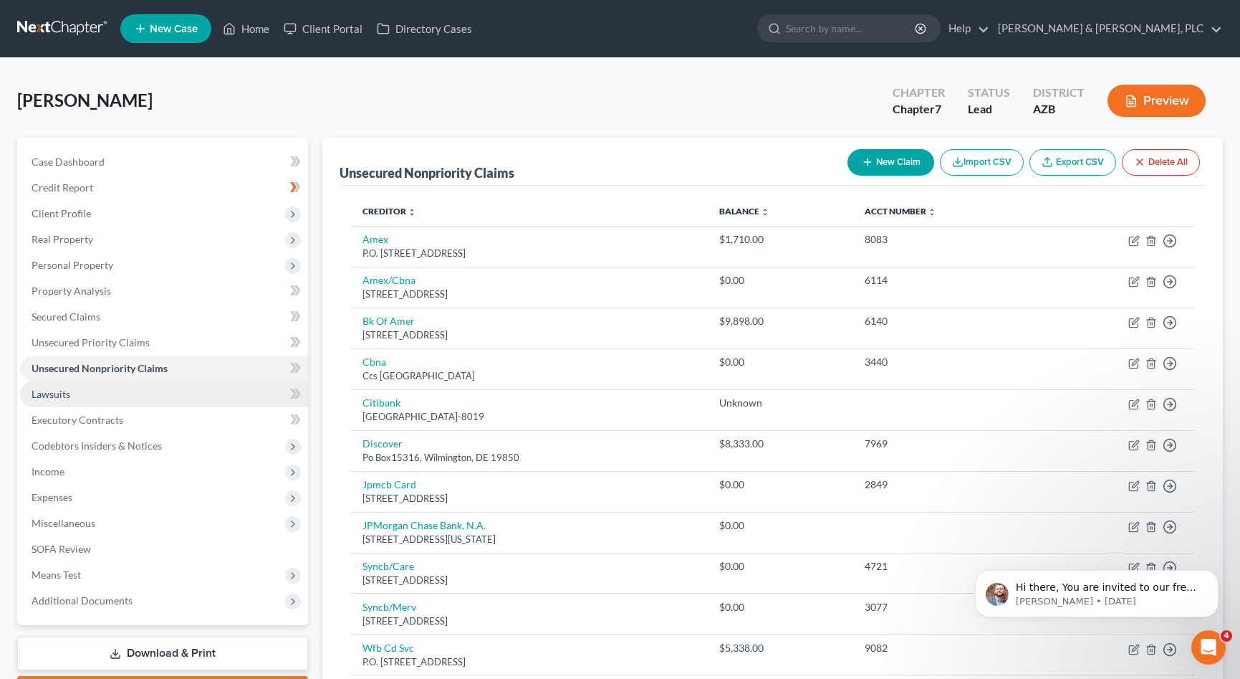
click at [77, 390] on link "Lawsuits" at bounding box center [164, 394] width 288 height 26
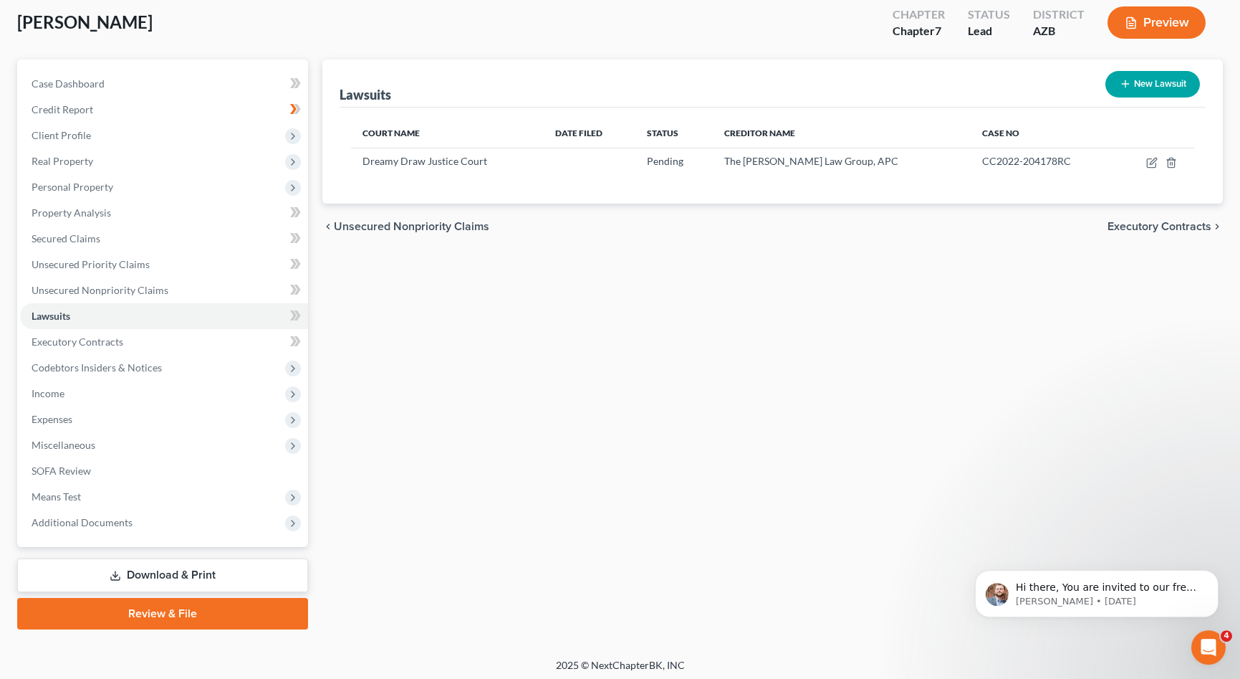
scroll to position [82, 0]
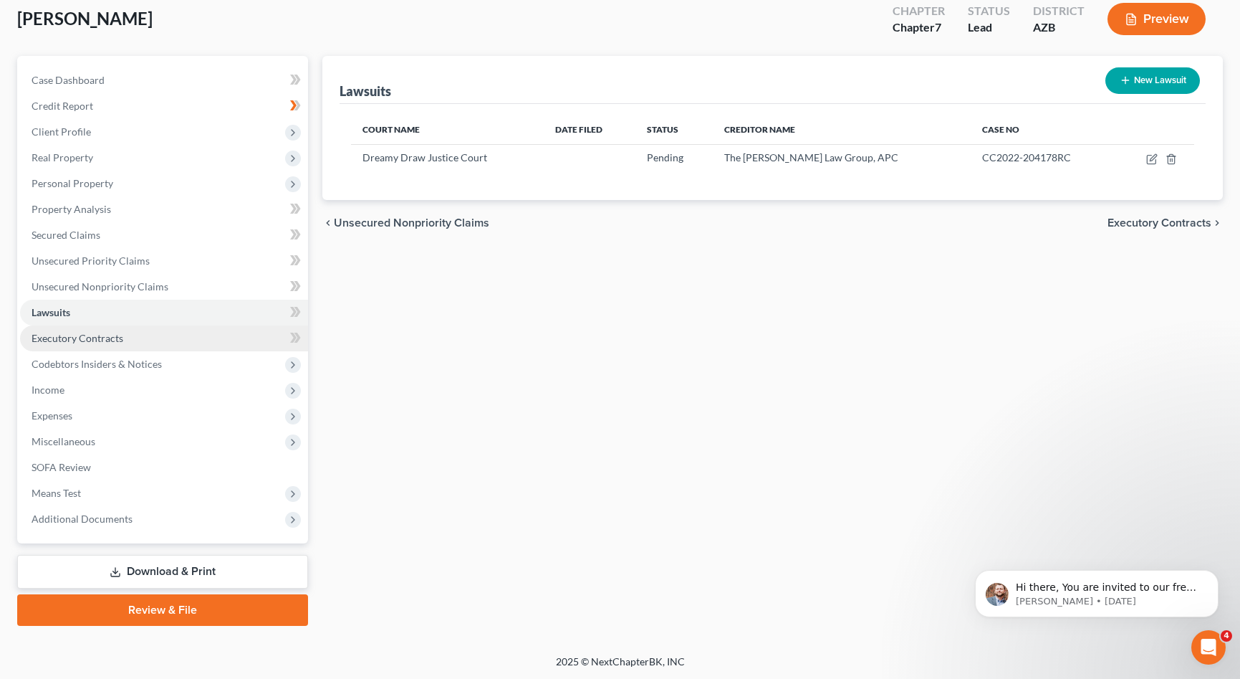
click at [51, 338] on span "Executory Contracts" at bounding box center [78, 338] width 92 height 12
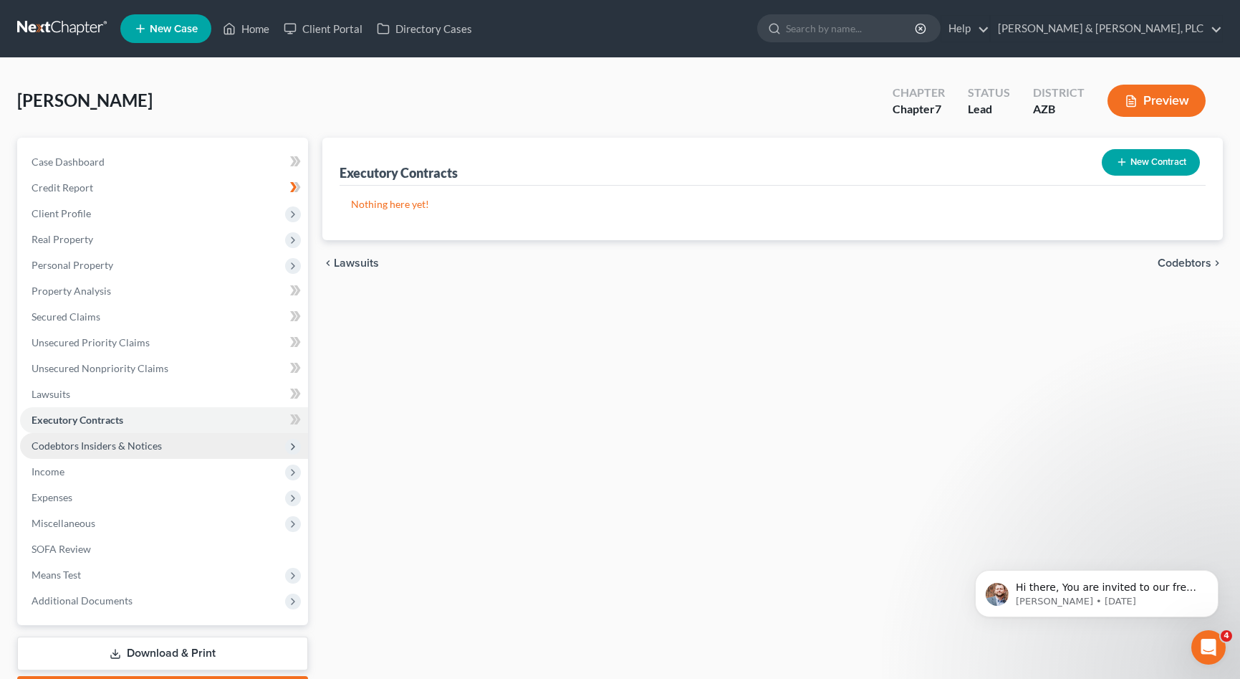
click at [75, 447] on span "Codebtors Insiders & Notices" at bounding box center [97, 445] width 130 height 12
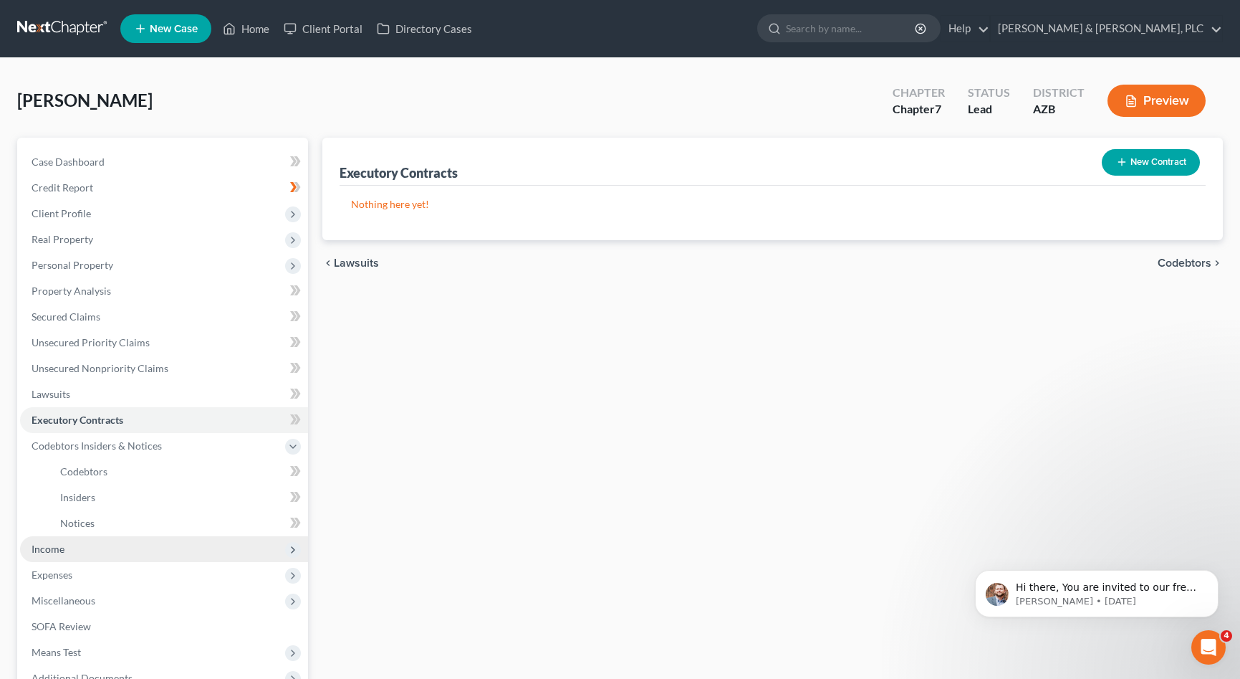
click at [56, 548] on span "Income" at bounding box center [48, 548] width 33 height 12
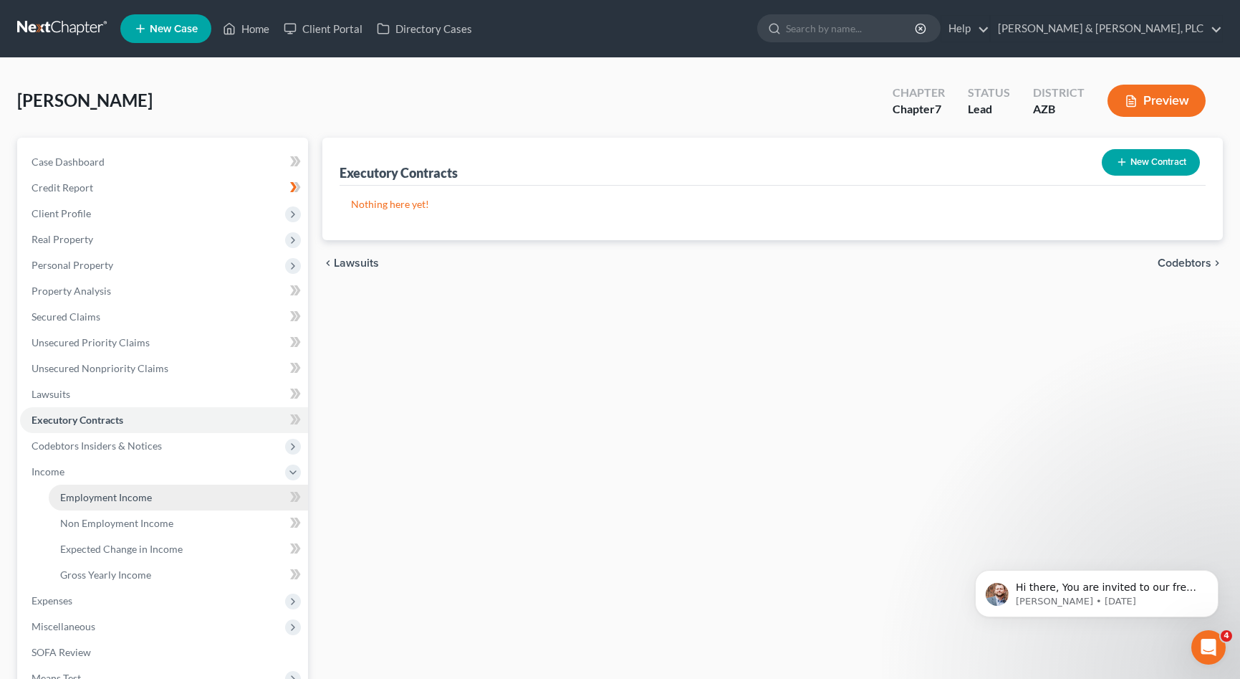
click at [104, 497] on span "Employment Income" at bounding box center [106, 497] width 92 height 12
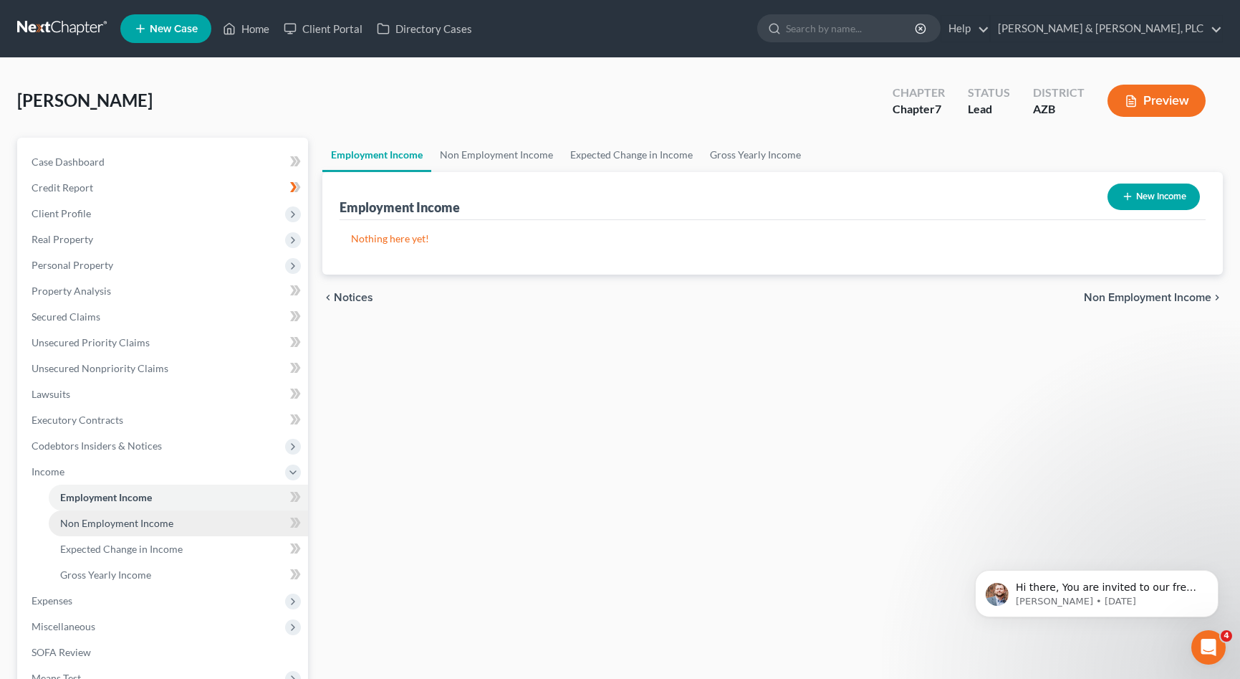
click at [107, 516] on link "Non Employment Income" at bounding box center [178, 523] width 259 height 26
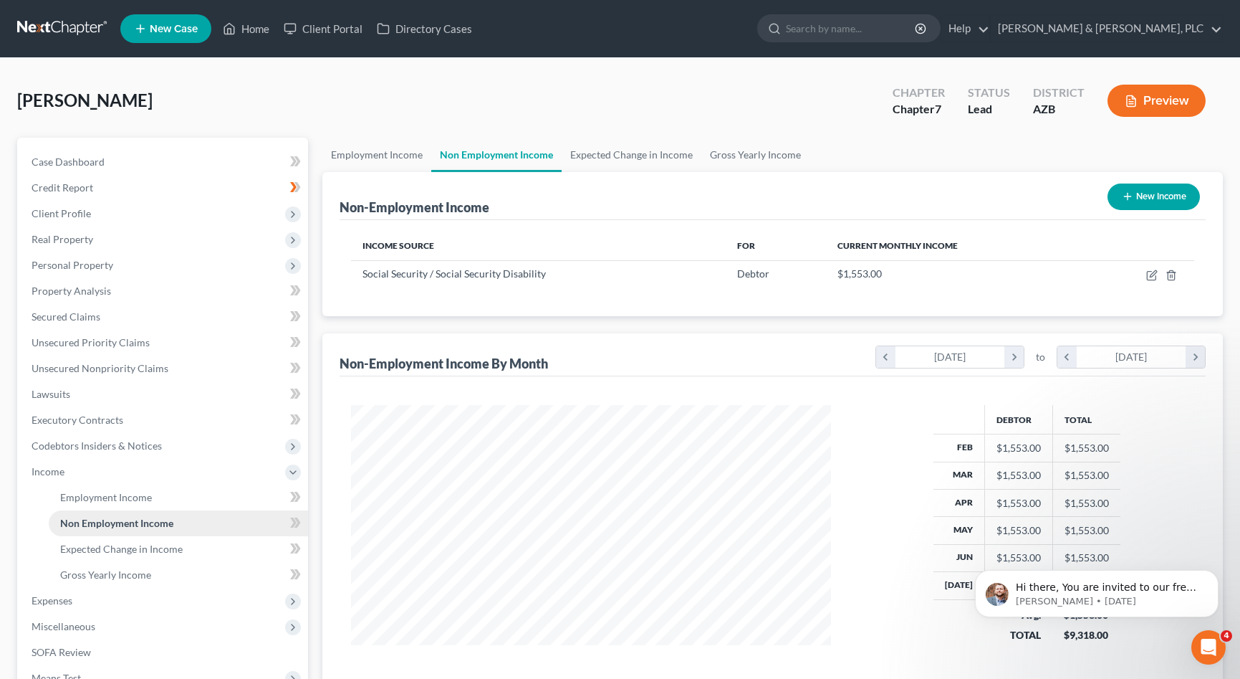
scroll to position [257, 509]
click at [133, 567] on link "Gross Yearly Income" at bounding box center [178, 575] width 259 height 26
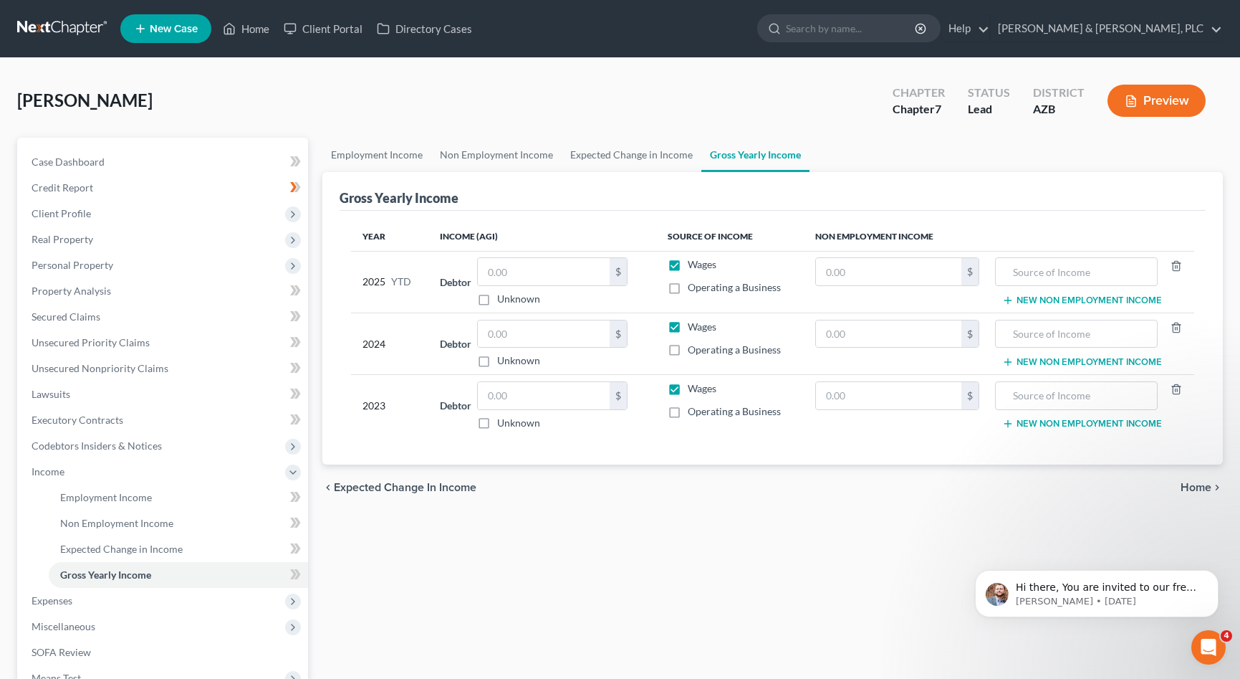
click at [1005, 364] on icon "button" at bounding box center [1007, 361] width 11 height 11
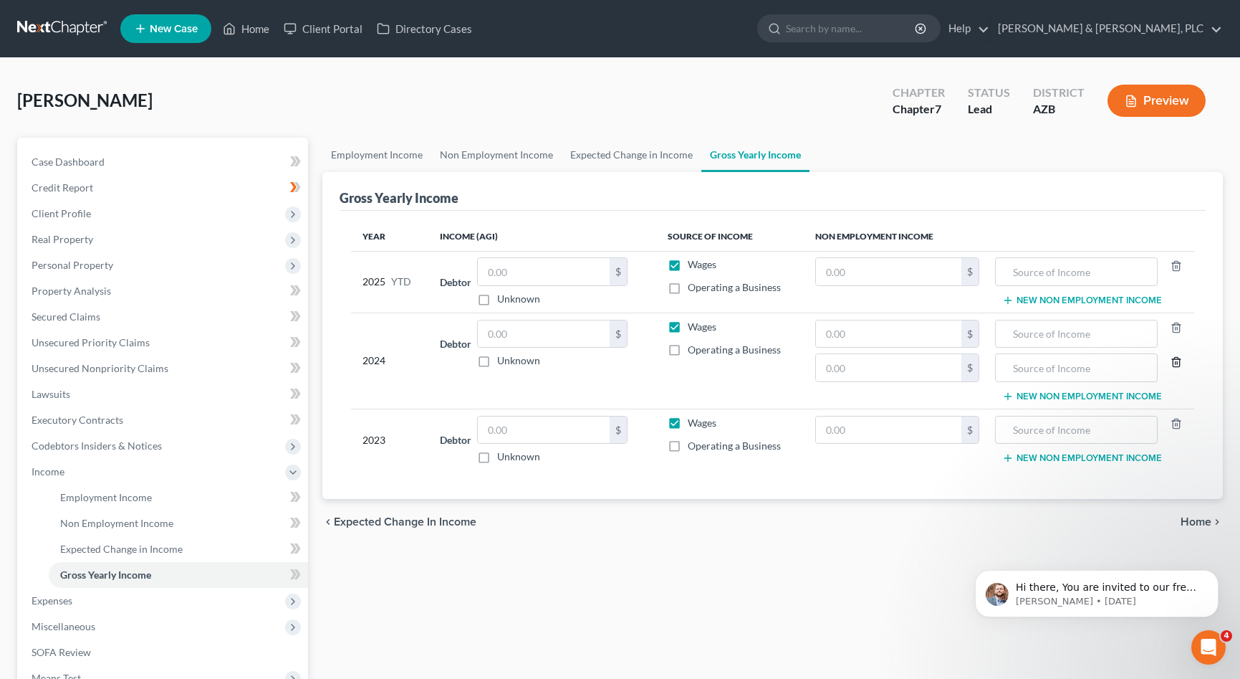
click at [1177, 358] on icon "button" at bounding box center [1176, 361] width 11 height 11
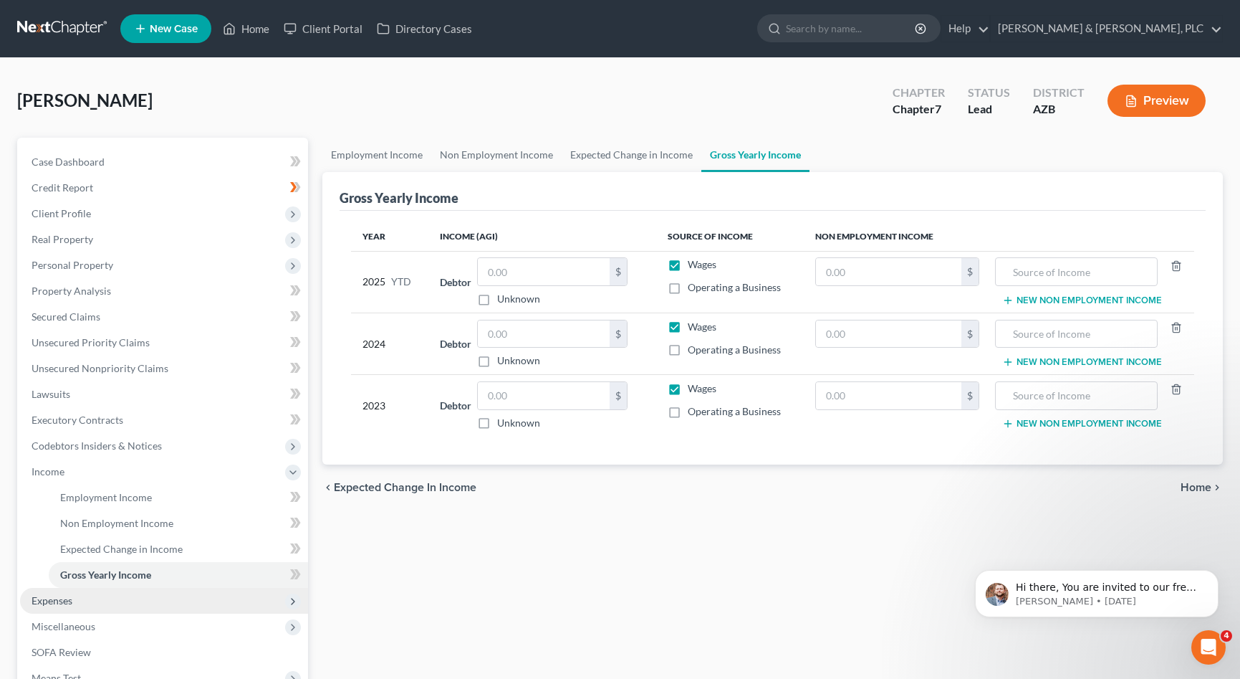
click at [76, 594] on span "Expenses" at bounding box center [164, 601] width 288 height 26
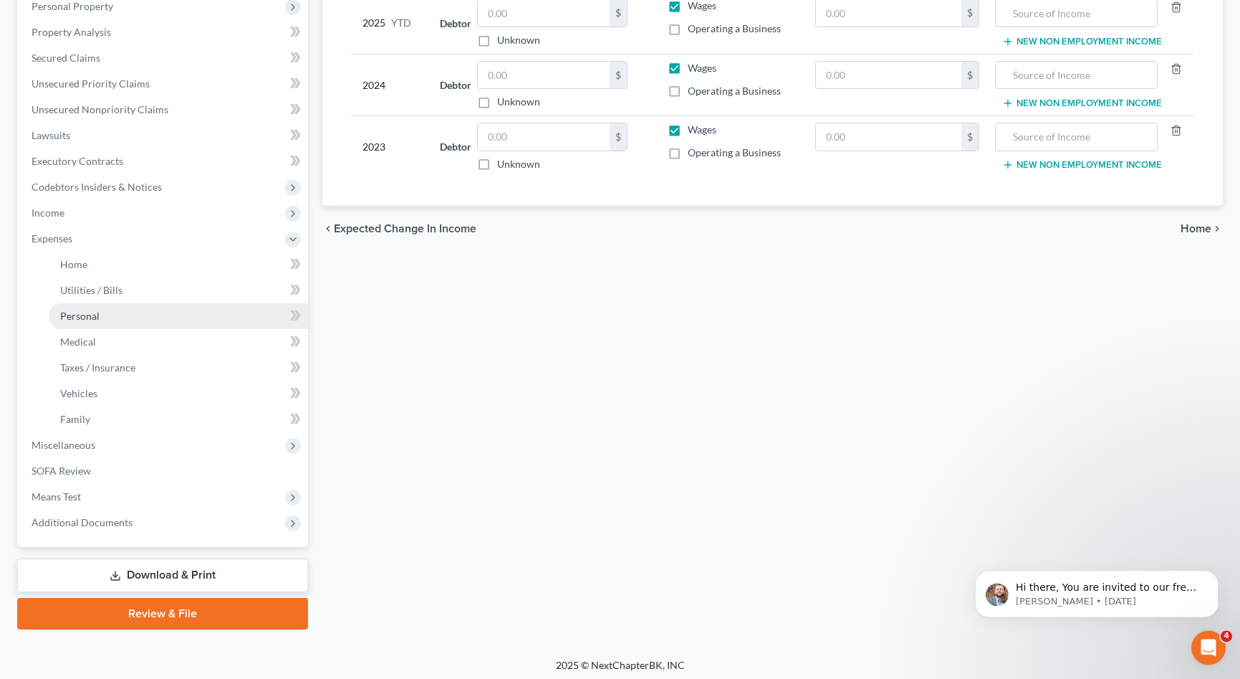
scroll to position [262, 0]
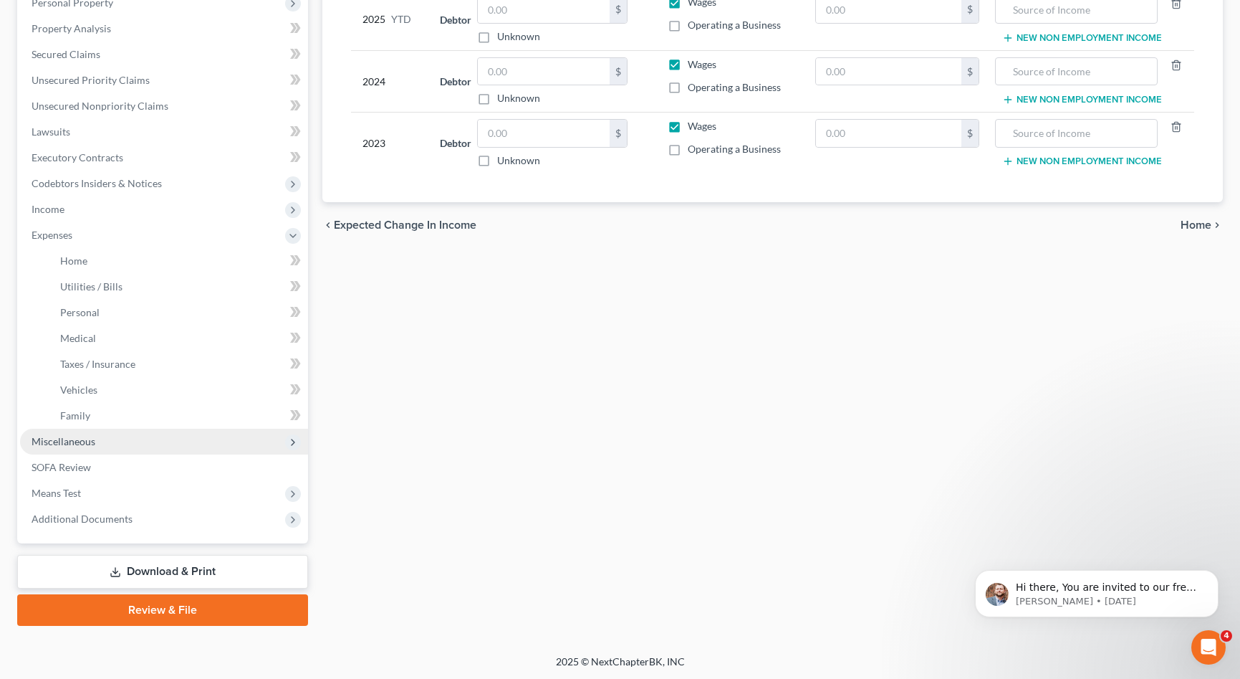
click at [90, 437] on span "Miscellaneous" at bounding box center [64, 441] width 64 height 12
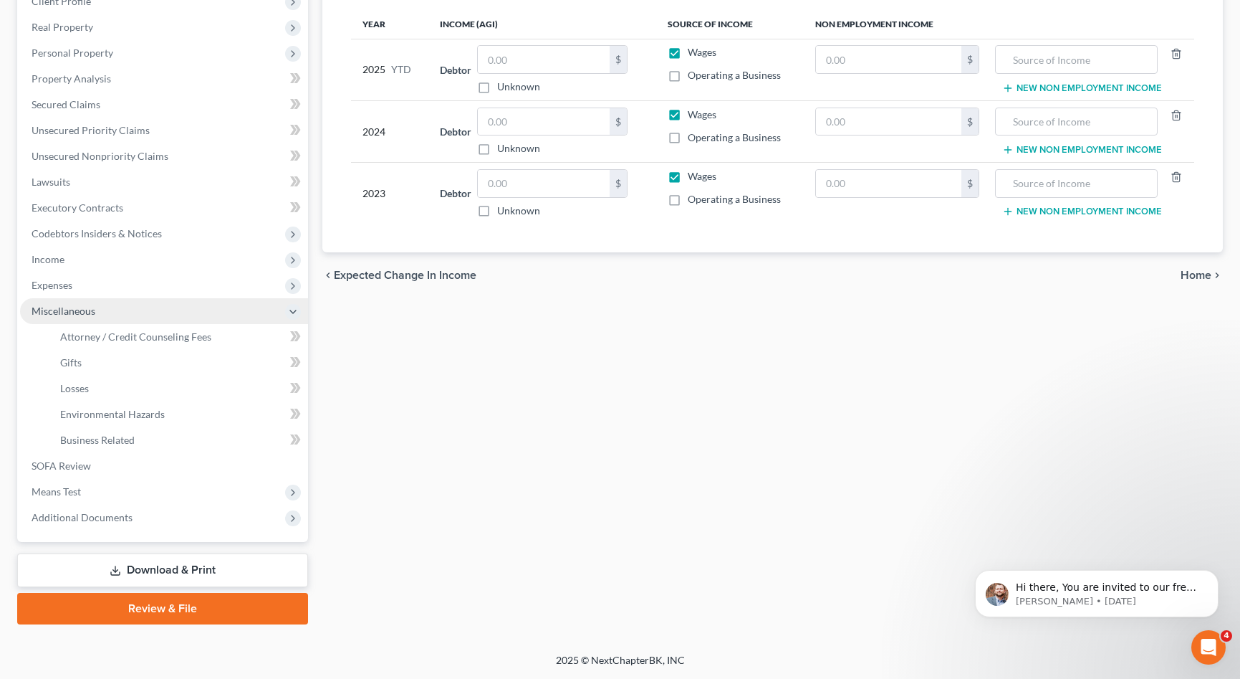
scroll to position [211, 0]
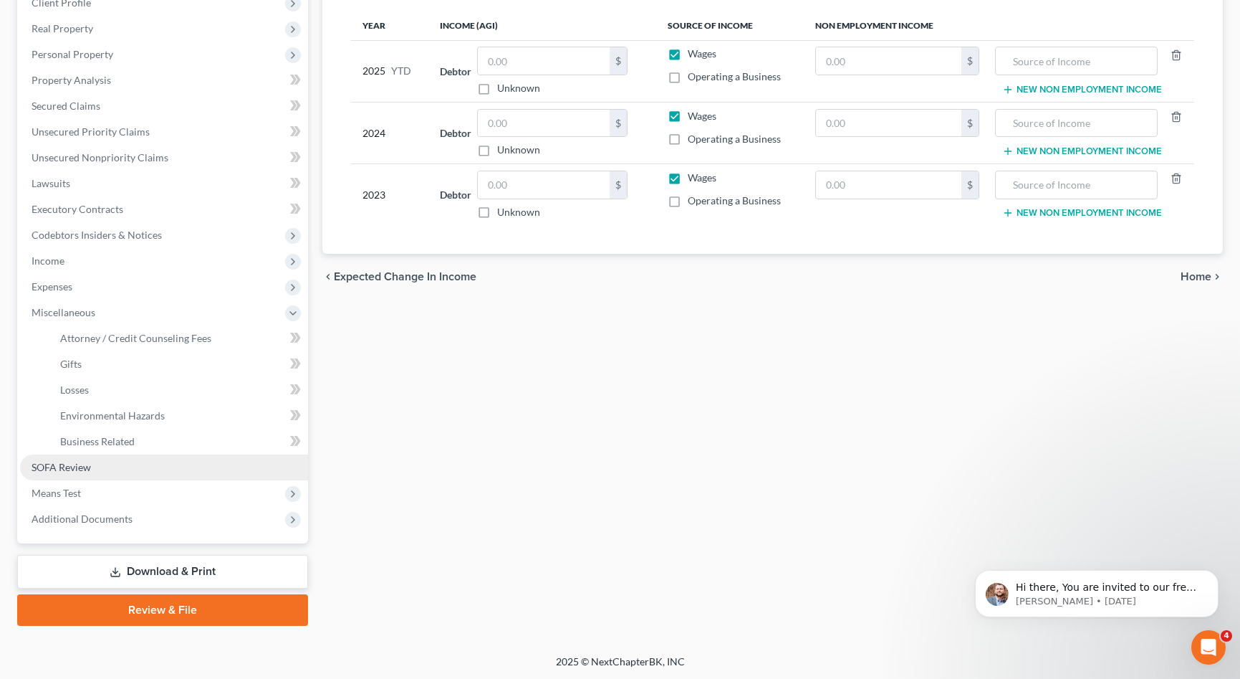
click at [78, 465] on span "SOFA Review" at bounding box center [61, 467] width 59 height 12
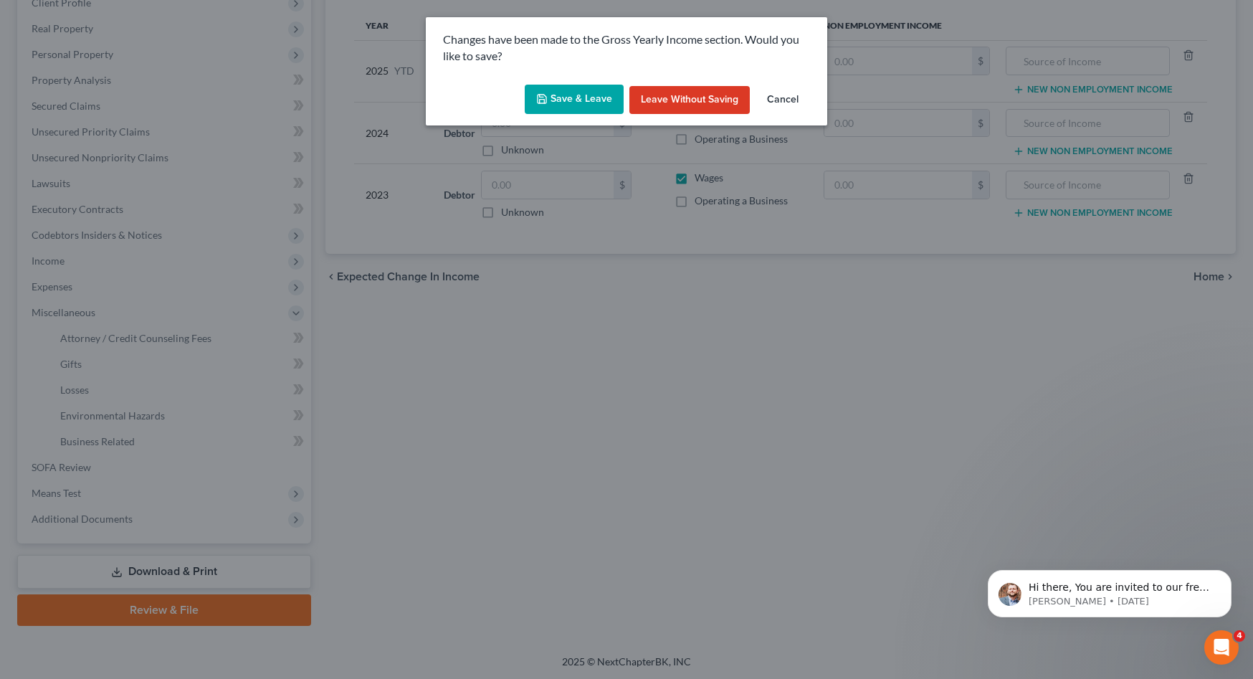
click at [780, 104] on button "Cancel" at bounding box center [782, 100] width 54 height 29
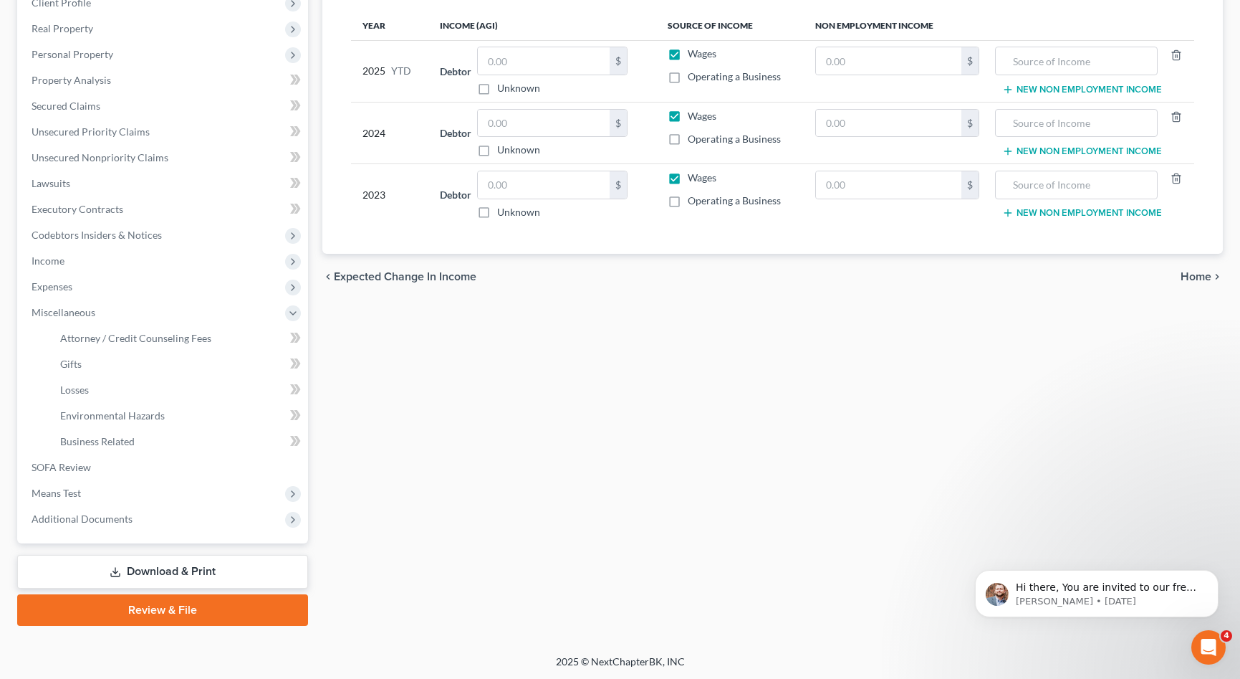
scroll to position [0, 0]
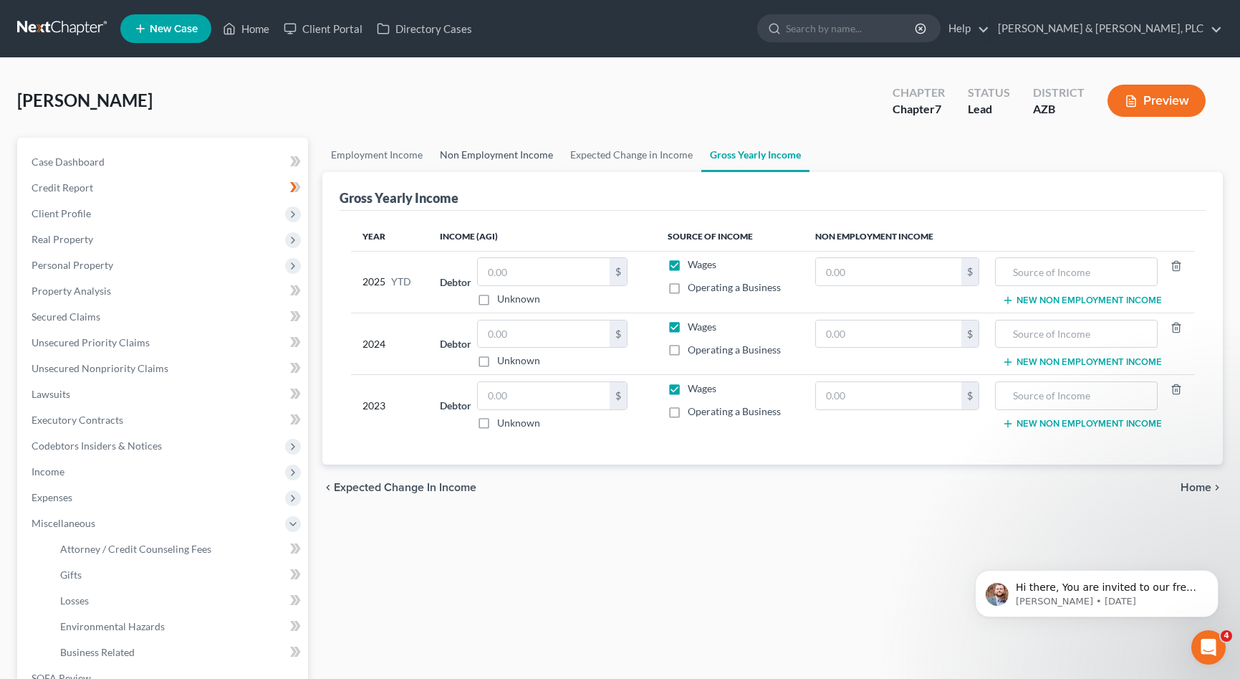
click at [505, 158] on link "Non Employment Income" at bounding box center [496, 155] width 130 height 34
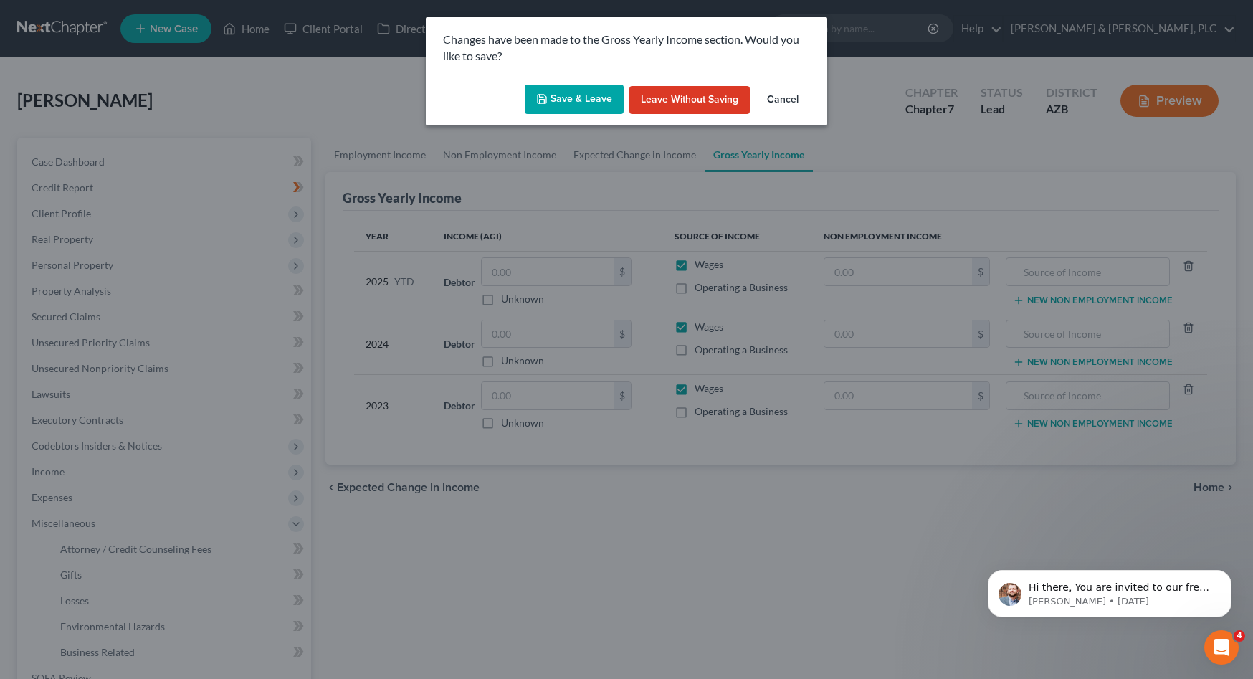
click at [566, 102] on button "Save & Leave" at bounding box center [574, 100] width 99 height 30
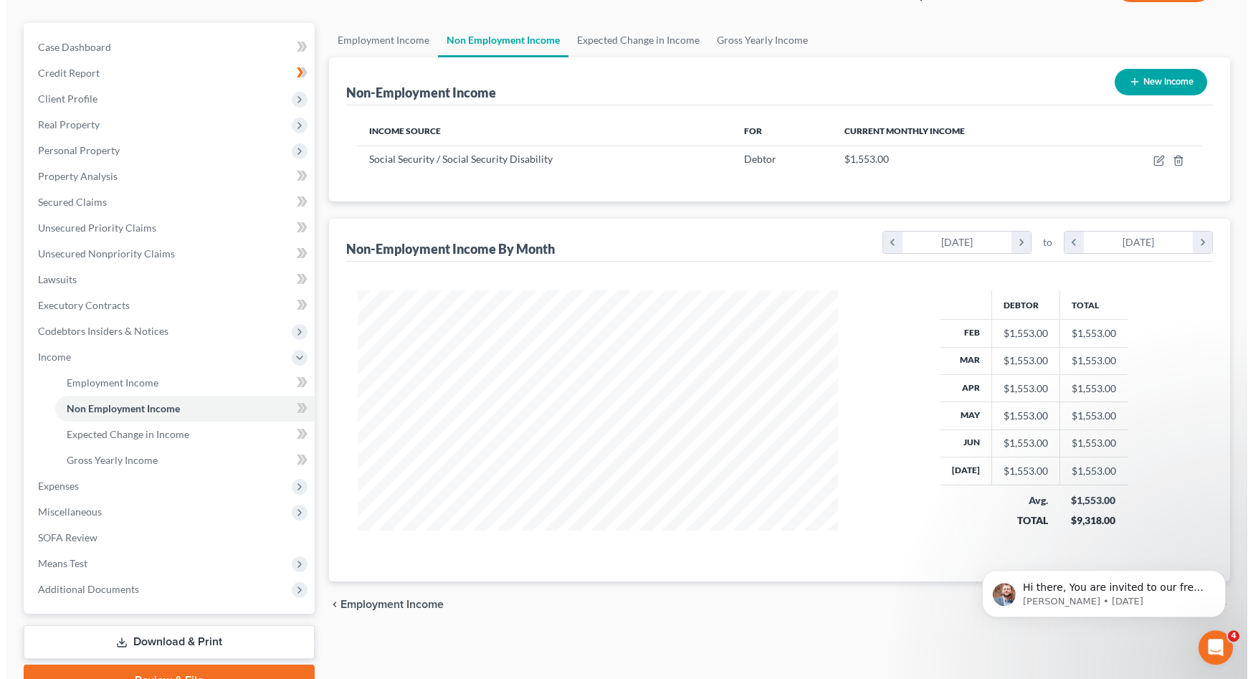
scroll to position [112, 0]
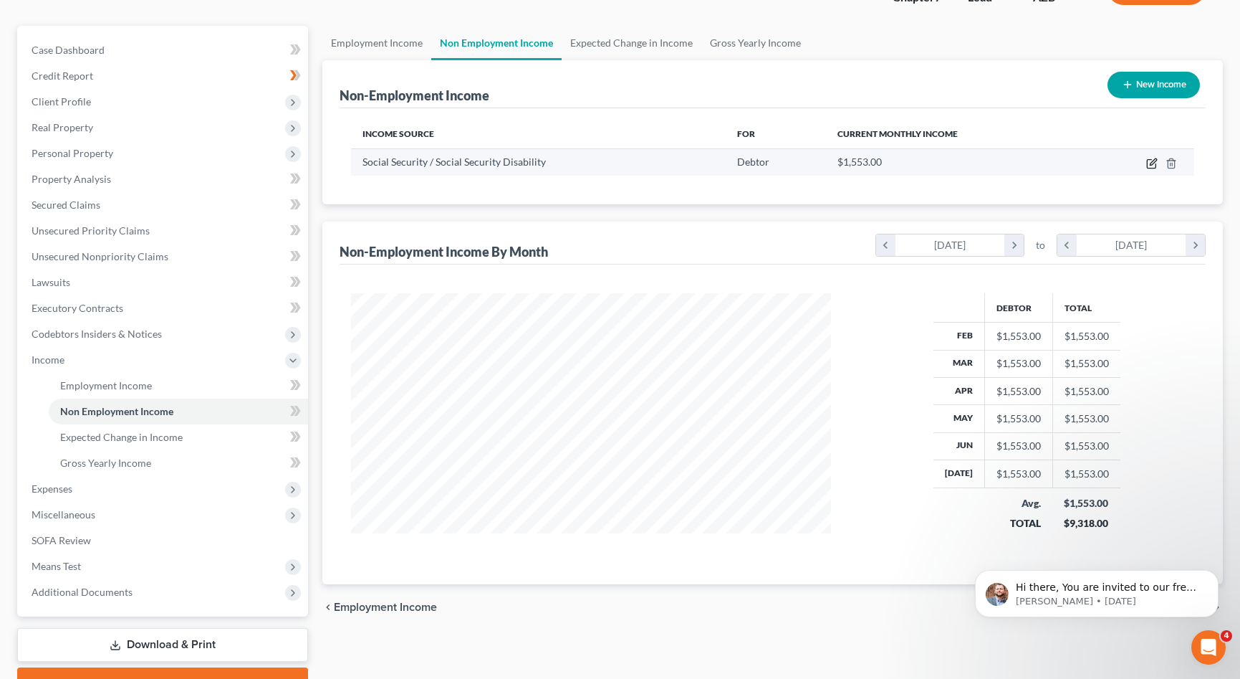
click at [1153, 165] on icon "button" at bounding box center [1152, 163] width 11 height 11
select select "4"
select select "0"
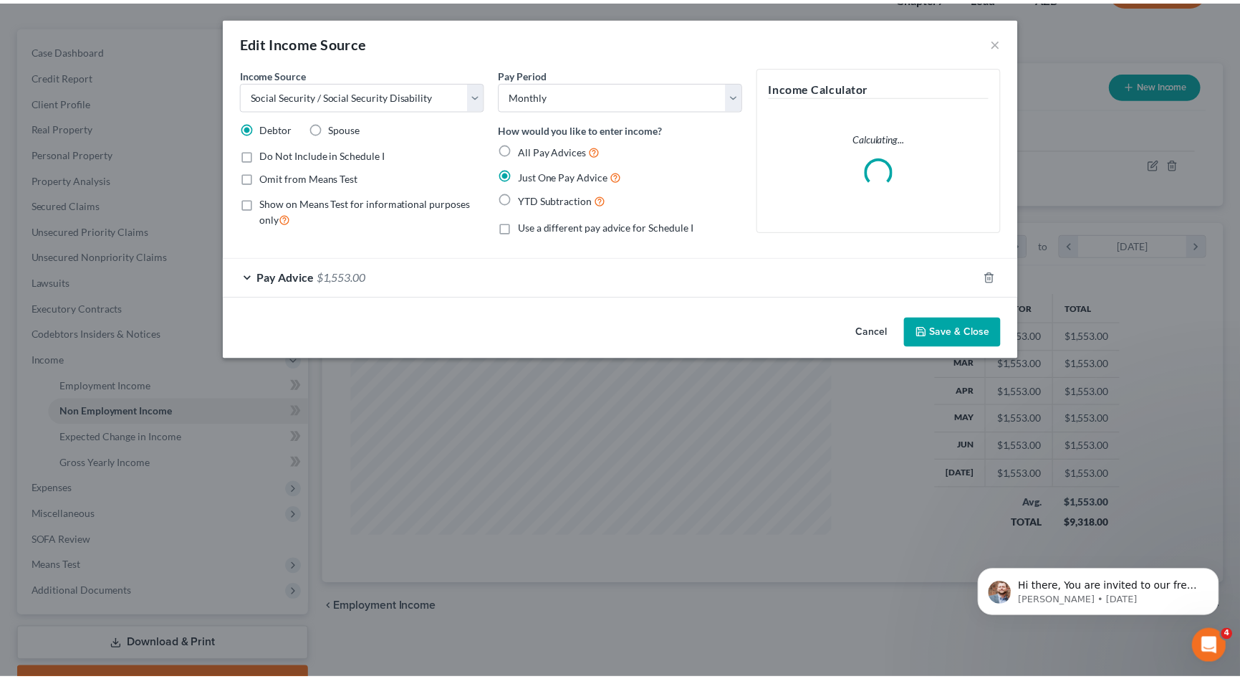
scroll to position [257, 514]
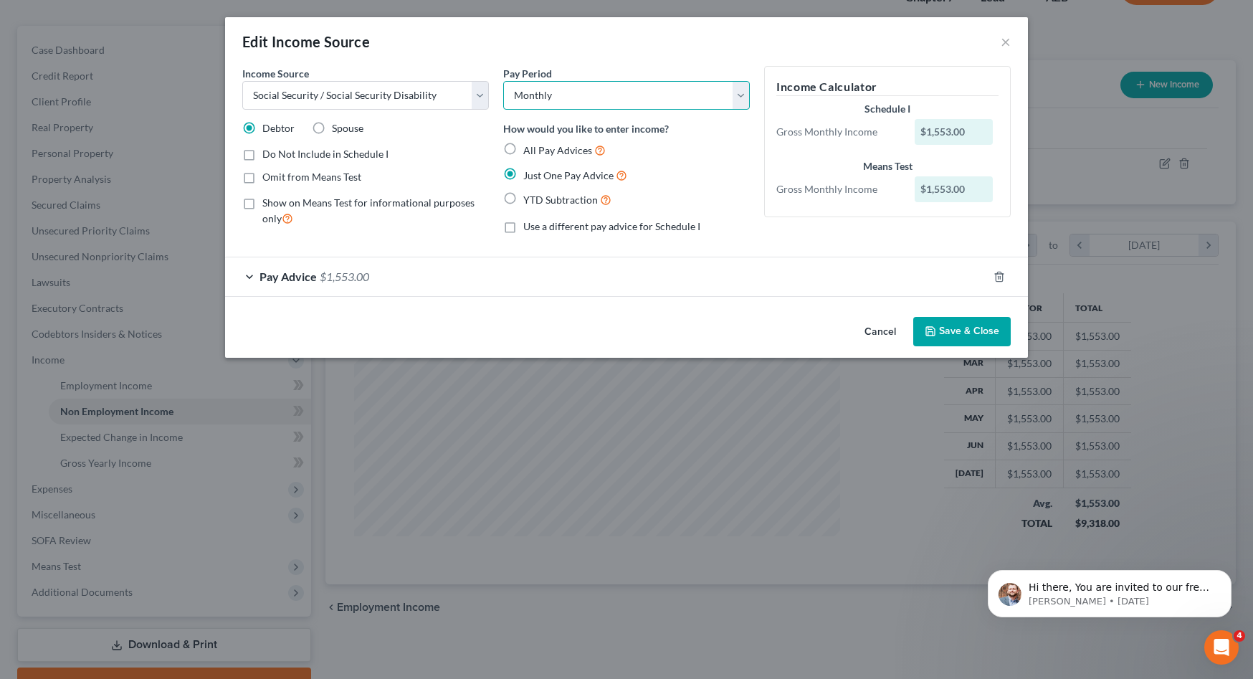
click at [503, 81] on select "Select Monthly Twice Monthly Every Other Week Weekly" at bounding box center [626, 95] width 247 height 29
click at [650, 89] on select "Select Monthly Twice Monthly Every Other Week Weekly" at bounding box center [626, 95] width 247 height 29
click at [878, 328] on button "Cancel" at bounding box center [880, 332] width 54 height 29
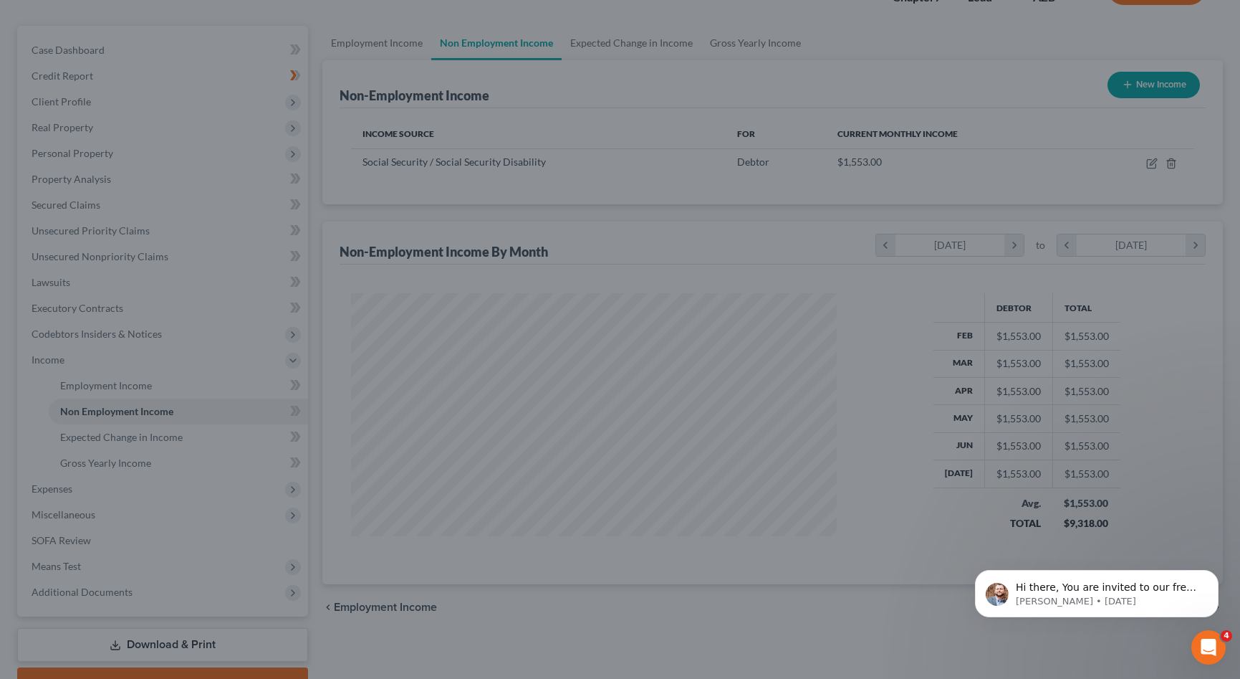
scroll to position [716319, 716067]
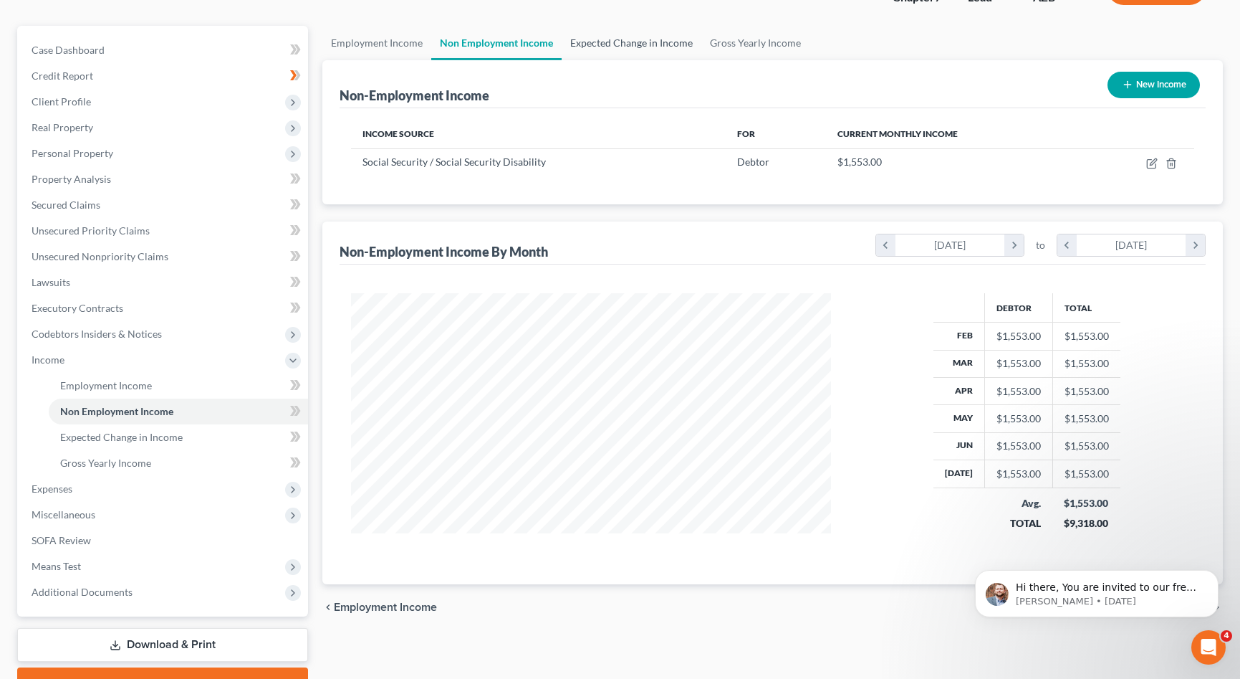
click at [599, 44] on link "Expected Change in Income" at bounding box center [632, 43] width 140 height 34
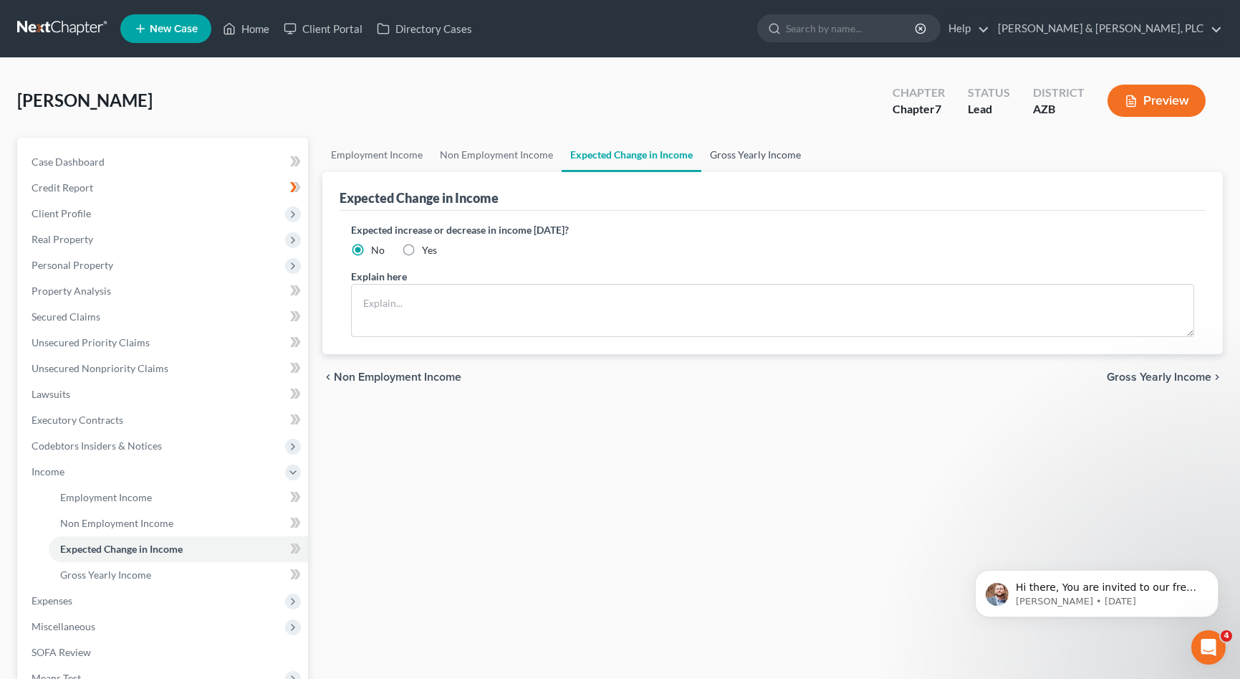
click at [739, 153] on link "Gross Yearly Income" at bounding box center [756, 155] width 108 height 34
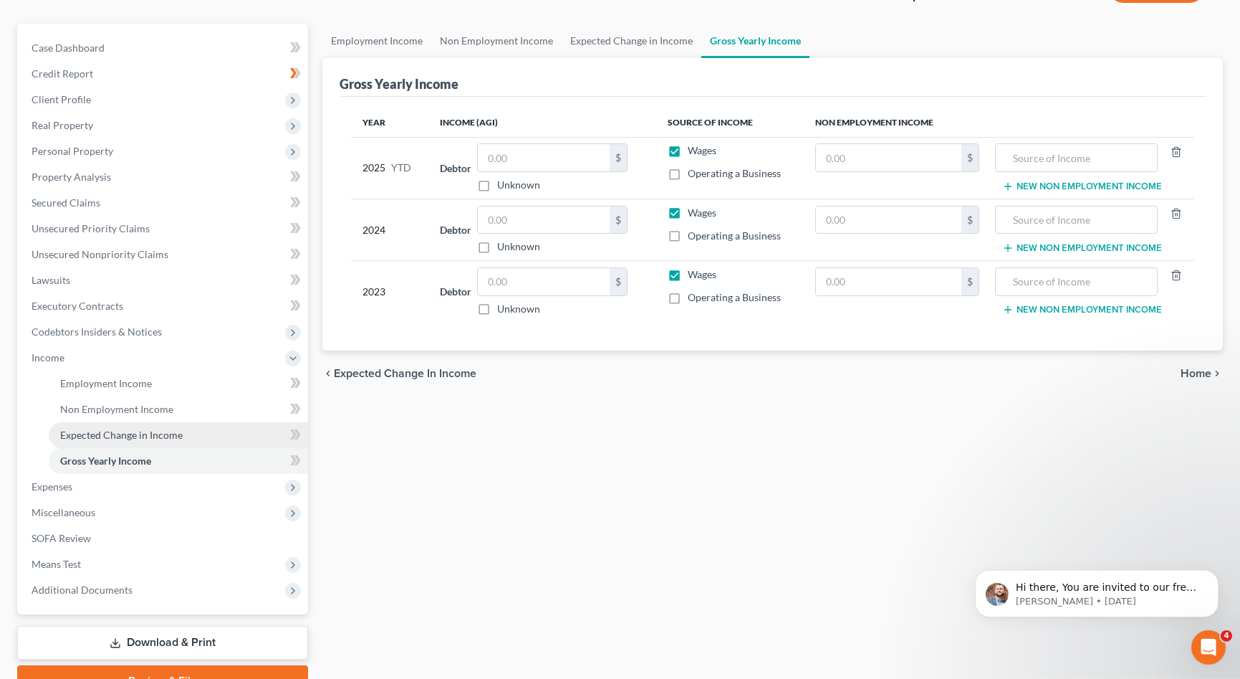
scroll to position [112, 0]
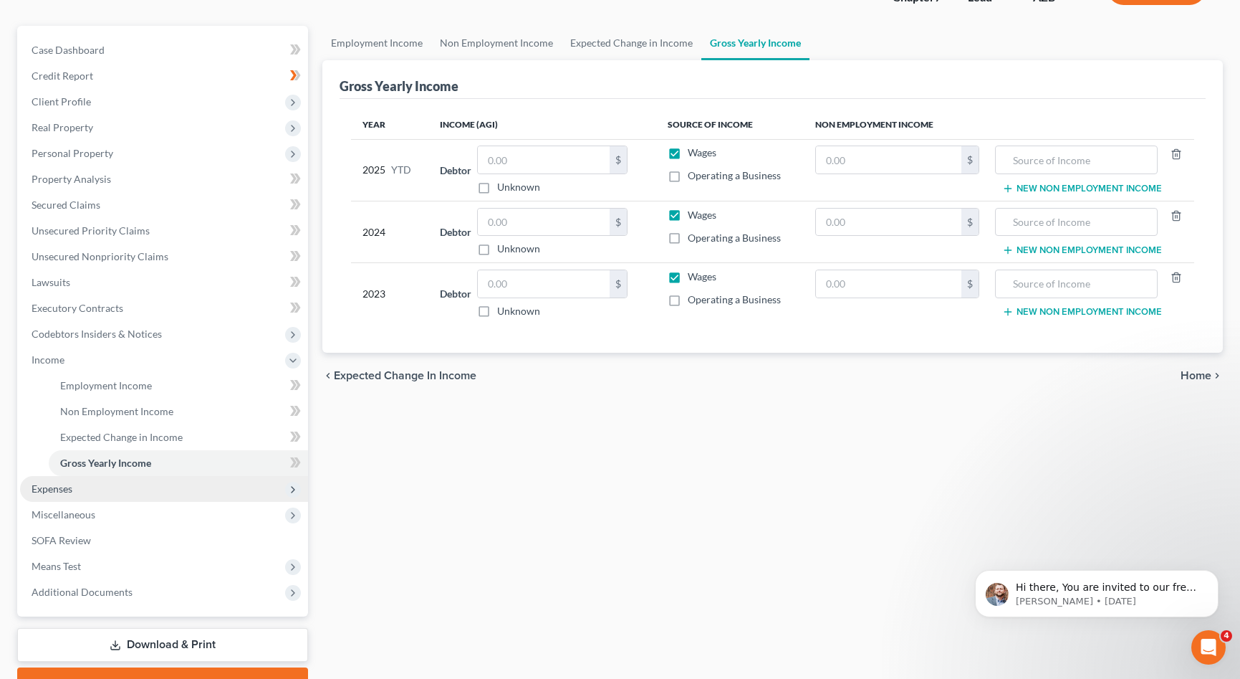
click at [59, 484] on span "Expenses" at bounding box center [52, 488] width 41 height 12
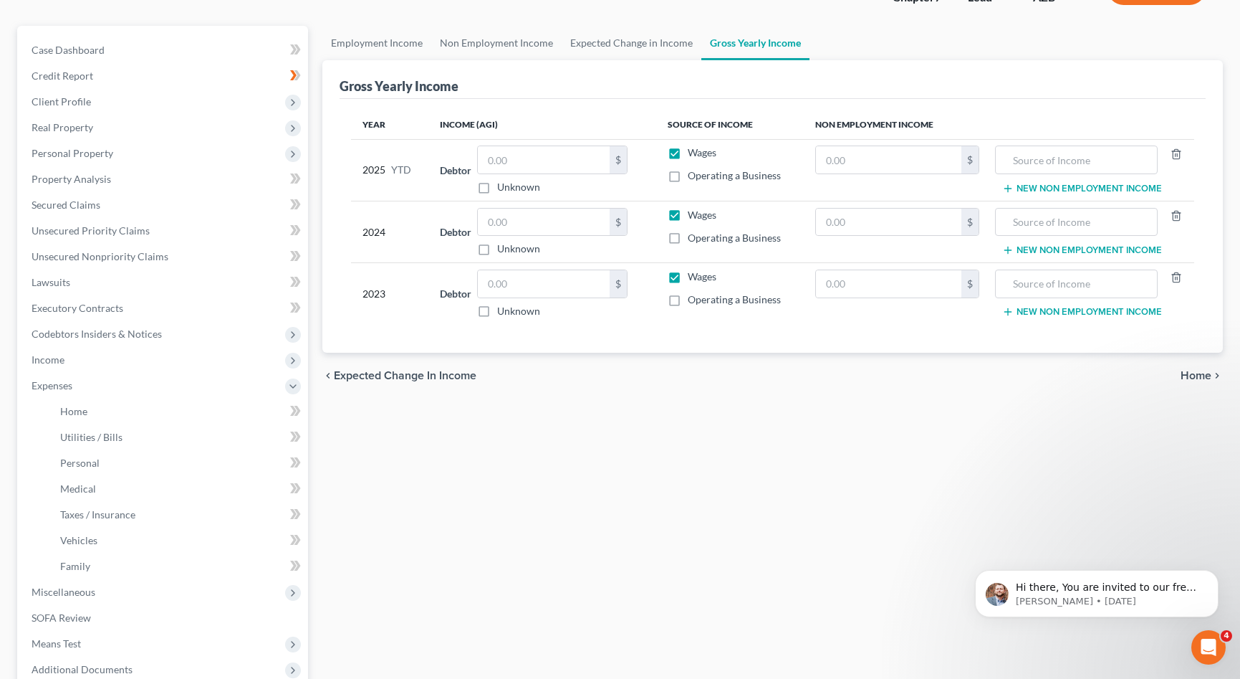
scroll to position [258, 0]
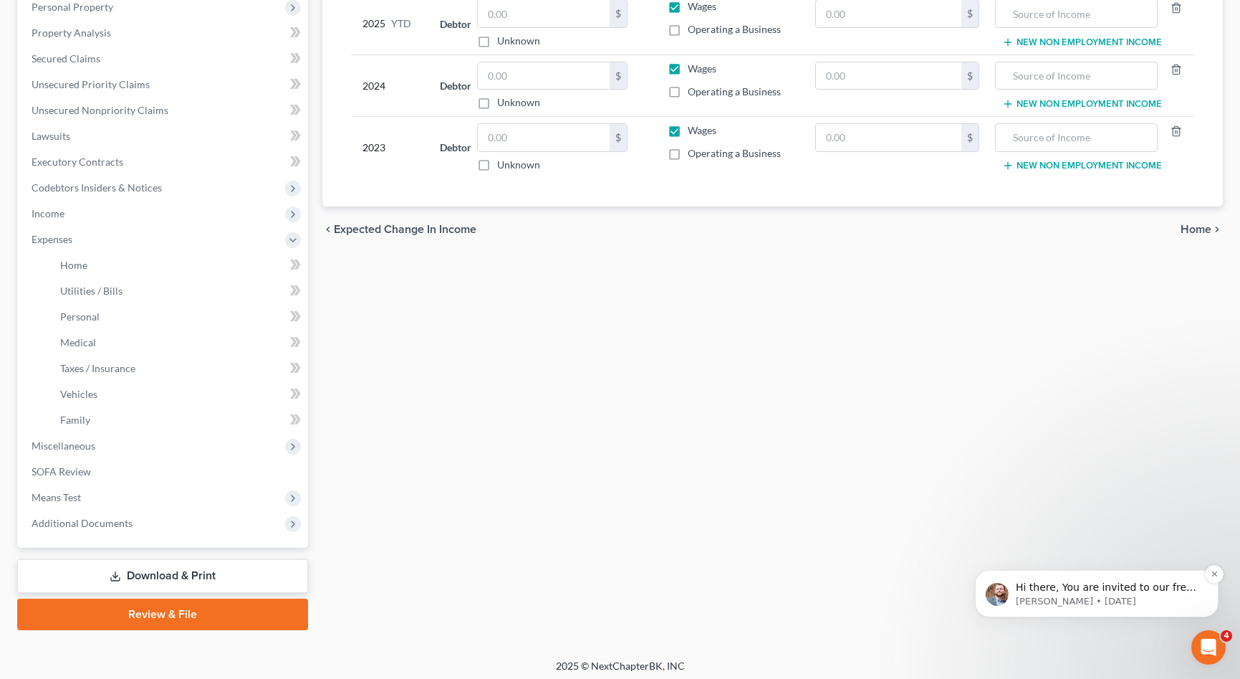
click at [1112, 587] on p "Hi there, You are invited to our free FAQ &amp; Using the Help Center [DATE][DA…" at bounding box center [1108, 587] width 185 height 14
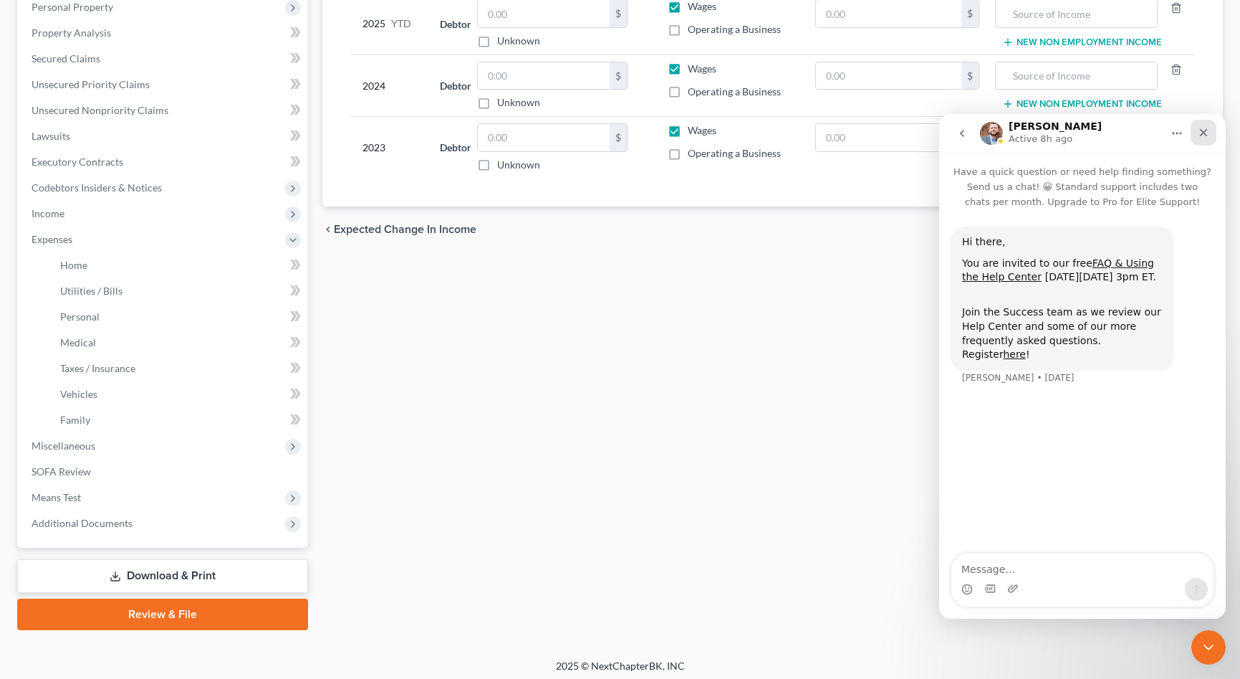
click at [1197, 131] on div "Close" at bounding box center [1204, 133] width 26 height 26
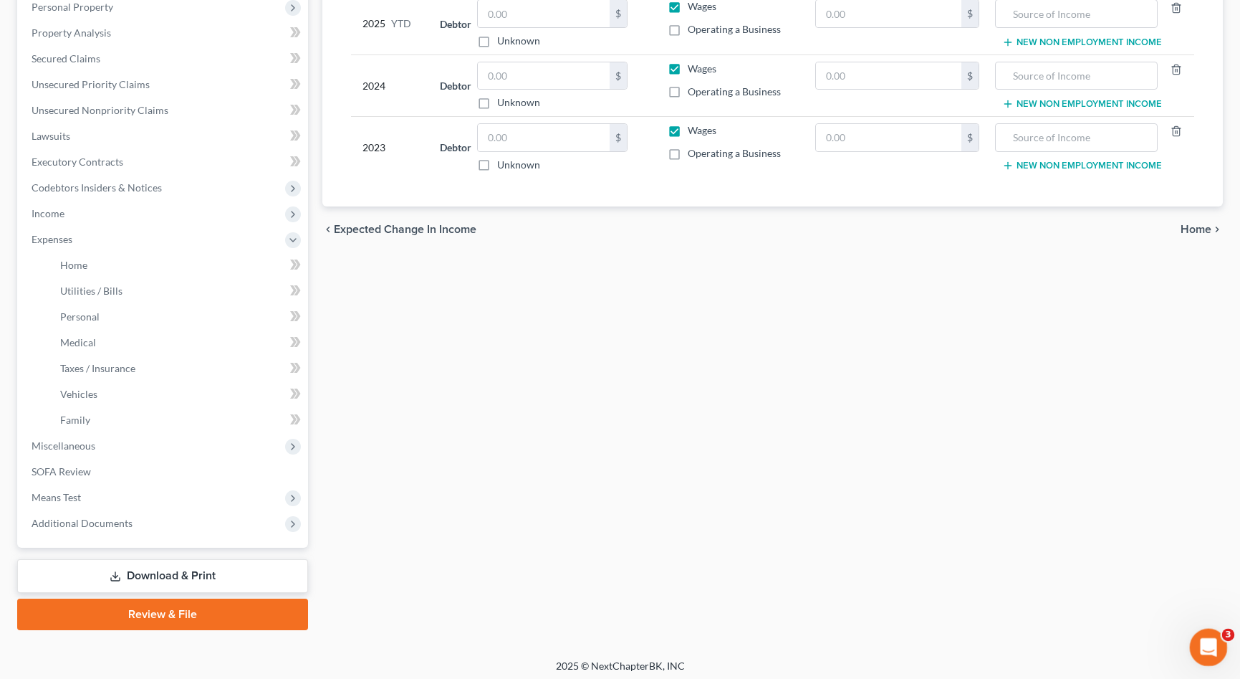
click at [1206, 640] on icon "Open Intercom Messenger" at bounding box center [1207, 645] width 24 height 24
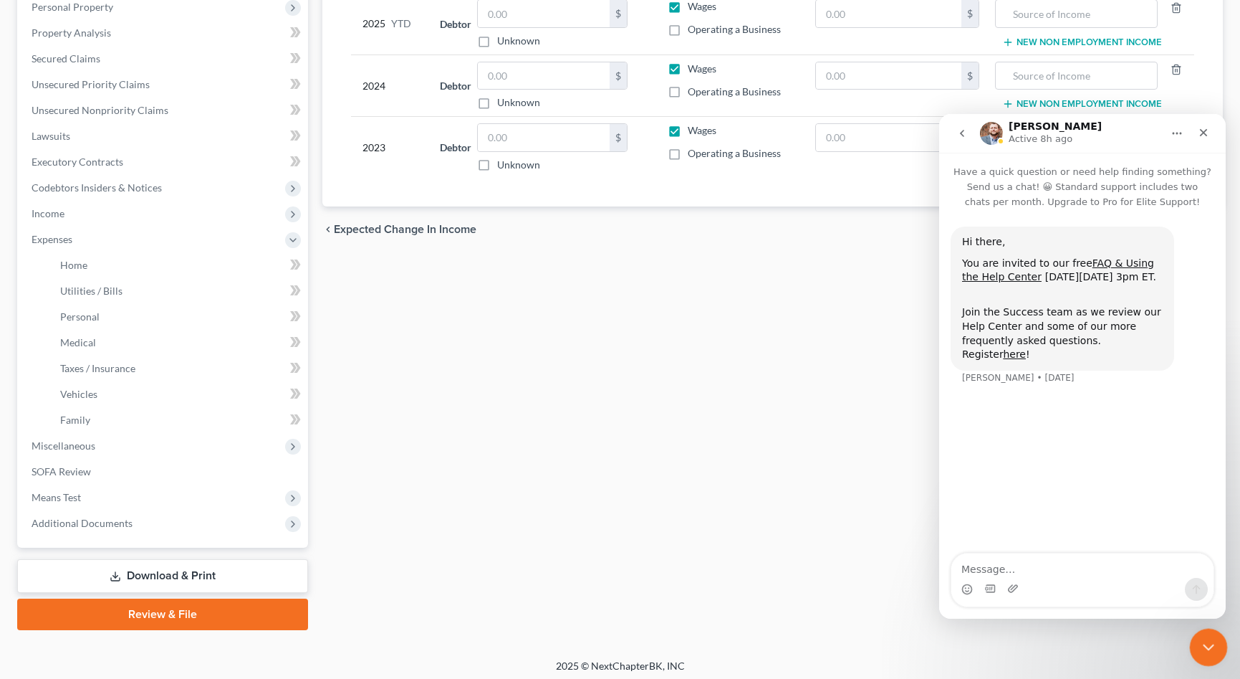
click at [1206, 651] on icon "Close Intercom Messenger" at bounding box center [1206, 644] width 17 height 17
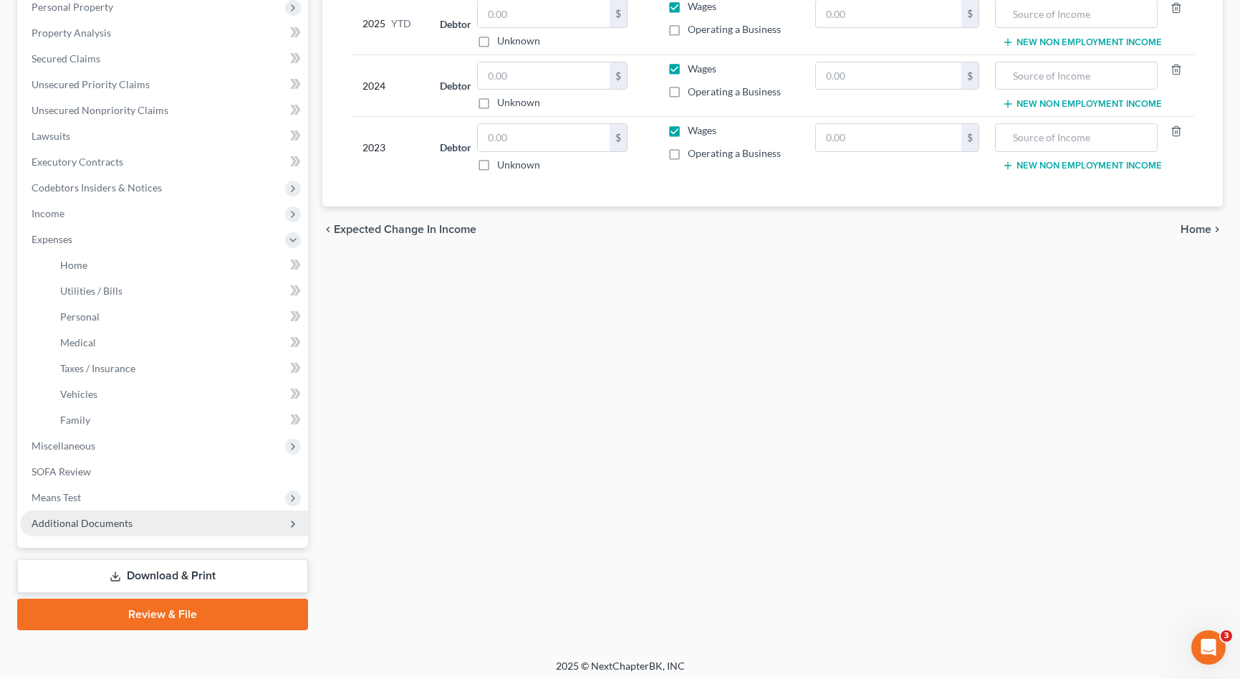
click at [79, 522] on span "Additional Documents" at bounding box center [82, 523] width 101 height 12
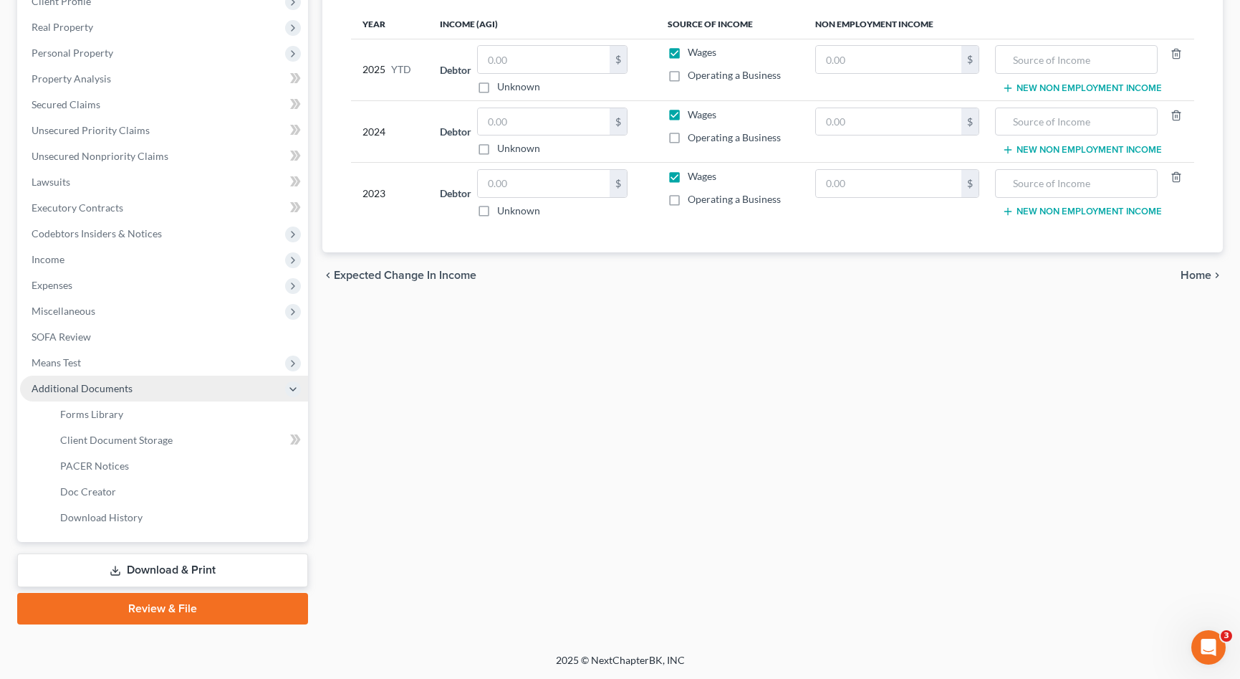
scroll to position [211, 0]
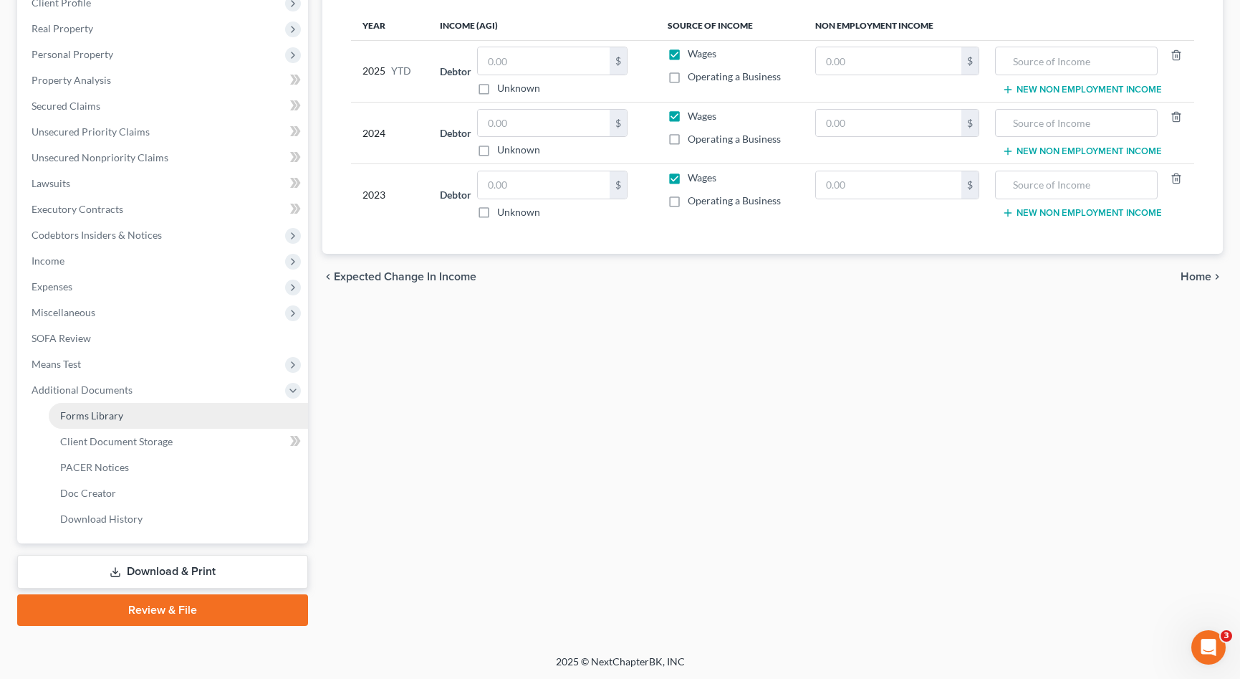
click at [80, 422] on link "Forms Library" at bounding box center [178, 416] width 259 height 26
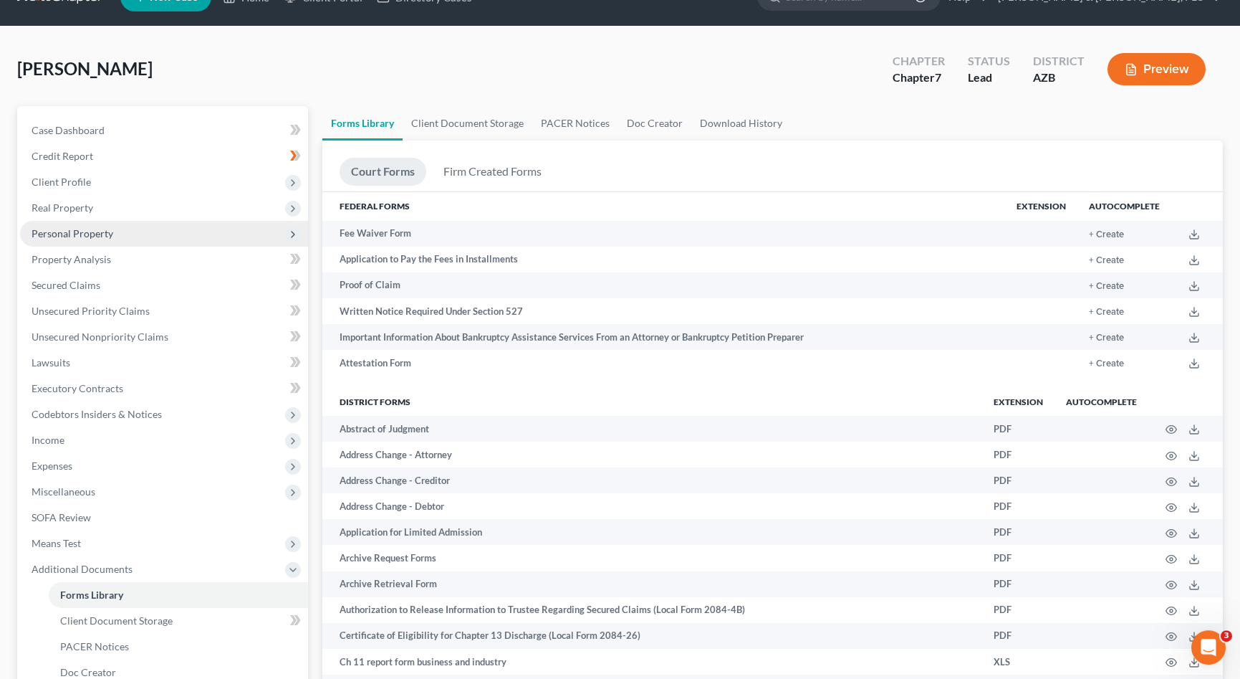
scroll to position [73, 0]
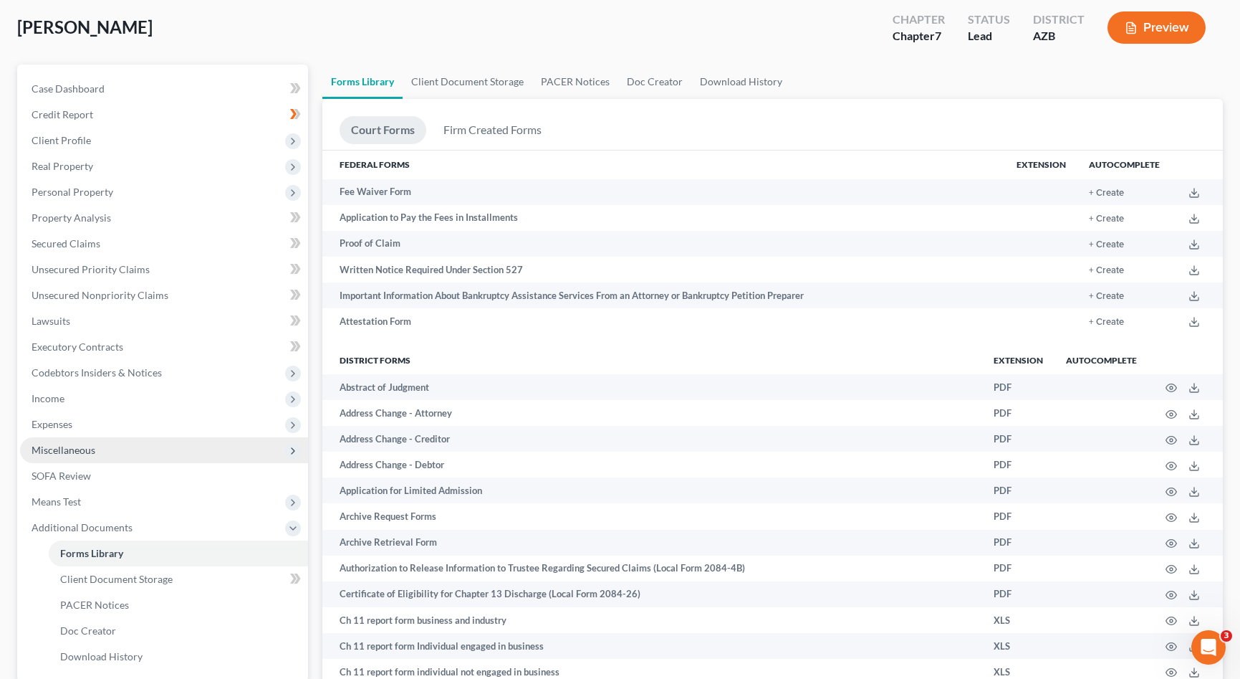
click at [60, 442] on span "Miscellaneous" at bounding box center [164, 450] width 288 height 26
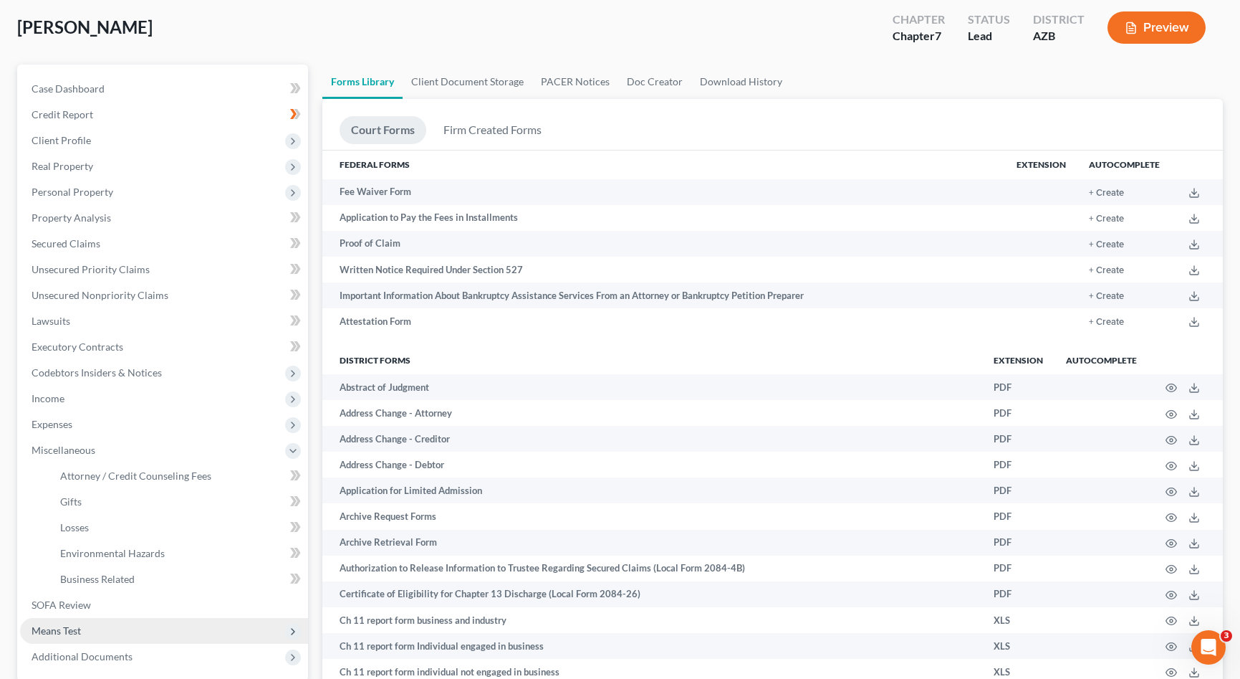
click at [70, 631] on span "Means Test" at bounding box center [56, 630] width 49 height 12
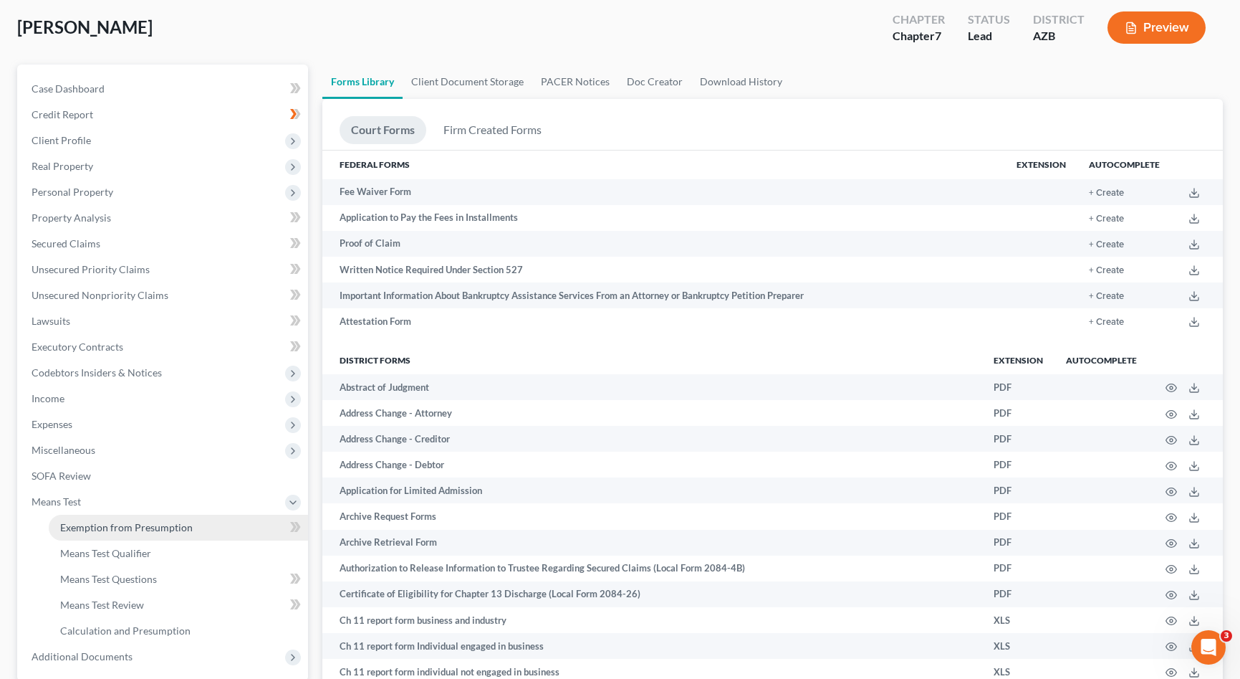
click at [110, 528] on span "Exemption from Presumption" at bounding box center [126, 527] width 133 height 12
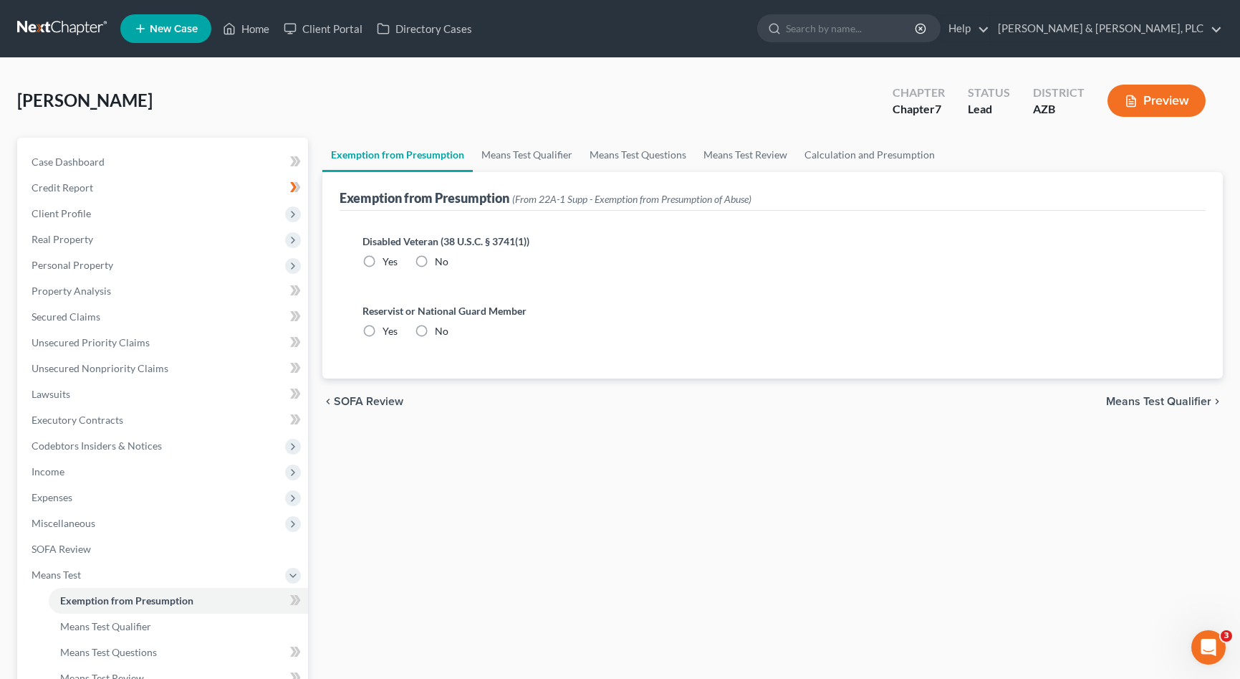
click at [435, 328] on label "No" at bounding box center [442, 331] width 14 height 14
click at [441, 328] on input "No" at bounding box center [445, 328] width 9 height 9
radio input "true"
click at [435, 267] on label "No" at bounding box center [442, 261] width 14 height 14
click at [441, 264] on input "No" at bounding box center [445, 258] width 9 height 9
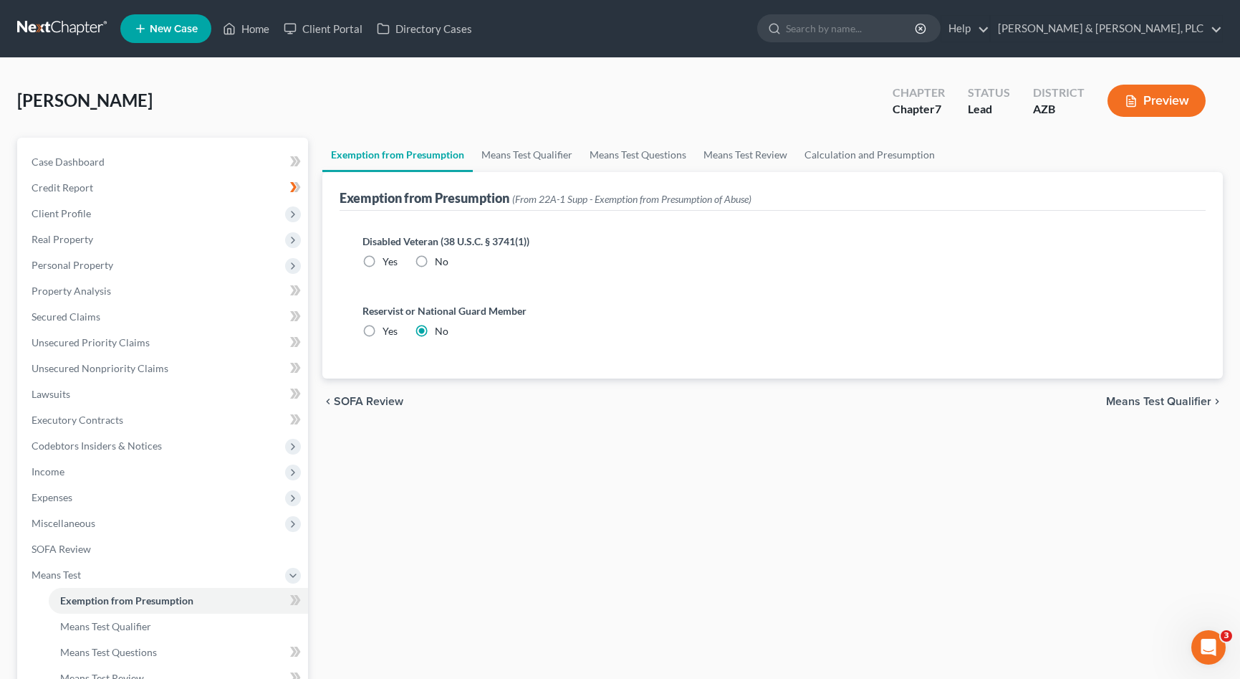
radio input "true"
click at [517, 154] on link "Means Test Qualifier" at bounding box center [527, 155] width 108 height 34
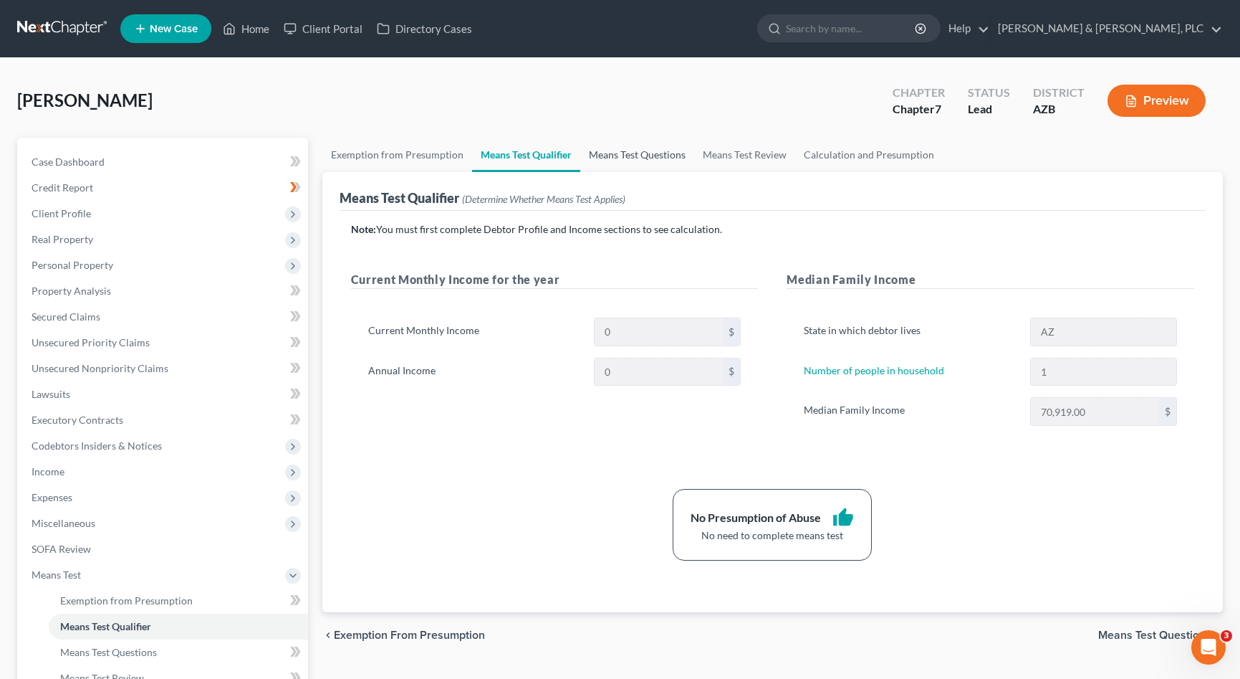
click at [633, 152] on link "Means Test Questions" at bounding box center [637, 155] width 114 height 34
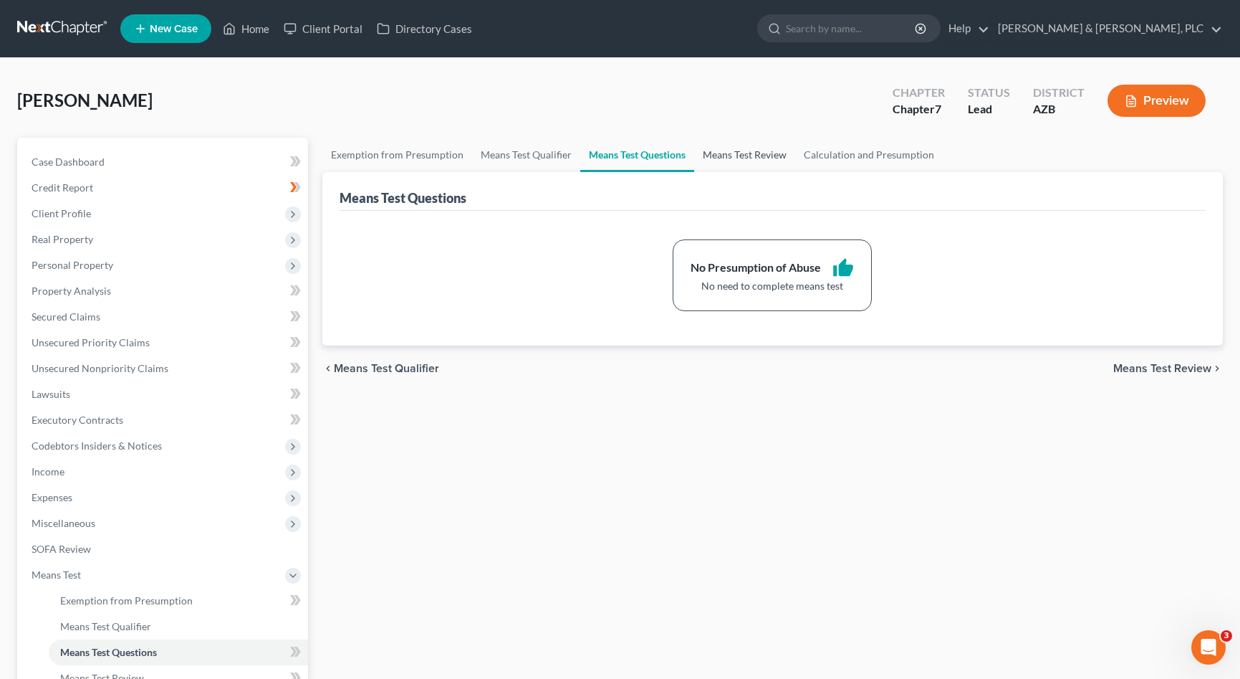
click at [749, 154] on link "Means Test Review" at bounding box center [744, 155] width 101 height 34
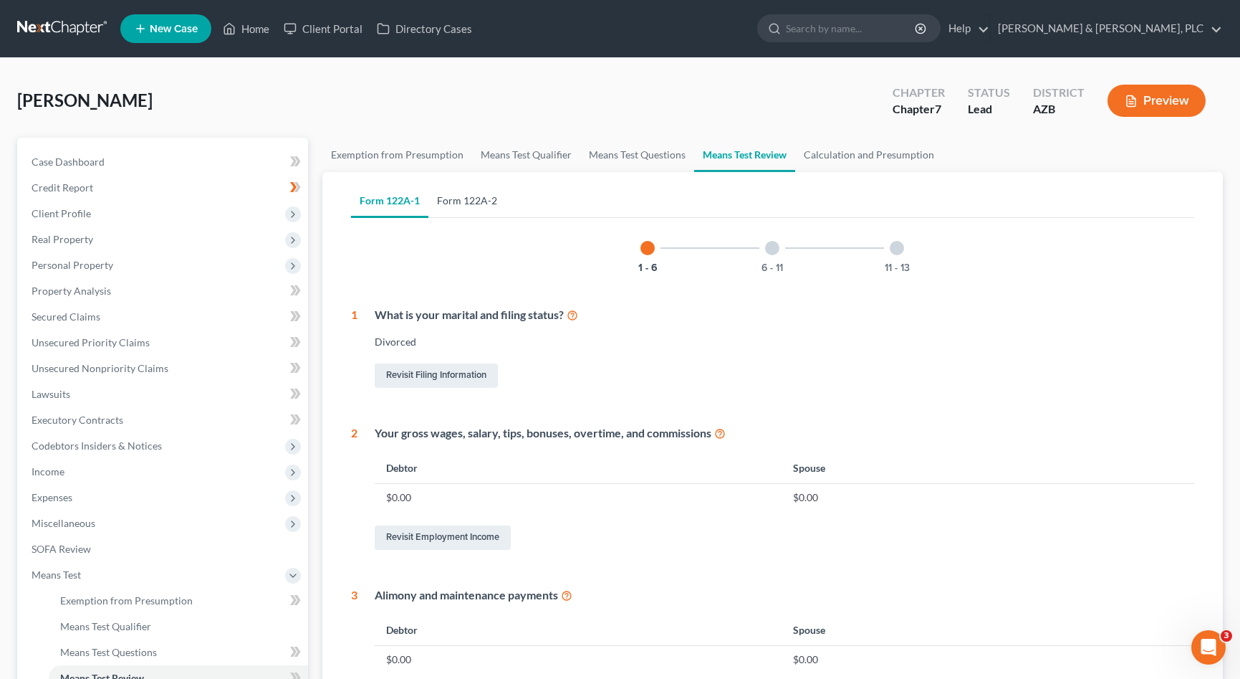
click at [456, 204] on link "Form 122A-2" at bounding box center [467, 200] width 77 height 34
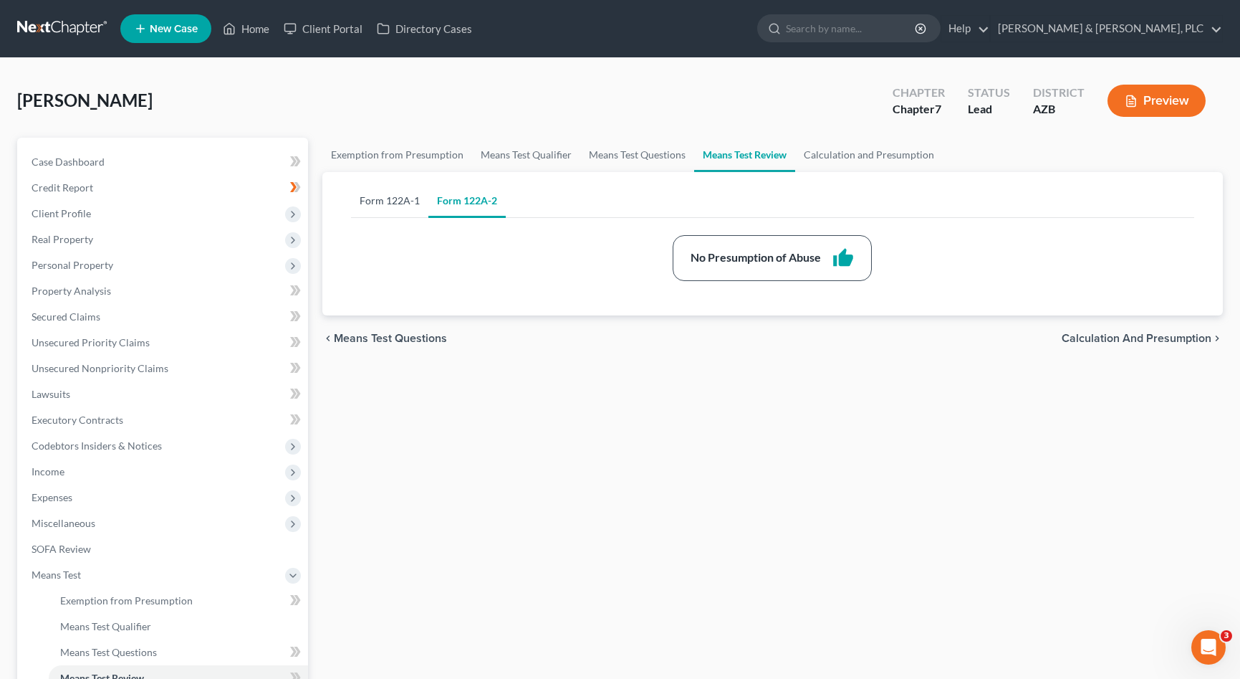
click at [393, 203] on link "Form 122A-1" at bounding box center [389, 200] width 77 height 34
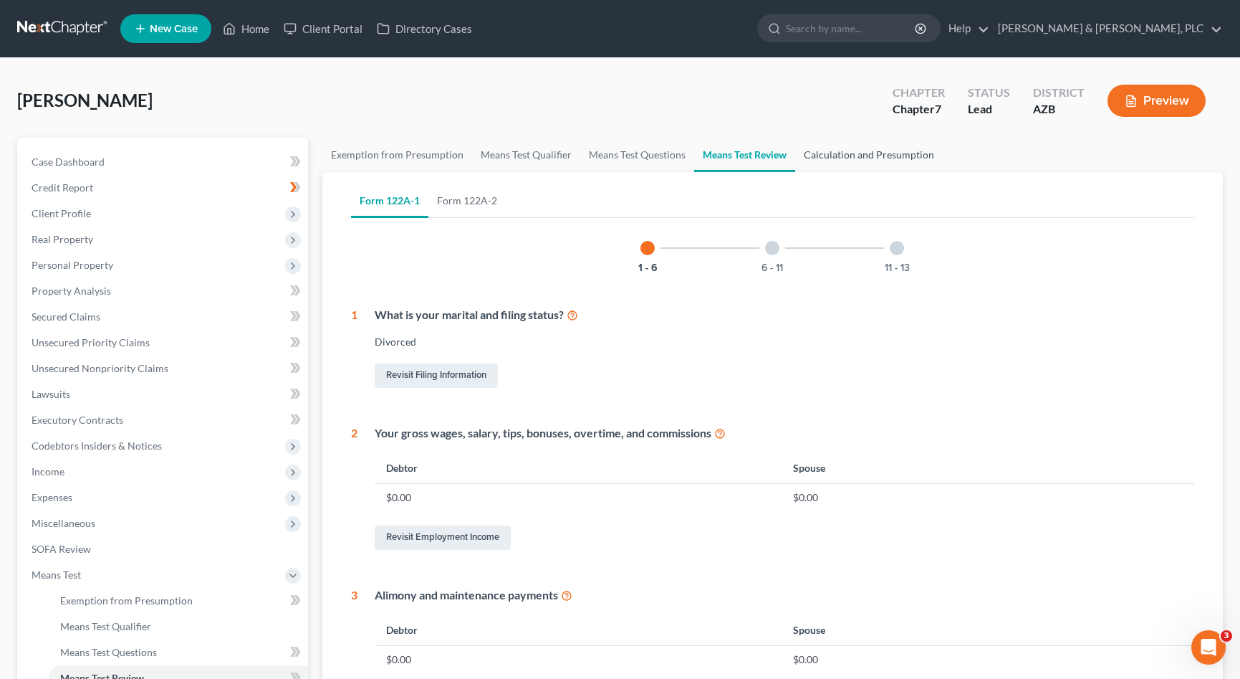
click at [858, 156] on link "Calculation and Presumption" at bounding box center [869, 155] width 148 height 34
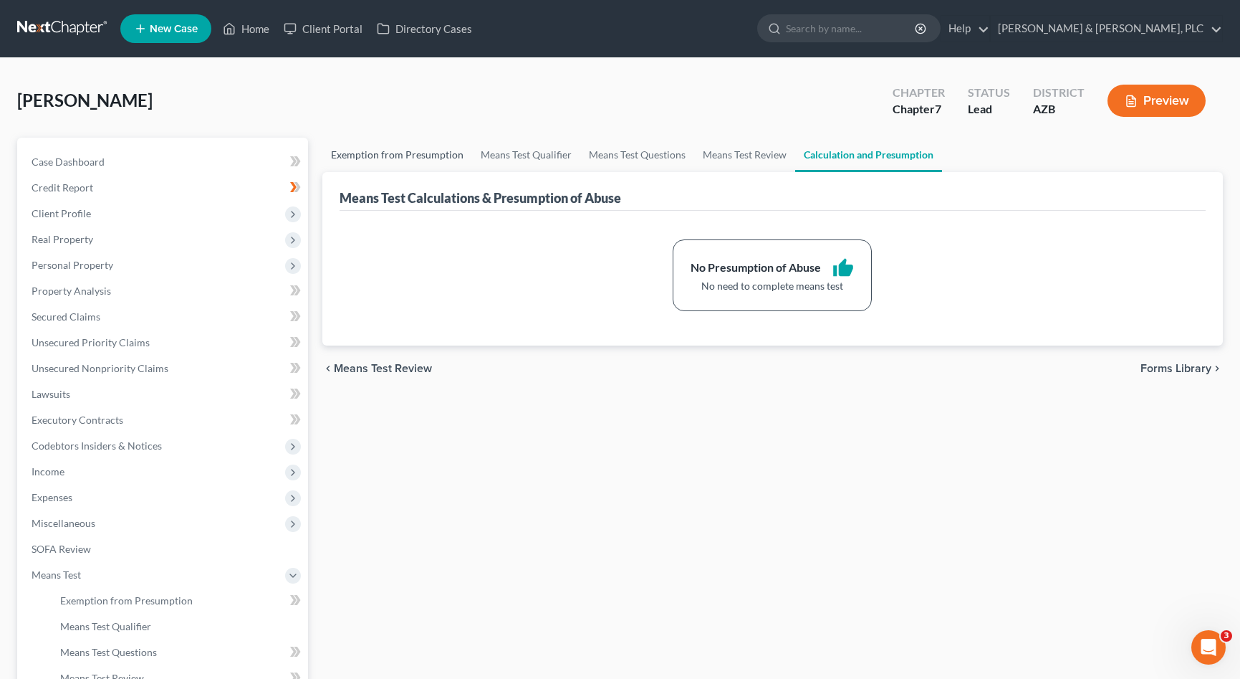
click at [360, 153] on link "Exemption from Presumption" at bounding box center [397, 155] width 150 height 34
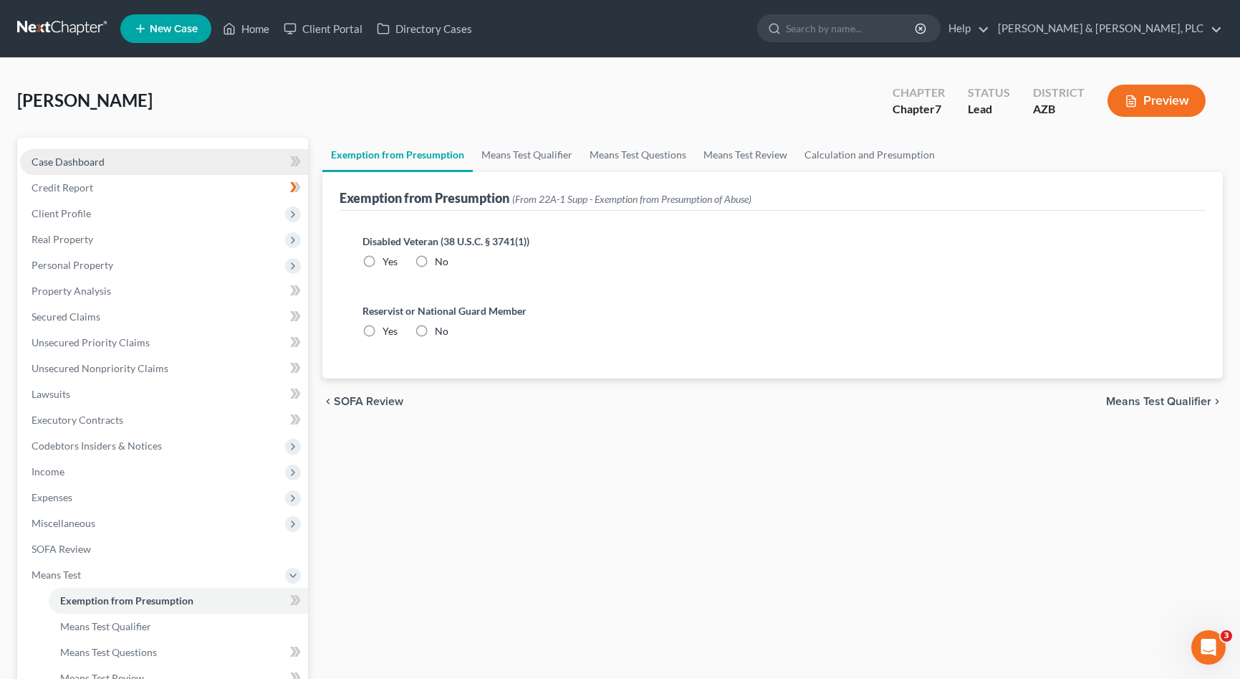
radio input "true"
click at [113, 165] on link "Case Dashboard" at bounding box center [164, 162] width 288 height 26
select select "1"
